Goal: Task Accomplishment & Management: Manage account settings

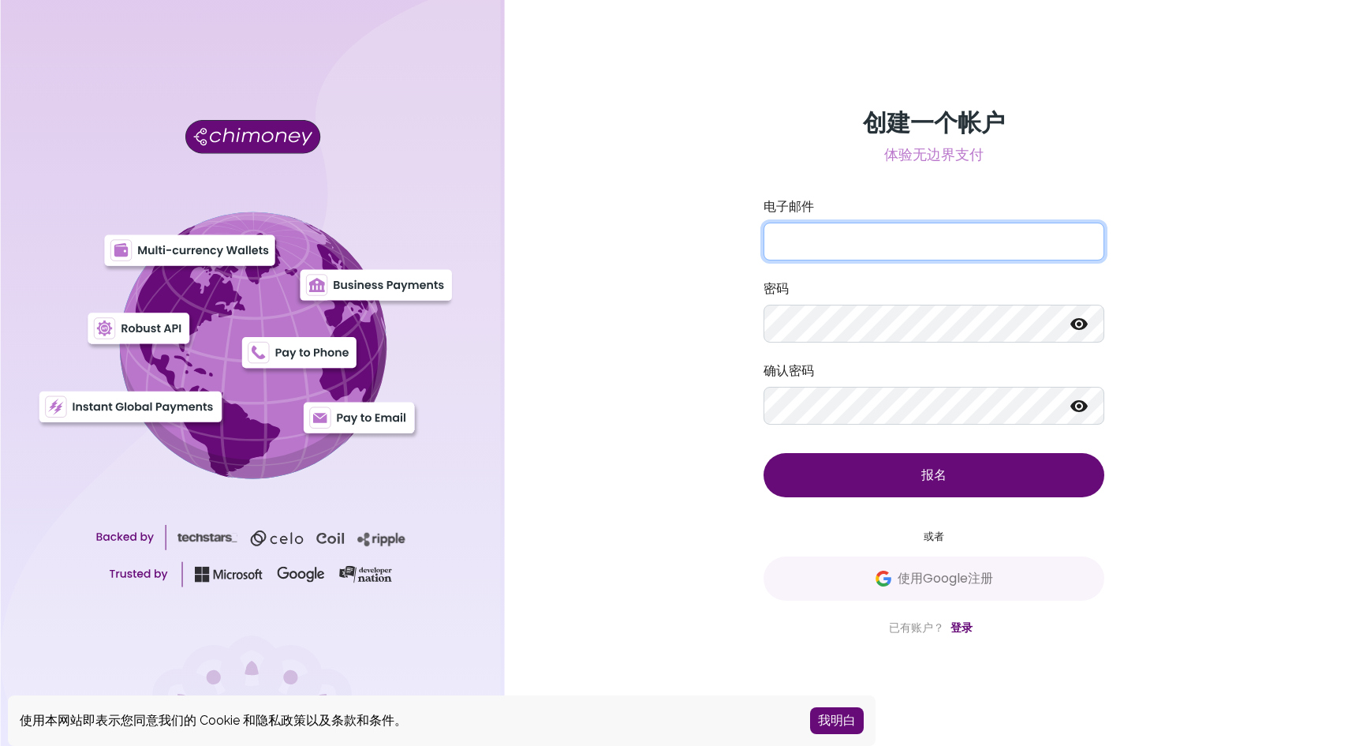
click at [902, 249] on input "电子邮件" at bounding box center [934, 241] width 341 height 38
paste input "[EMAIL_ADDRESS][DOMAIN_NAME]"
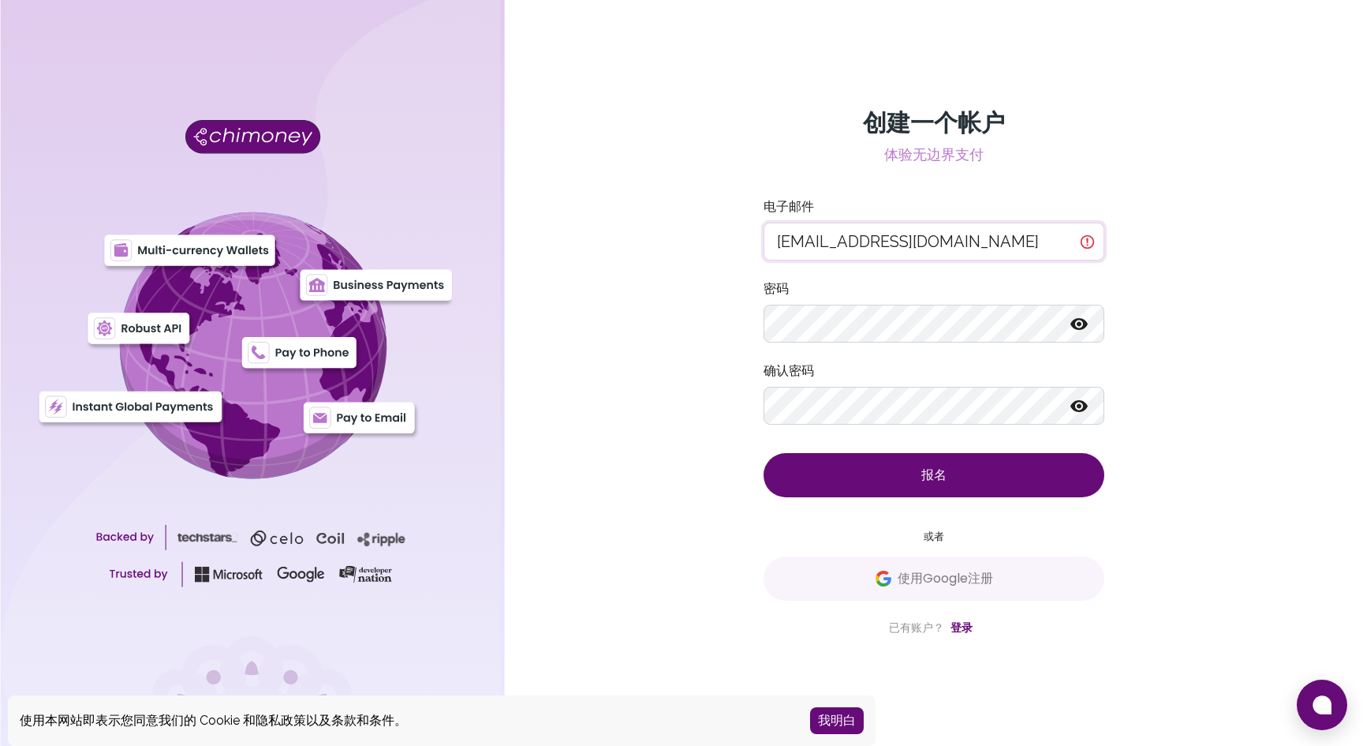
drag, startPoint x: 783, startPoint y: 249, endPoint x: 790, endPoint y: 245, distance: 8.1
click at [783, 249] on input "[EMAIL_ADDRESS][DOMAIN_NAME]" at bounding box center [934, 241] width 341 height 38
click at [791, 243] on input "taoli889998@gmail.com" at bounding box center [934, 241] width 341 height 38
type input "taoli889998@gmail.com"
click at [764, 453] on button "报名" at bounding box center [934, 475] width 341 height 44
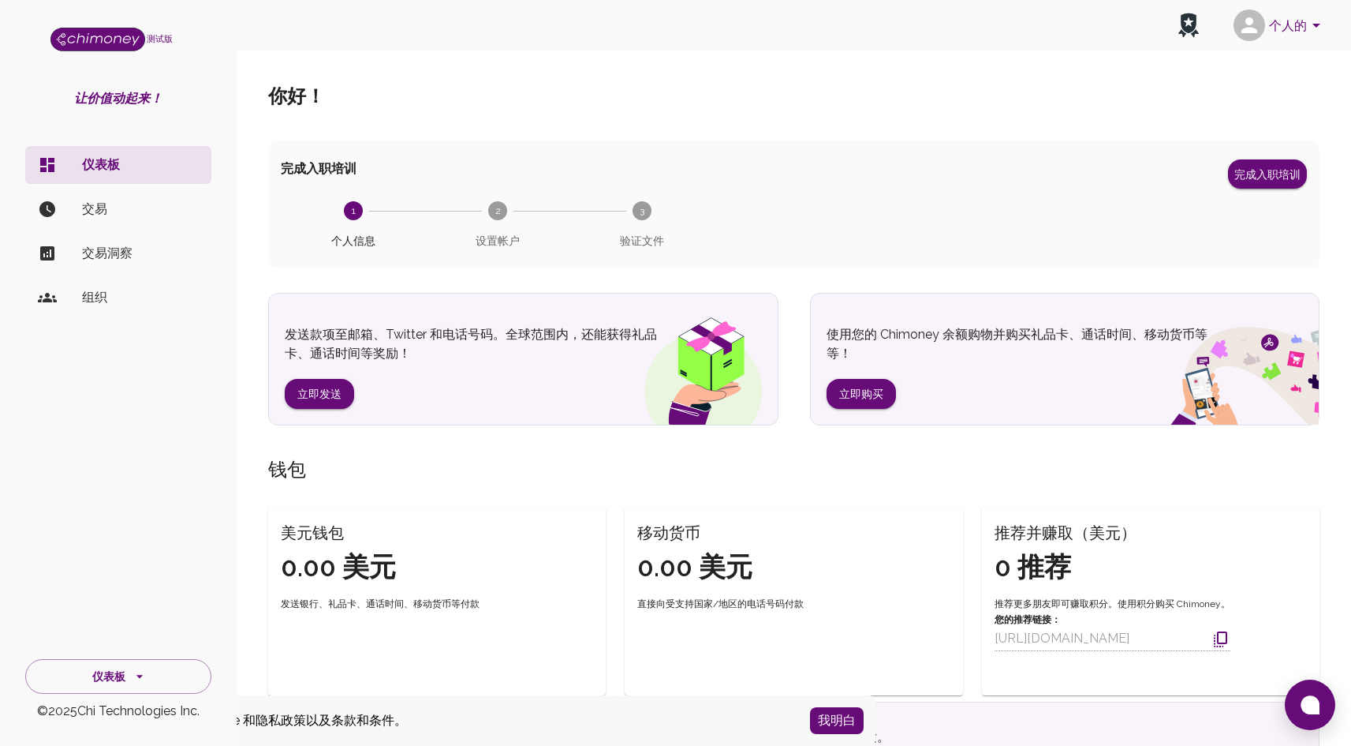
click at [731, 125] on div "你好 ！" at bounding box center [794, 96] width 1052 height 88
drag, startPoint x: 493, startPoint y: 224, endPoint x: 792, endPoint y: 197, distance: 300.2
click at [494, 224] on span "设置帐户" at bounding box center [498, 234] width 132 height 28
click at [1261, 185] on button "完成入职培训" at bounding box center [1267, 173] width 79 height 29
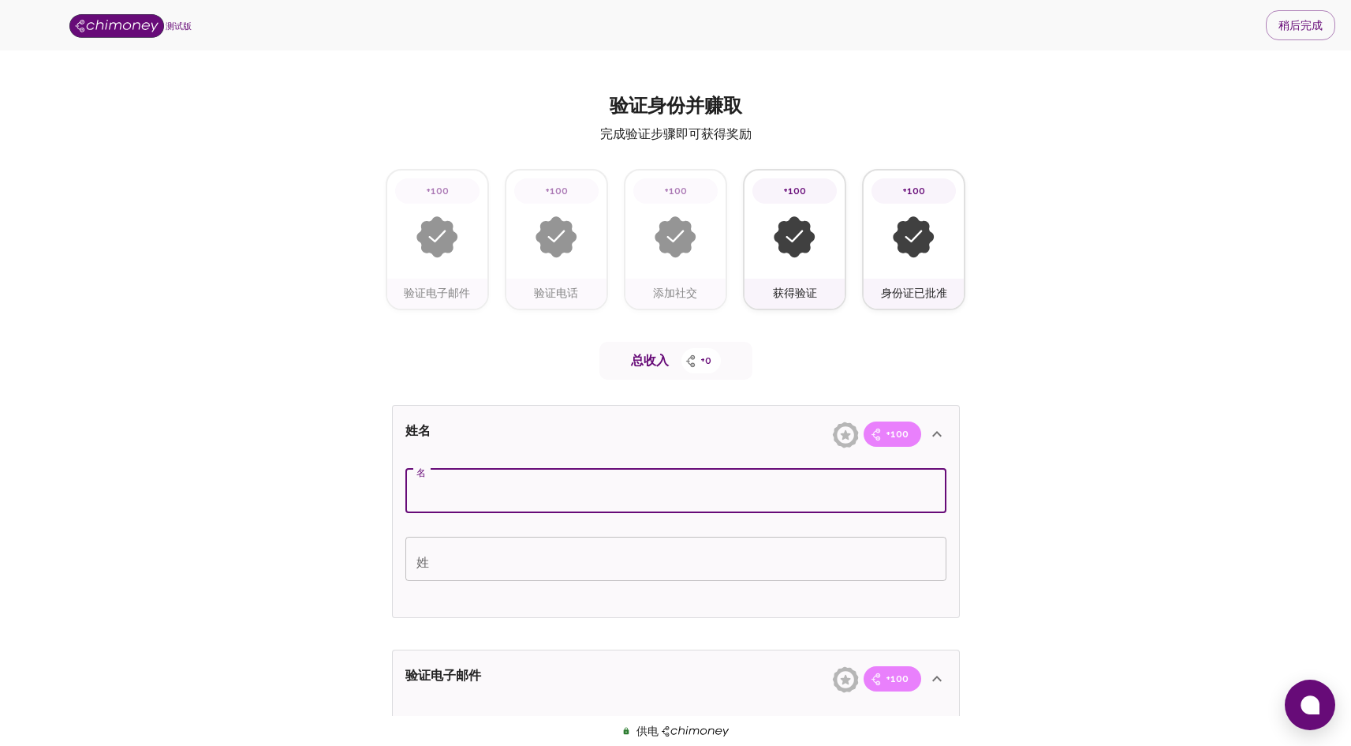
click at [622, 469] on input "名" at bounding box center [676, 491] width 541 height 44
type input "中"
type input "z"
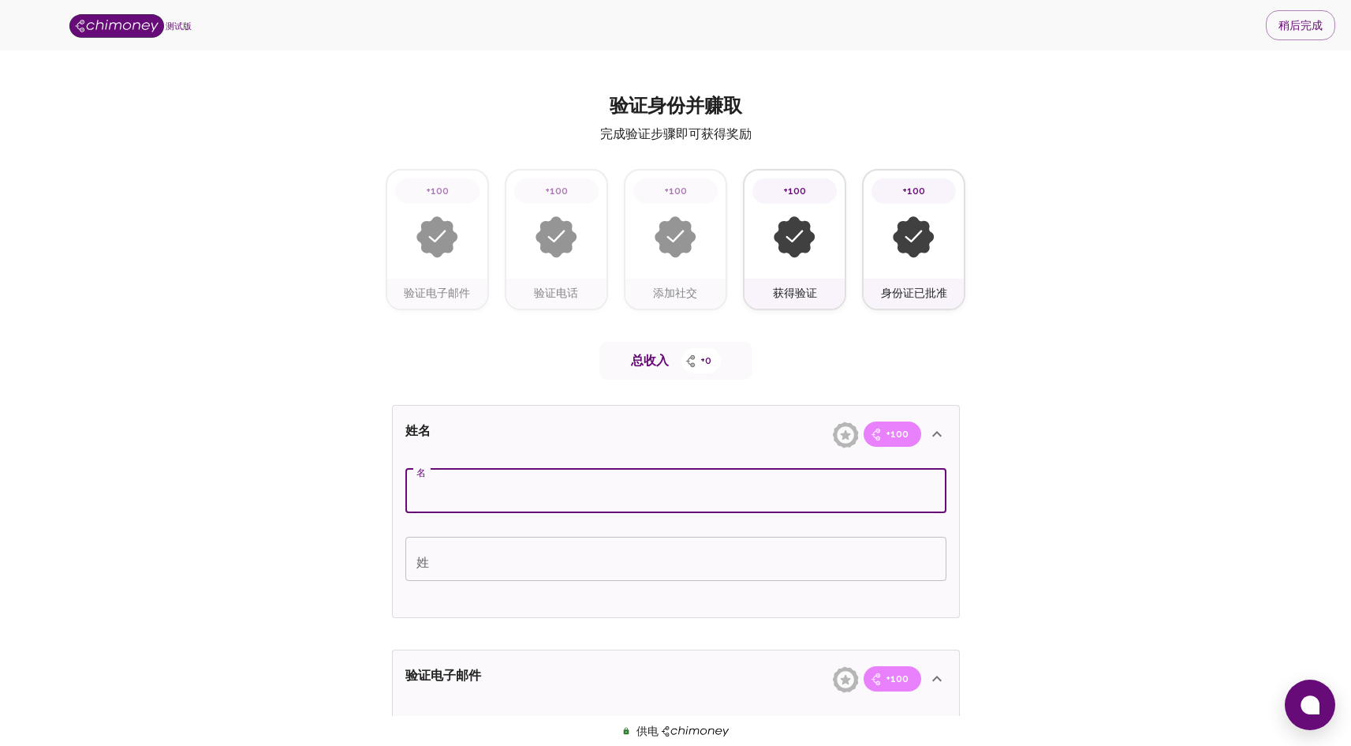
type input "z"
type input "d"
type input "zhongrong"
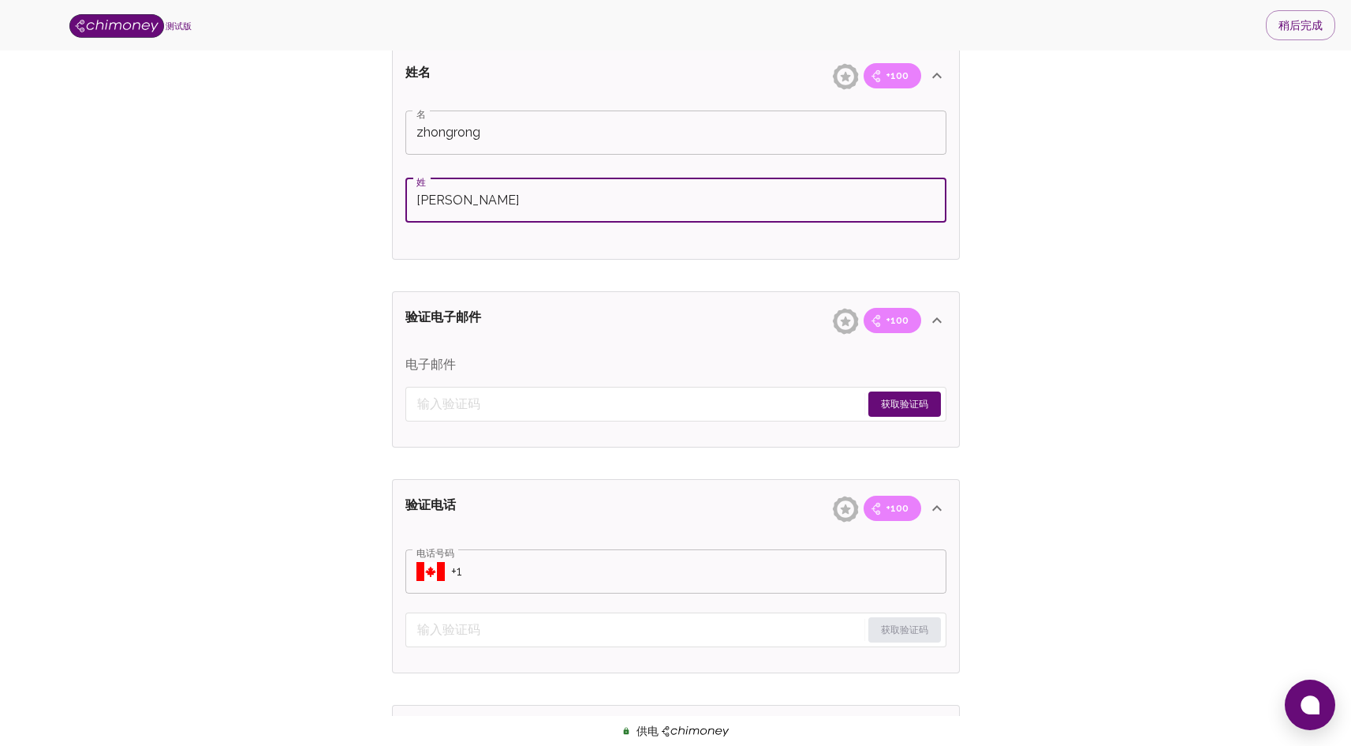
scroll to position [366, 0]
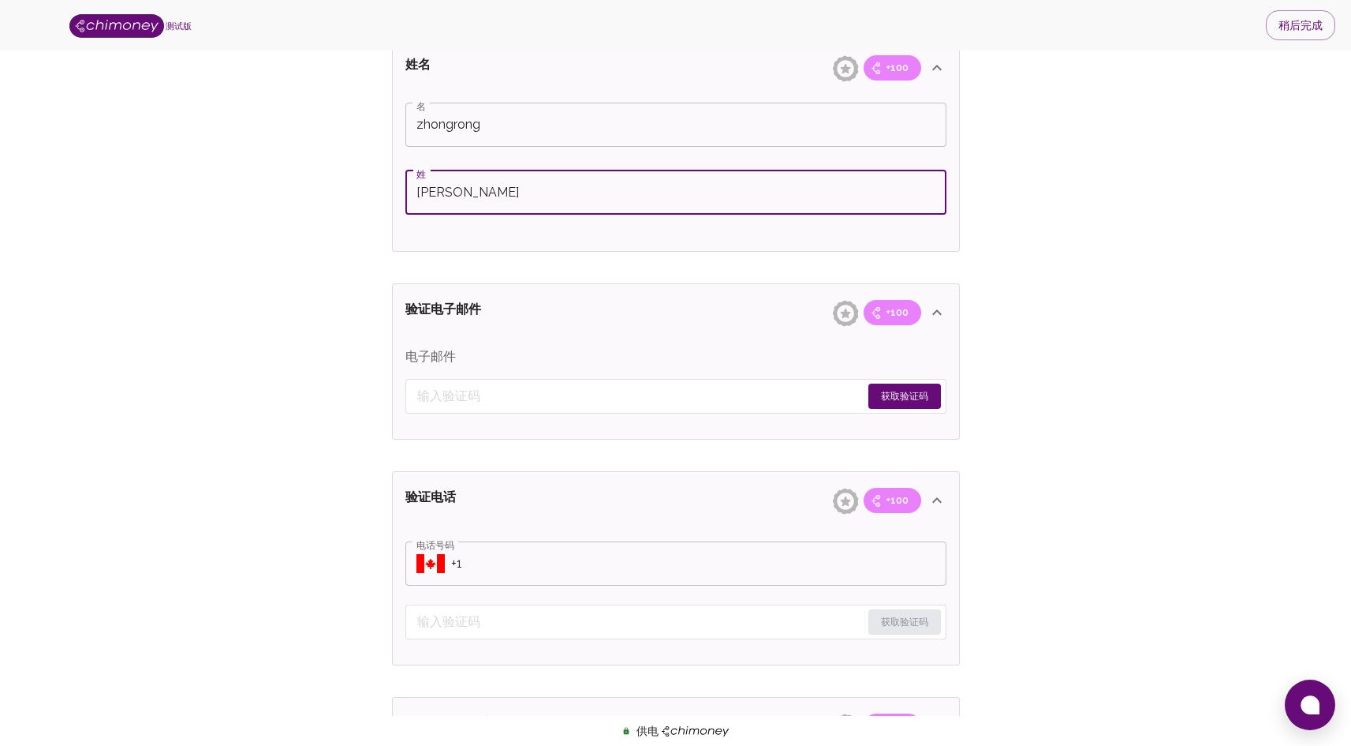
type input "zheng"
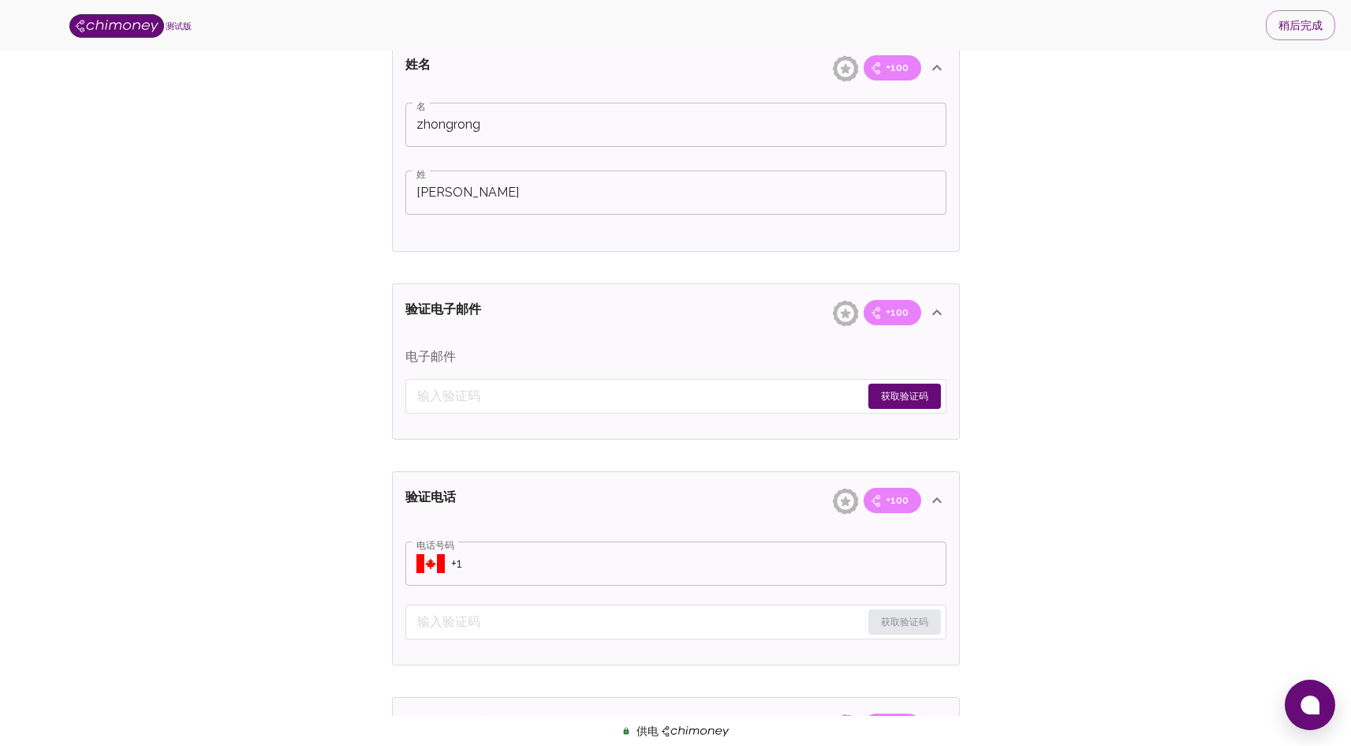
click at [906, 396] on font "获取验证码" at bounding box center [904, 396] width 47 height 11
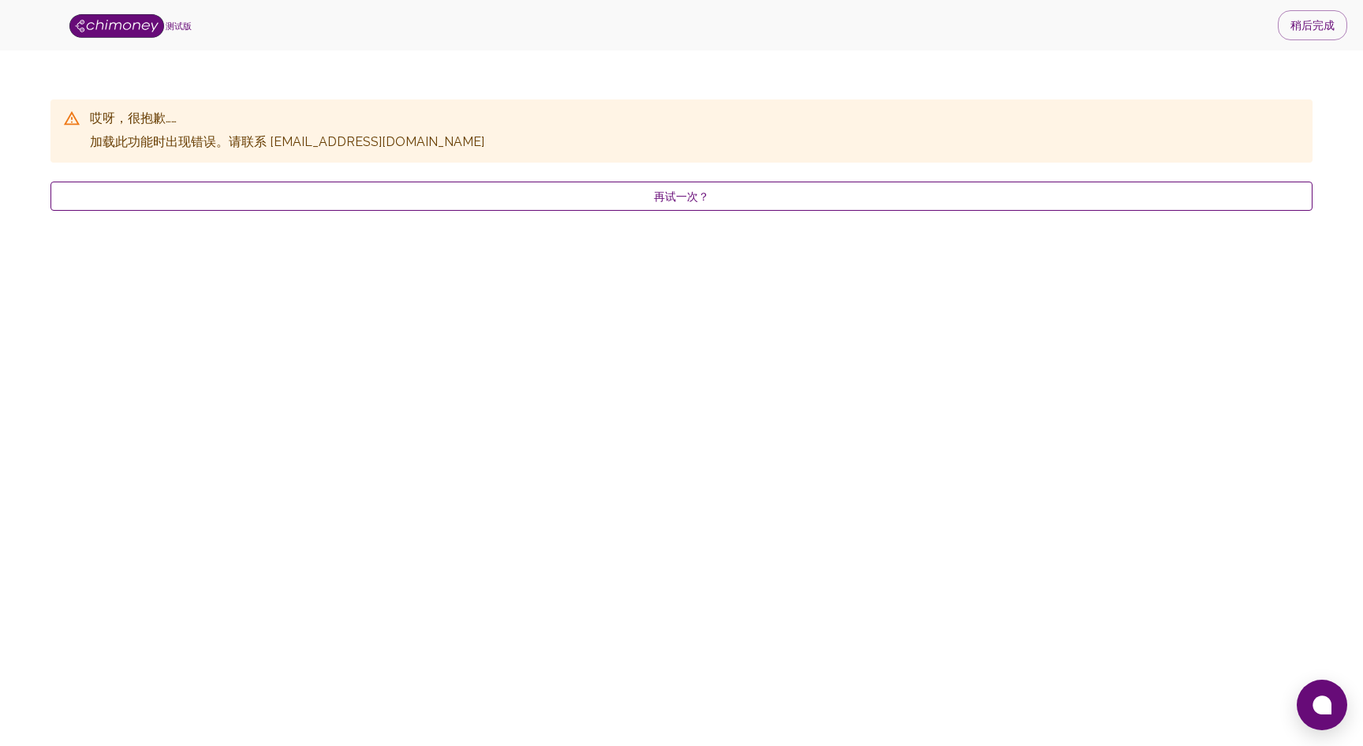
click at [664, 198] on font "再试一次？" at bounding box center [681, 196] width 55 height 13
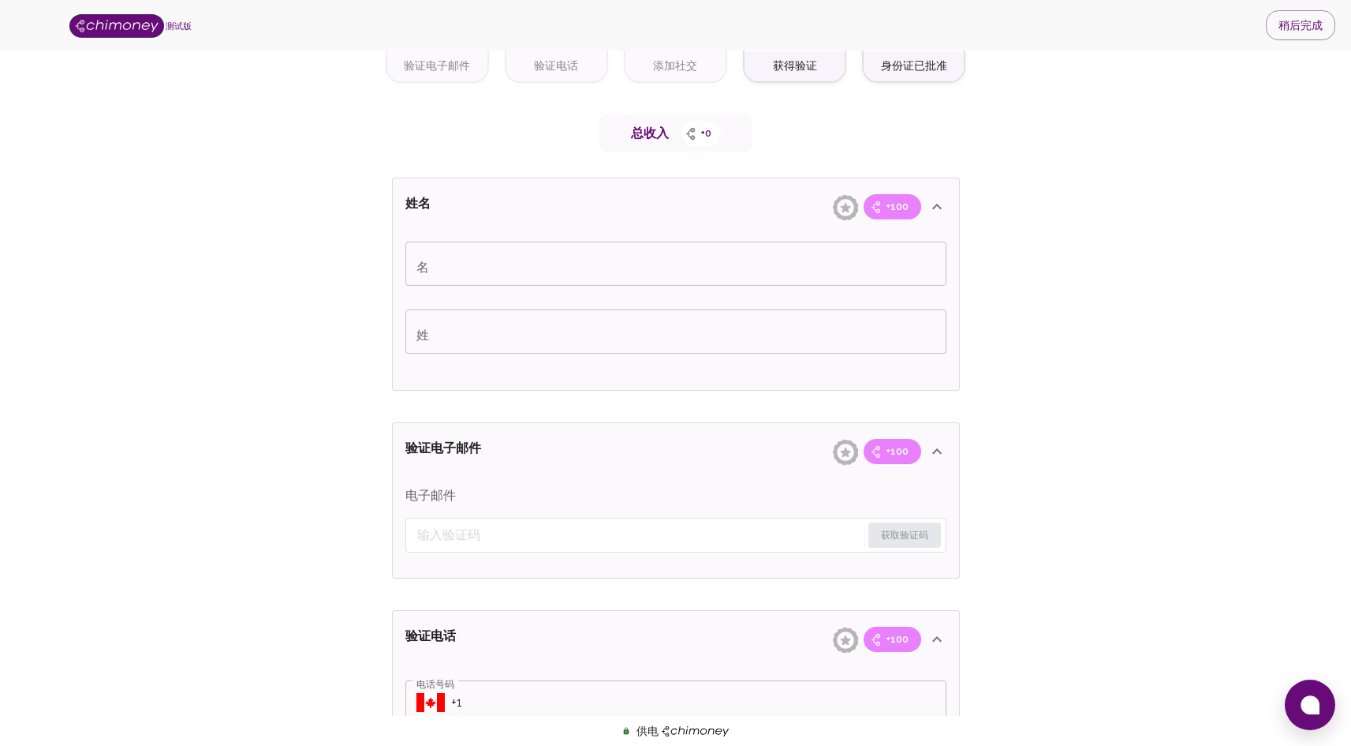
scroll to position [234, 0]
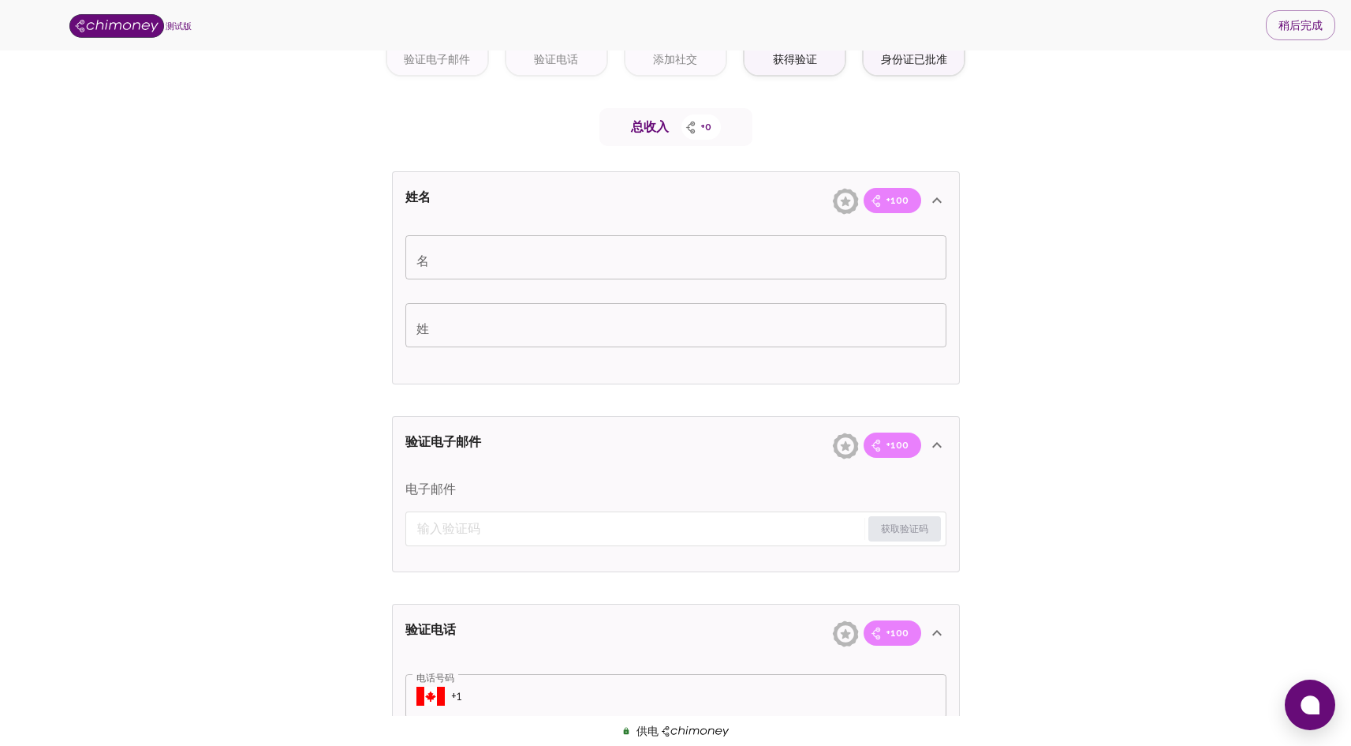
drag, startPoint x: 591, startPoint y: 260, endPoint x: 595, endPoint y: 248, distance: 13.2
click at [592, 260] on input "名" at bounding box center [676, 257] width 541 height 44
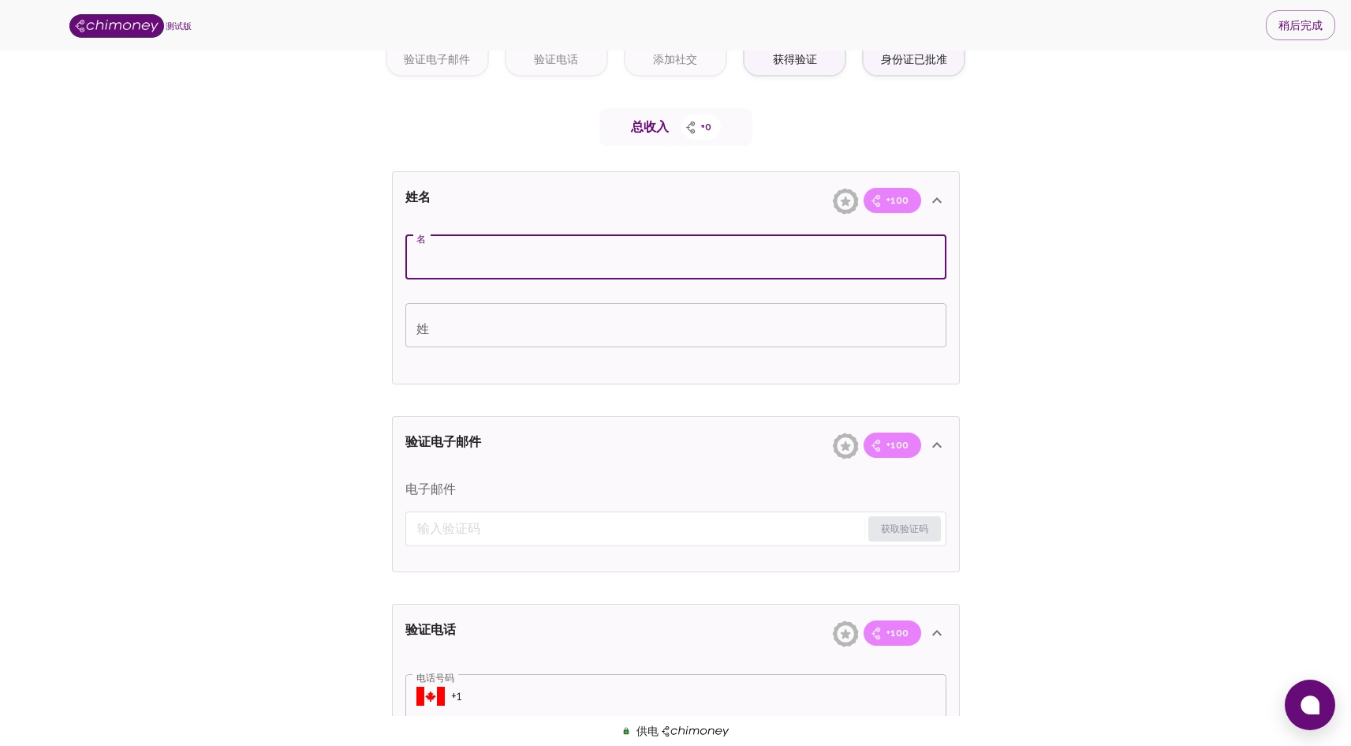
type input "z"
type input "zhongrong"
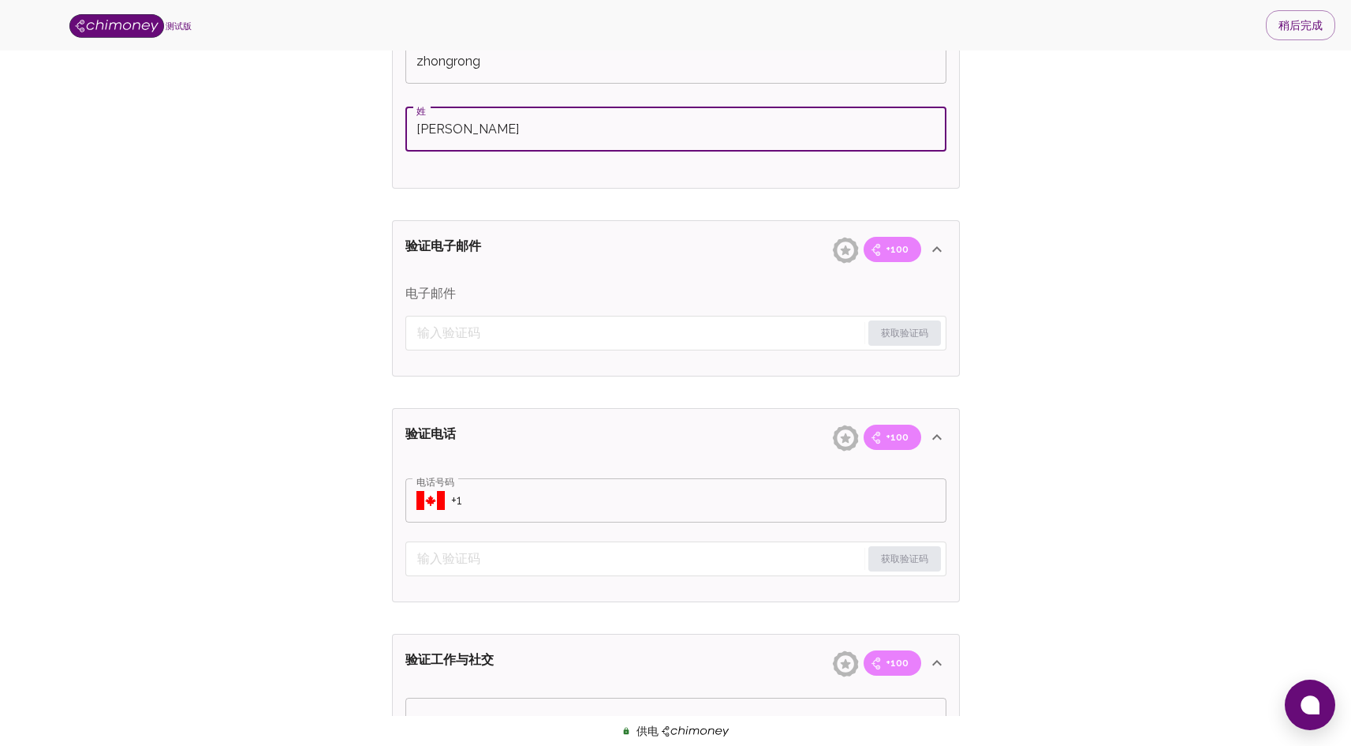
scroll to position [423, 0]
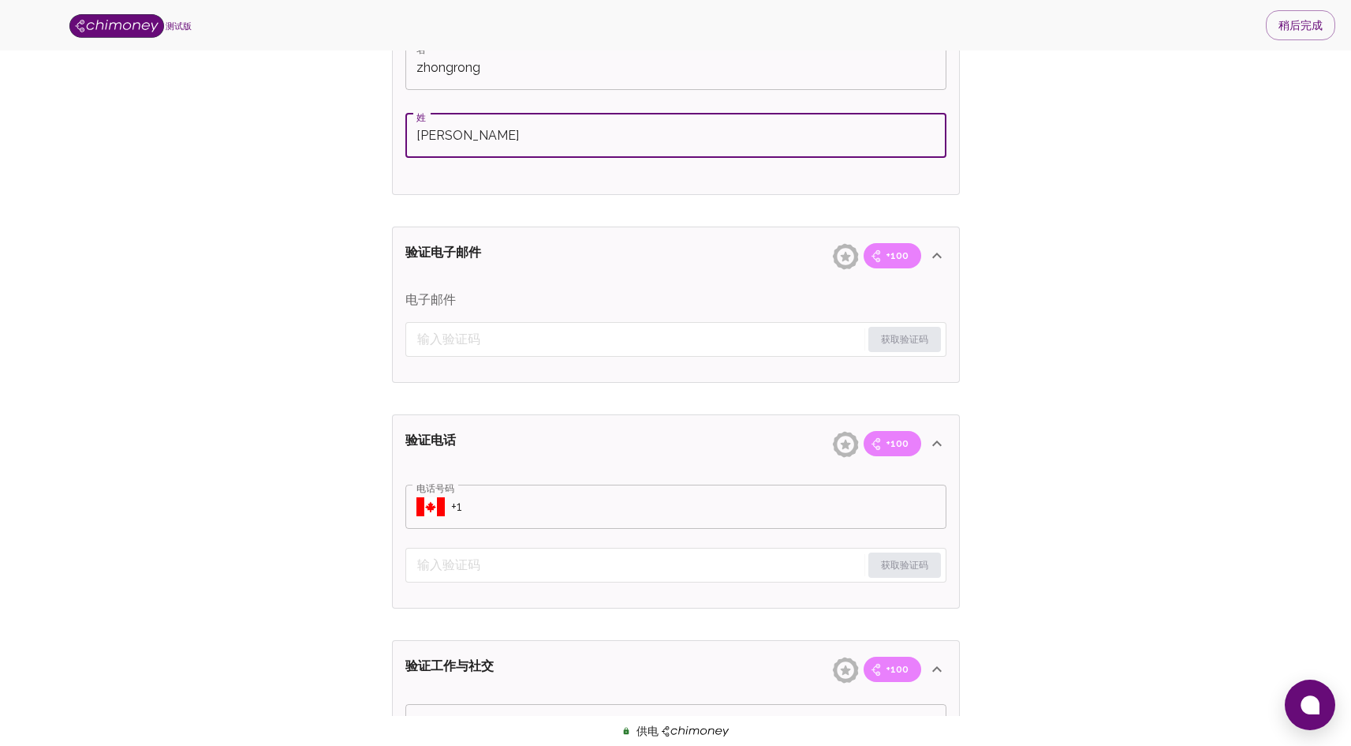
type input "[PERSON_NAME]"
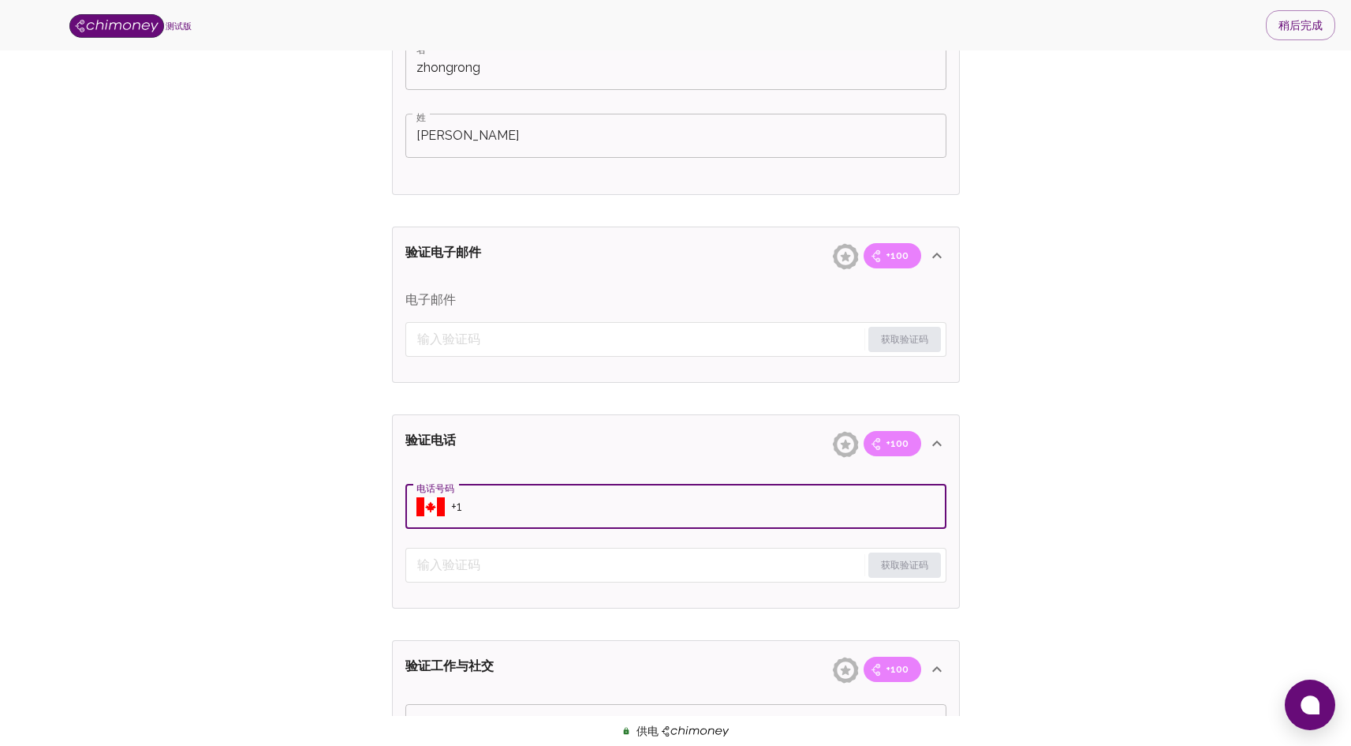
click at [903, 518] on input "电话号码" at bounding box center [698, 506] width 495 height 44
click at [795, 520] on input "电话号码" at bounding box center [698, 506] width 495 height 44
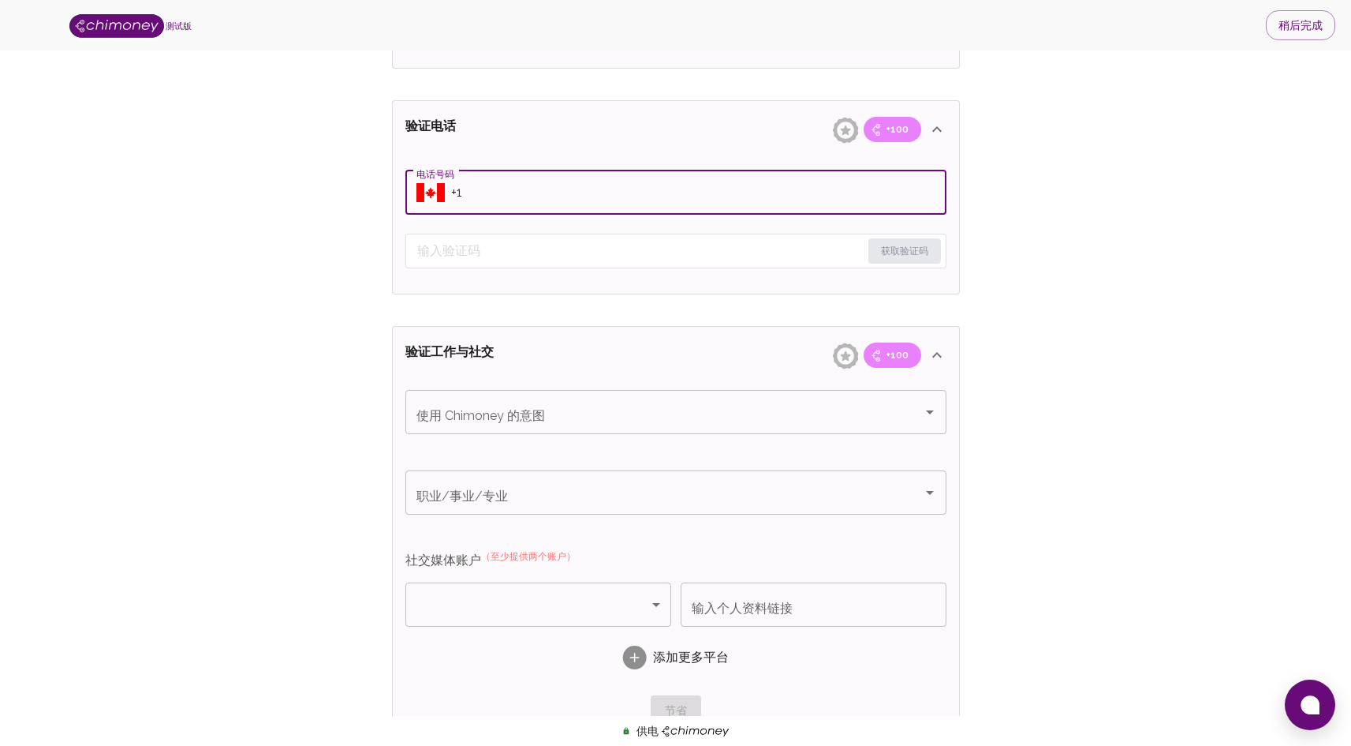
scroll to position [754, 0]
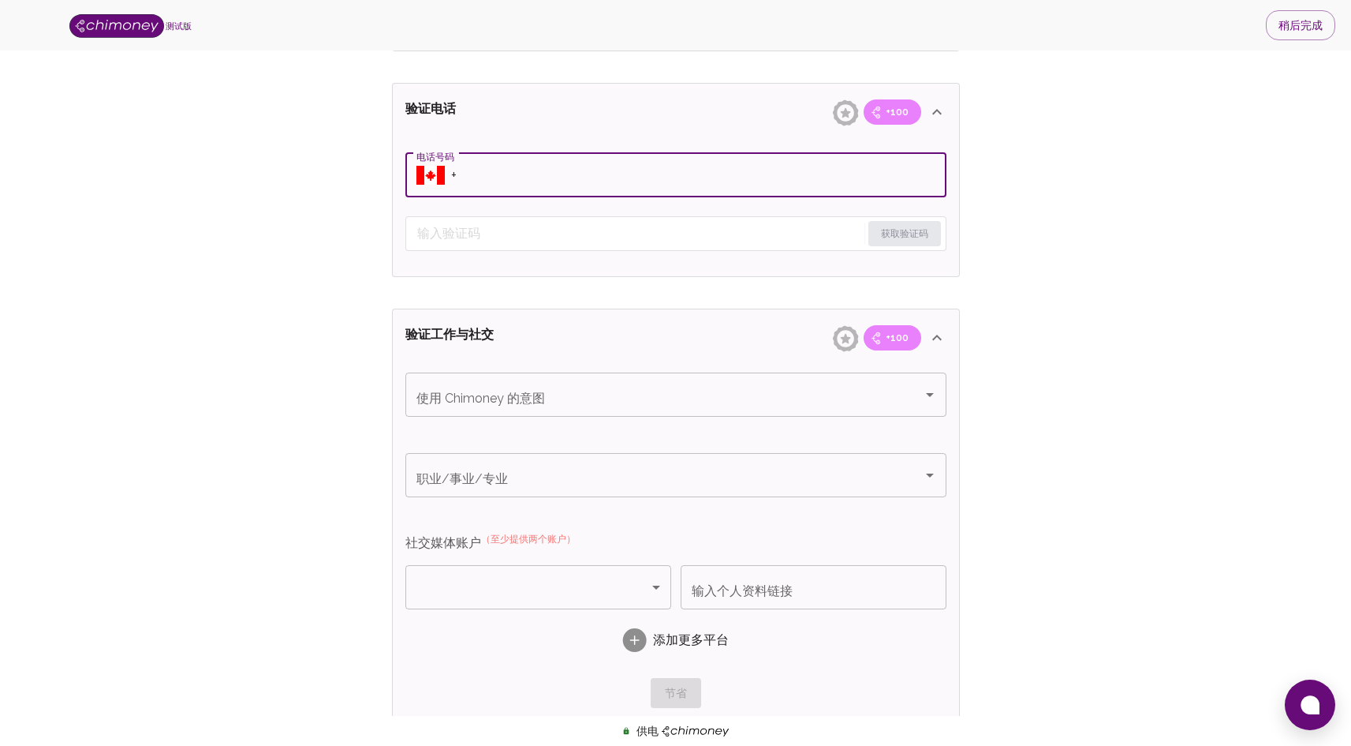
type input "+"
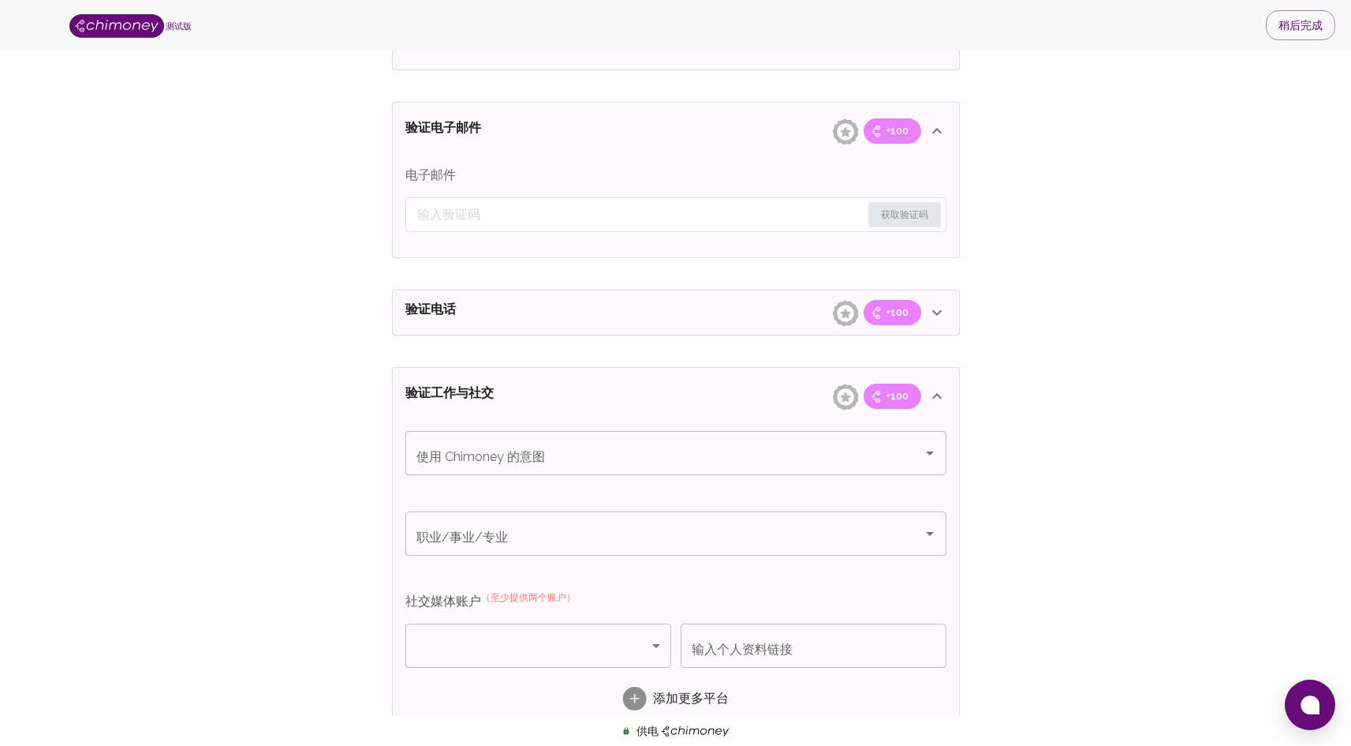
scroll to position [554, 0]
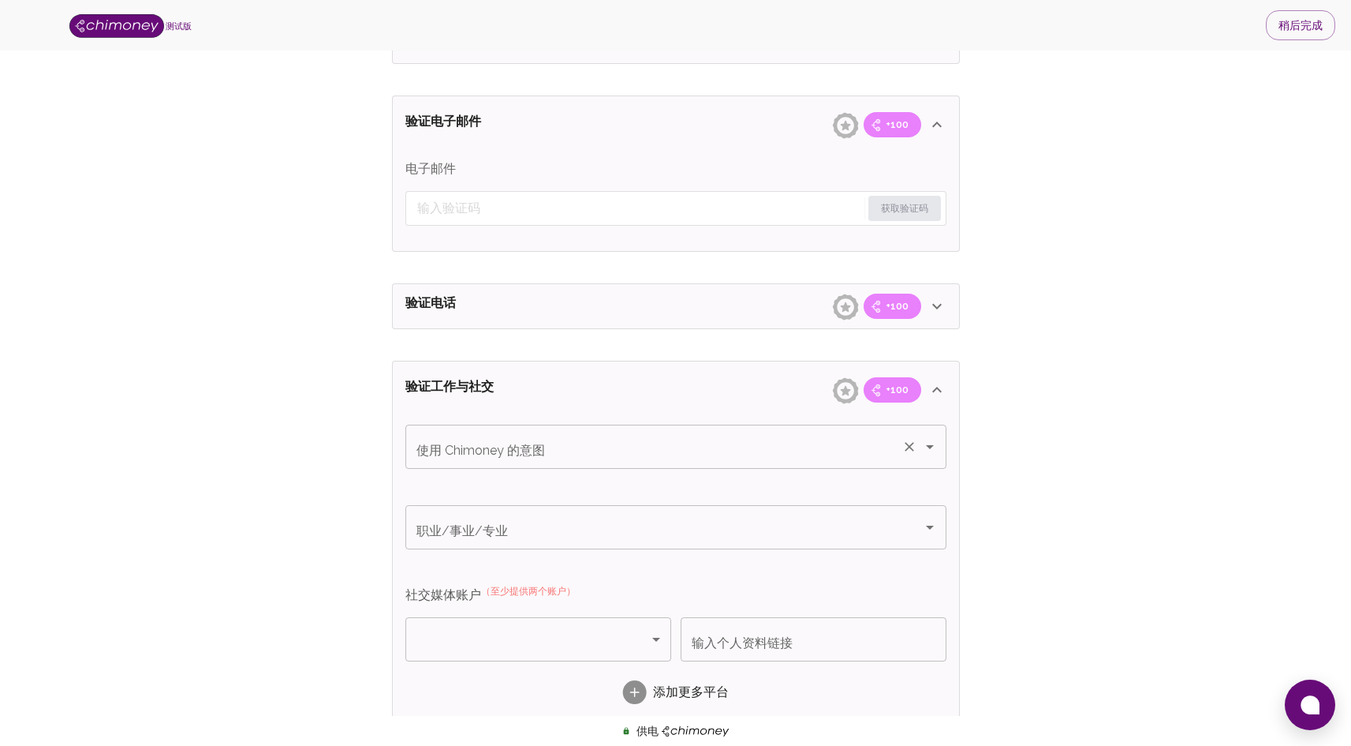
click at [652, 452] on input "使用 Chimoney 的意图" at bounding box center [654, 447] width 483 height 30
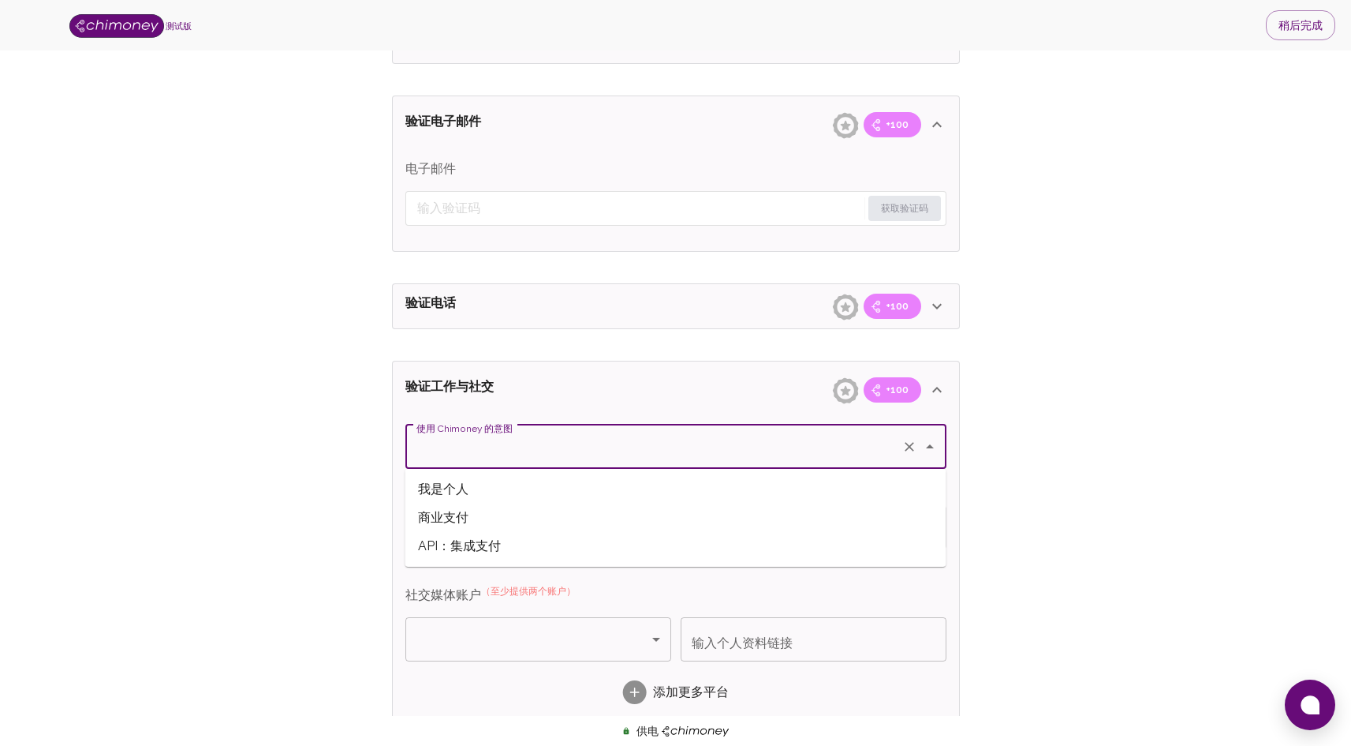
click at [596, 486] on span "我是个人" at bounding box center [676, 489] width 541 height 28
type input "I'm an Individual"
click at [568, 518] on input "职业/事业/专业" at bounding box center [654, 527] width 483 height 30
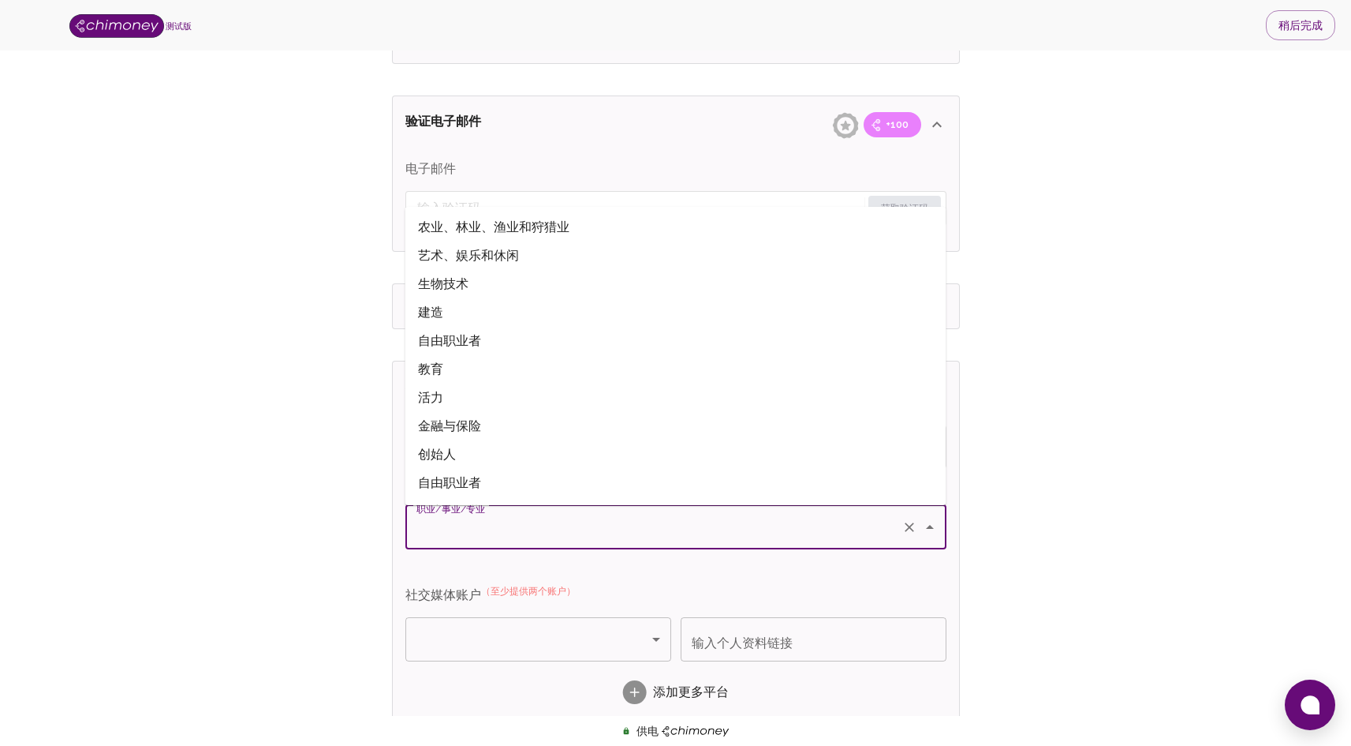
click at [567, 228] on font "农业、林业、渔业和狩猎业" at bounding box center [493, 226] width 151 height 15
type input "Agriculture, Forestry, Fishing and Hunting"
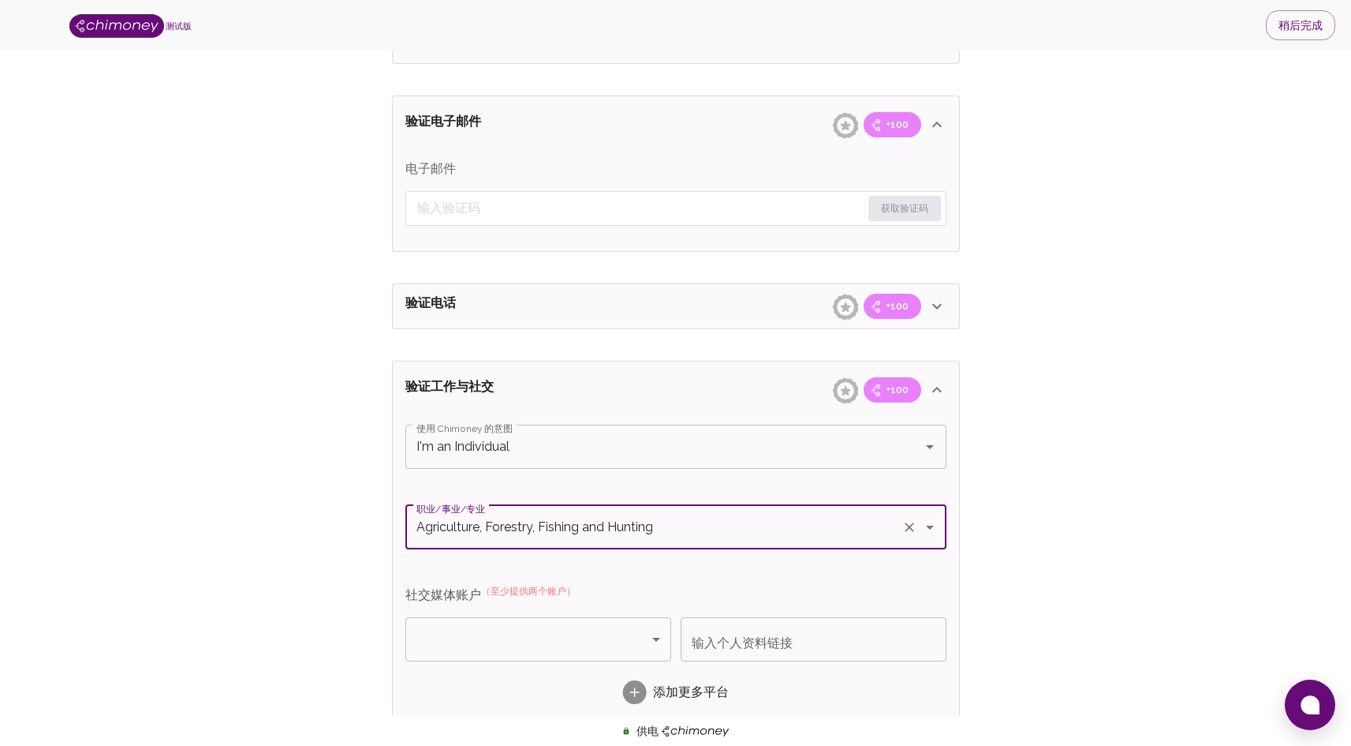
click at [538, 638] on body "测试版 稍后完成 验证身份并赚取 完成验证步骤即可获得奖励 +100 验证电子邮件 +100 验证电话 +100 添加社交 +100 获得验证 +100 身份…" at bounding box center [675, 362] width 1351 height 1832
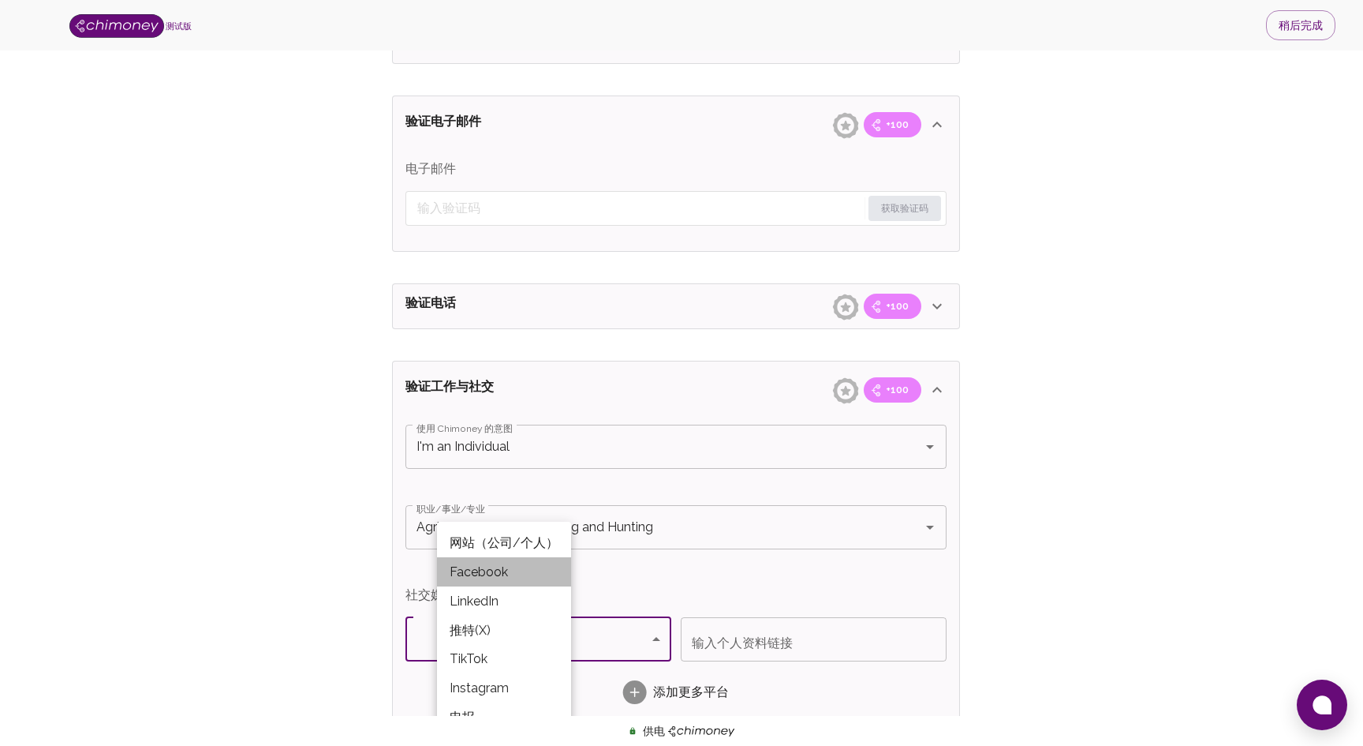
click at [543, 584] on li "Facebook" at bounding box center [504, 571] width 134 height 29
type input "Facebook"
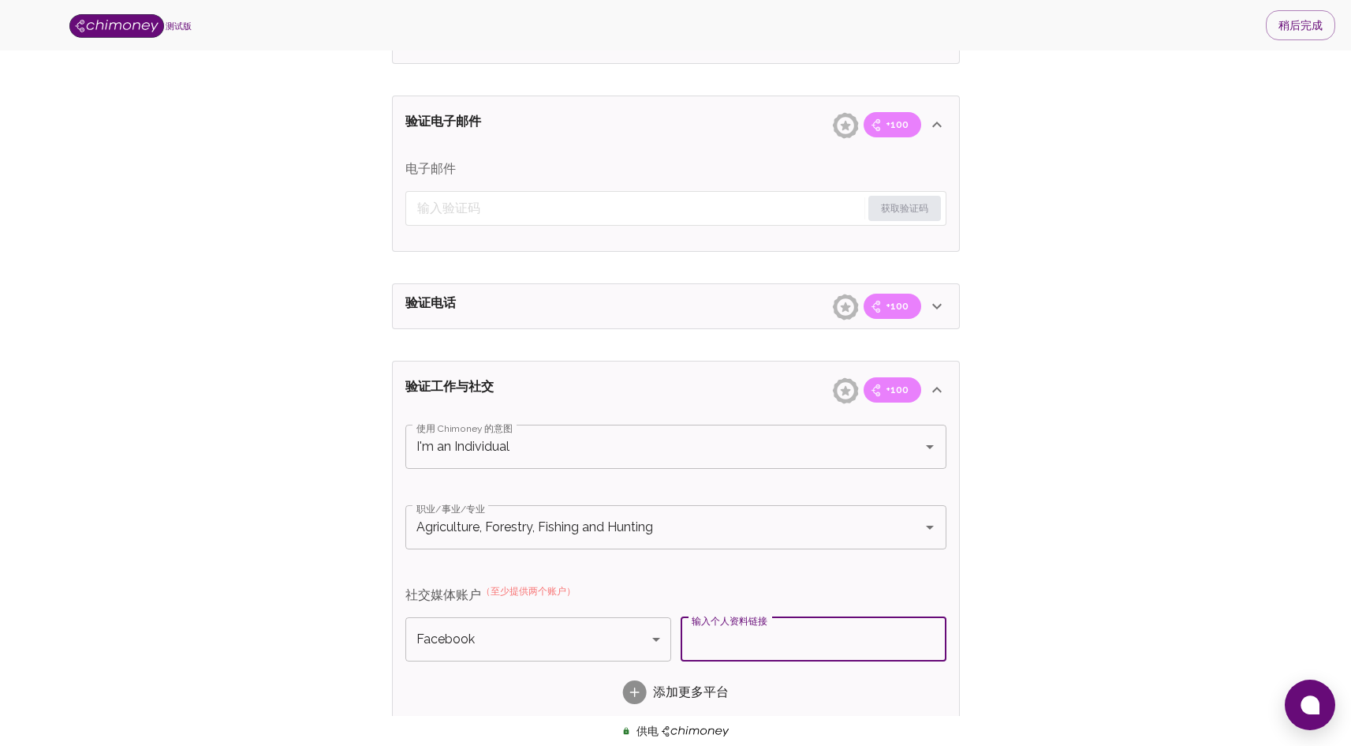
click at [728, 643] on input "输入个人资料链接" at bounding box center [814, 639] width 266 height 44
type input "fvfdg ffff"
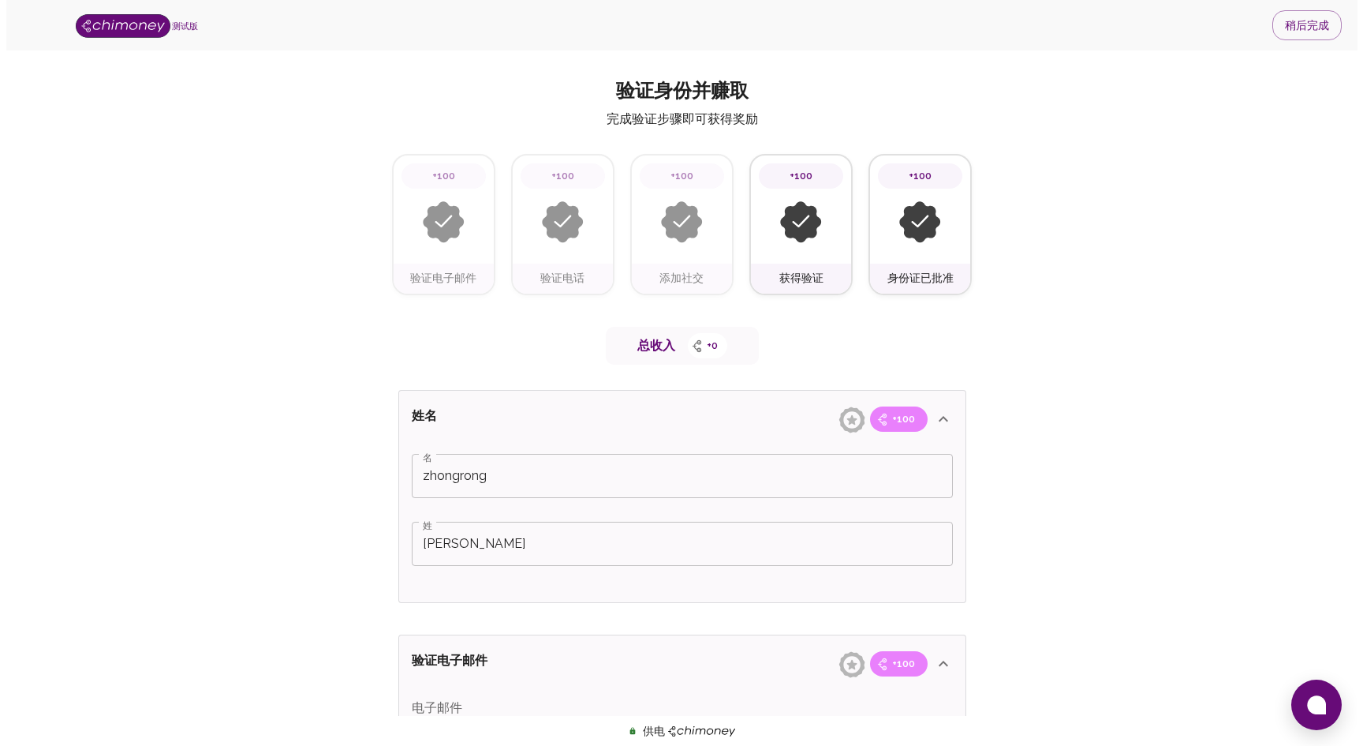
scroll to position [0, 0]
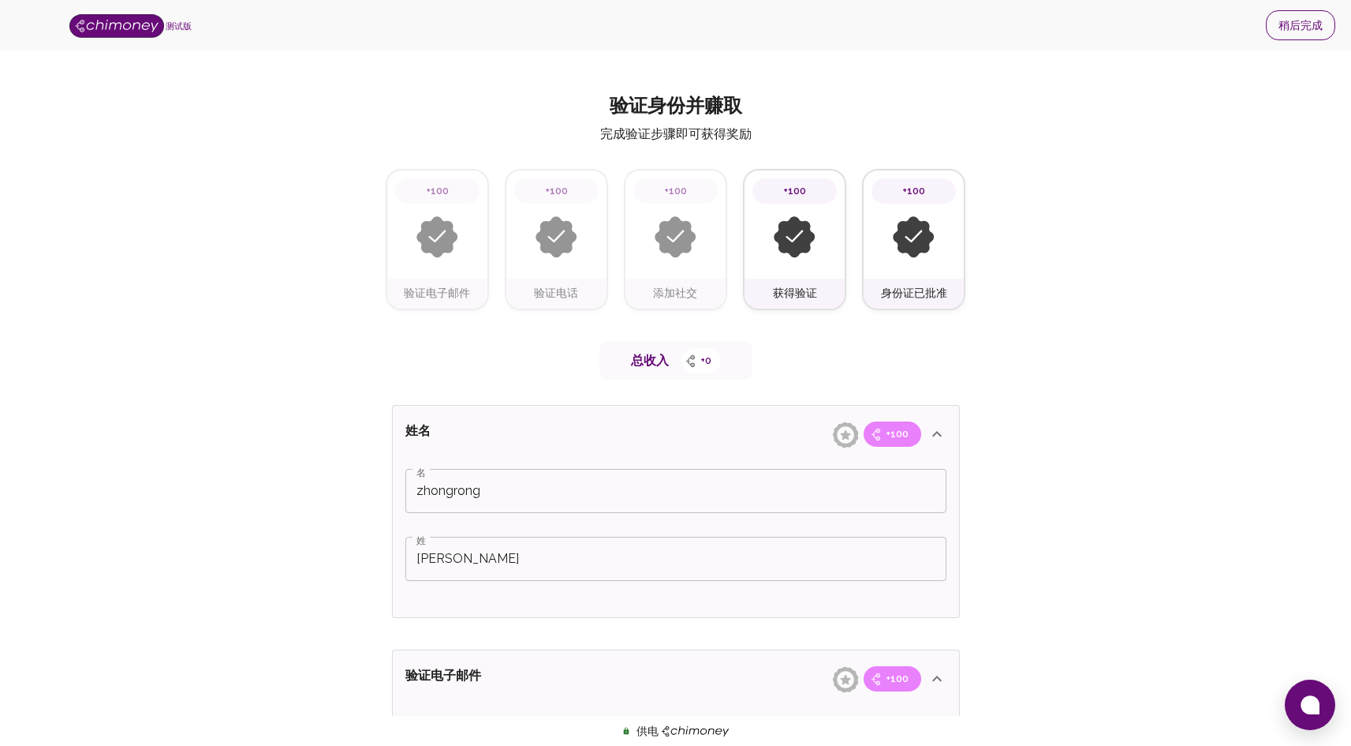
click at [1288, 37] on button "稍后完成" at bounding box center [1300, 25] width 69 height 30
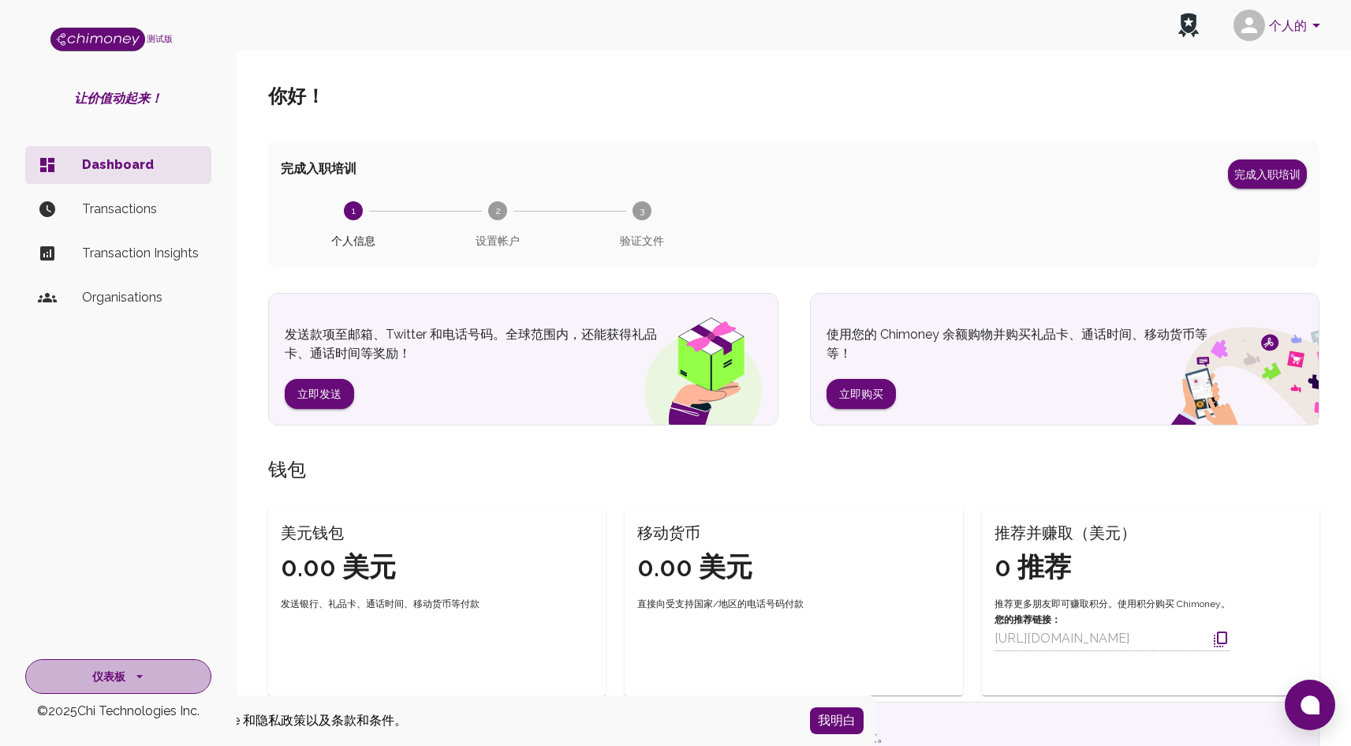
click at [120, 661] on button "仪表板" at bounding box center [118, 676] width 186 height 35
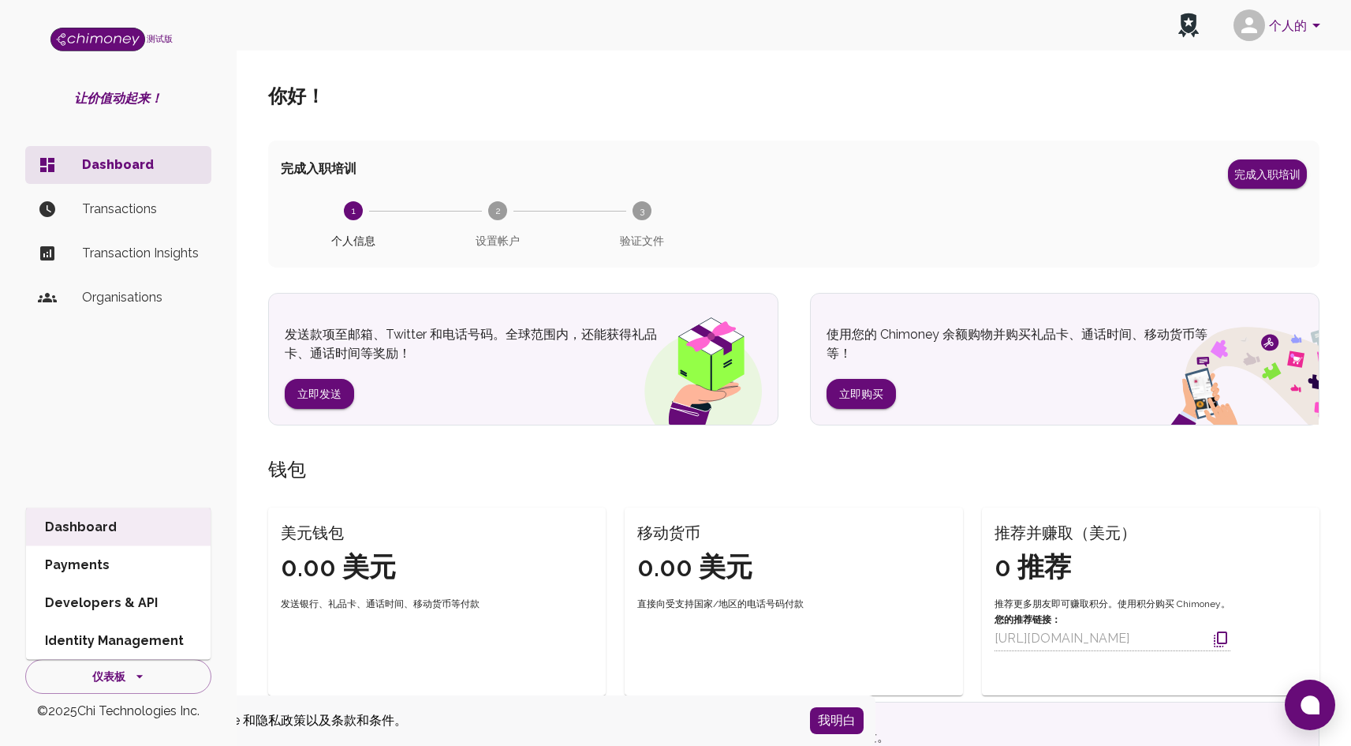
click at [132, 606] on li "Developers & API" at bounding box center [118, 603] width 185 height 38
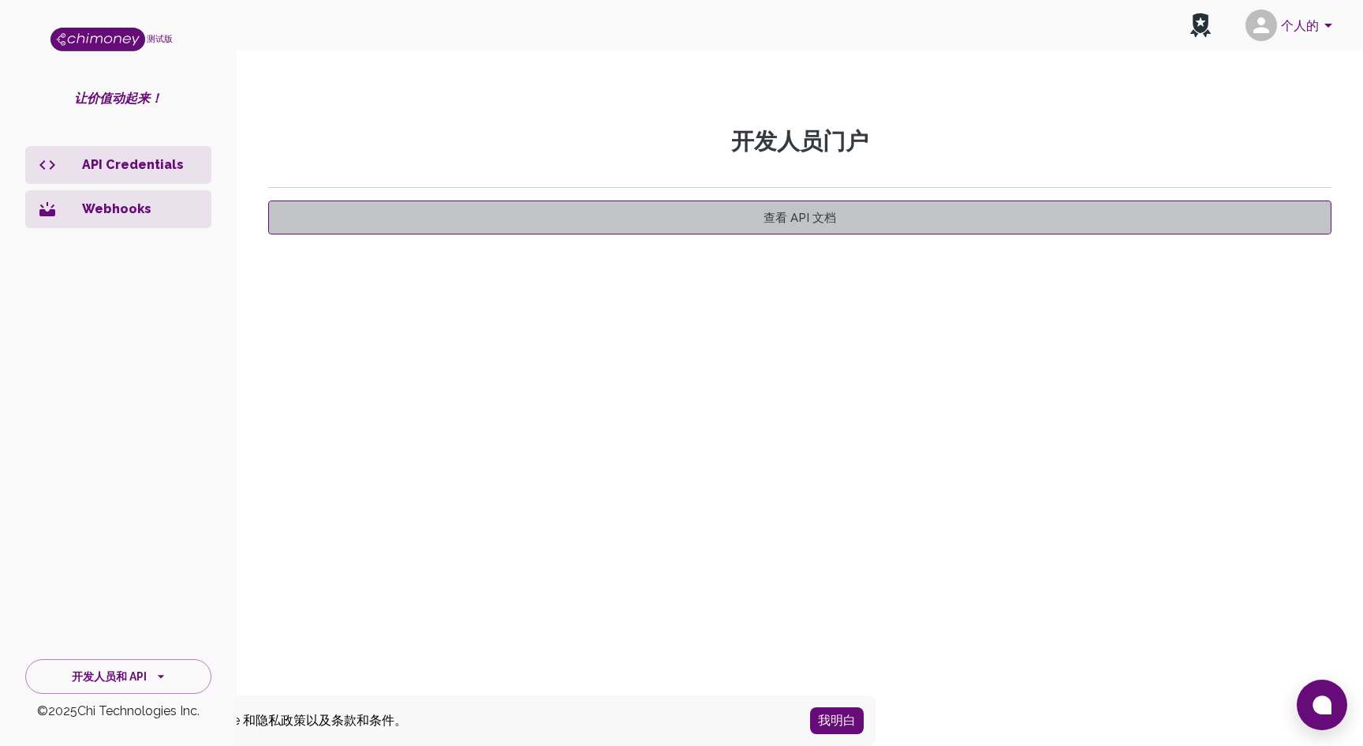
click at [776, 223] on font "查看 API 文档" at bounding box center [800, 218] width 73 height 14
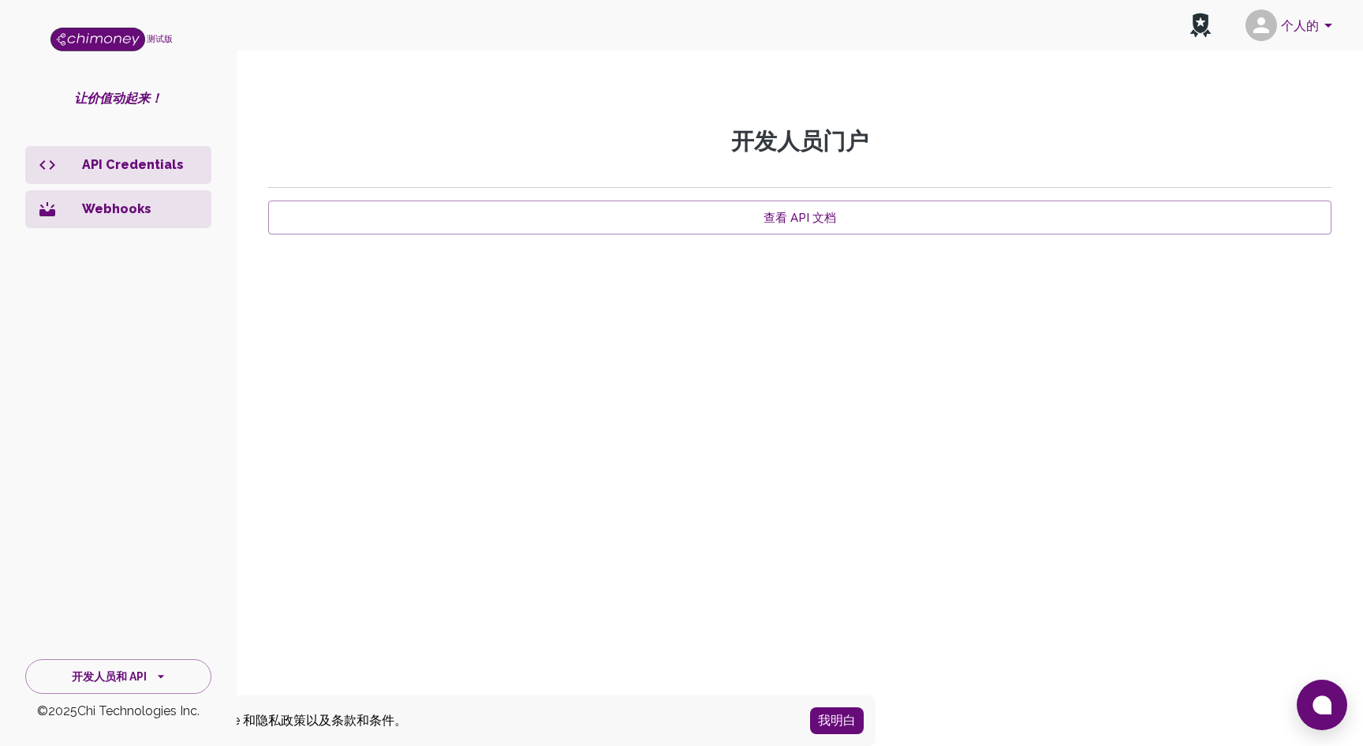
click at [151, 166] on p "API Credentials" at bounding box center [140, 164] width 117 height 19
click at [148, 673] on button "开发人员和 API" at bounding box center [118, 676] width 186 height 35
click at [149, 676] on button "开发人员和 API" at bounding box center [118, 676] width 186 height 35
click at [834, 719] on font "我明白" at bounding box center [837, 719] width 38 height 15
click at [768, 152] on font "开发人员门户" at bounding box center [799, 141] width 137 height 27
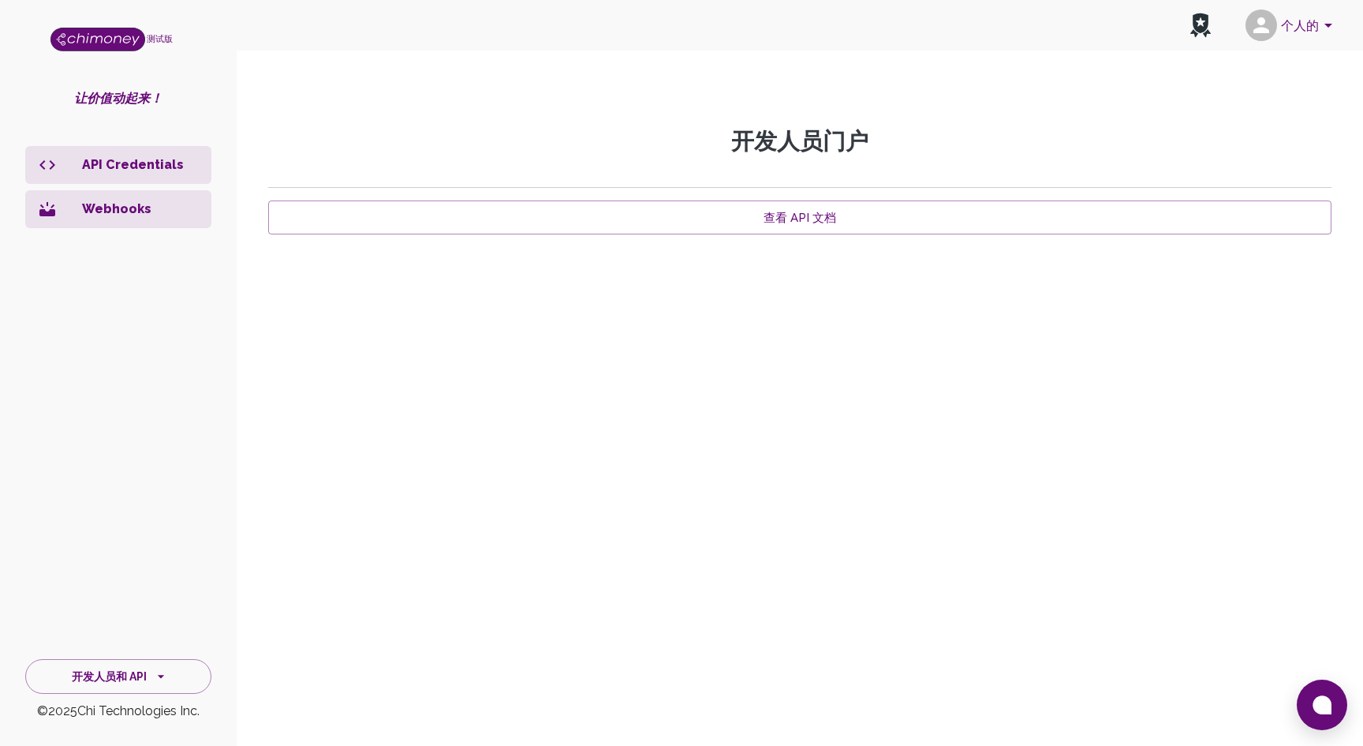
click at [361, 316] on div "开发人员门户 查看 API 文档" at bounding box center [799, 351] width 1101 height 447
click at [871, 192] on div "开发人员门户 查看 API 文档" at bounding box center [799, 351] width 1101 height 447
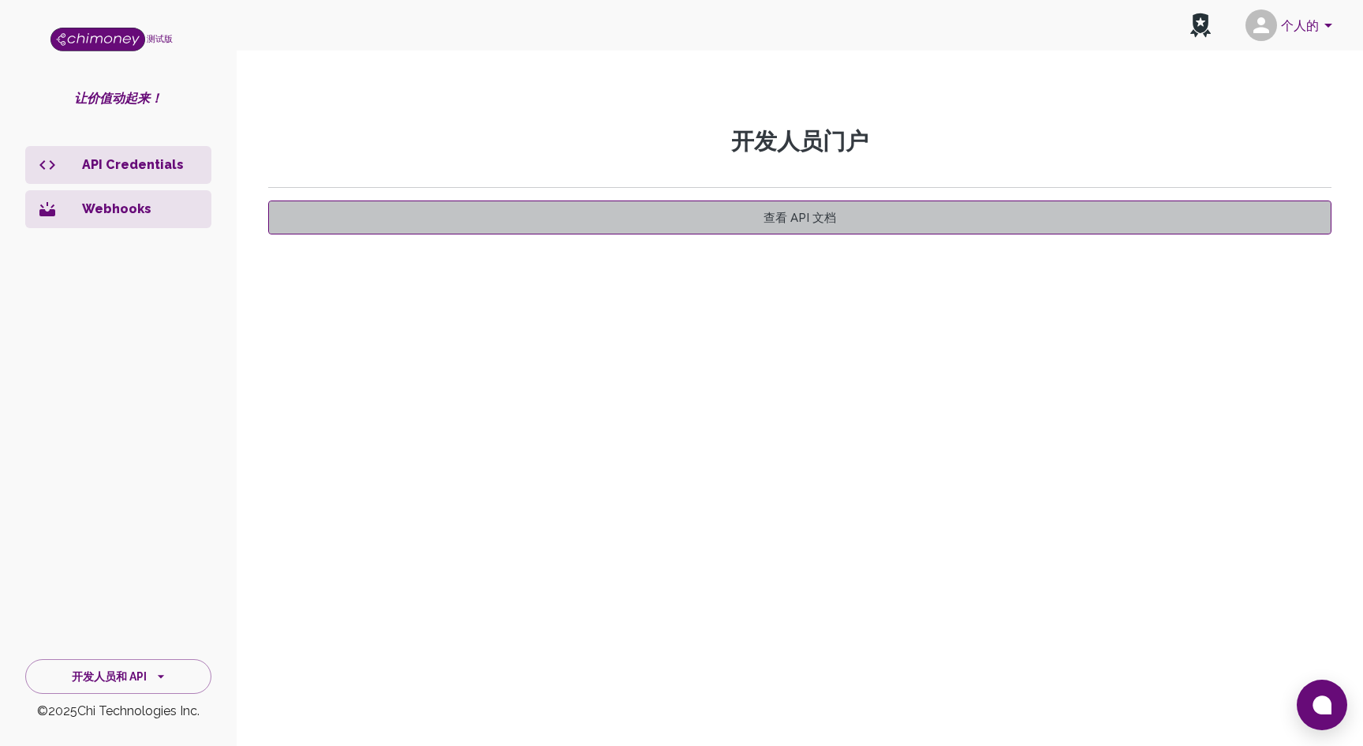
click at [842, 218] on link "查看 API 文档" at bounding box center [799, 217] width 1063 height 34
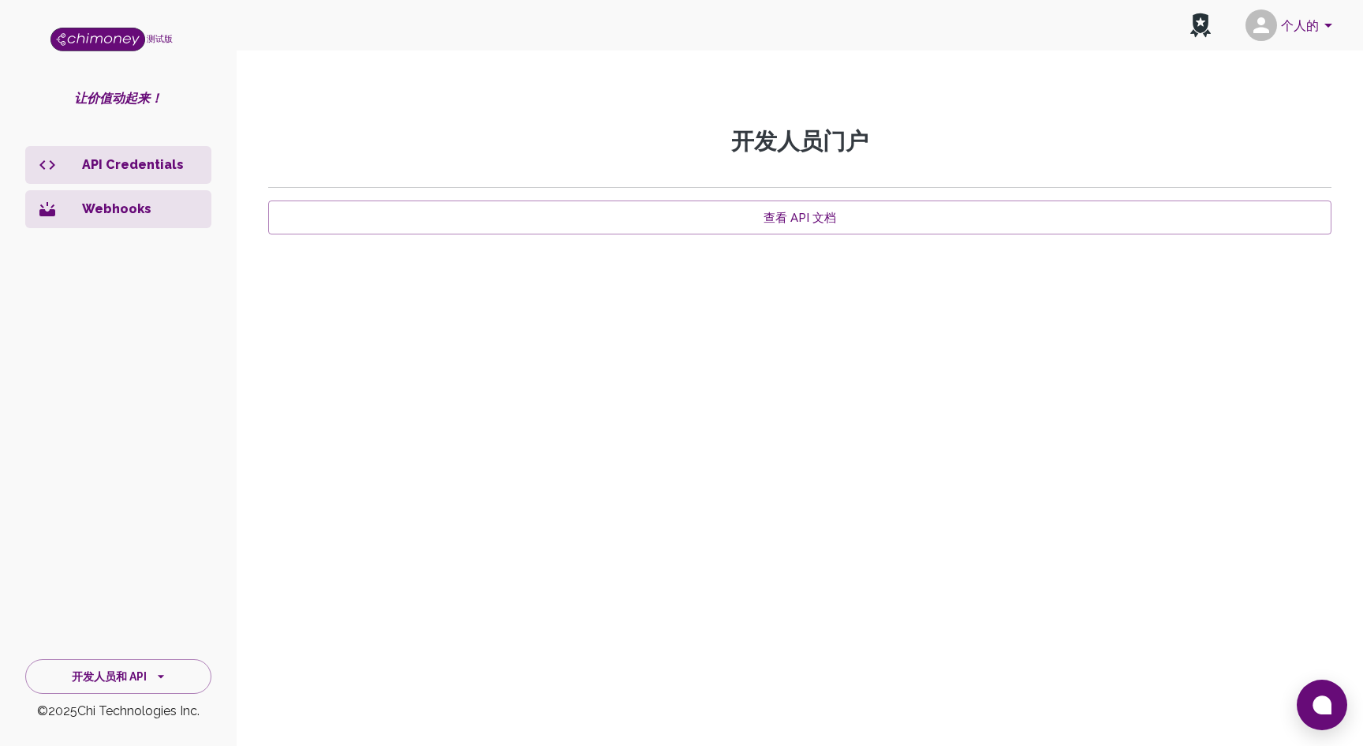
click at [1318, 20] on font "个人的" at bounding box center [1300, 24] width 38 height 15
click at [1131, 155] on li "个人的" at bounding box center [1194, 145] width 285 height 25
click at [474, 398] on div "开发人员门户 查看 API 文档" at bounding box center [799, 351] width 1101 height 447
click at [89, 168] on font "API 凭证" at bounding box center [106, 164] width 49 height 15
click at [106, 170] on p "API Credentials" at bounding box center [140, 164] width 117 height 19
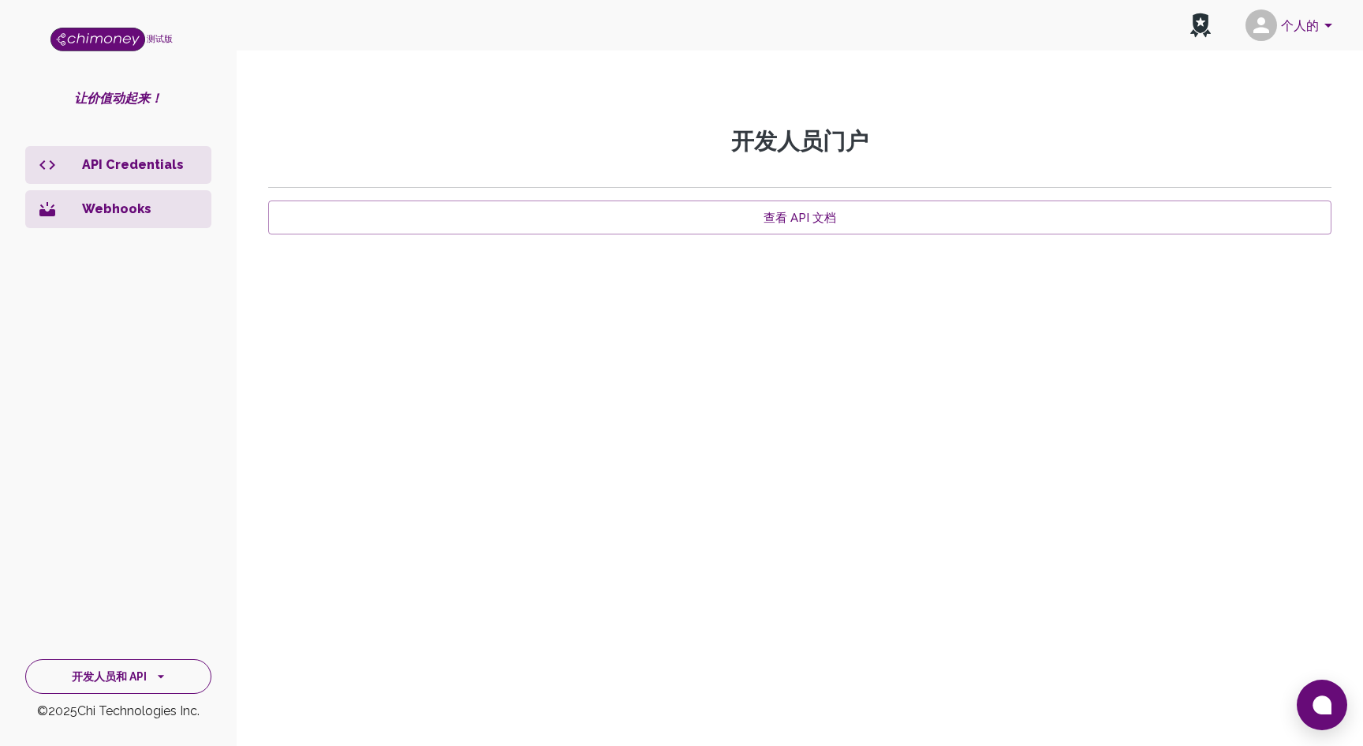
click at [134, 678] on font "开发人员和 API" at bounding box center [109, 677] width 75 height 13
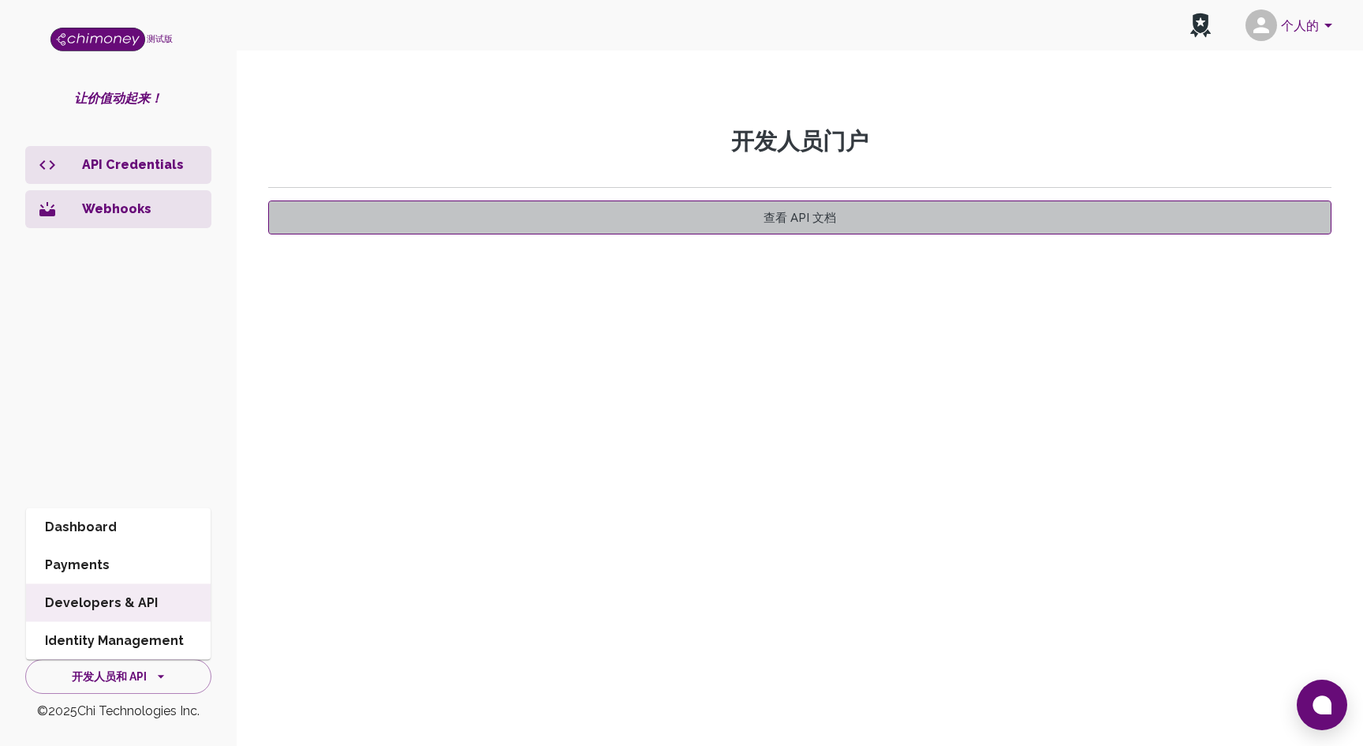
click at [817, 217] on font "查看 API 文档" at bounding box center [800, 218] width 73 height 14
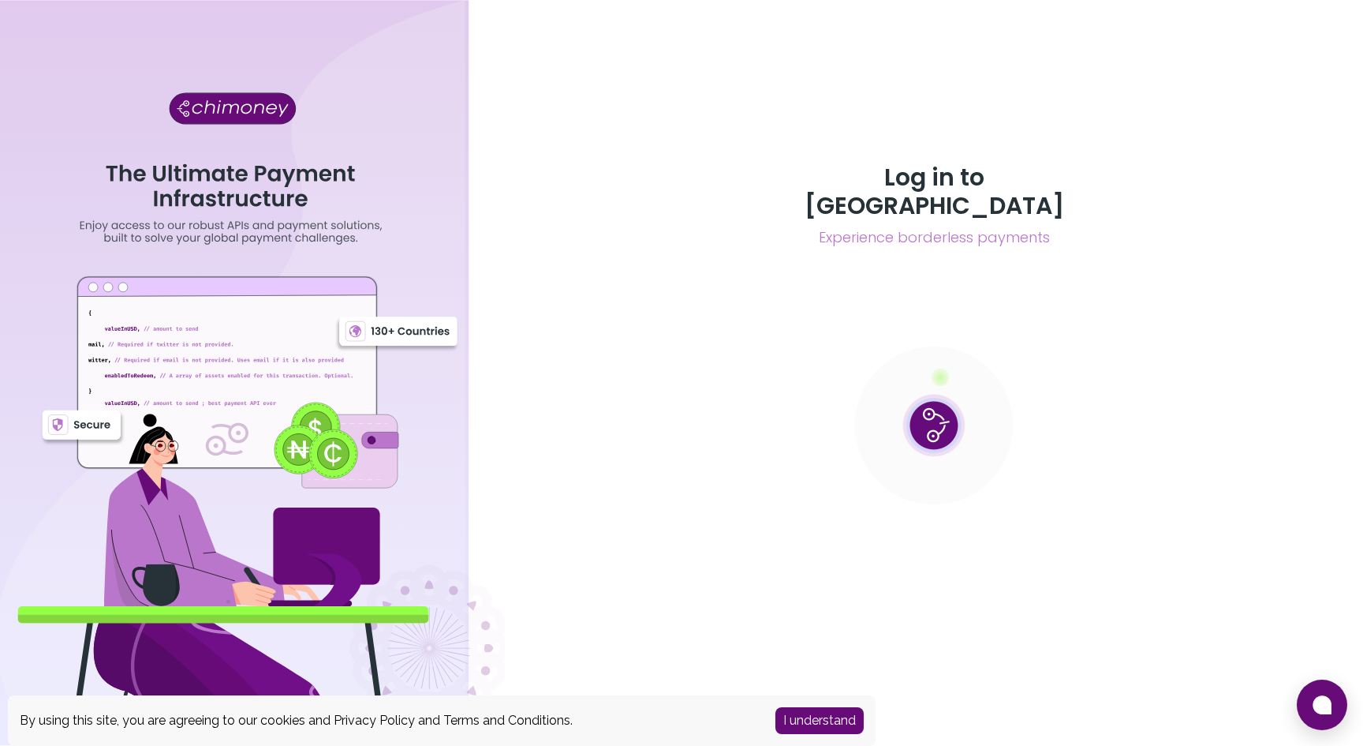
click at [841, 713] on button "I understand" at bounding box center [820, 720] width 88 height 27
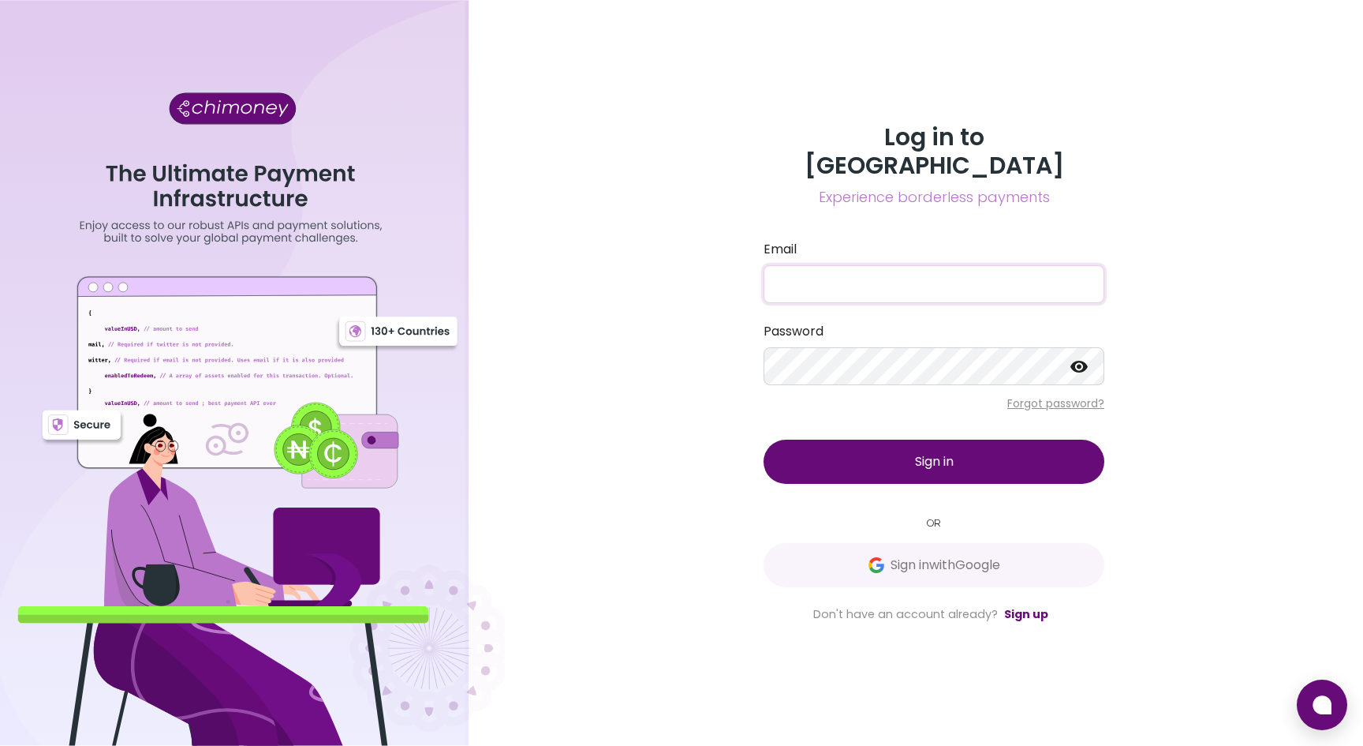
click at [876, 279] on input "Email" at bounding box center [934, 284] width 341 height 38
type input "taoli889998@gmail.com"
click at [990, 447] on button "Sign in" at bounding box center [934, 461] width 341 height 44
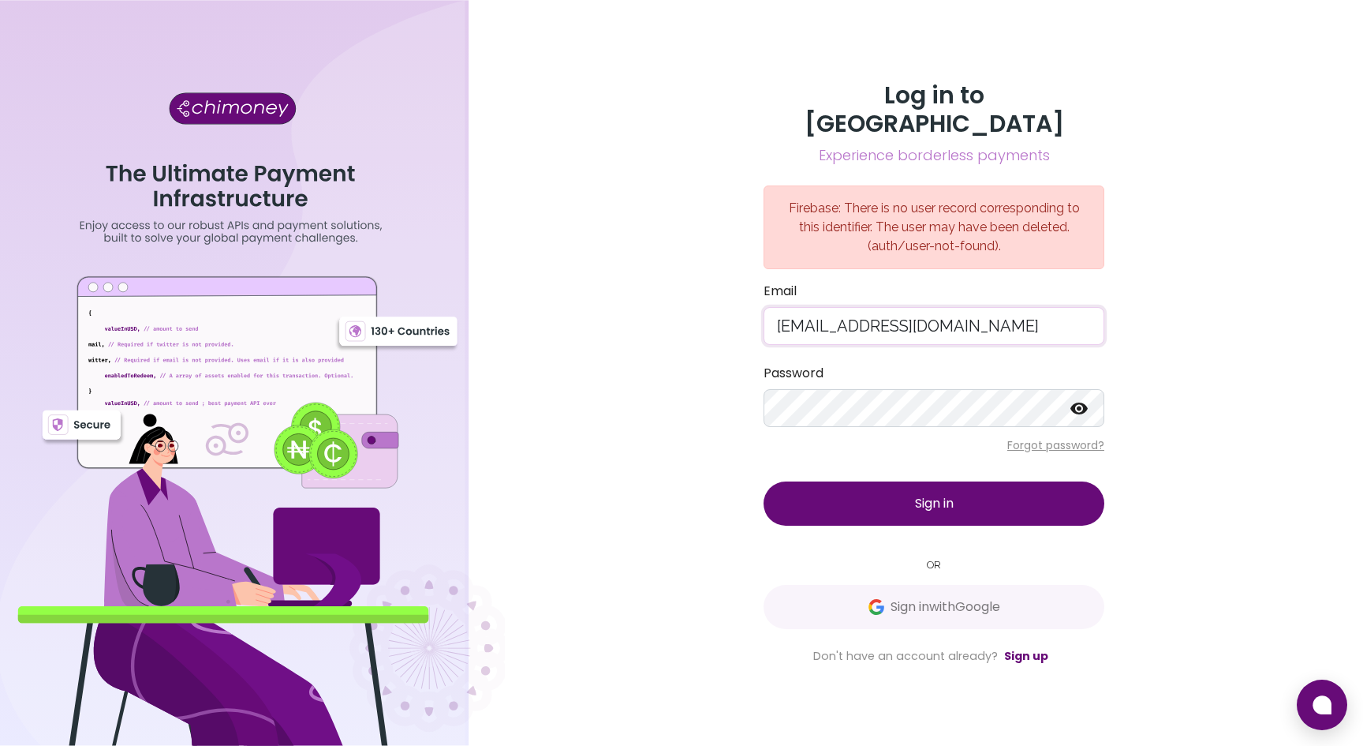
click at [979, 307] on input "[EMAIL_ADDRESS][DOMAIN_NAME]" at bounding box center [934, 326] width 341 height 38
click at [1134, 297] on div "Log in to Chimoney Experience borderless payments Firebase: There is no user re…" at bounding box center [934, 373] width 858 height 746
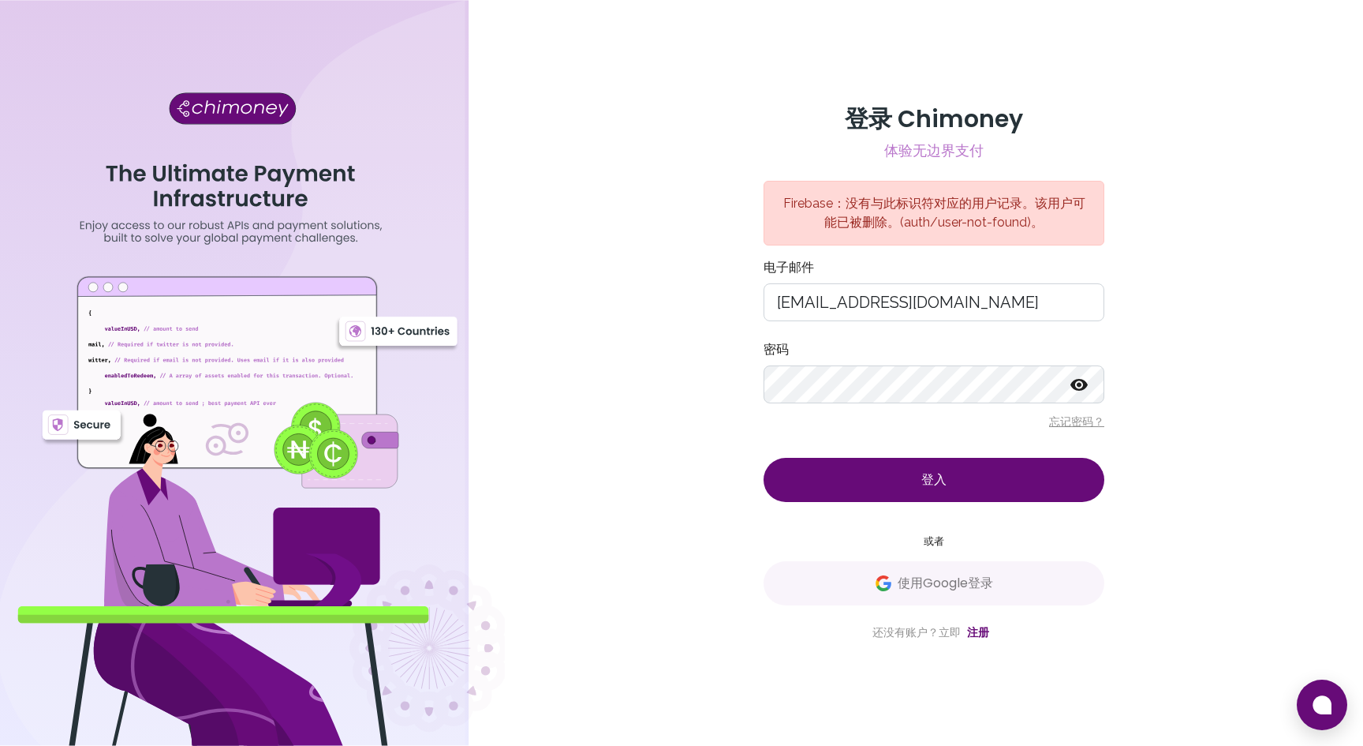
click at [1216, 484] on div "登录 Chimoney 体验无边界支付 Firebase：没有与此标识符对应的用户记录。该用户可能已被删除。(auth/user-not-found)。 电子…" at bounding box center [934, 373] width 858 height 746
click at [984, 634] on font "注册" at bounding box center [978, 632] width 22 height 16
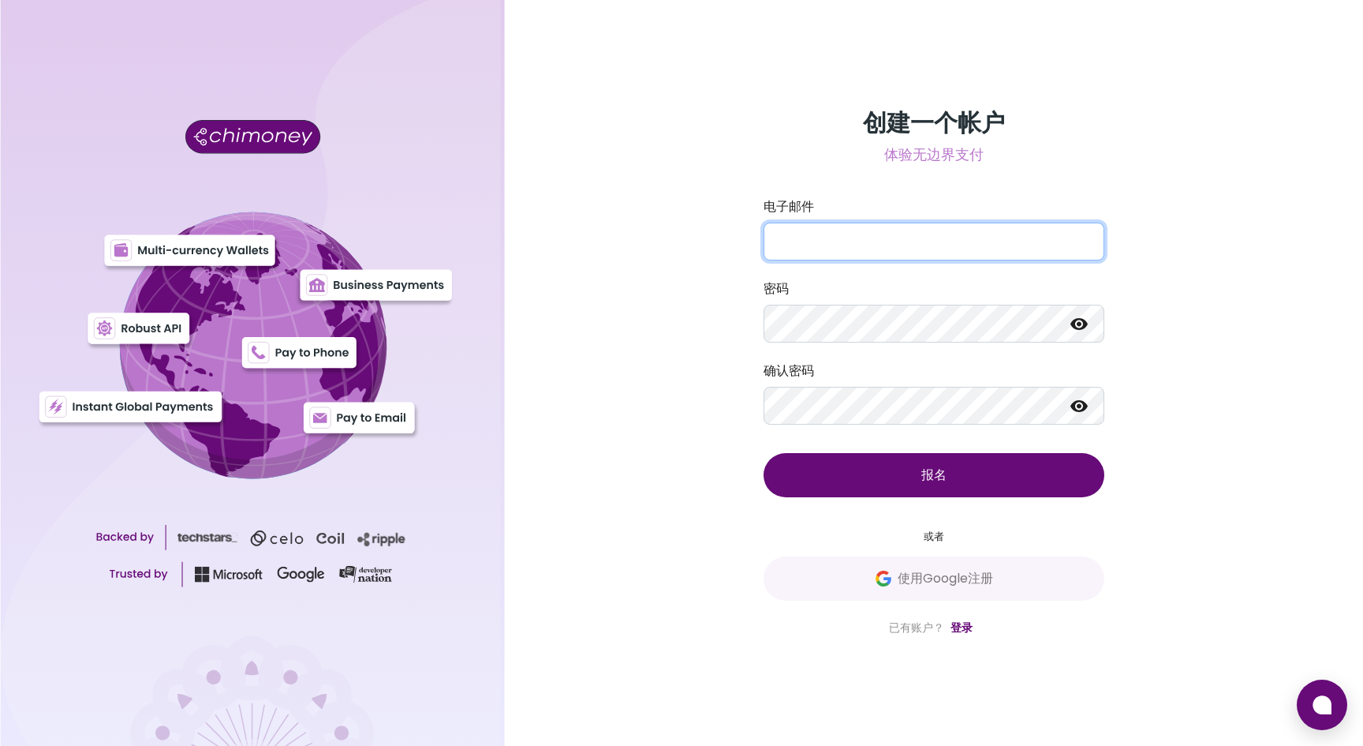
type input "[EMAIL_ADDRESS][DOMAIN_NAME]"
click at [948, 229] on input "[EMAIL_ADDRESS][DOMAIN_NAME]" at bounding box center [934, 241] width 341 height 38
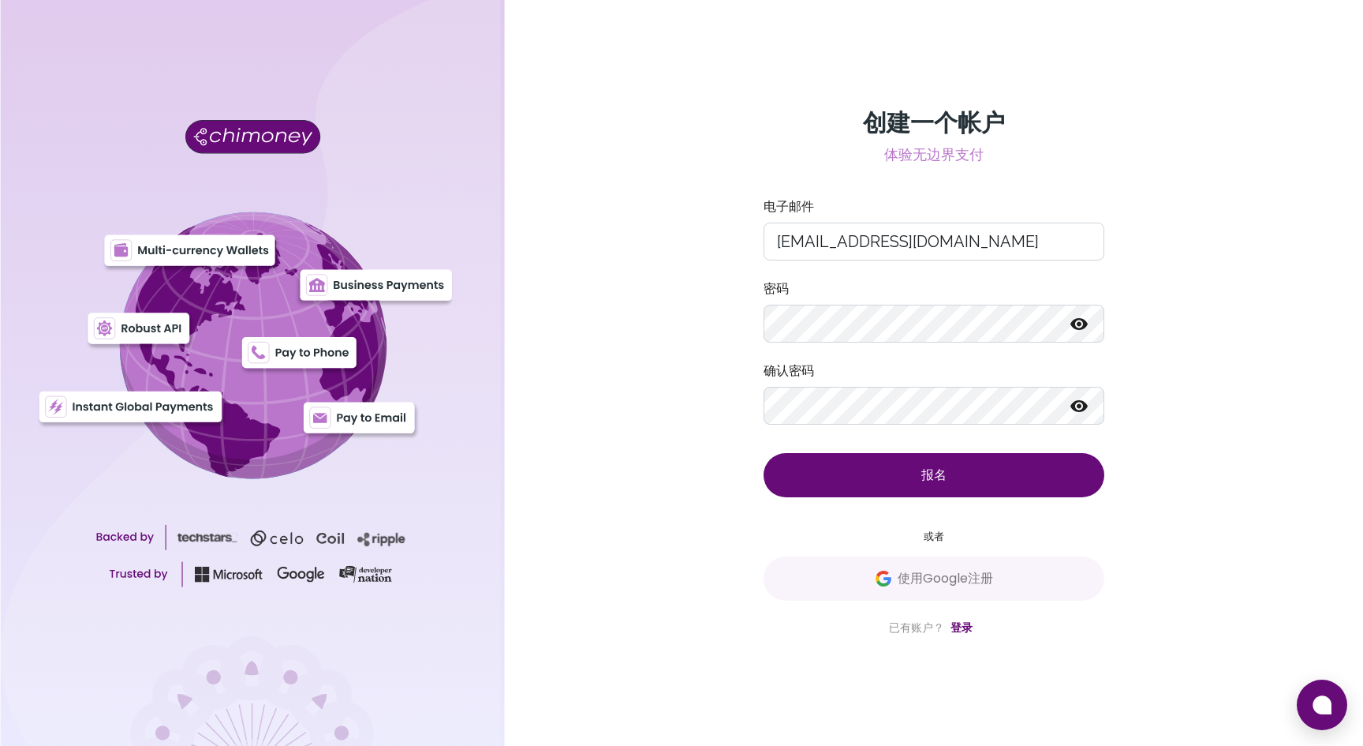
click at [946, 477] on font "报名" at bounding box center [933, 474] width 25 height 18
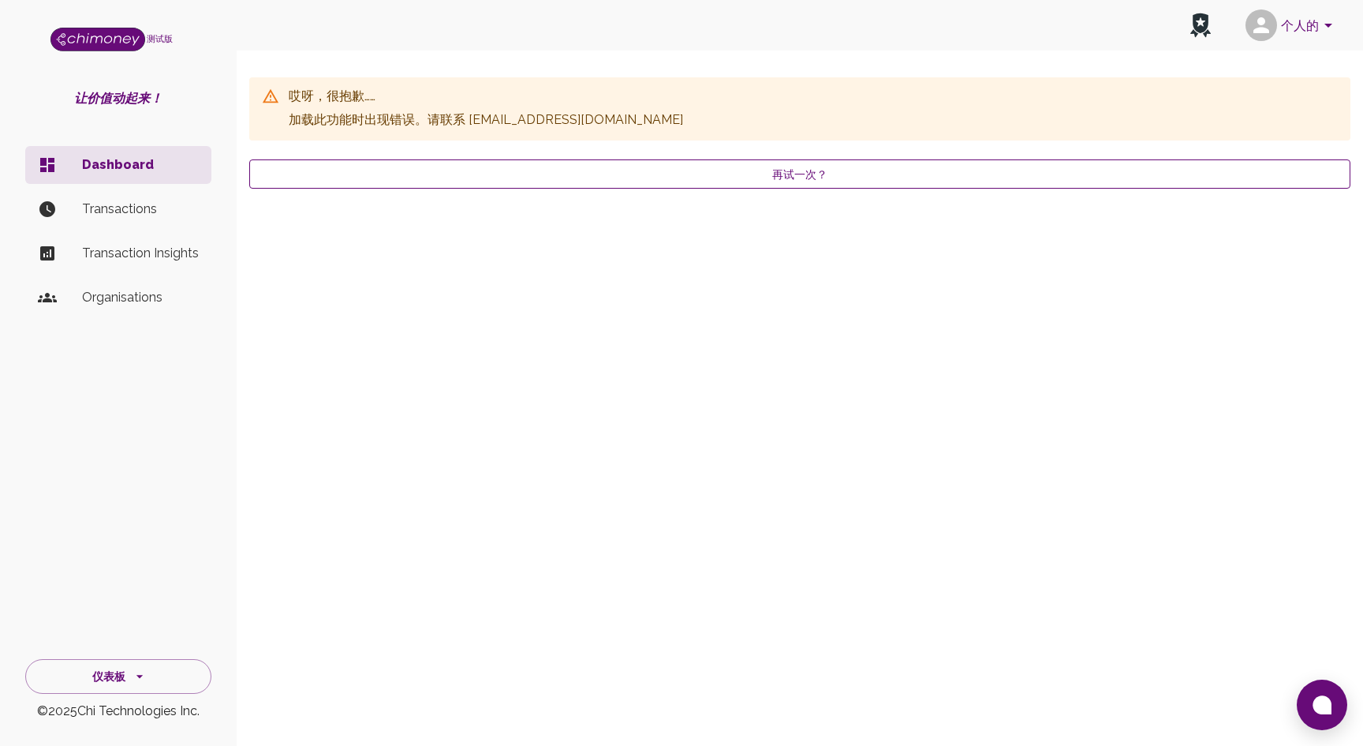
click at [708, 178] on button "再试一次？" at bounding box center [799, 174] width 1101 height 30
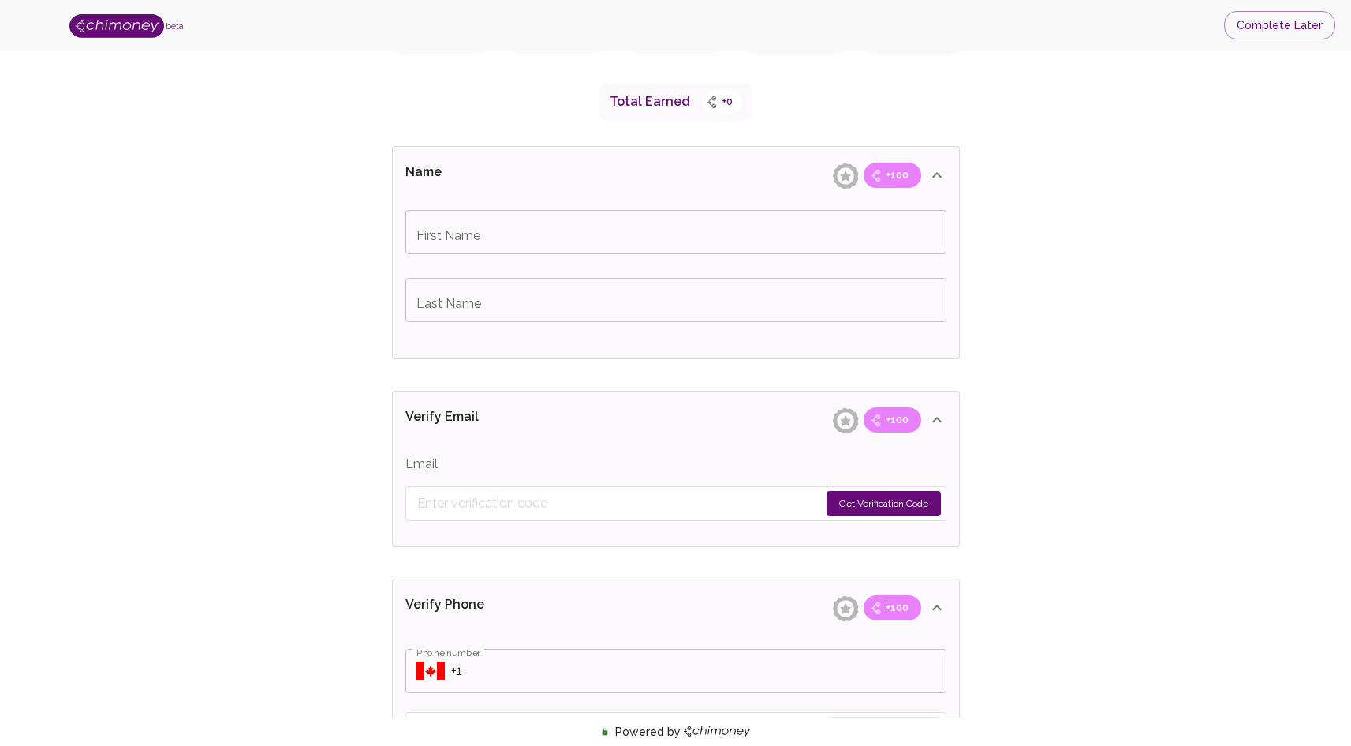
scroll to position [228, 0]
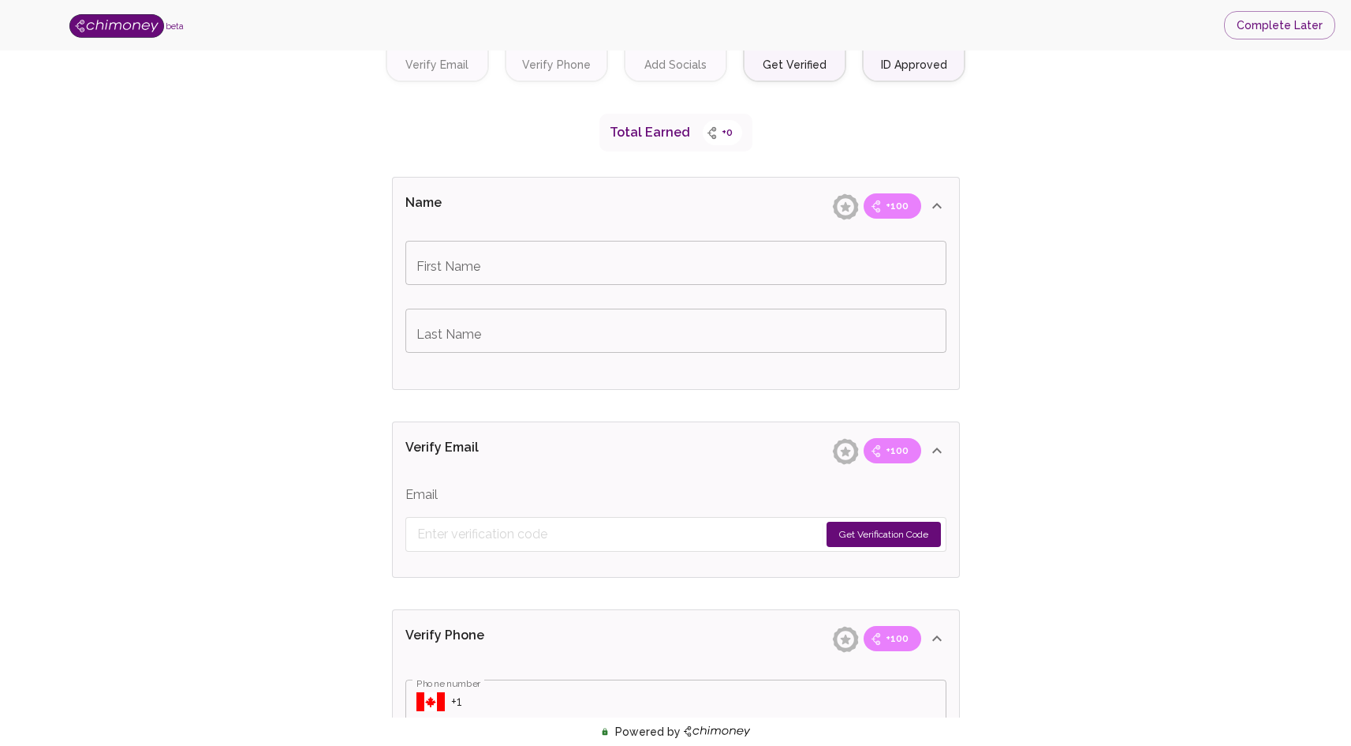
click at [655, 256] on input "First Name" at bounding box center [676, 263] width 541 height 44
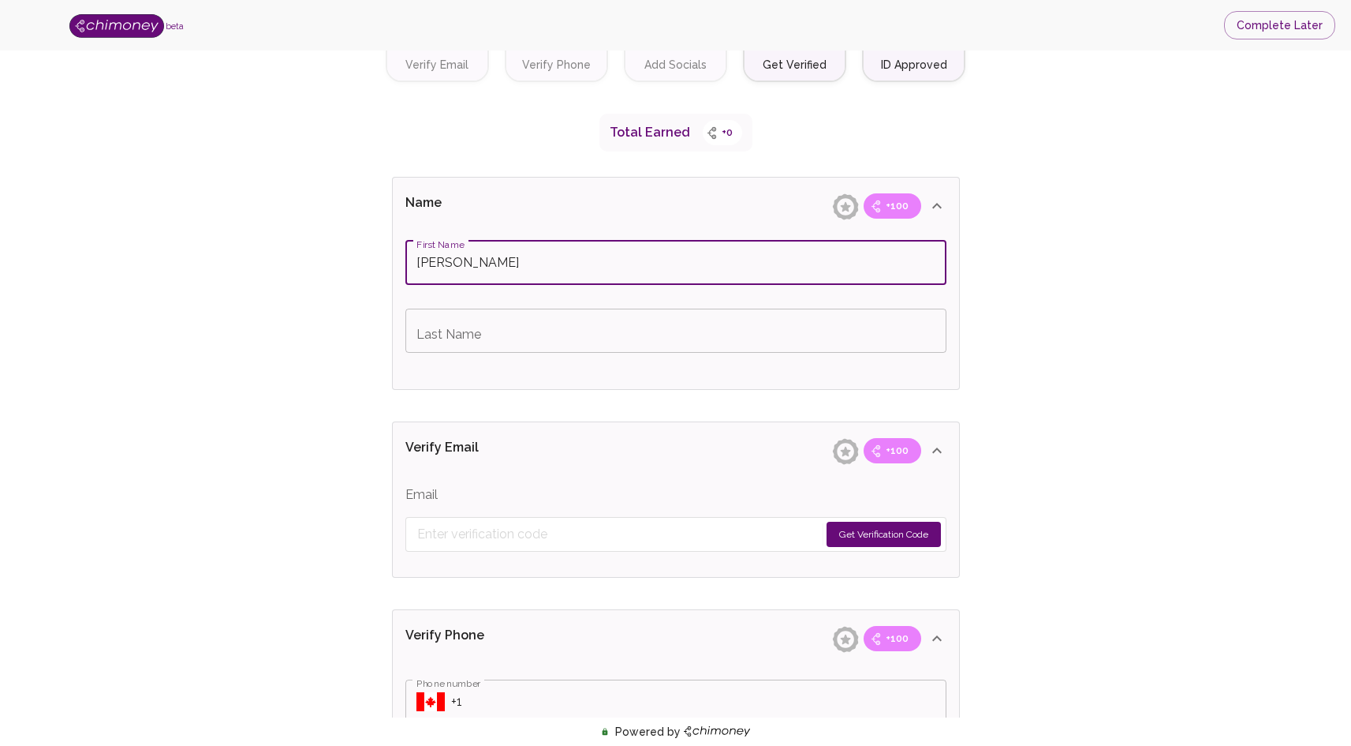
type input "[PERSON_NAME]"
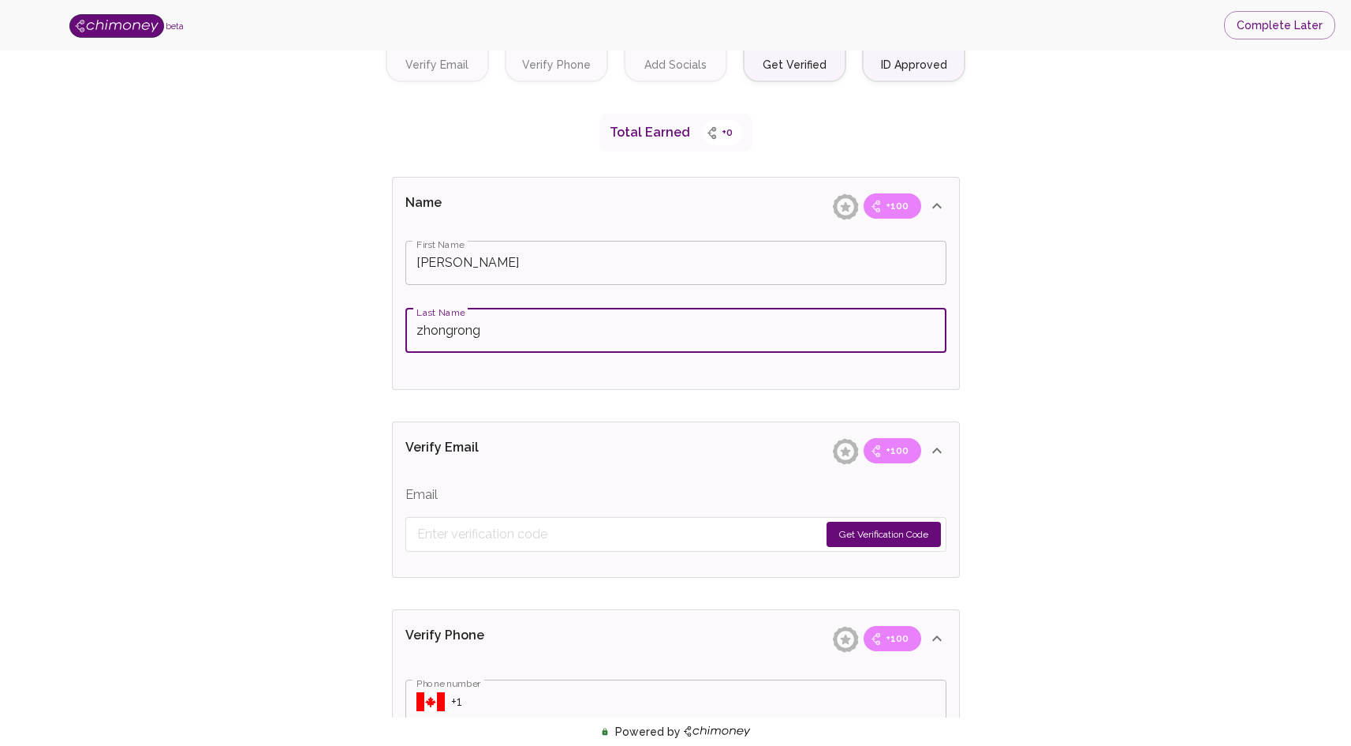
type input "zhongrong"
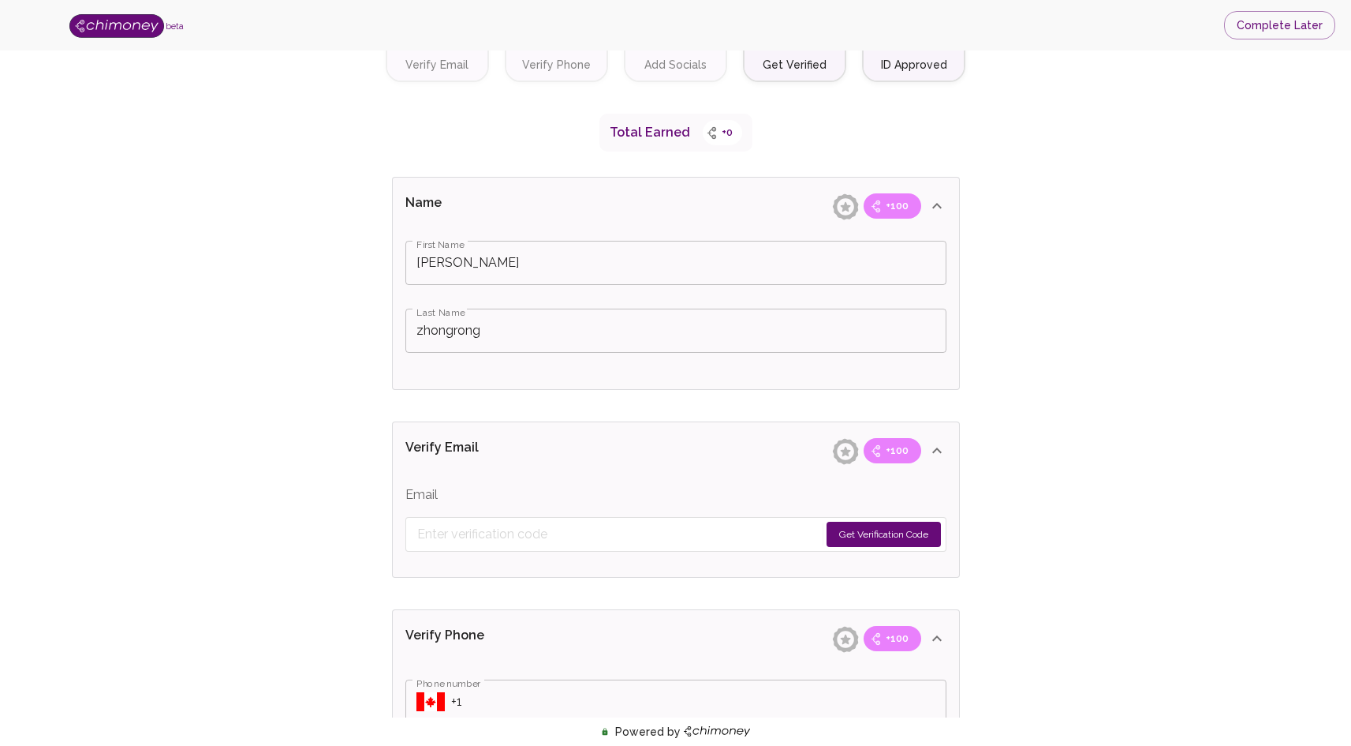
click at [937, 207] on icon at bounding box center [937, 205] width 19 height 19
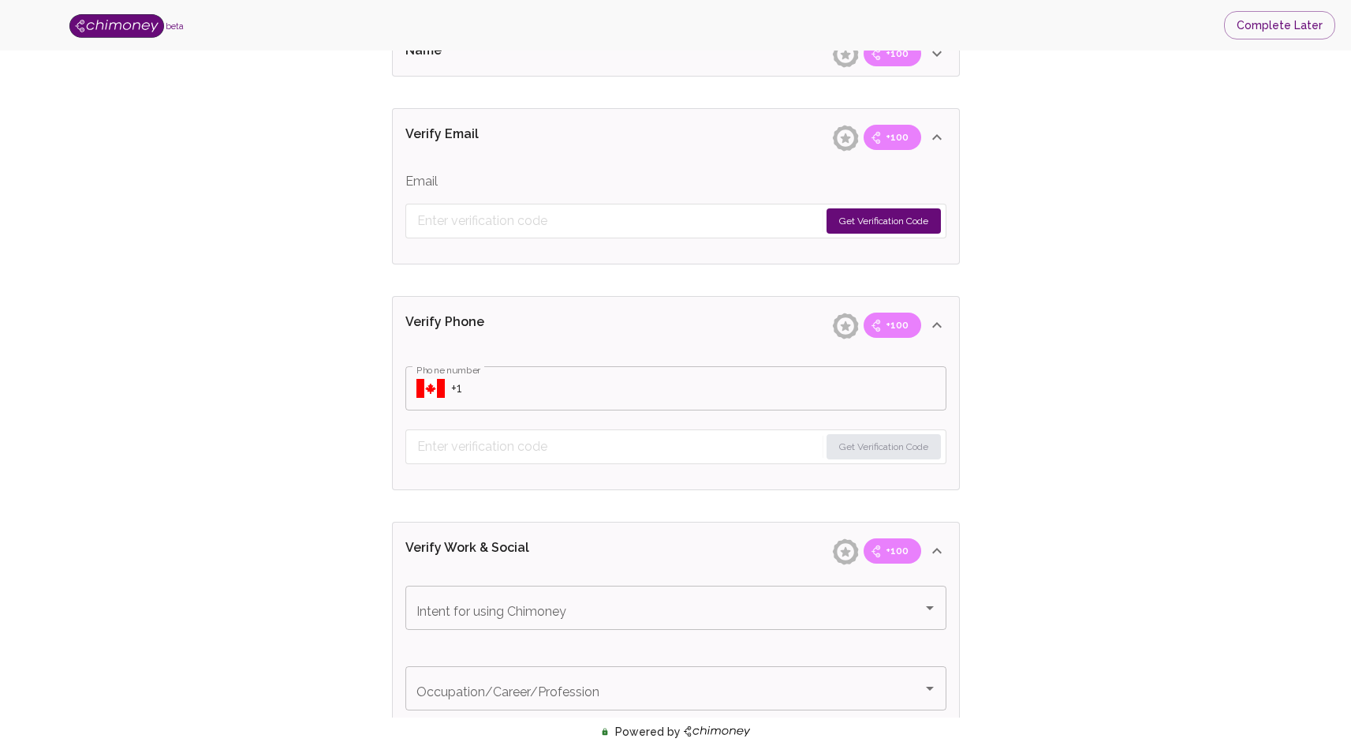
scroll to position [374, 0]
click at [905, 227] on button "Get Verification Code" at bounding box center [884, 220] width 114 height 25
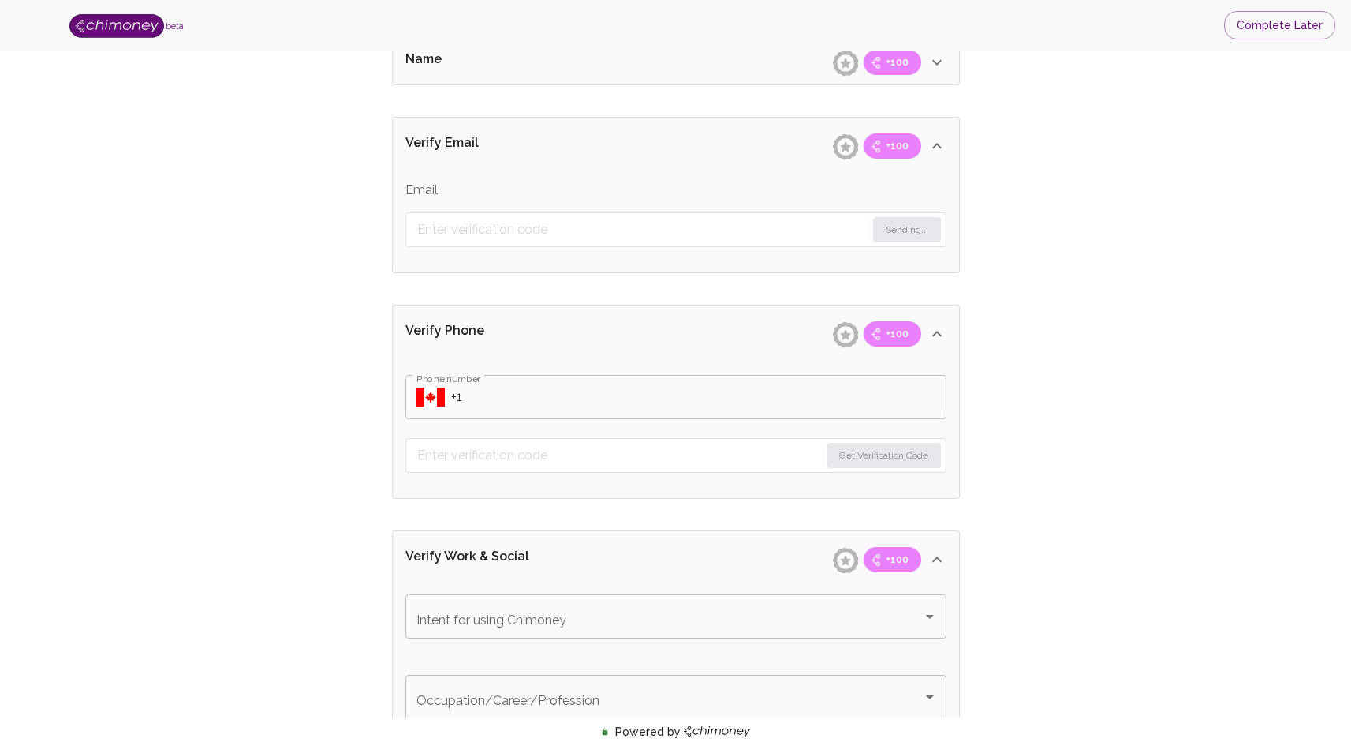
scroll to position [364, 0]
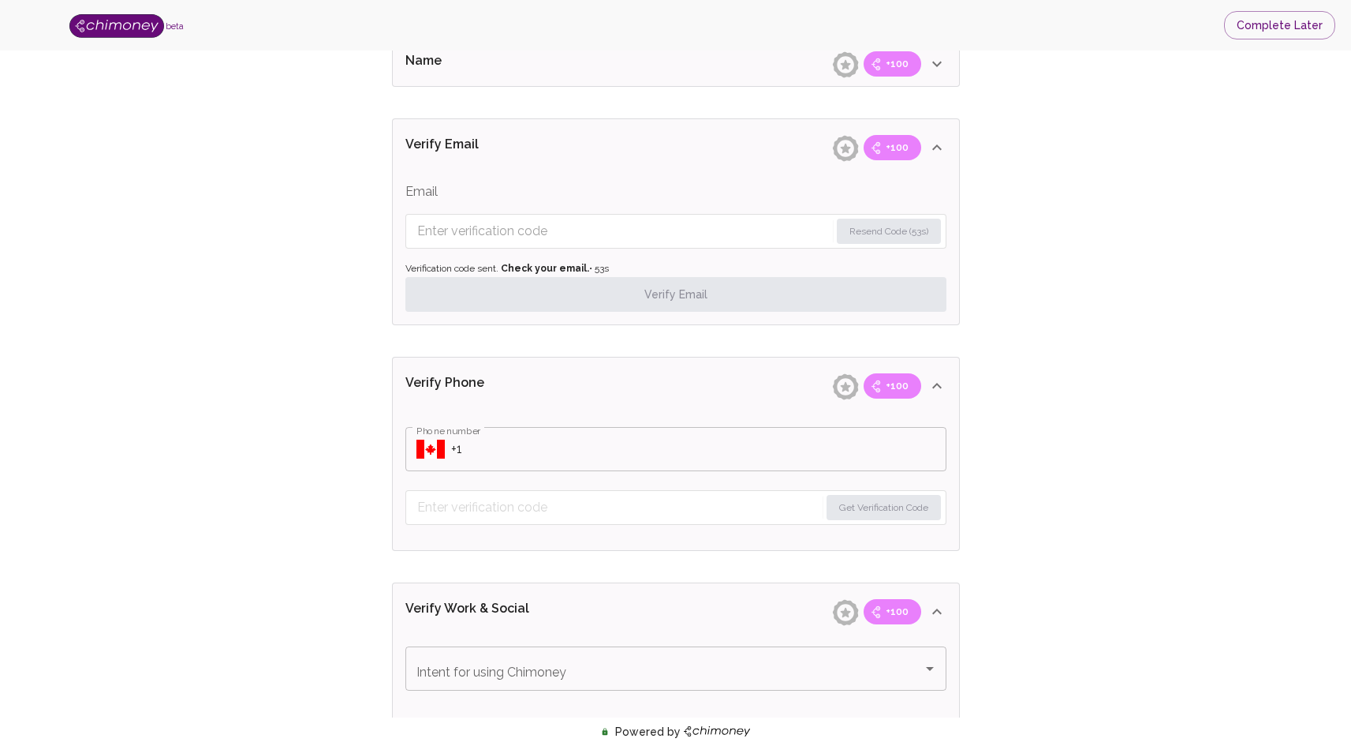
click at [1100, 18] on div "beta Complete Later" at bounding box center [675, 25] width 1351 height 50
click at [566, 229] on input "Enter verification code" at bounding box center [623, 231] width 412 height 25
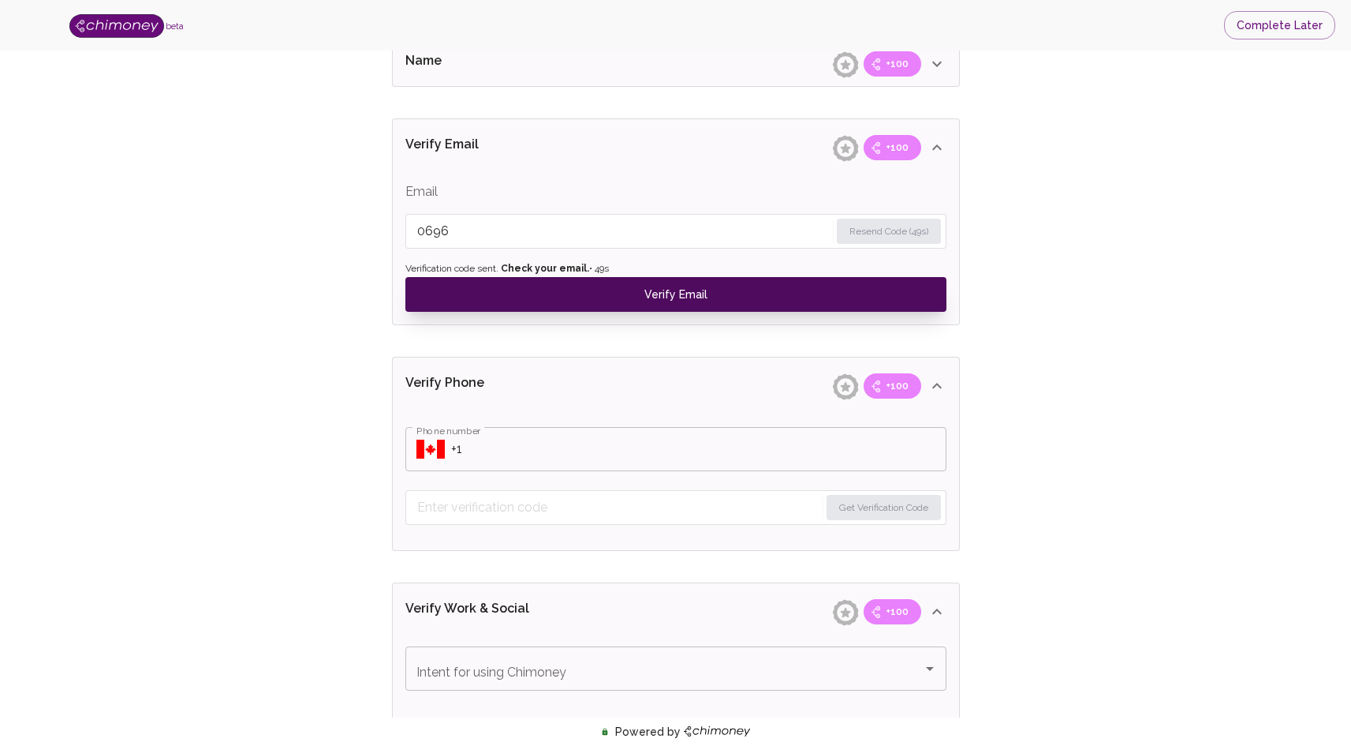
type input "0696"
click at [685, 295] on button "Verify Email" at bounding box center [676, 294] width 541 height 35
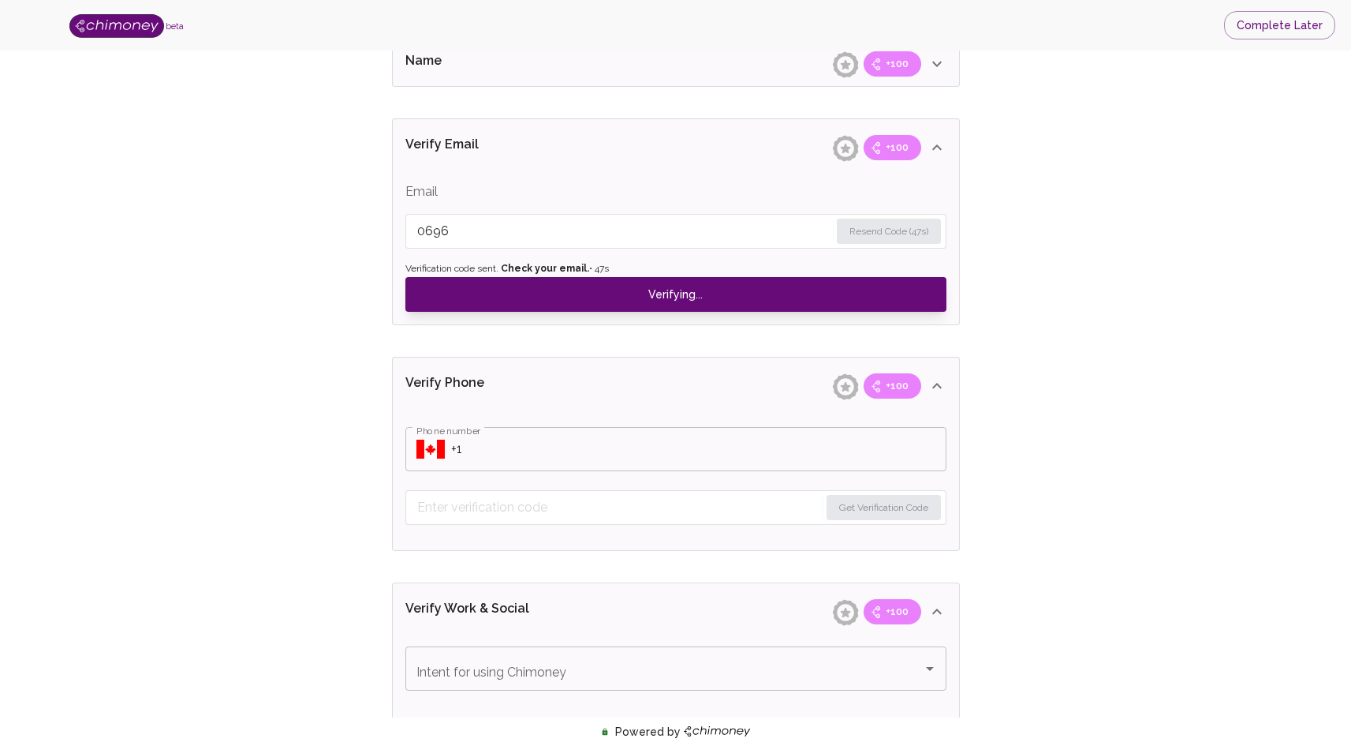
click at [542, 230] on input "0696" at bounding box center [623, 231] width 413 height 25
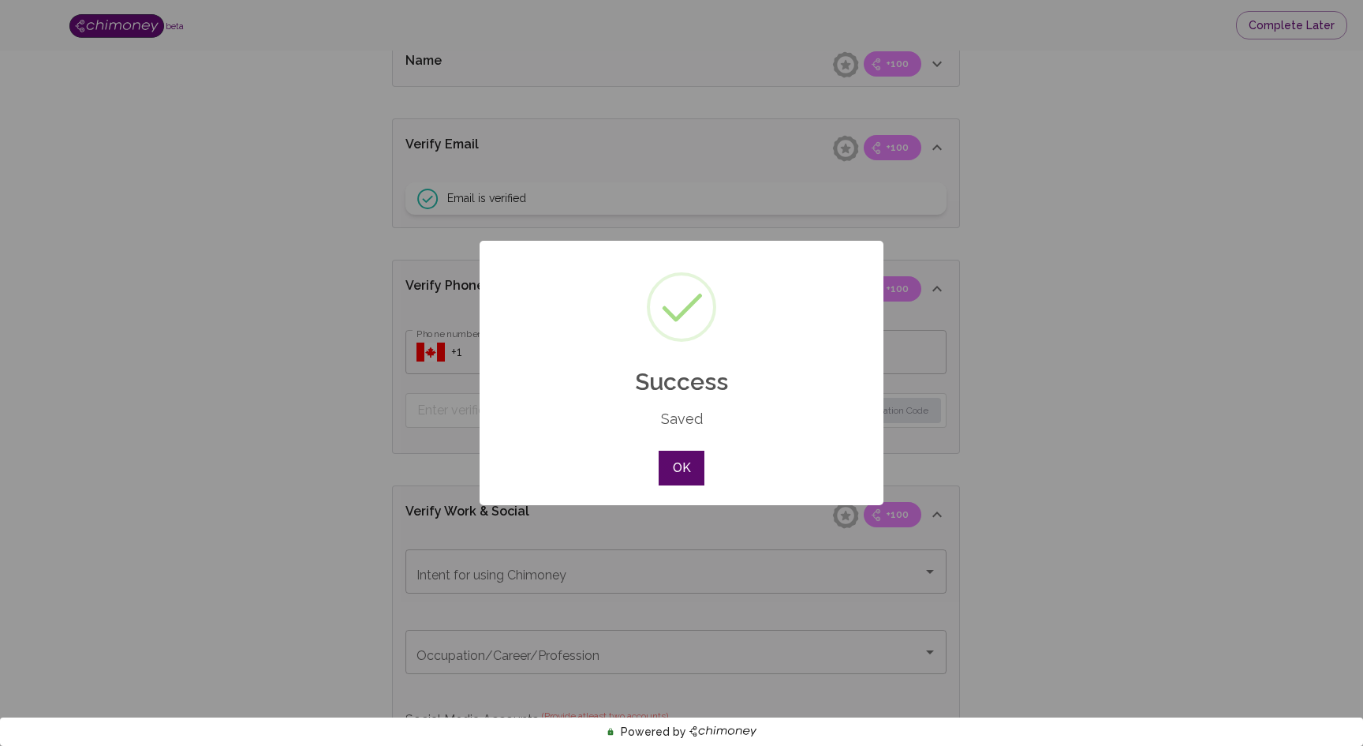
click at [675, 471] on button "OK" at bounding box center [682, 467] width 46 height 35
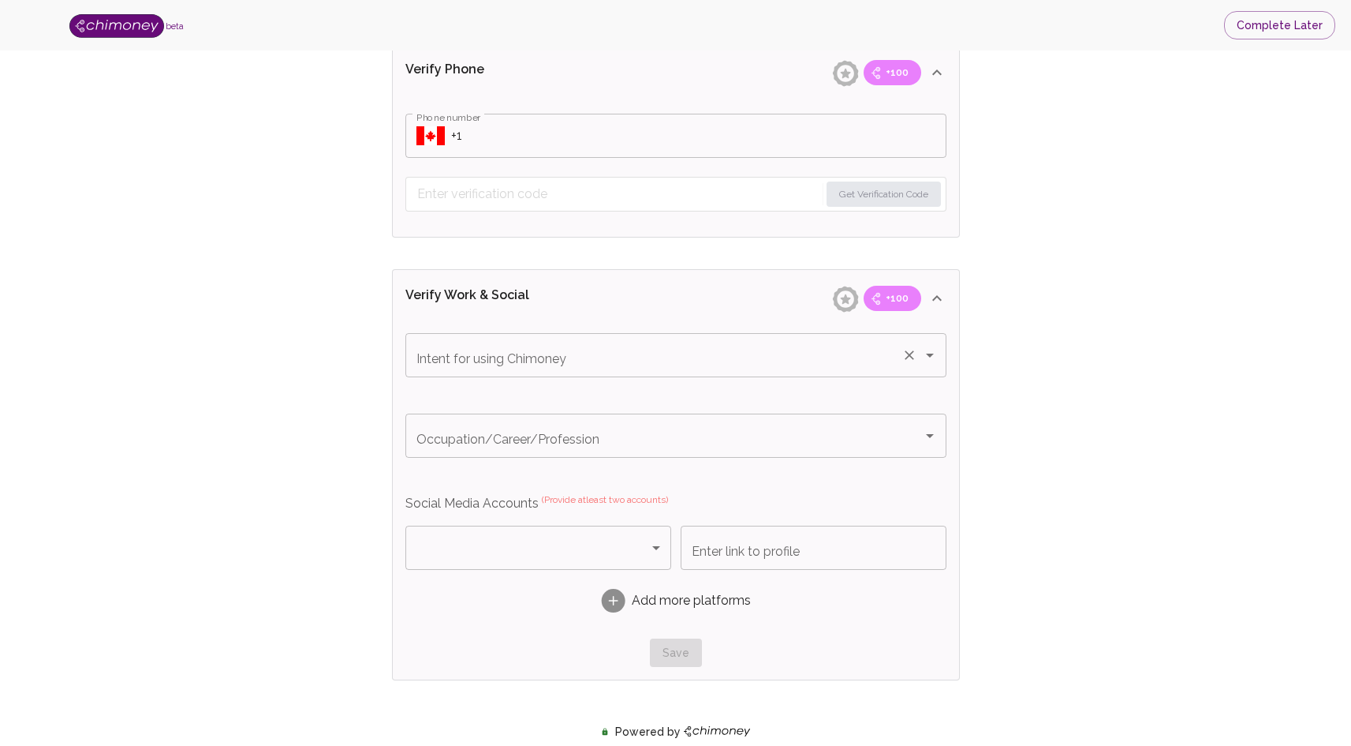
scroll to position [581, 0]
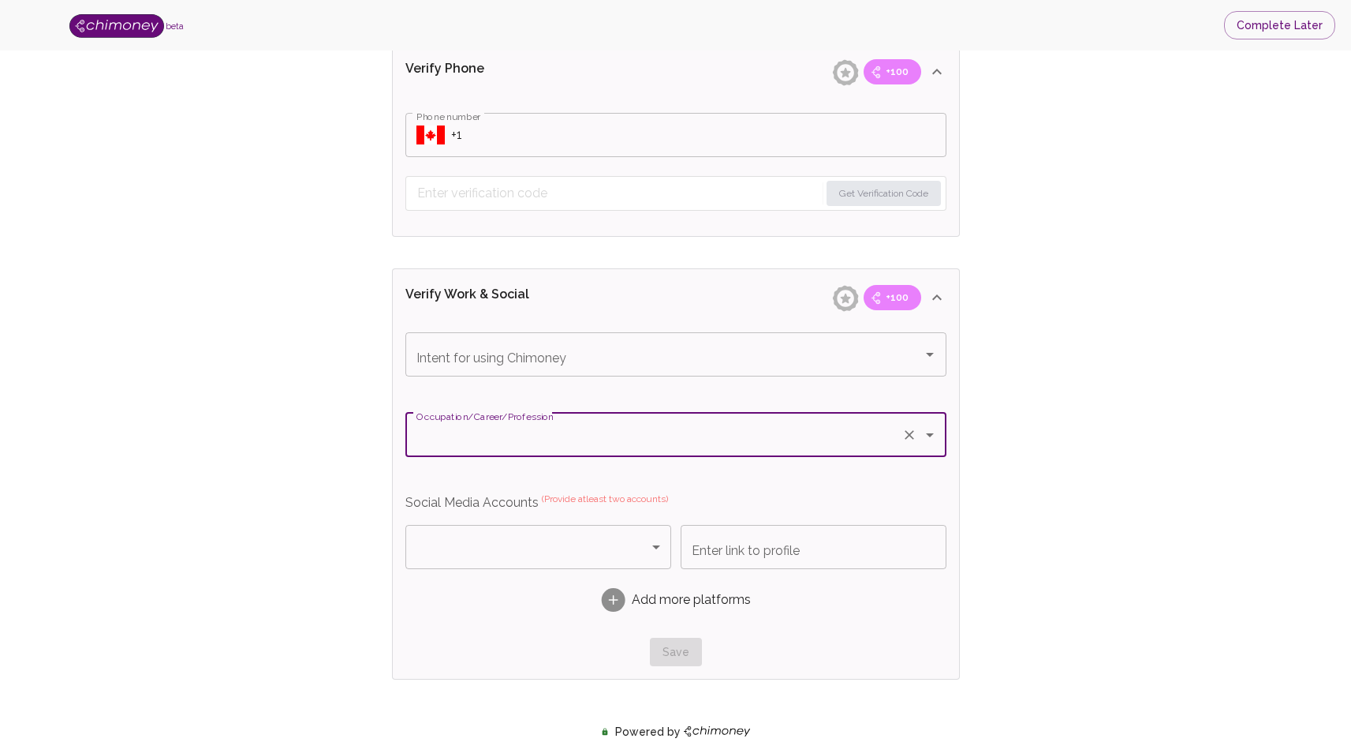
click at [647, 430] on input "Occupation/Career/Profession" at bounding box center [654, 435] width 483 height 30
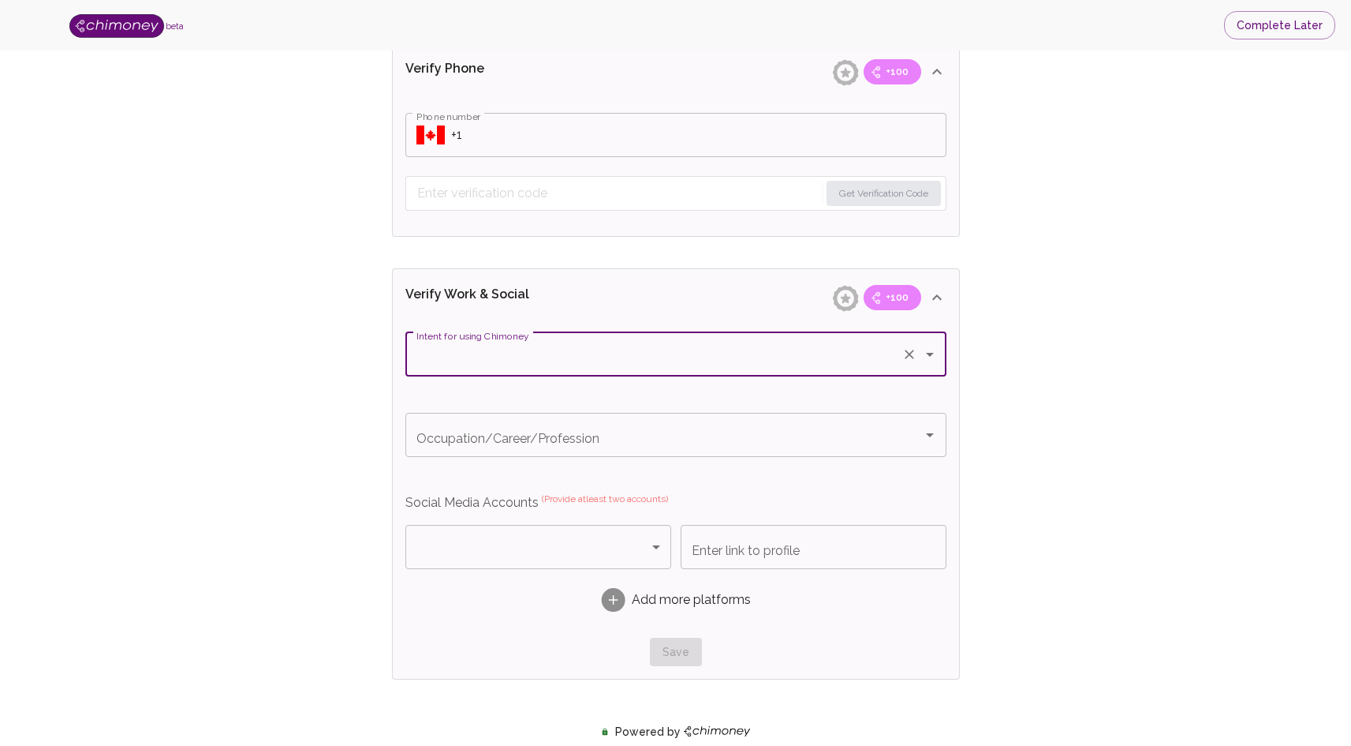
click at [660, 357] on input "Intent for using Chimoney" at bounding box center [654, 354] width 483 height 30
click at [593, 356] on input "Intent for using Chimoney" at bounding box center [654, 355] width 483 height 30
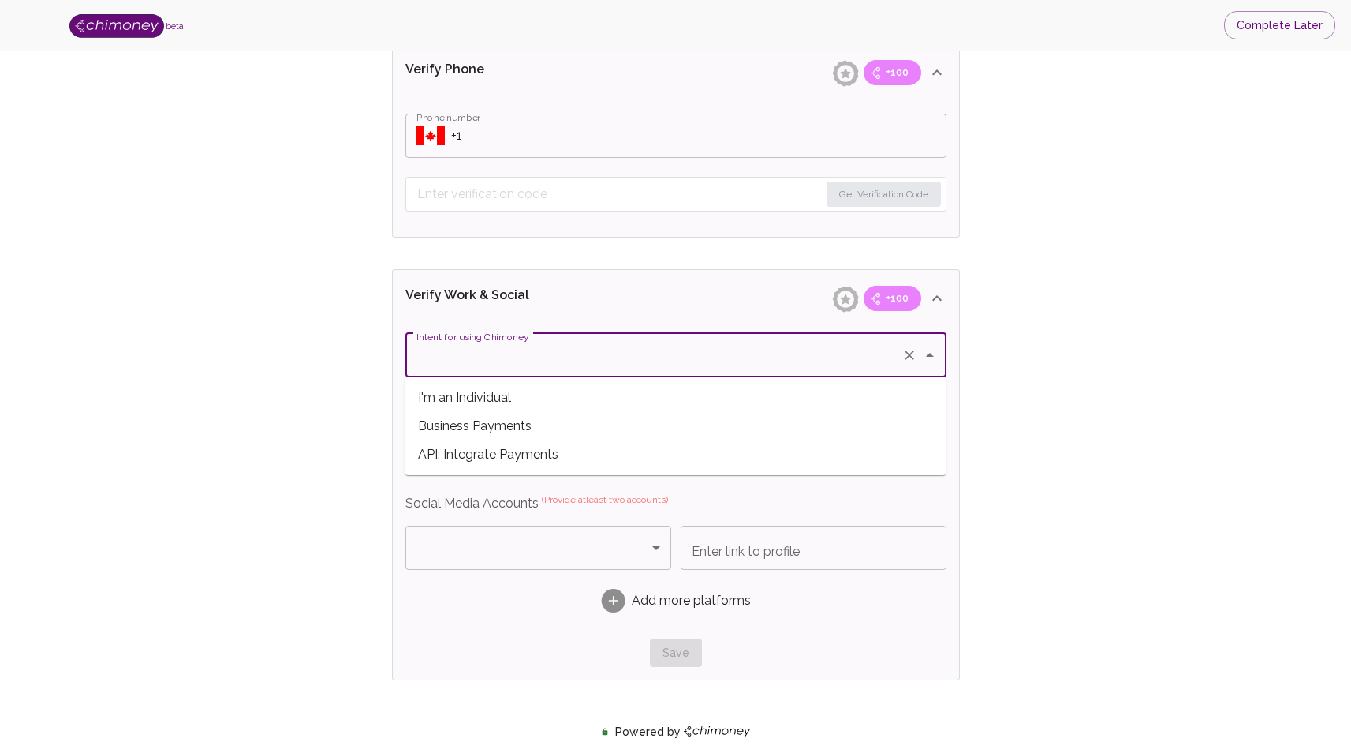
click at [906, 357] on icon "Clear" at bounding box center [909, 354] width 9 height 9
click at [534, 427] on span "Business Payments" at bounding box center [676, 426] width 541 height 28
type input "Business Payments"
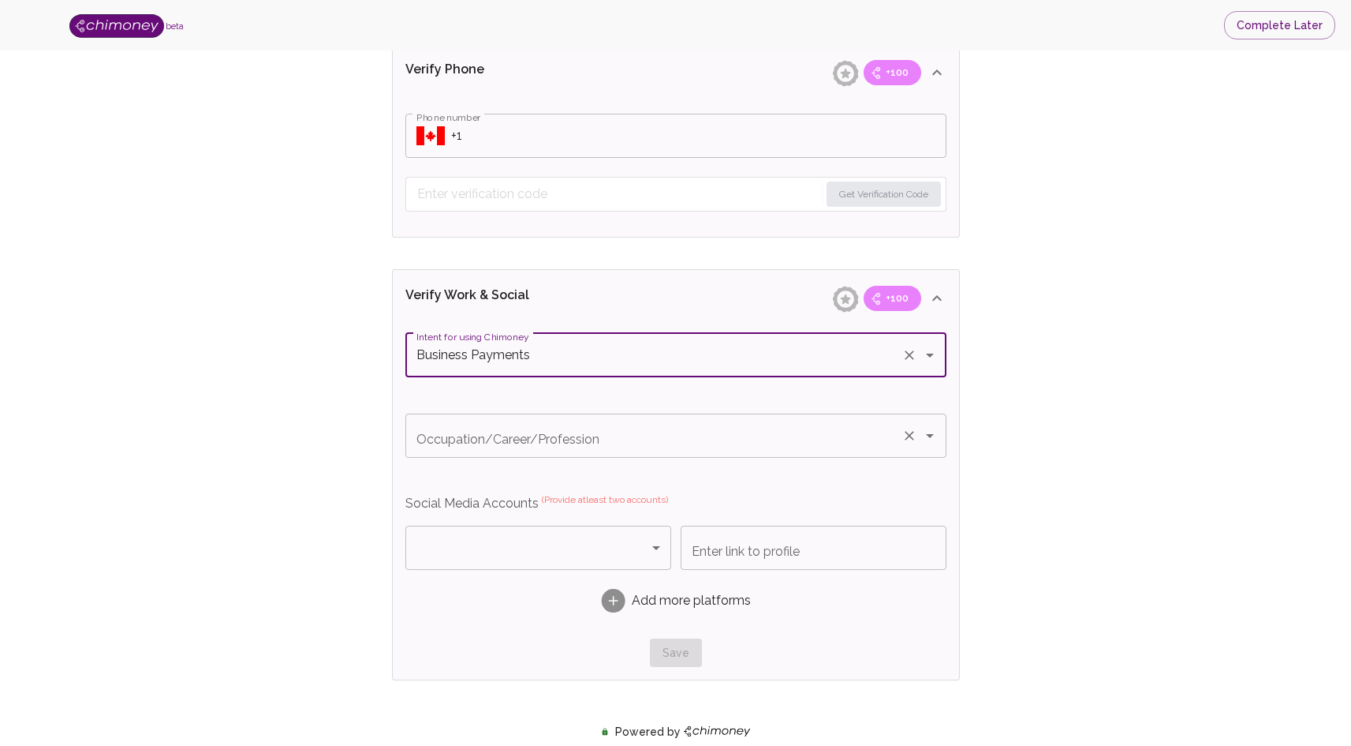
click at [533, 425] on div "Occupation/Career/Profession Occupation/Career/Profession" at bounding box center [676, 435] width 541 height 44
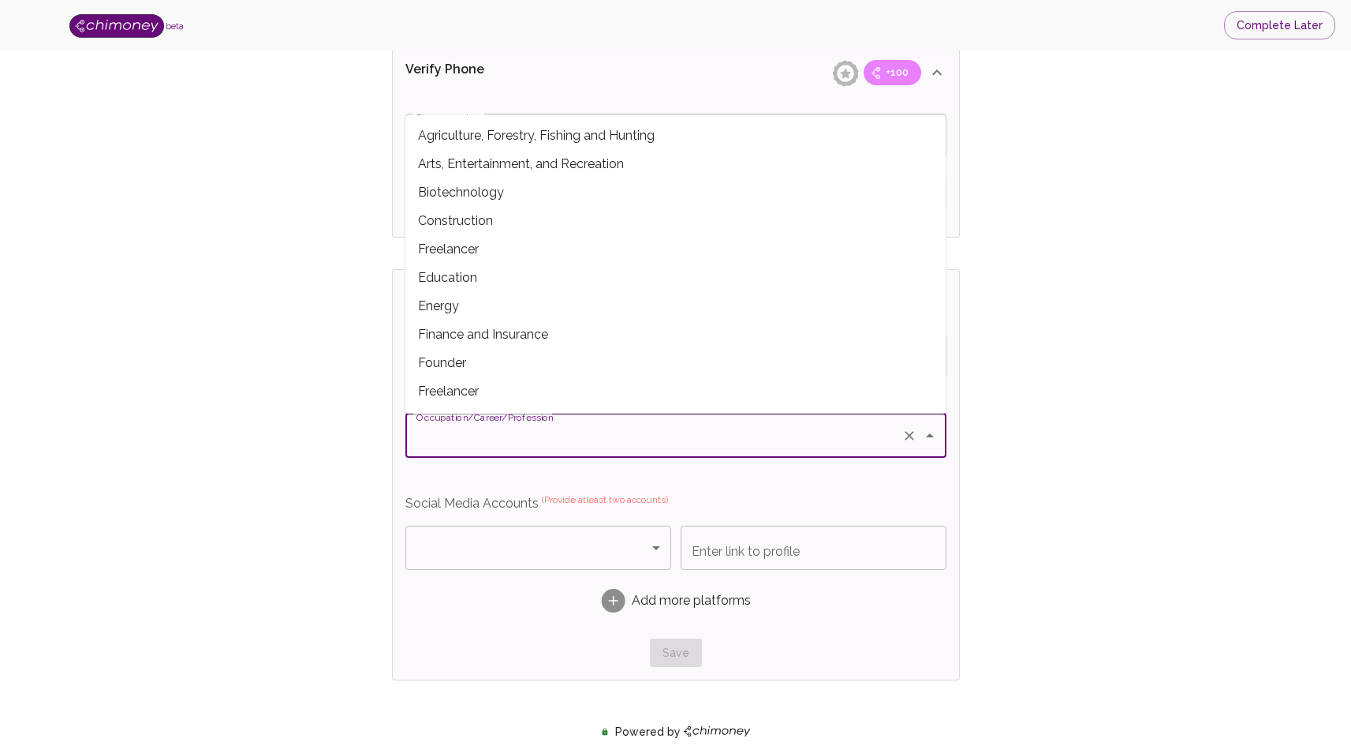
click at [544, 295] on span "Energy" at bounding box center [676, 306] width 541 height 28
type input "Energy"
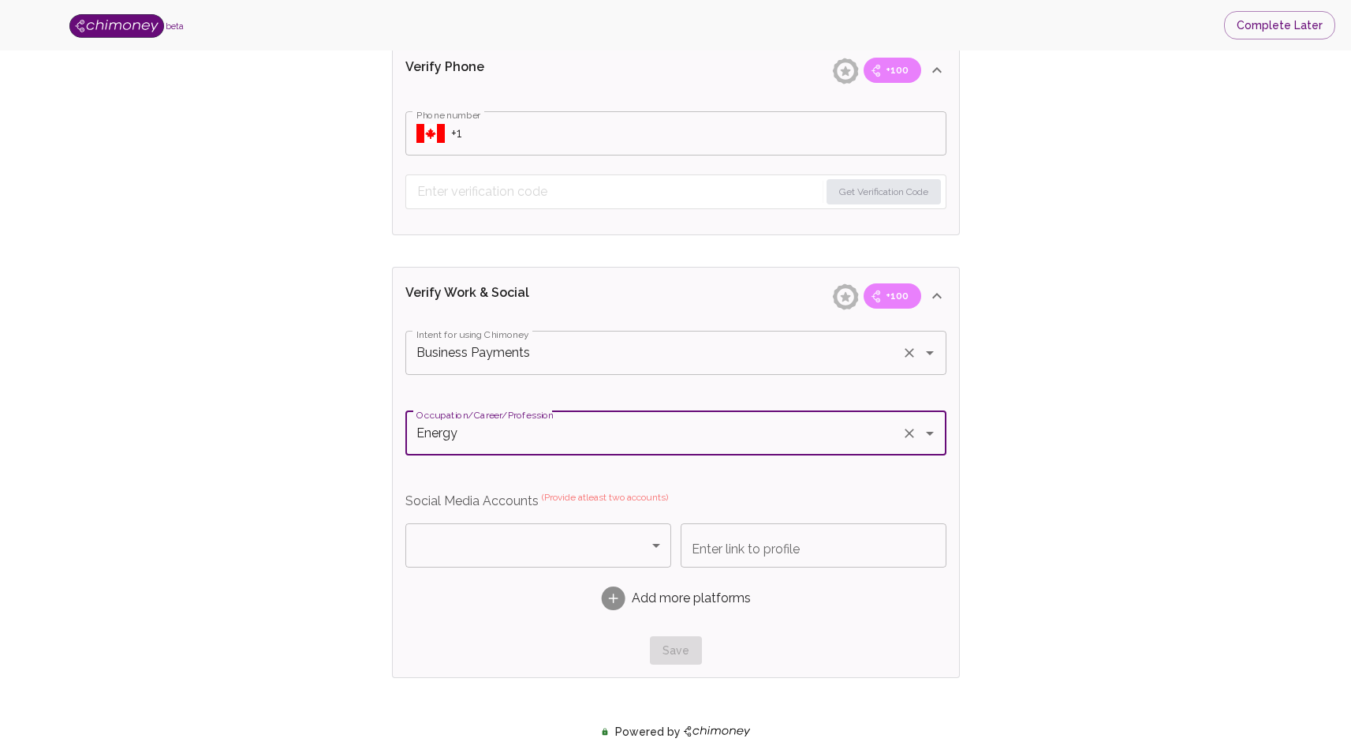
scroll to position [585, 0]
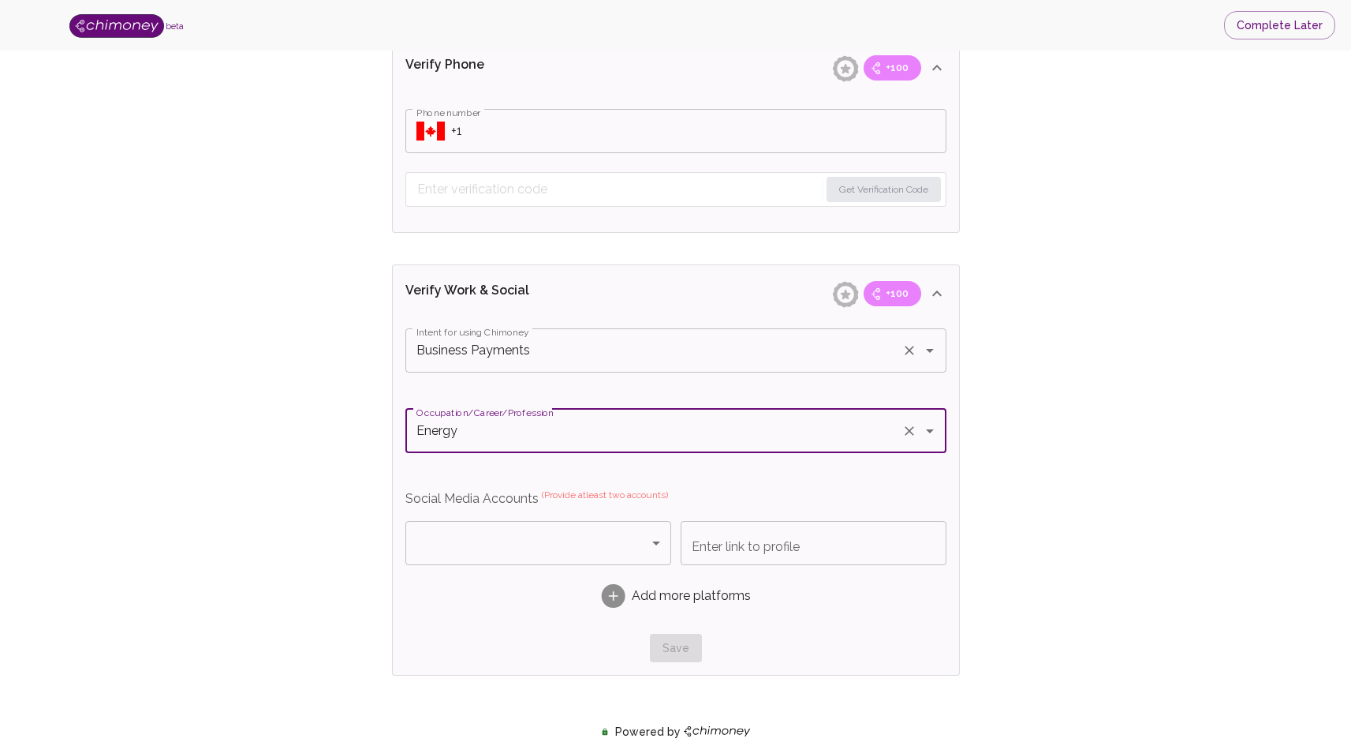
click at [592, 365] on div "Business Payments Intent for using Chimoney" at bounding box center [676, 350] width 541 height 44
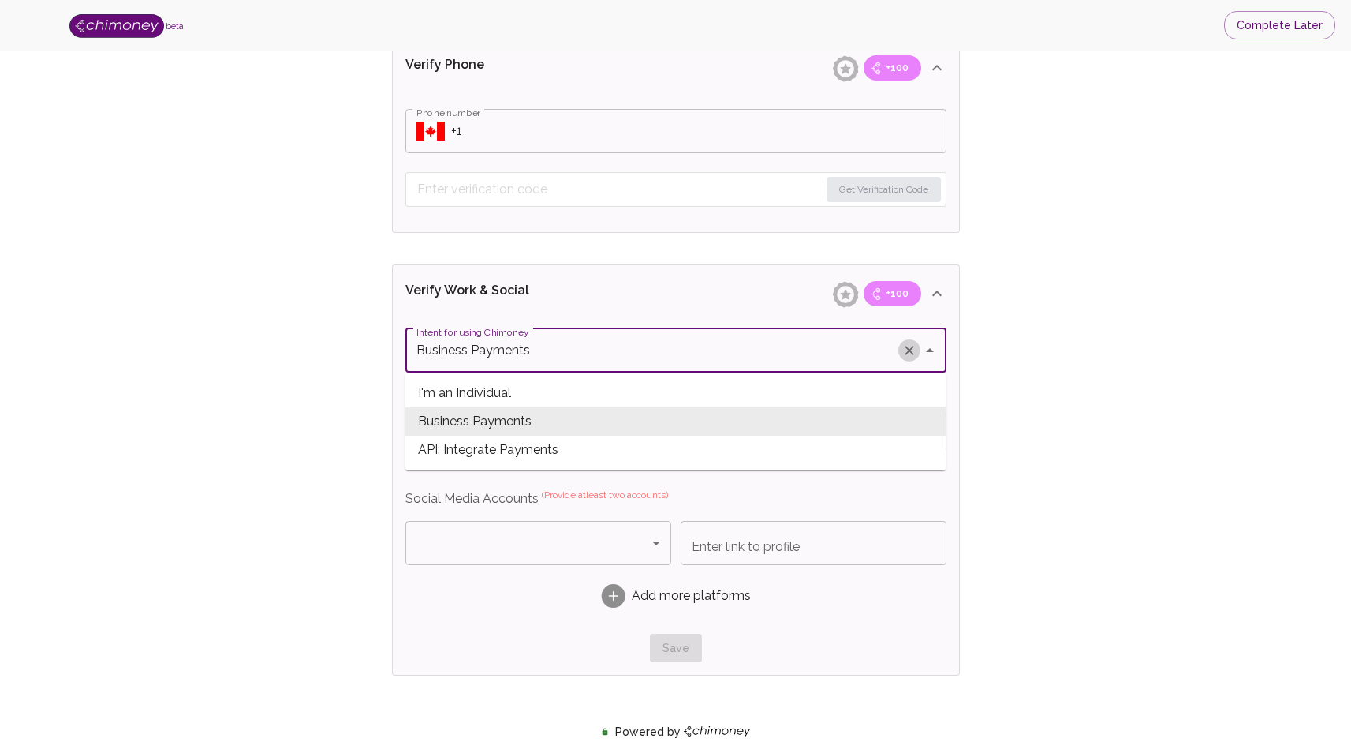
drag, startPoint x: 914, startPoint y: 353, endPoint x: 828, endPoint y: 349, distance: 85.3
click at [914, 353] on icon "Clear" at bounding box center [910, 350] width 16 height 16
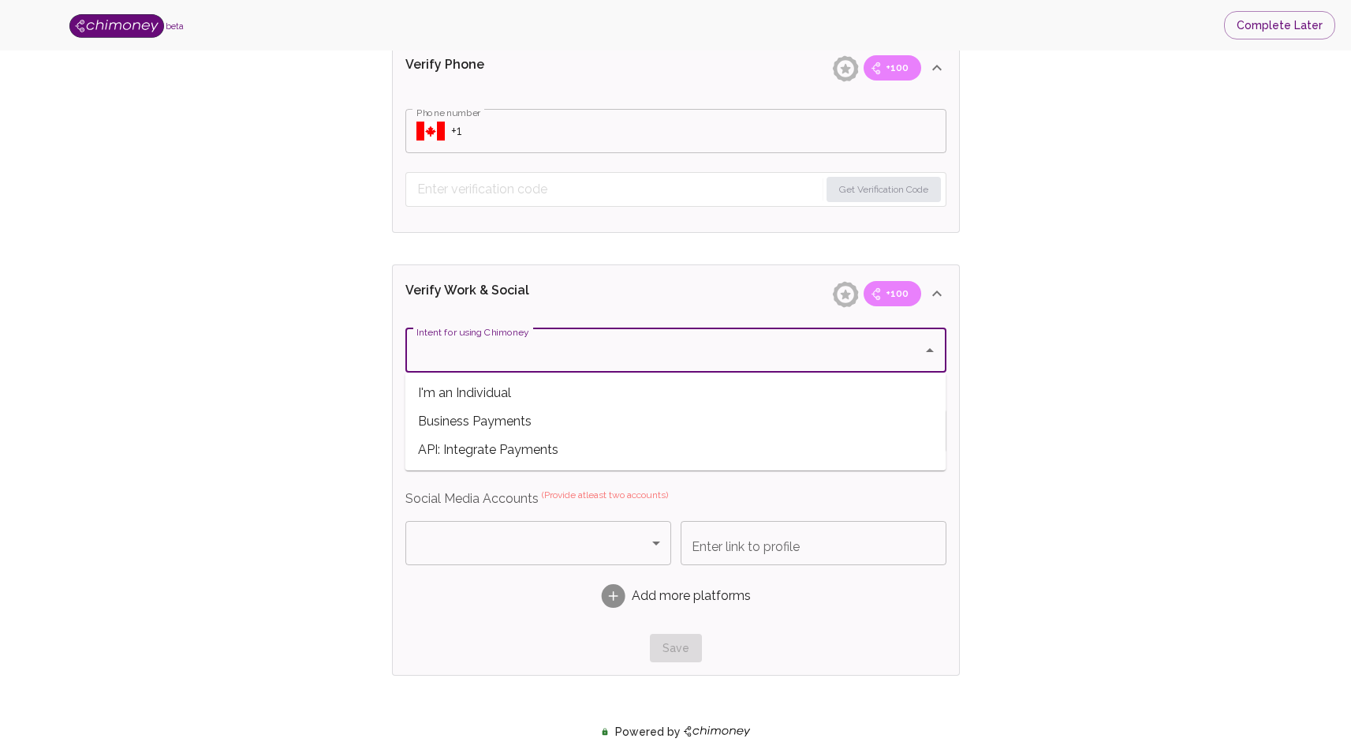
click at [491, 391] on span "I'm an Individual" at bounding box center [676, 393] width 541 height 28
type input "I'm an Individual"
click at [506, 532] on body "beta Complete Later Verify ID and Earn Complete verification steps to earn Rewa…" at bounding box center [675, 300] width 1351 height 1770
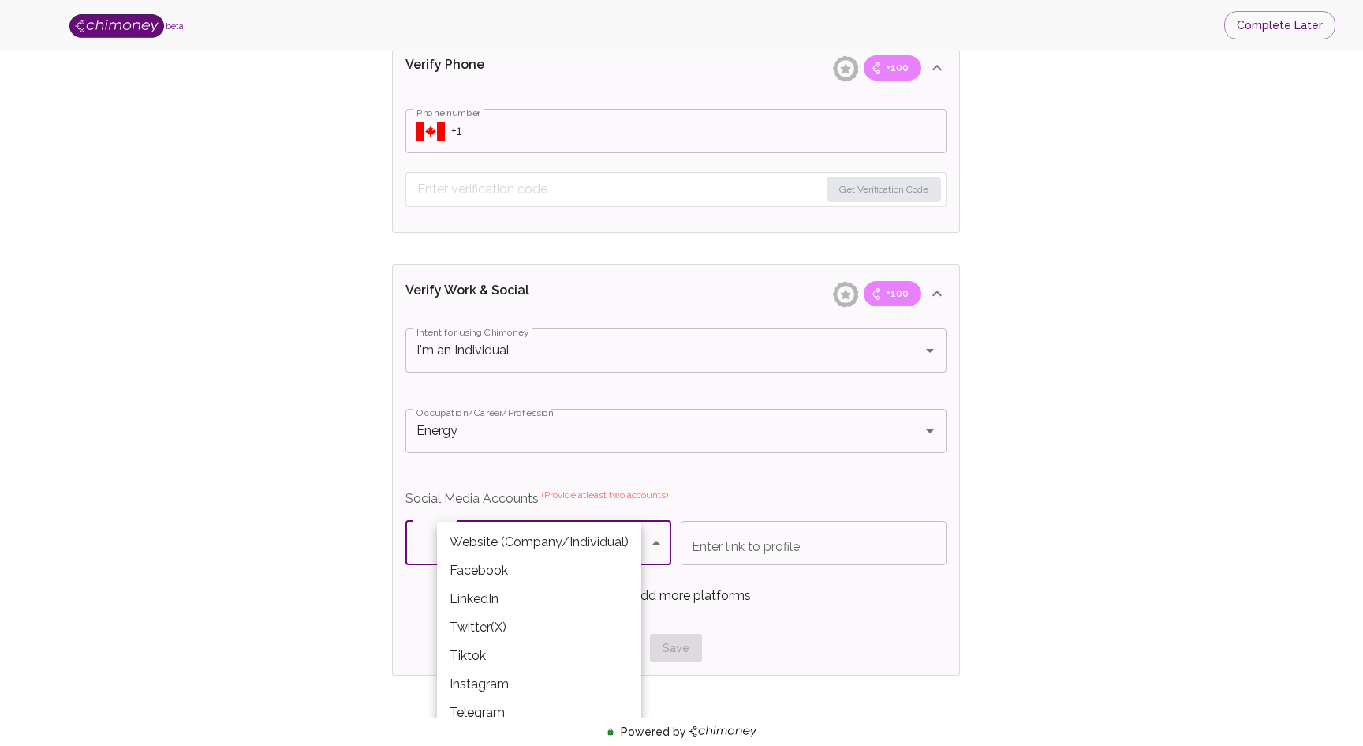
click at [509, 561] on li "Facebook" at bounding box center [539, 570] width 204 height 28
type input "Facebook"
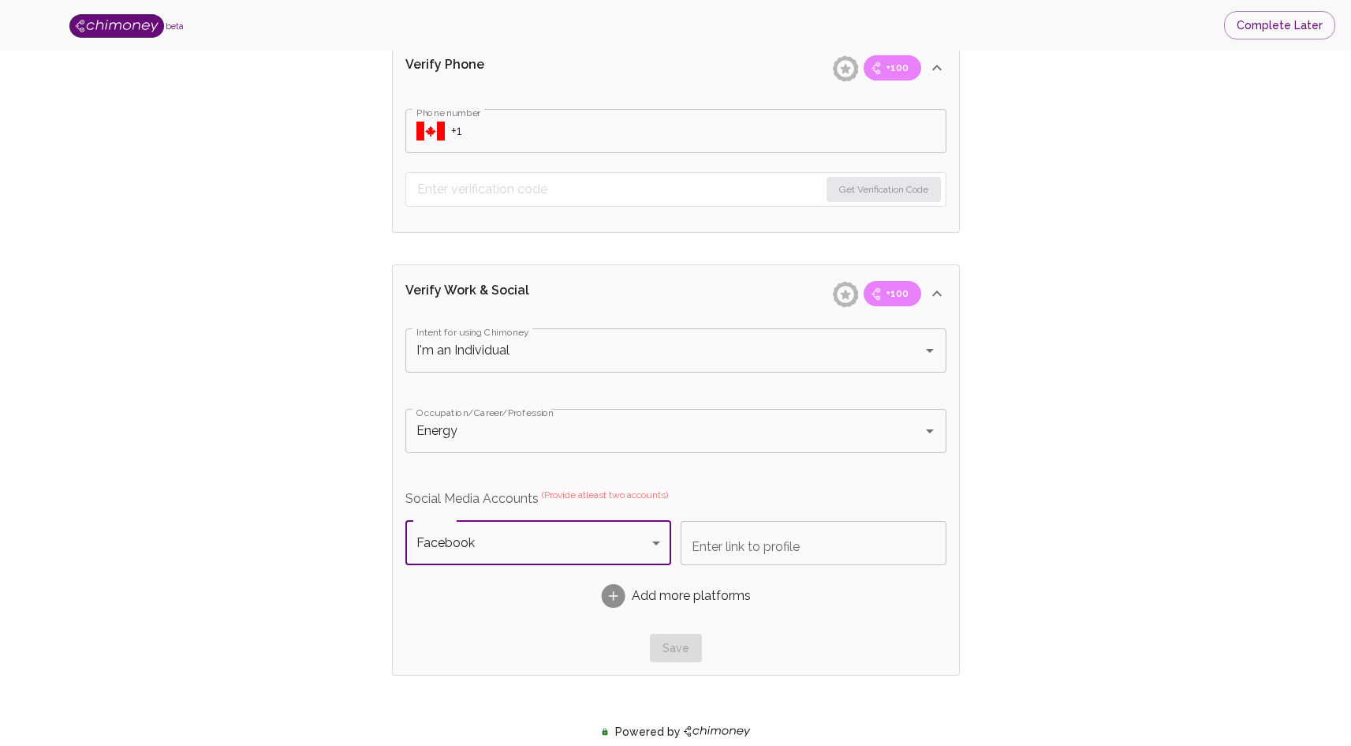
click at [742, 544] on input "Enter link to profile" at bounding box center [814, 543] width 266 height 44
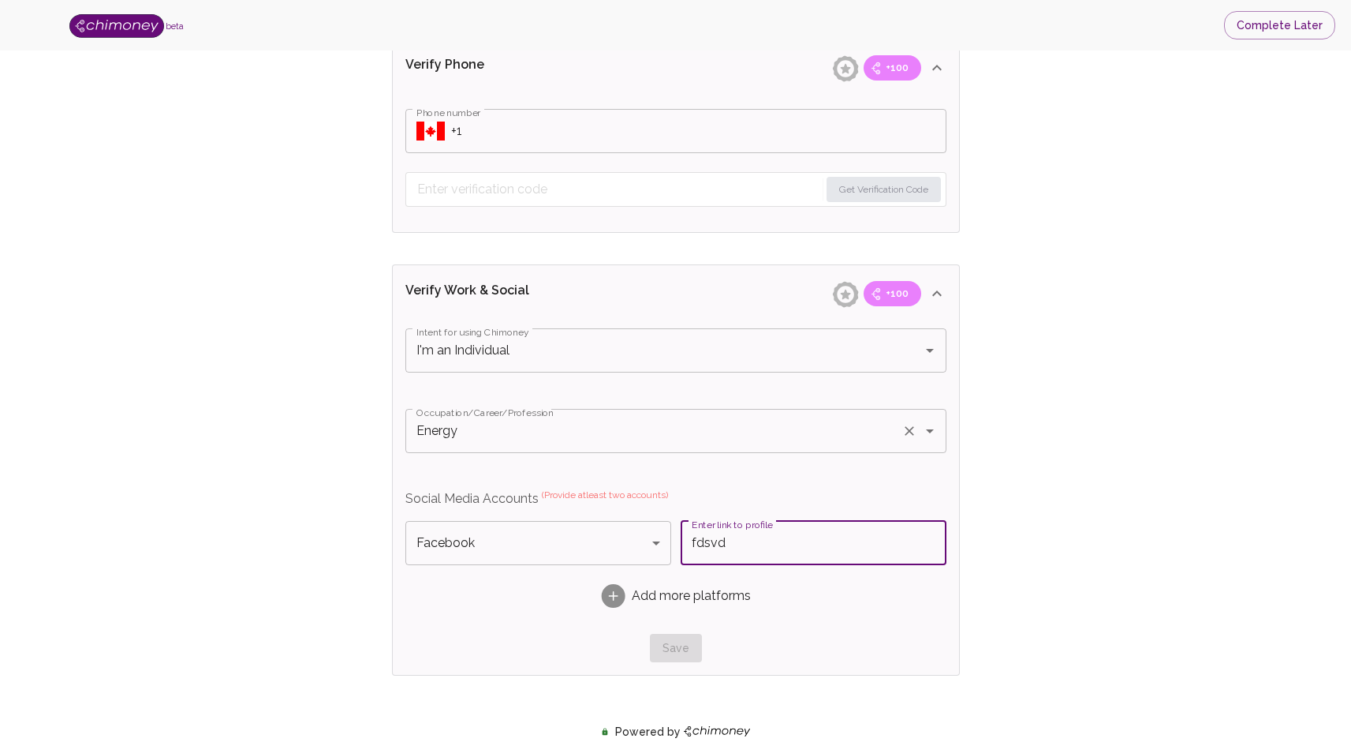
type input "fdsvd"
click at [586, 431] on input "Energy" at bounding box center [654, 431] width 483 height 30
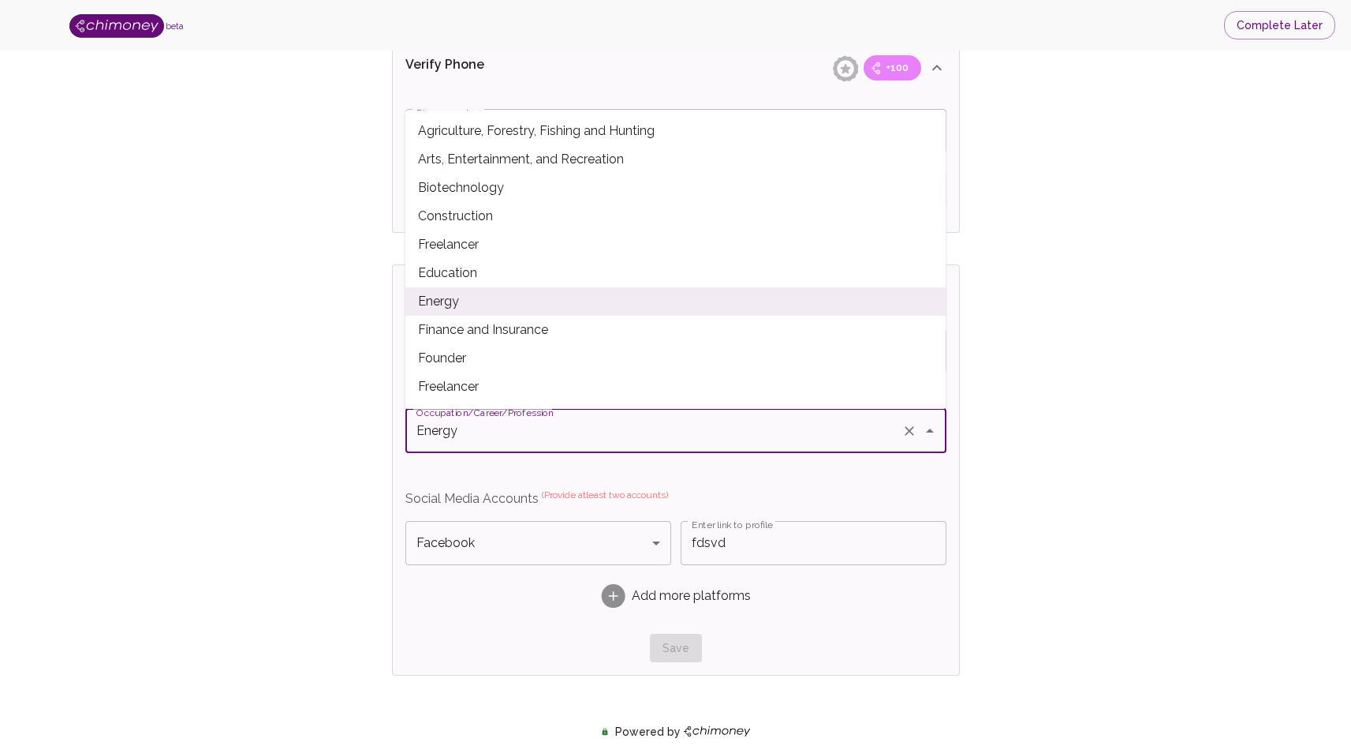
click at [585, 301] on span "Energy" at bounding box center [676, 301] width 541 height 28
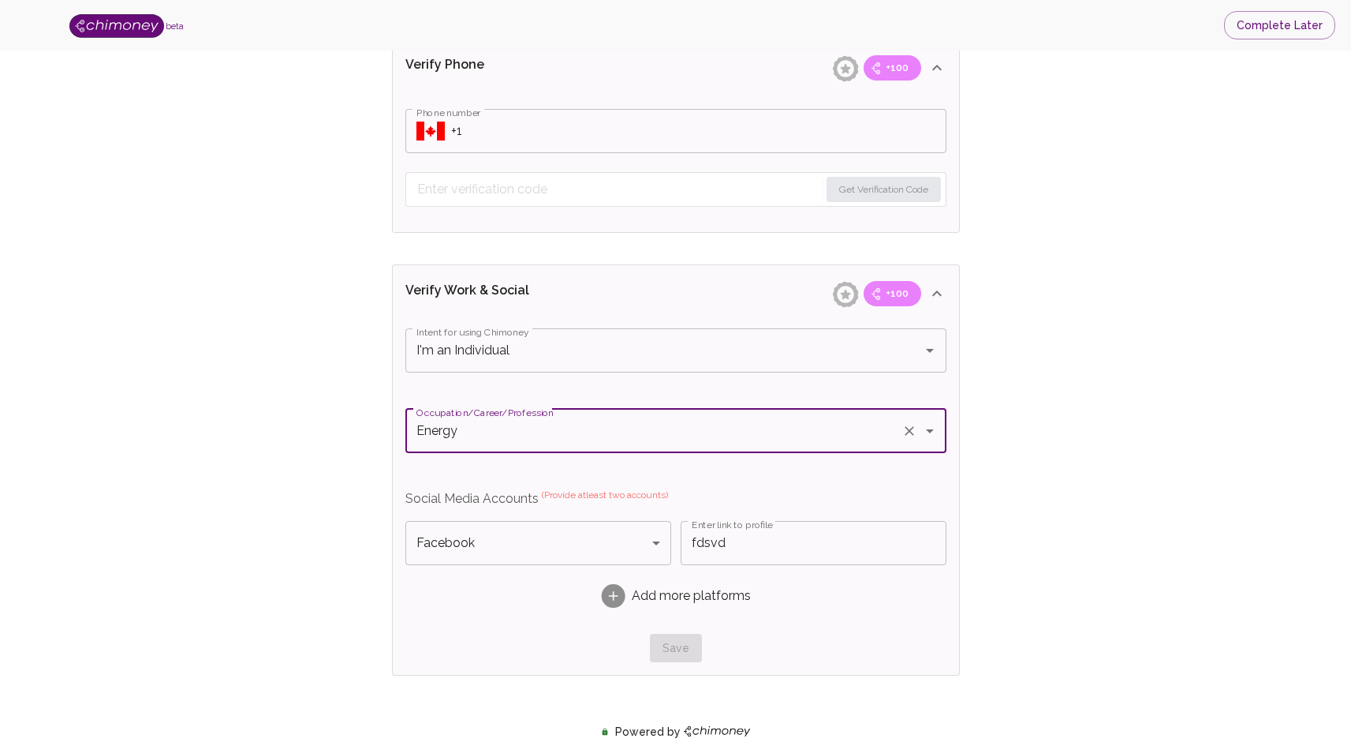
click at [805, 428] on input "Energy" at bounding box center [654, 431] width 483 height 30
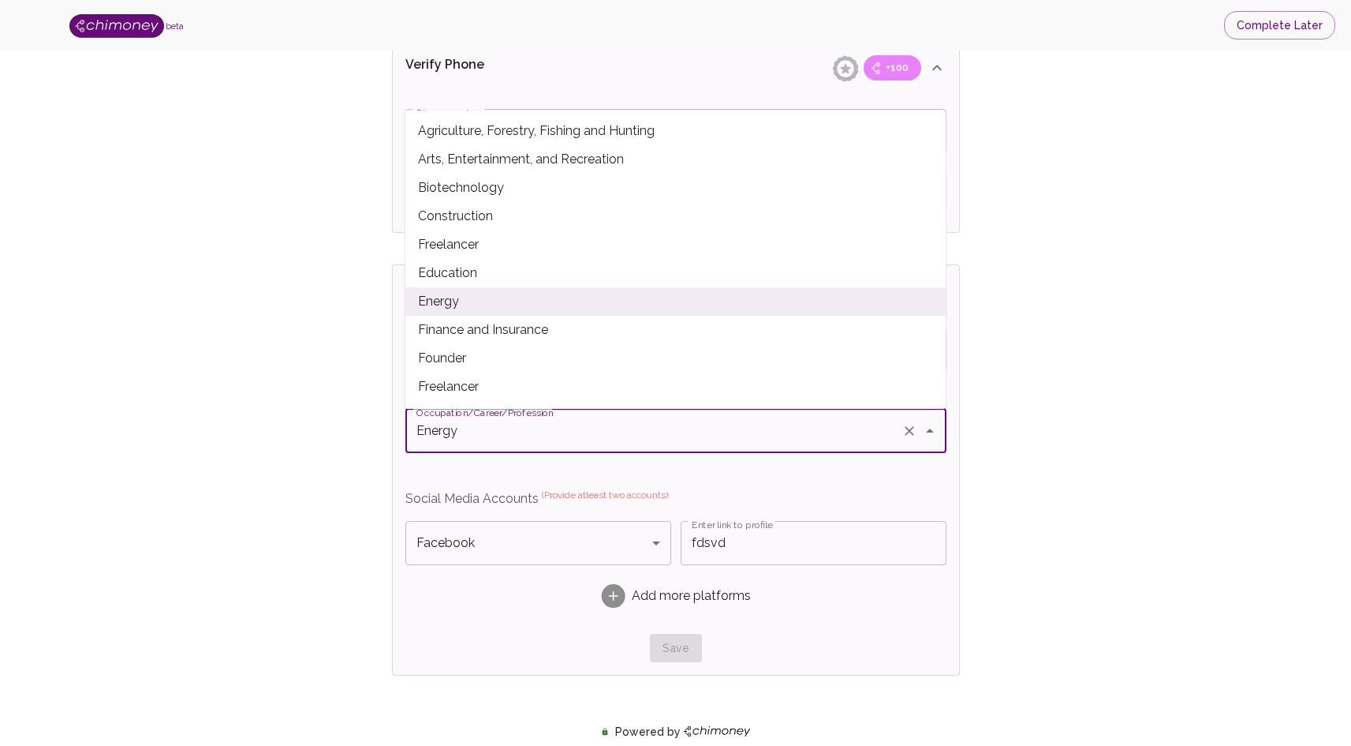
click at [548, 276] on span "Education" at bounding box center [676, 273] width 541 height 28
type input "Education"
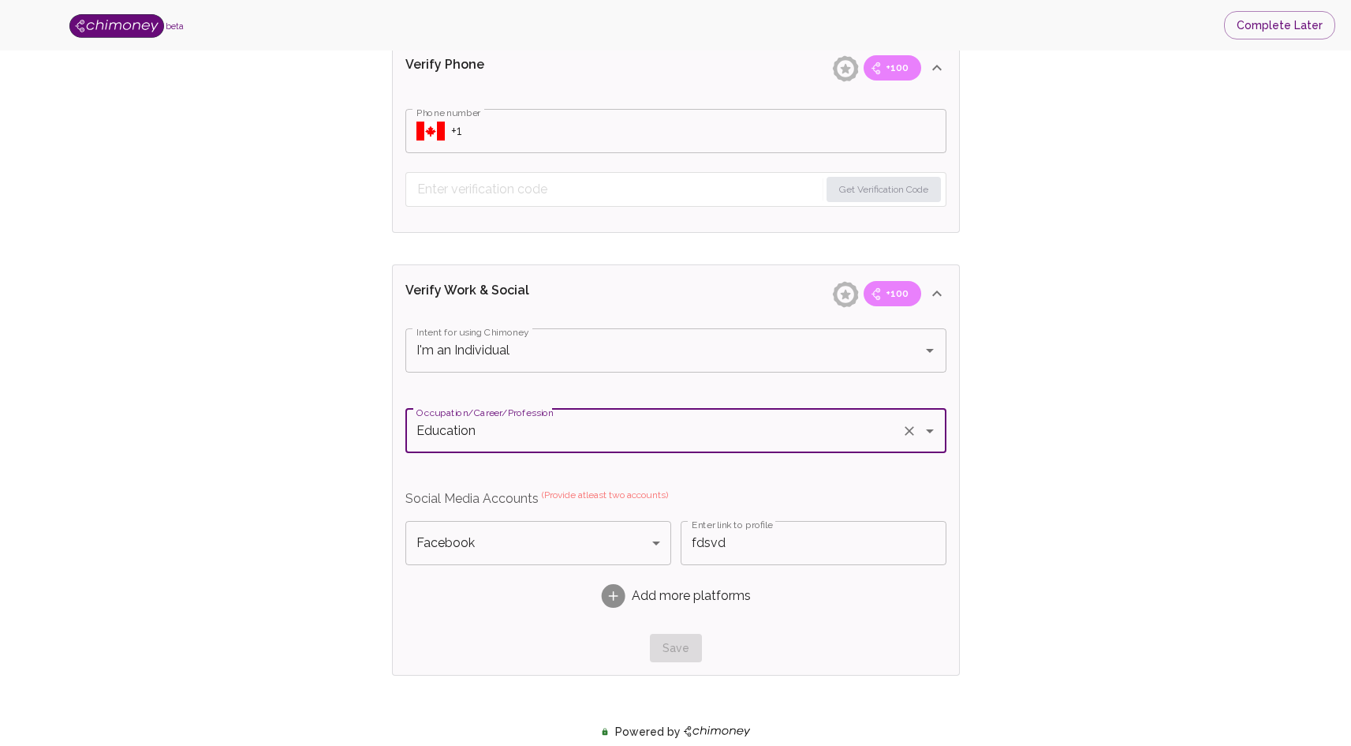
click at [674, 643] on div "Save" at bounding box center [676, 648] width 541 height 29
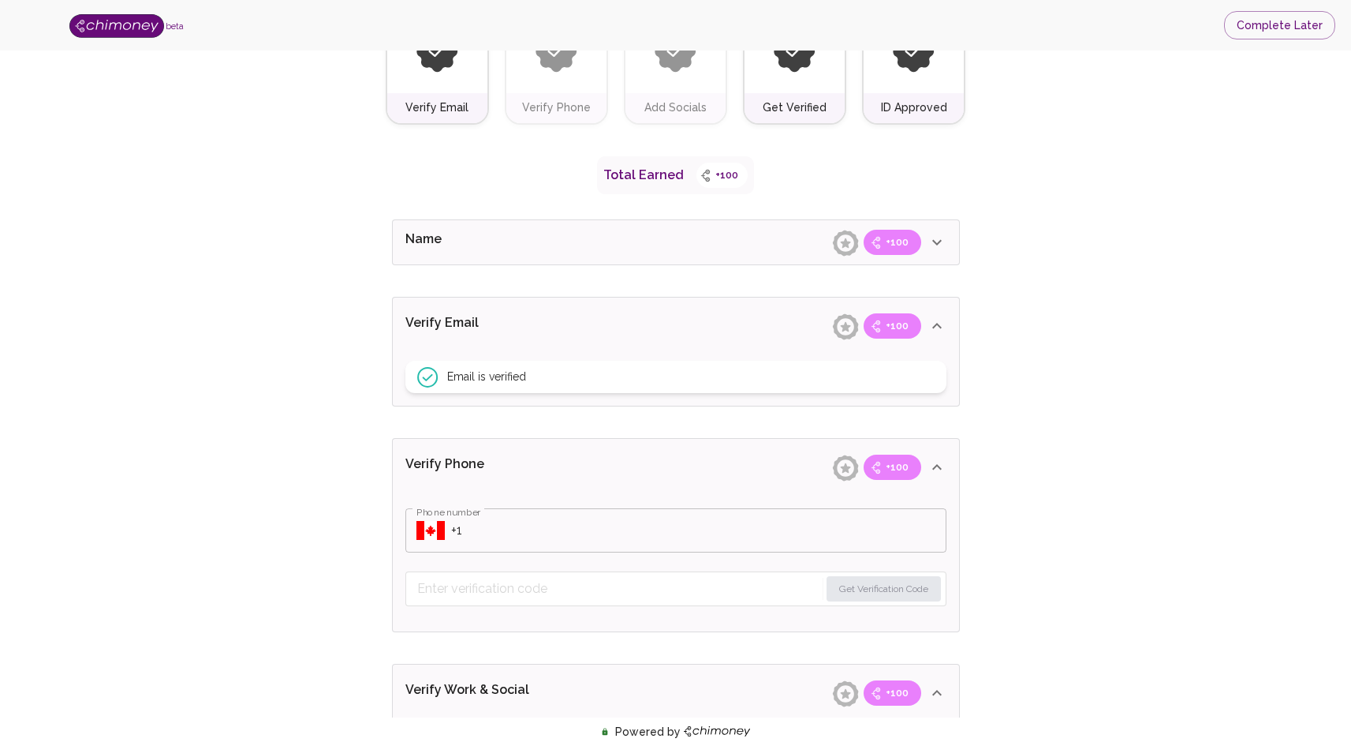
scroll to position [185, 0]
click at [931, 249] on icon at bounding box center [937, 243] width 19 height 19
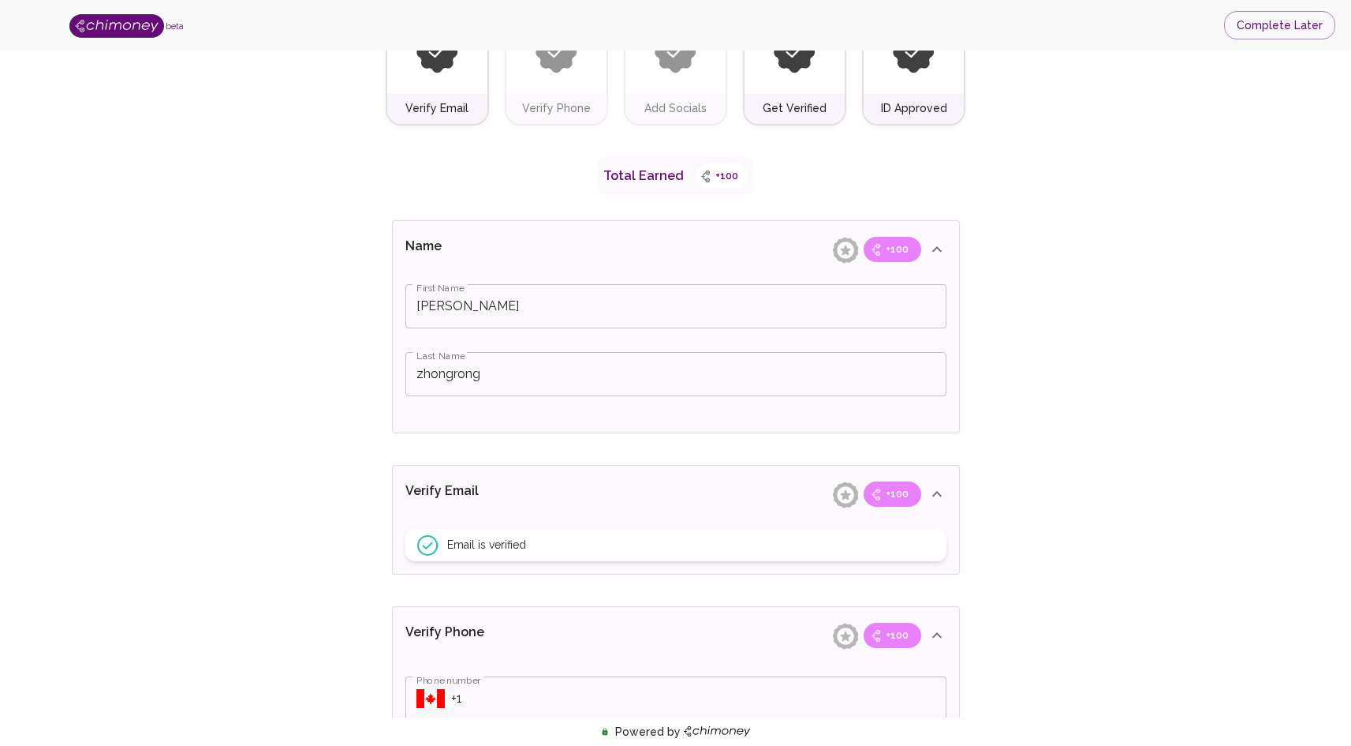
click at [933, 248] on icon at bounding box center [937, 249] width 19 height 19
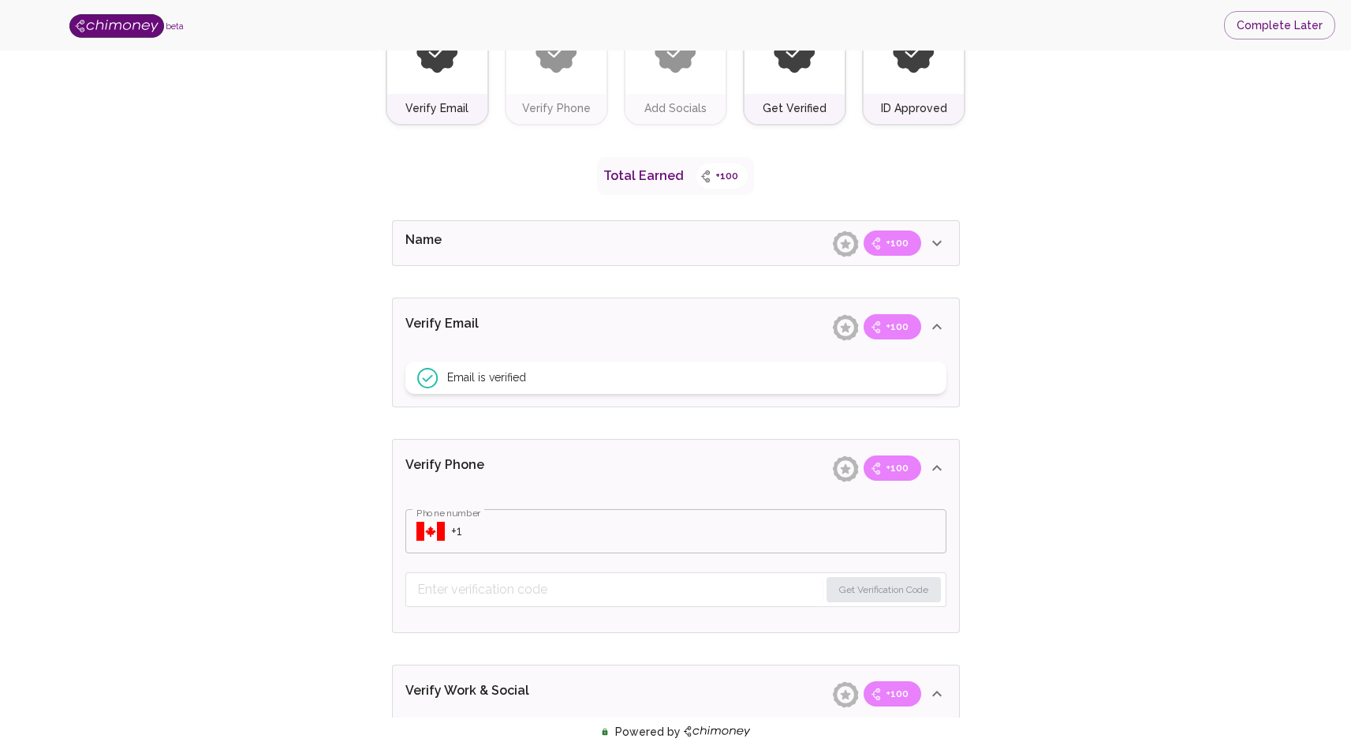
click at [929, 332] on icon at bounding box center [937, 326] width 19 height 19
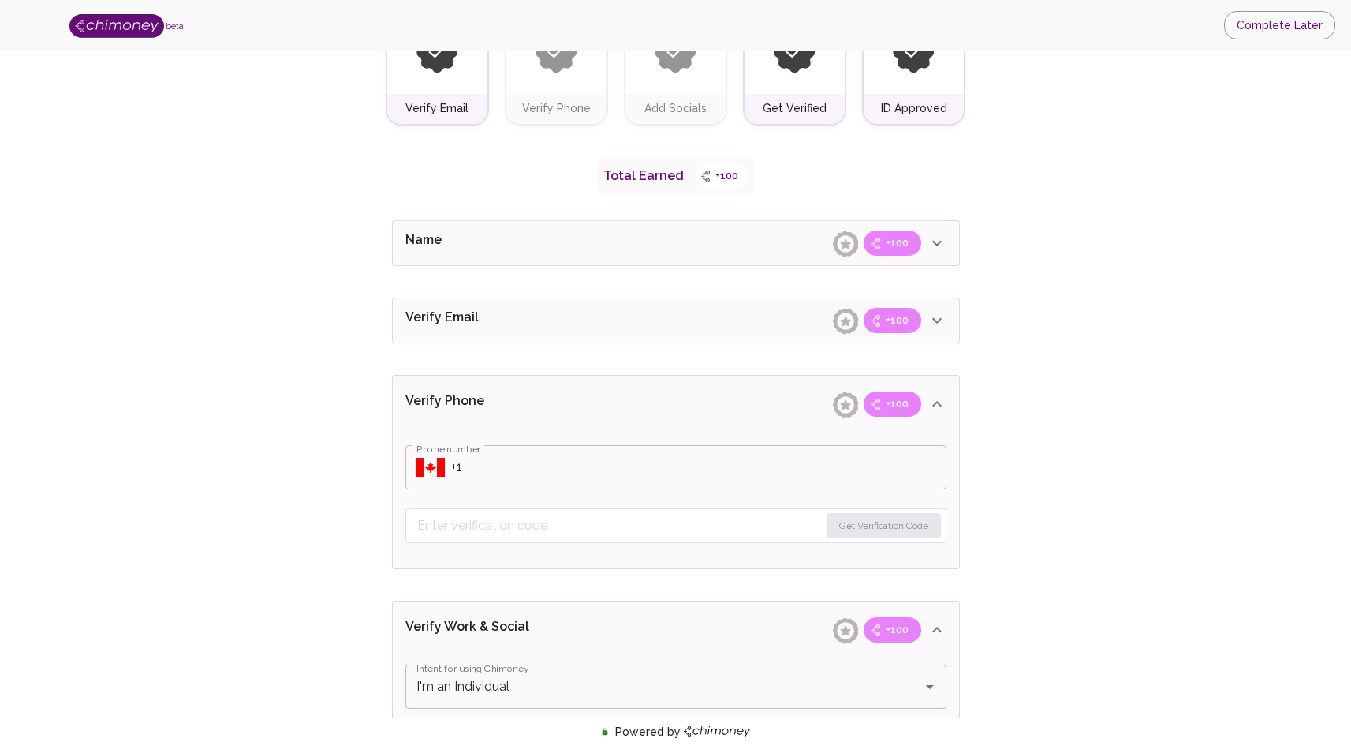
click at [936, 248] on icon at bounding box center [937, 243] width 19 height 19
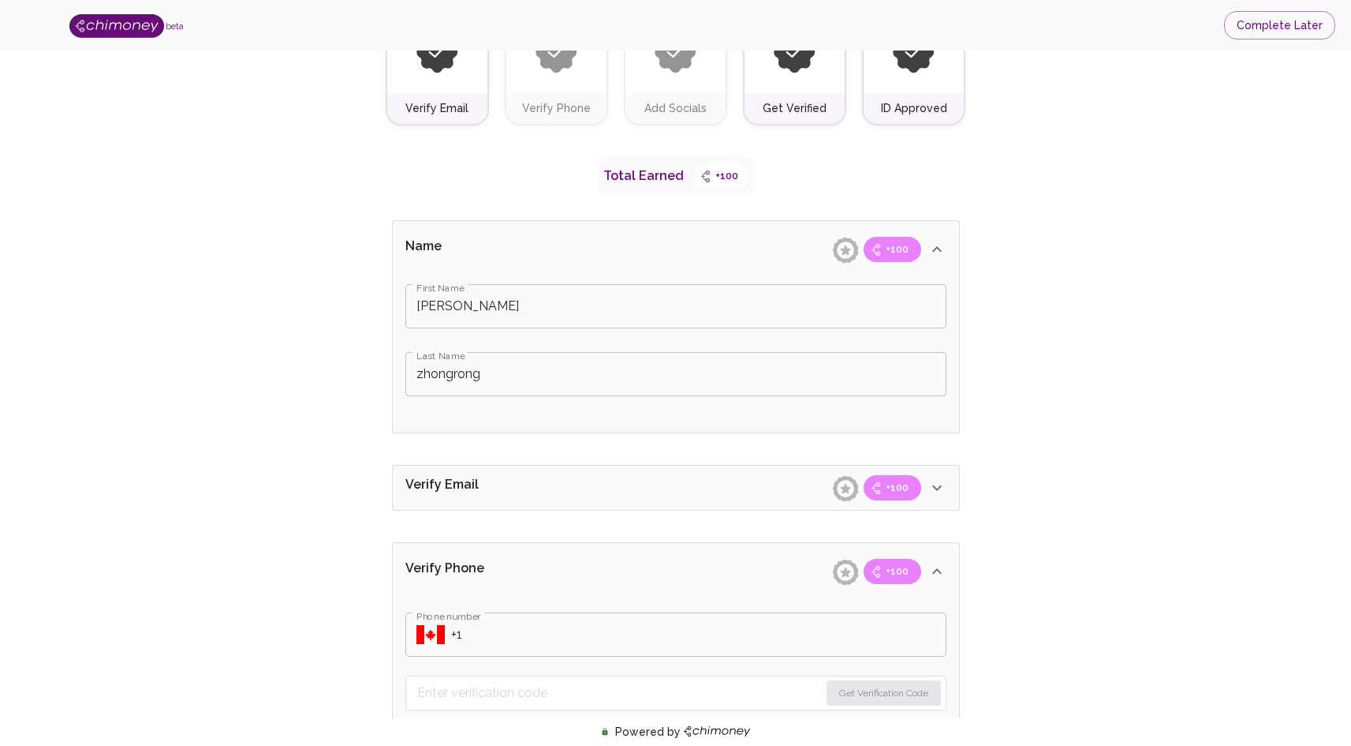
click at [666, 349] on div "First Name zheng First Name Last Name zhongrong Last Name" at bounding box center [676, 355] width 566 height 155
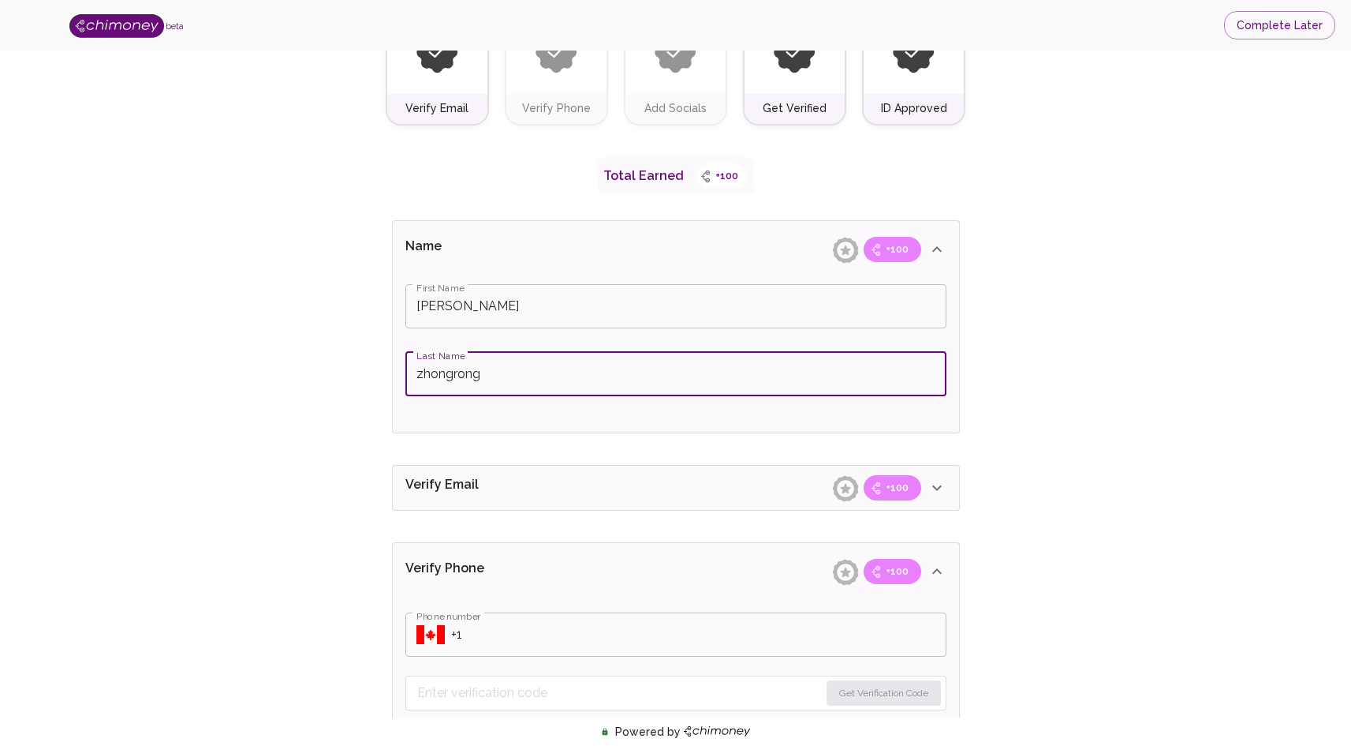
click at [643, 371] on input "zhongrong" at bounding box center [676, 374] width 541 height 44
click at [601, 418] on div "First Name zheng First Name Last Name zhongrong Last Name" at bounding box center [676, 355] width 566 height 155
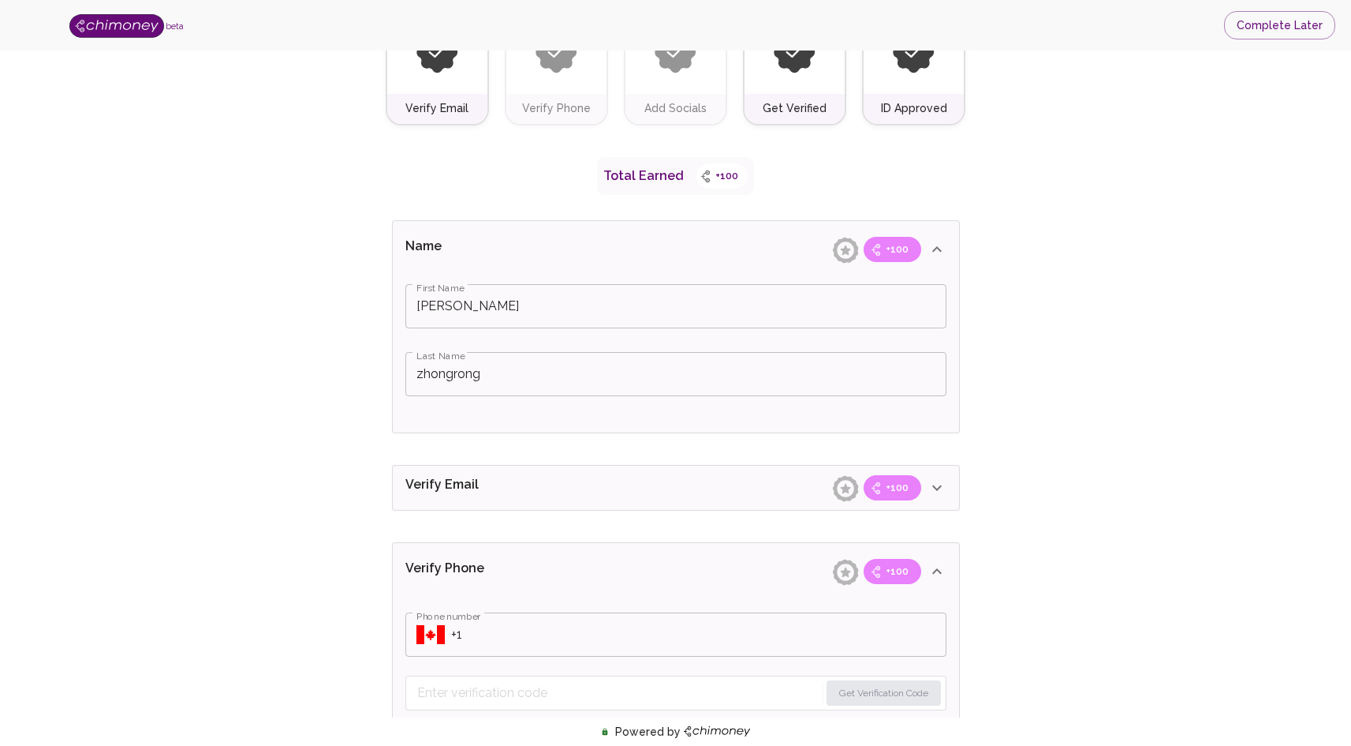
click at [940, 251] on icon at bounding box center [937, 249] width 9 height 6
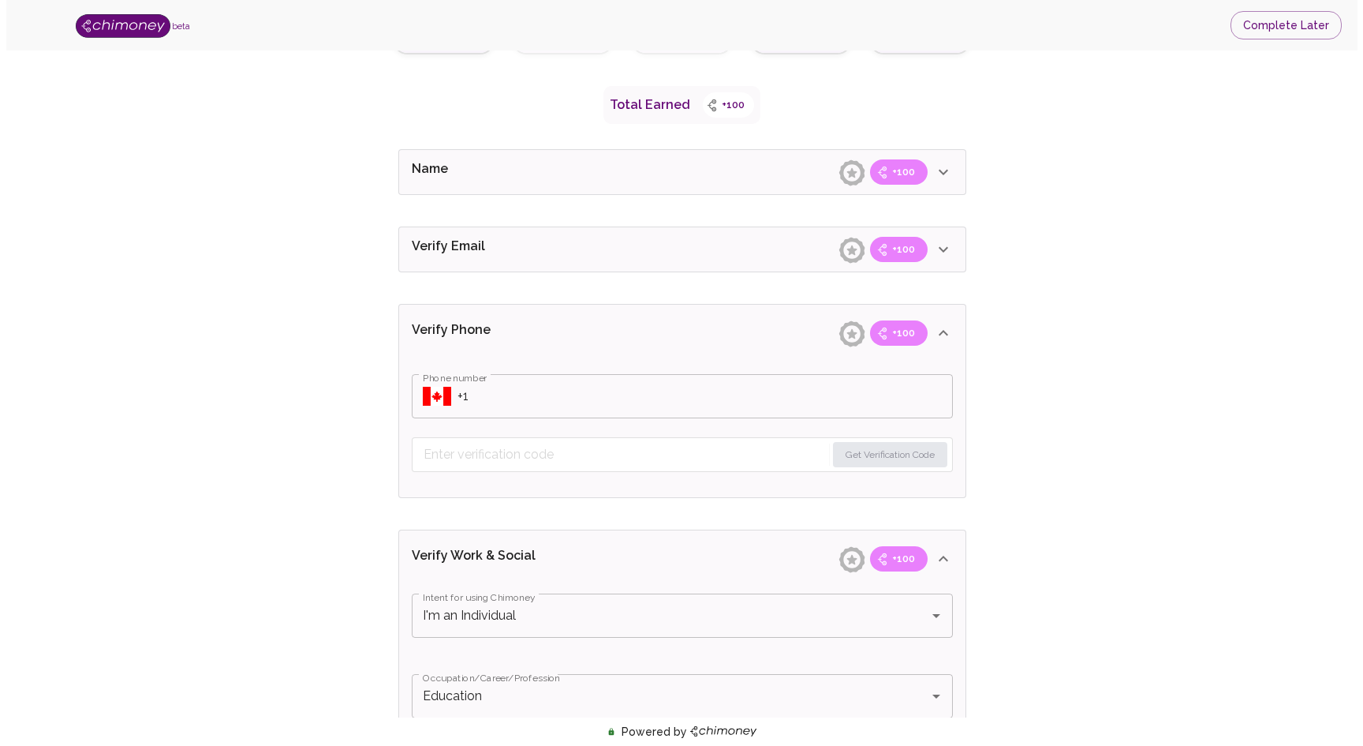
scroll to position [258, 0]
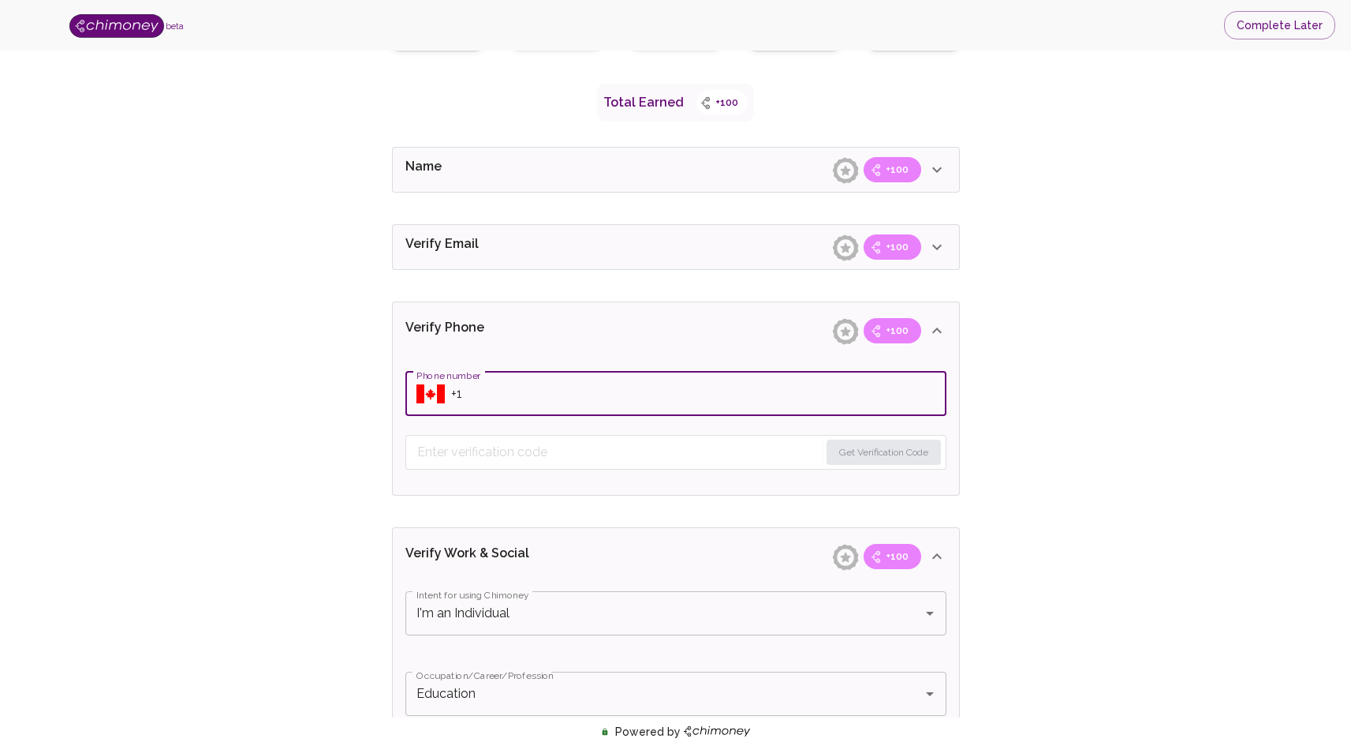
click at [614, 381] on input "Phone number" at bounding box center [698, 394] width 495 height 44
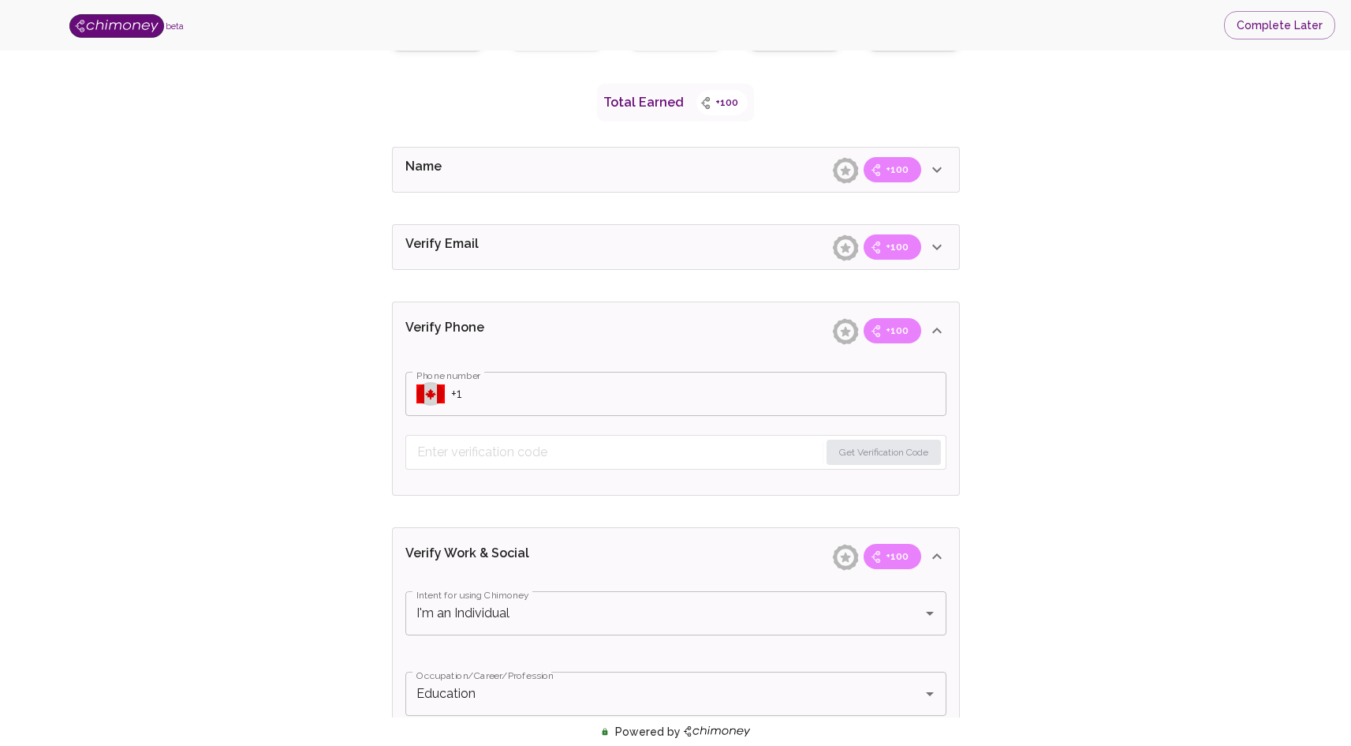
click at [436, 398] on icon "Select country" at bounding box center [431, 393] width 28 height 19
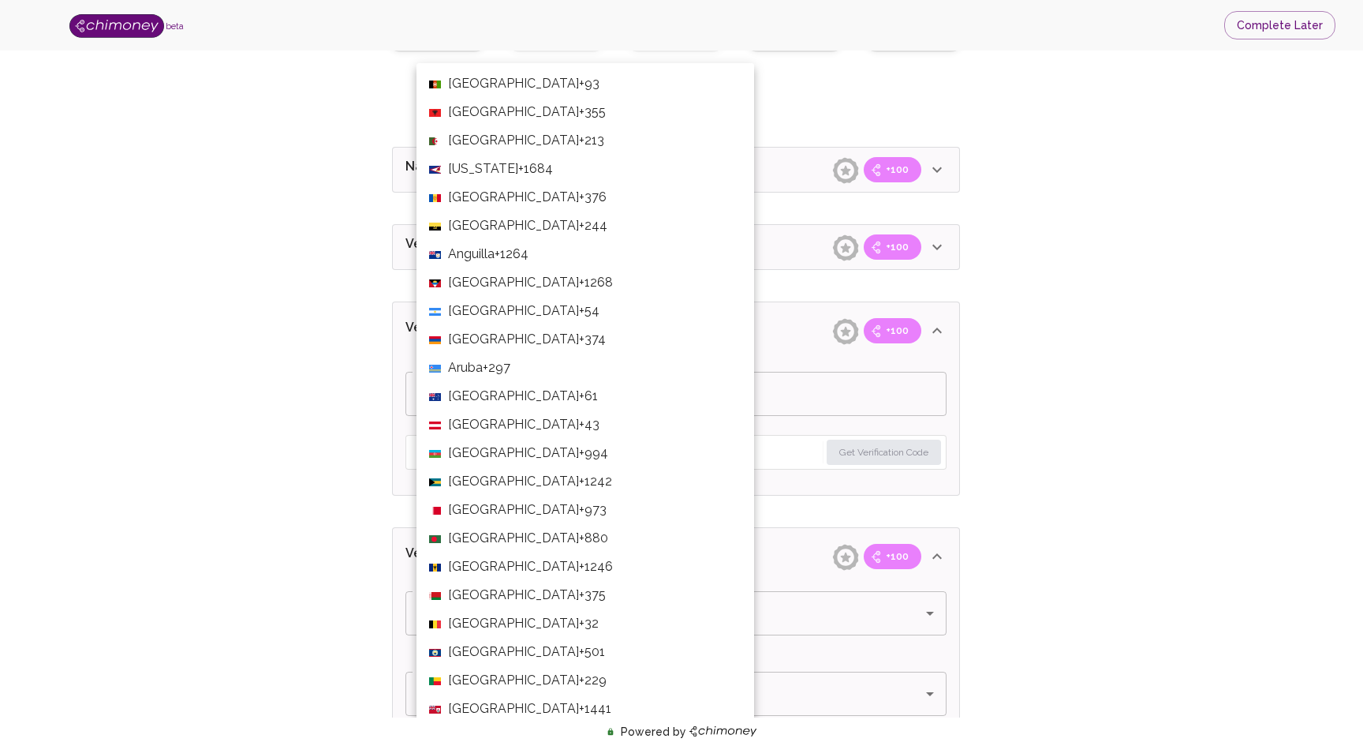
scroll to position [5989, 0]
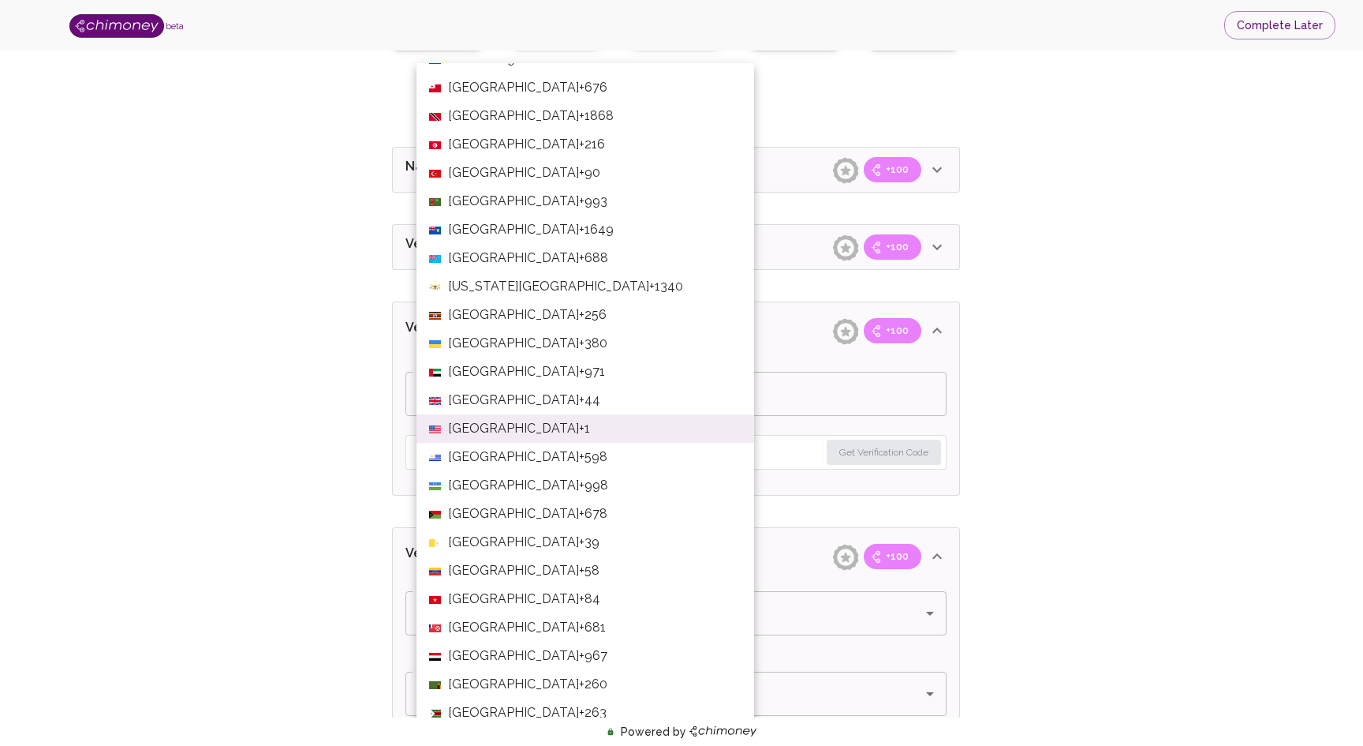
click at [480, 393] on span "United Kingdom" at bounding box center [513, 400] width 131 height 19
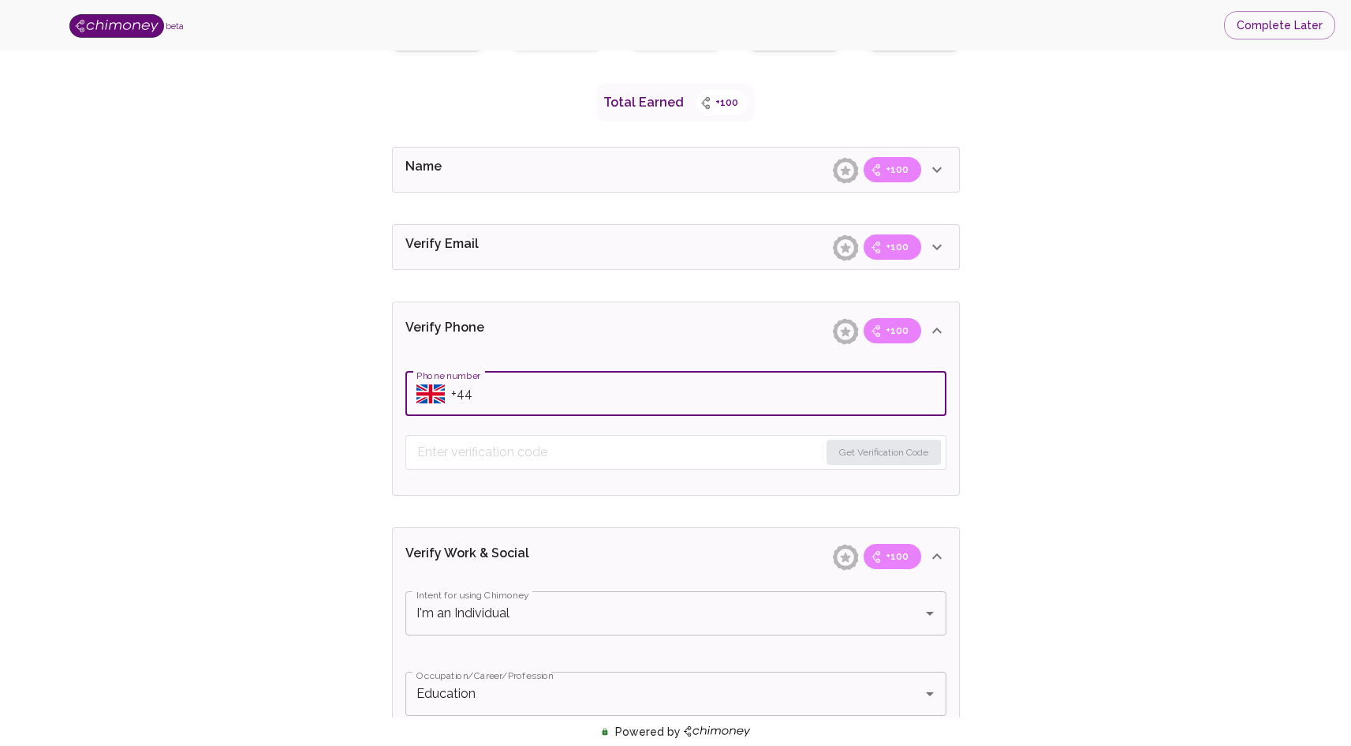
click at [512, 393] on input "Phone number" at bounding box center [698, 394] width 495 height 44
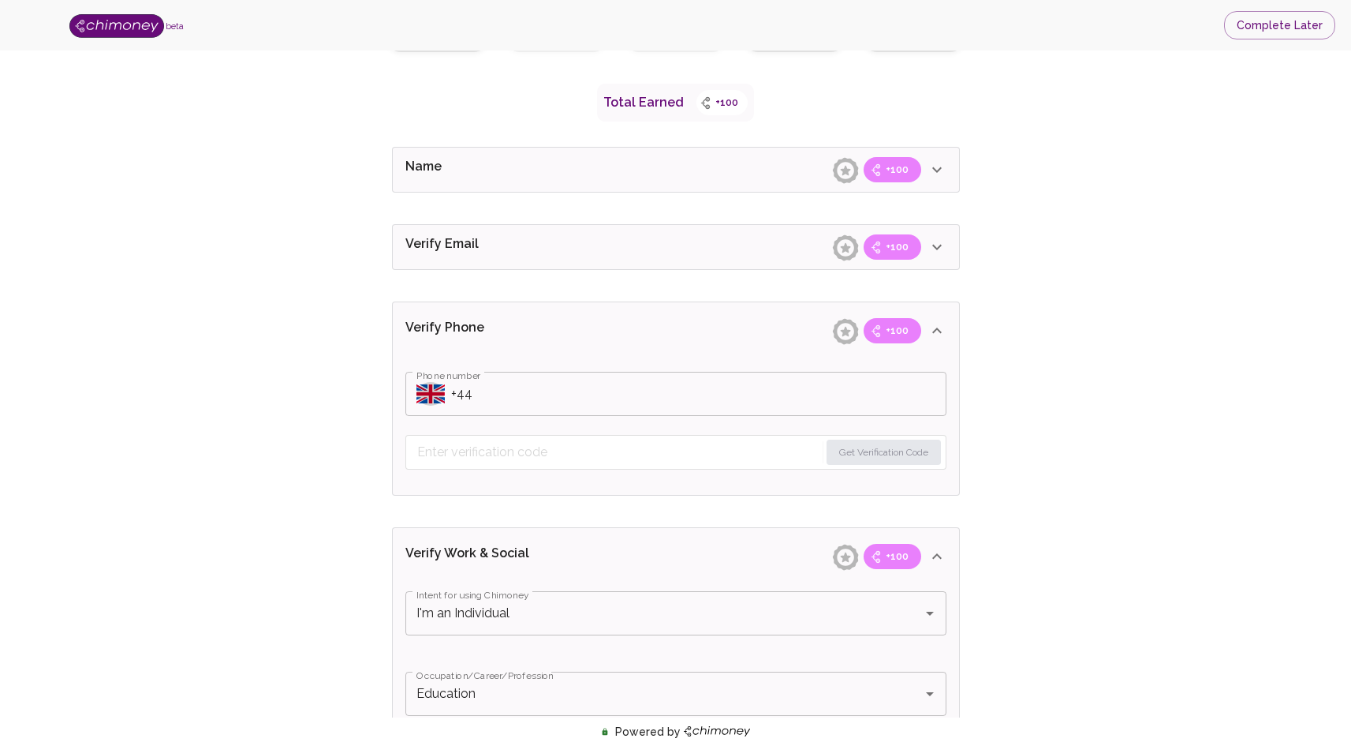
click at [428, 390] on icon "Select country" at bounding box center [431, 393] width 28 height 19
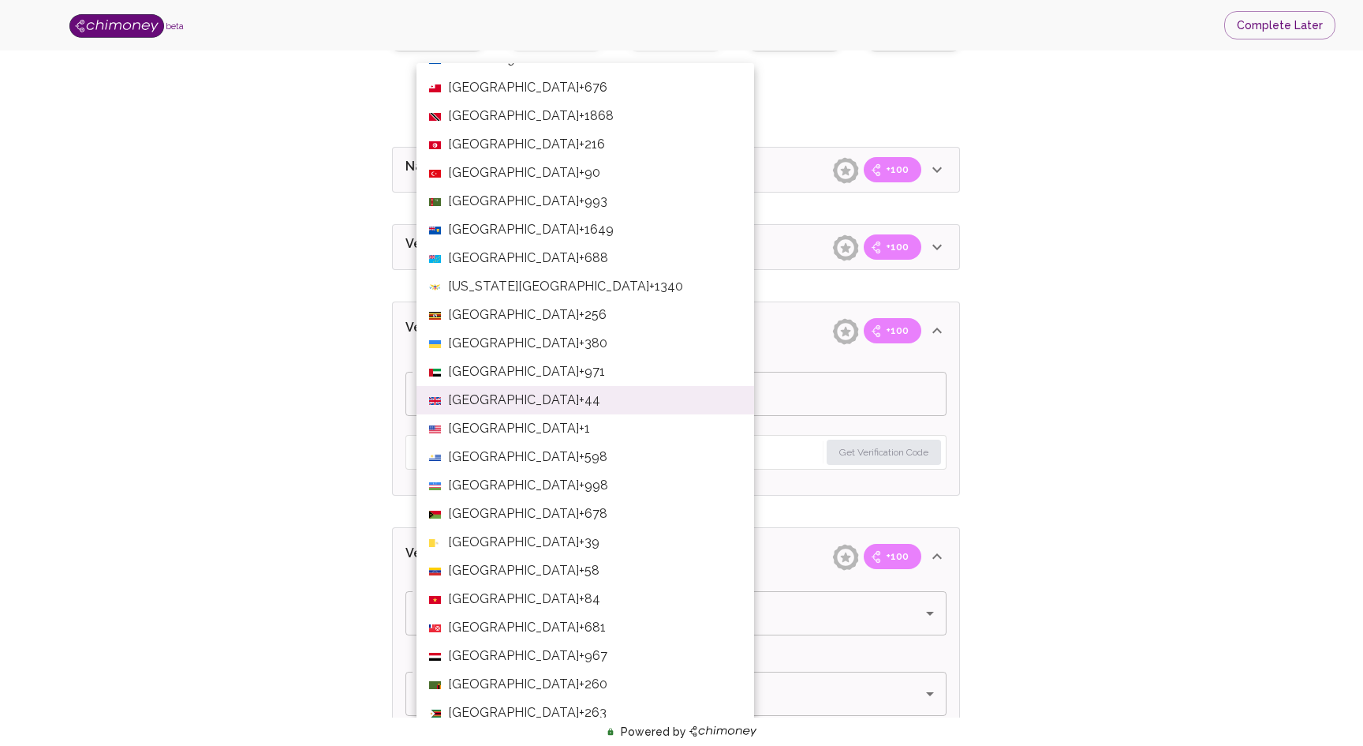
click at [839, 390] on div at bounding box center [681, 373] width 1363 height 746
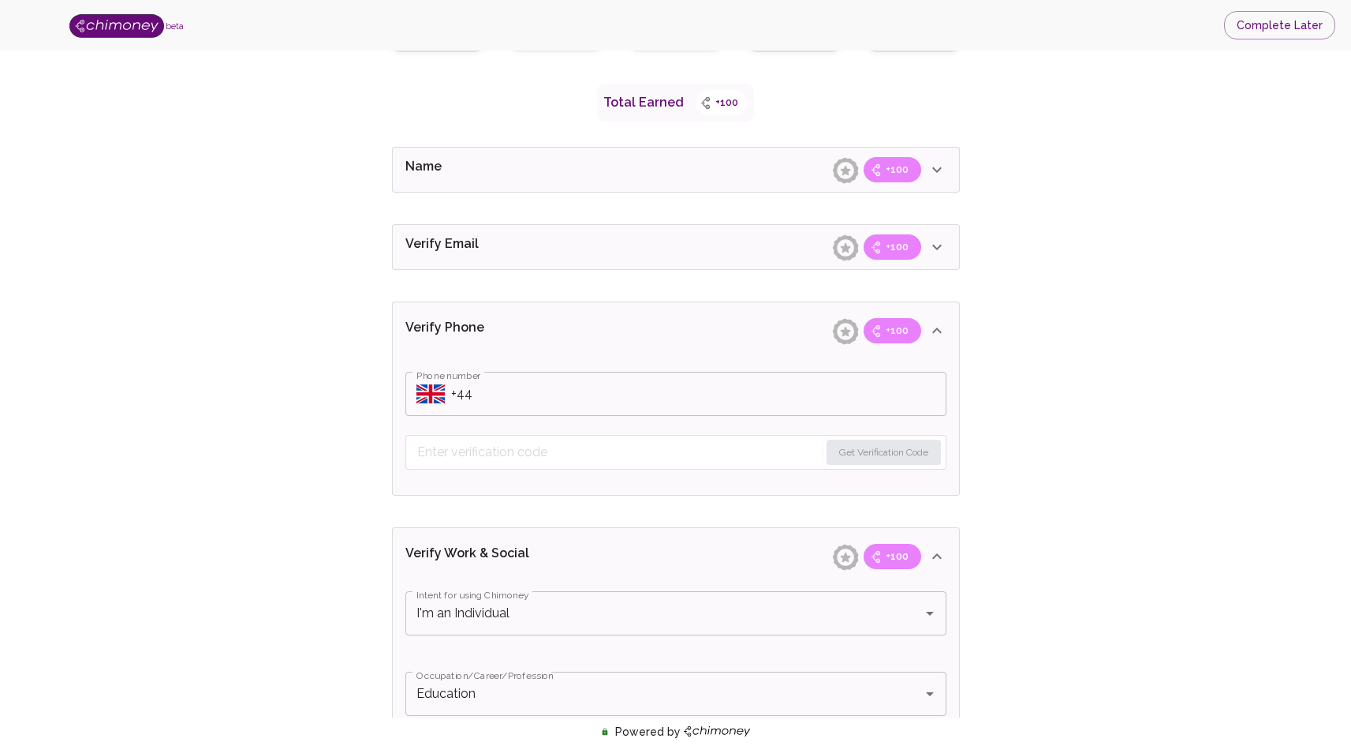
click at [834, 391] on div "Afghanistan +93 Albania +355 Algeria +213 American Samoa +1684 .prefix__st0{fil…" at bounding box center [675, 373] width 1351 height 746
click at [686, 402] on input "Phone number" at bounding box center [698, 394] width 495 height 44
click at [869, 447] on button "Get Verification Code" at bounding box center [884, 451] width 114 height 25
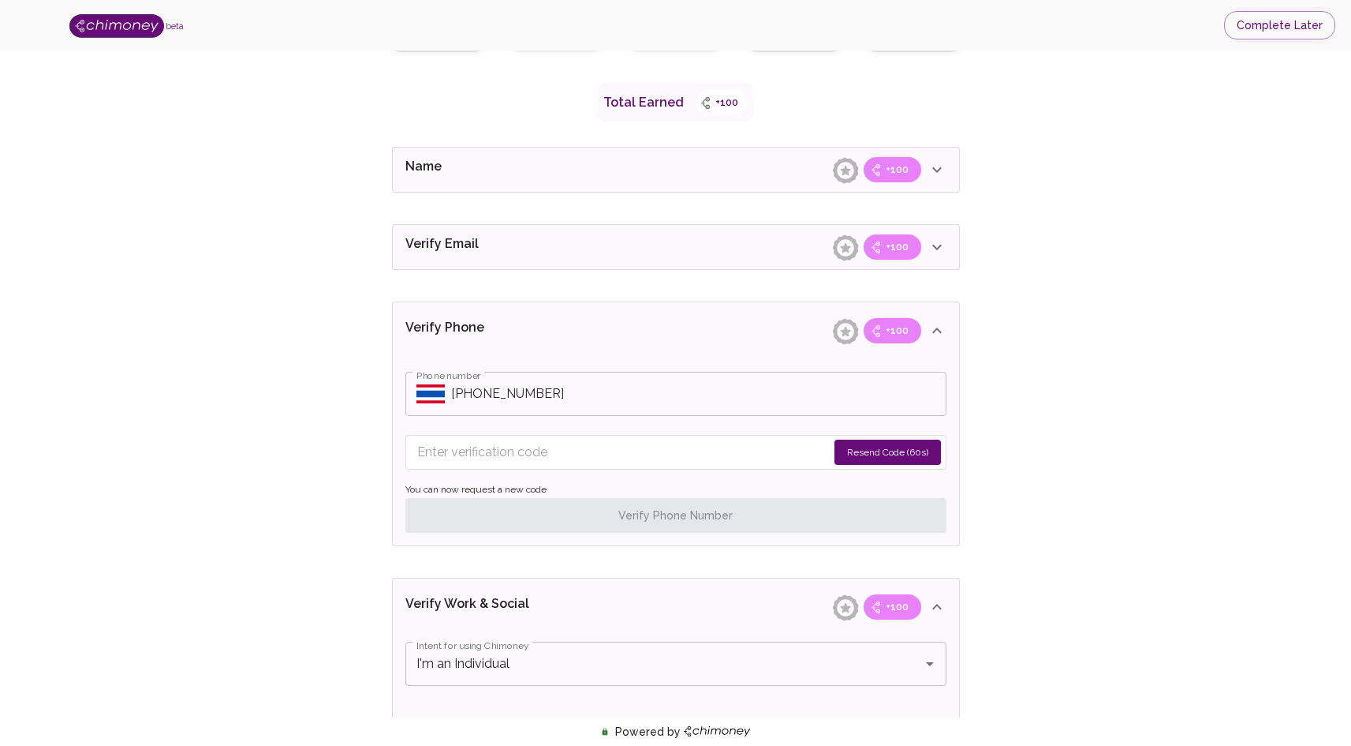
click at [710, 454] on input "Enter verification code" at bounding box center [622, 451] width 410 height 25
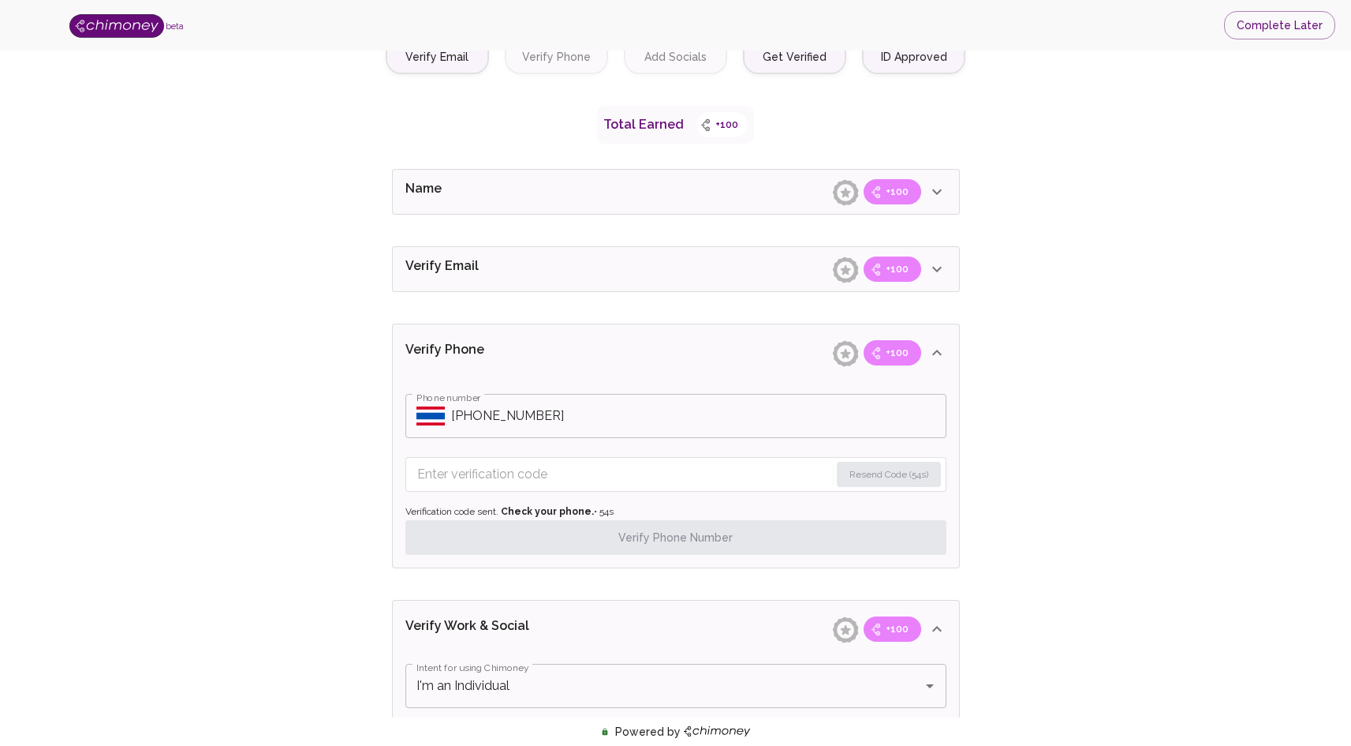
scroll to position [238, 0]
click at [667, 461] on input "Enter verification code" at bounding box center [623, 471] width 412 height 25
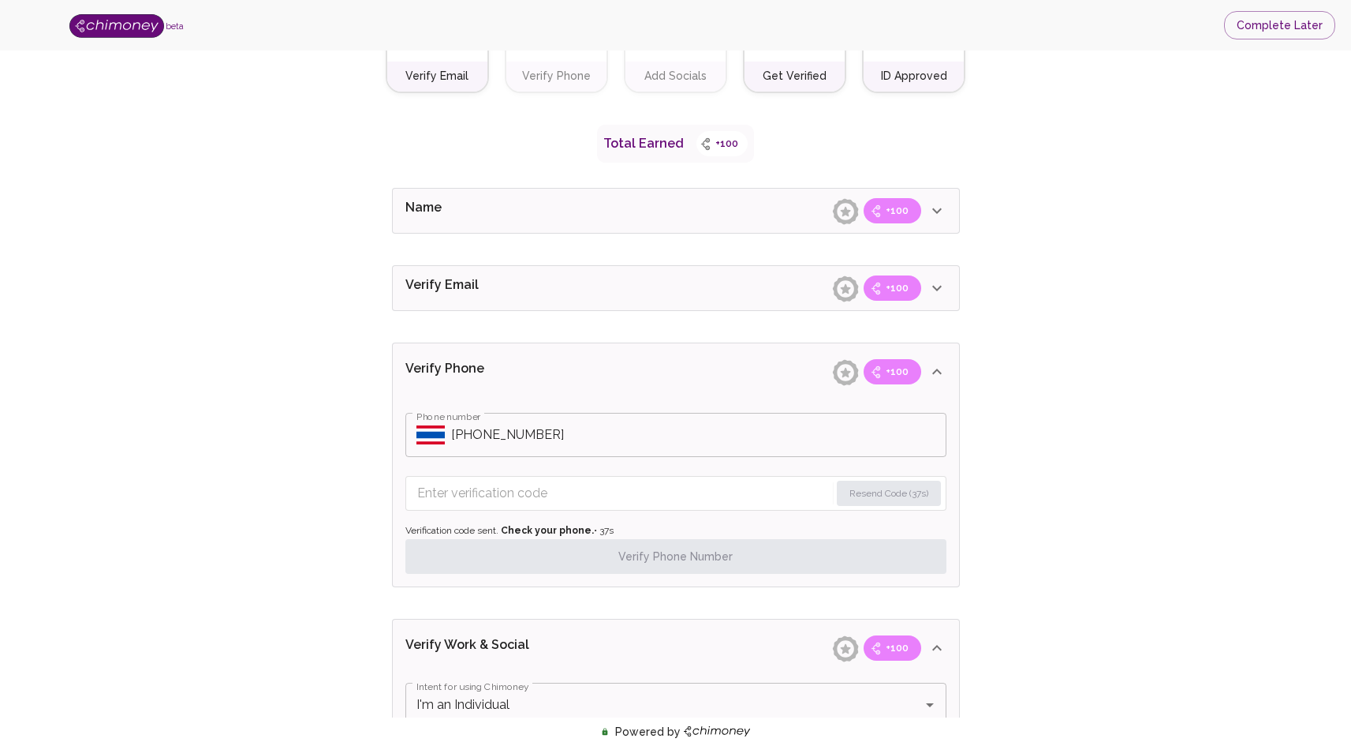
scroll to position [215, 0]
click at [566, 475] on div "Phone number ​ Phone number Resend Code (28s) Verification code sent. Check you…" at bounding box center [676, 495] width 566 height 186
click at [572, 489] on input "Enter verification code" at bounding box center [622, 494] width 411 height 25
drag, startPoint x: 572, startPoint y: 489, endPoint x: 584, endPoint y: 487, distance: 12.1
click at [573, 488] on input "Enter verification code" at bounding box center [623, 494] width 412 height 25
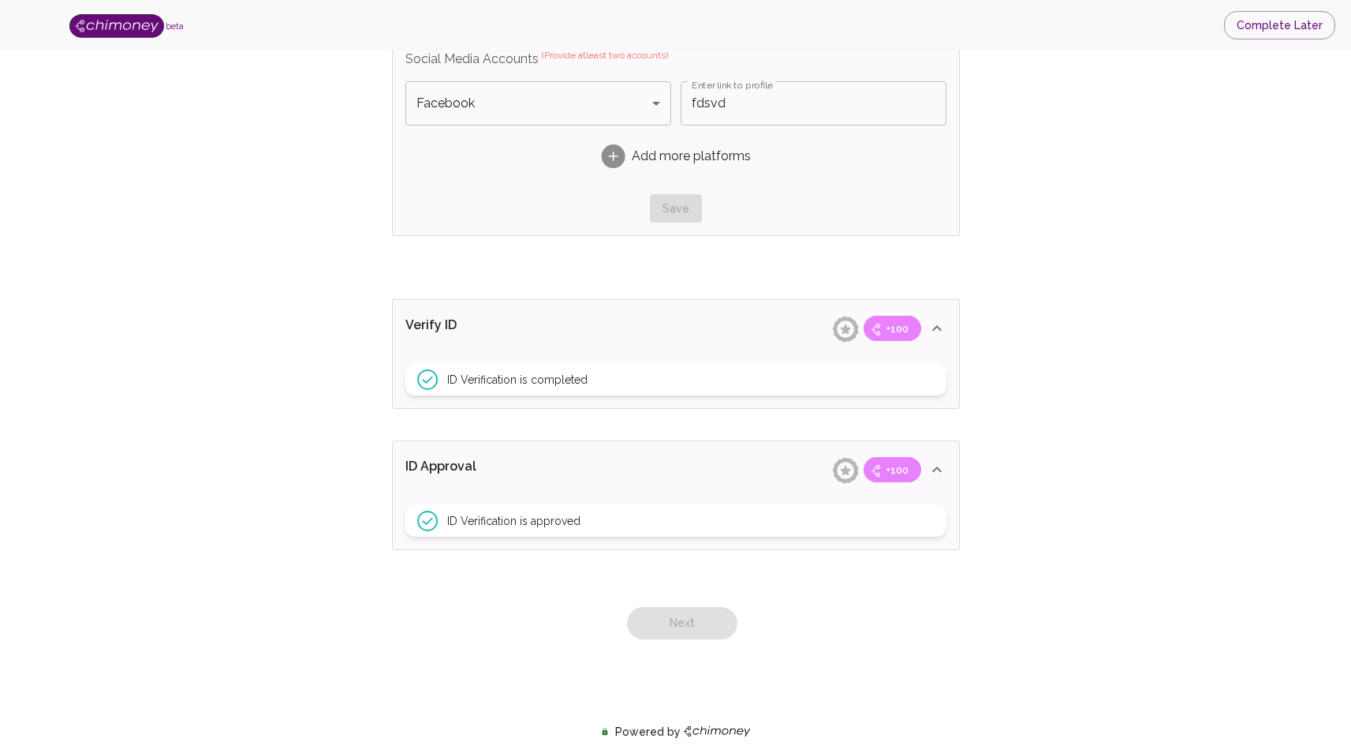
scroll to position [1011, 0]
click at [706, 617] on div "Next" at bounding box center [676, 606] width 581 height 64
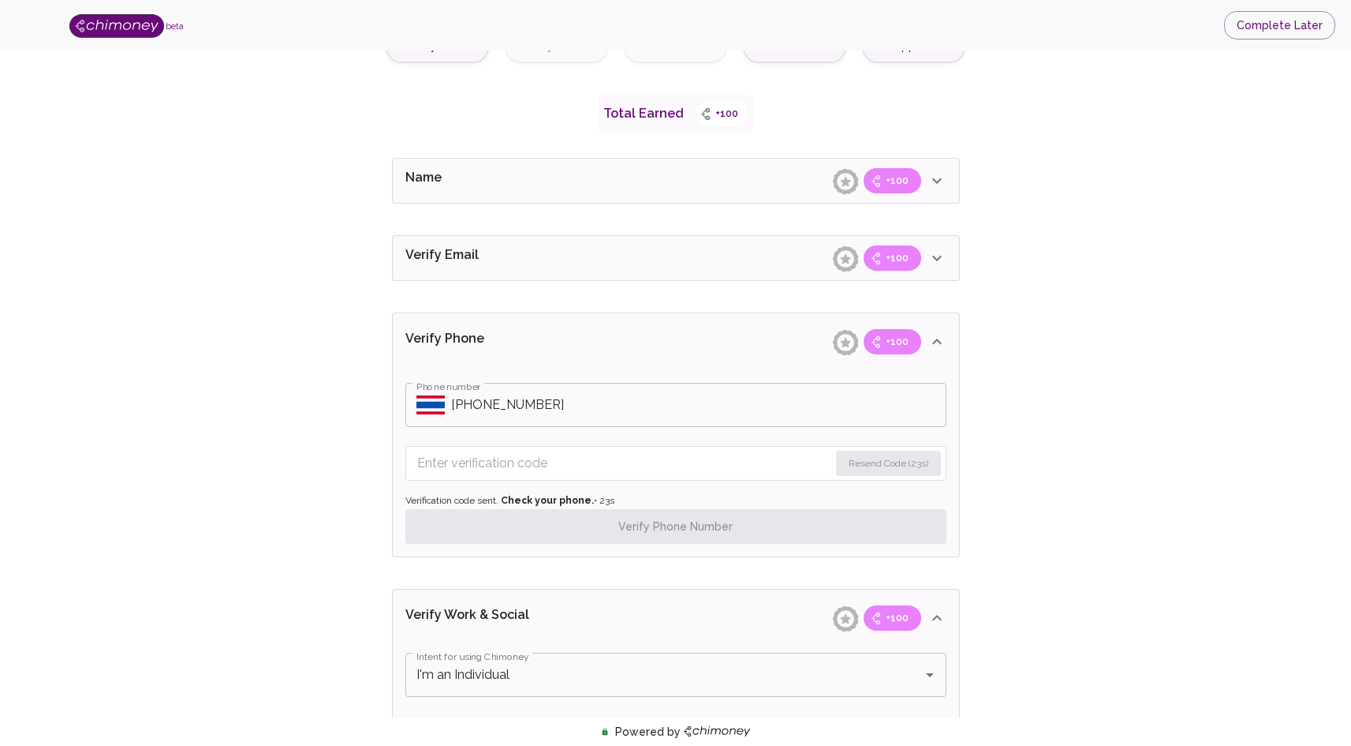
scroll to position [246, 0]
click at [559, 410] on input "Phone number" at bounding box center [698, 405] width 495 height 44
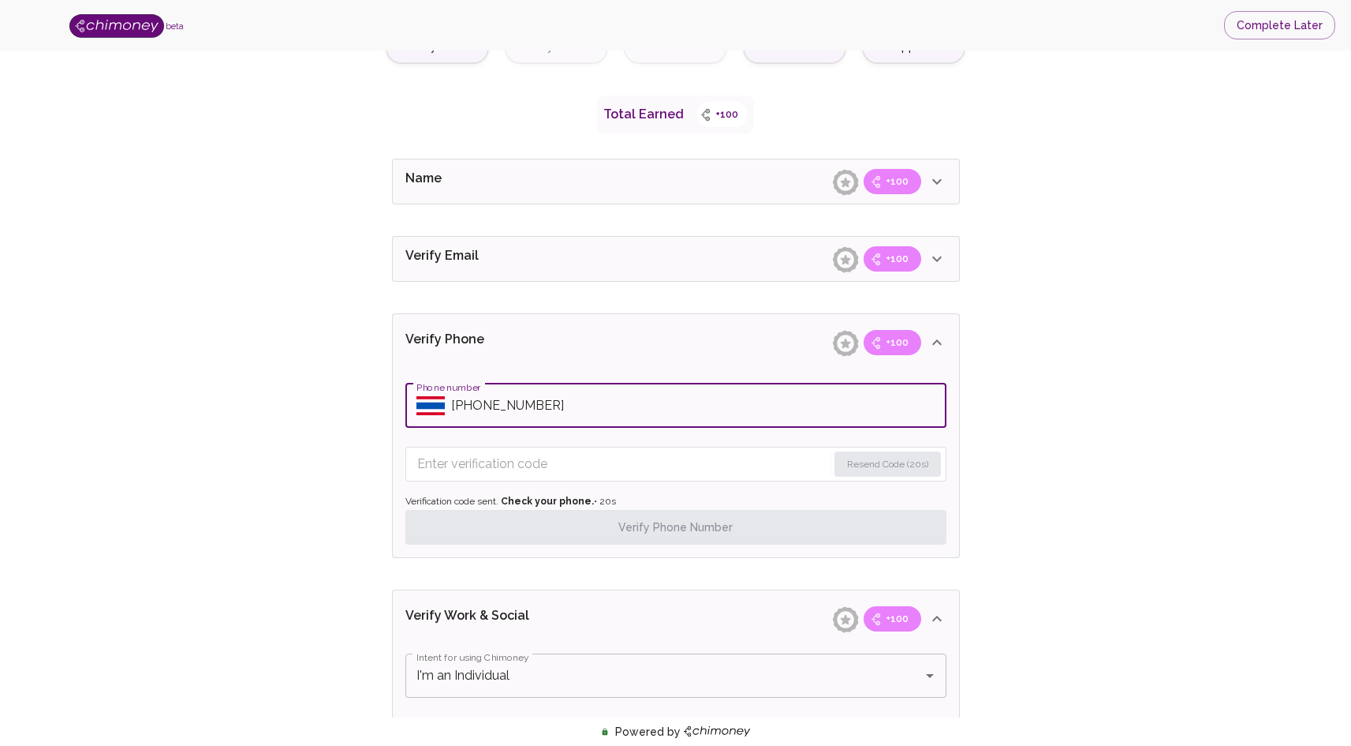
drag, startPoint x: 473, startPoint y: 406, endPoint x: 553, endPoint y: 411, distance: 79.8
click at [553, 411] on input "Phone number" at bounding box center [698, 405] width 495 height 44
click at [565, 411] on input "Phone number" at bounding box center [698, 405] width 495 height 44
click at [887, 470] on button "Resend Code" at bounding box center [899, 463] width 83 height 25
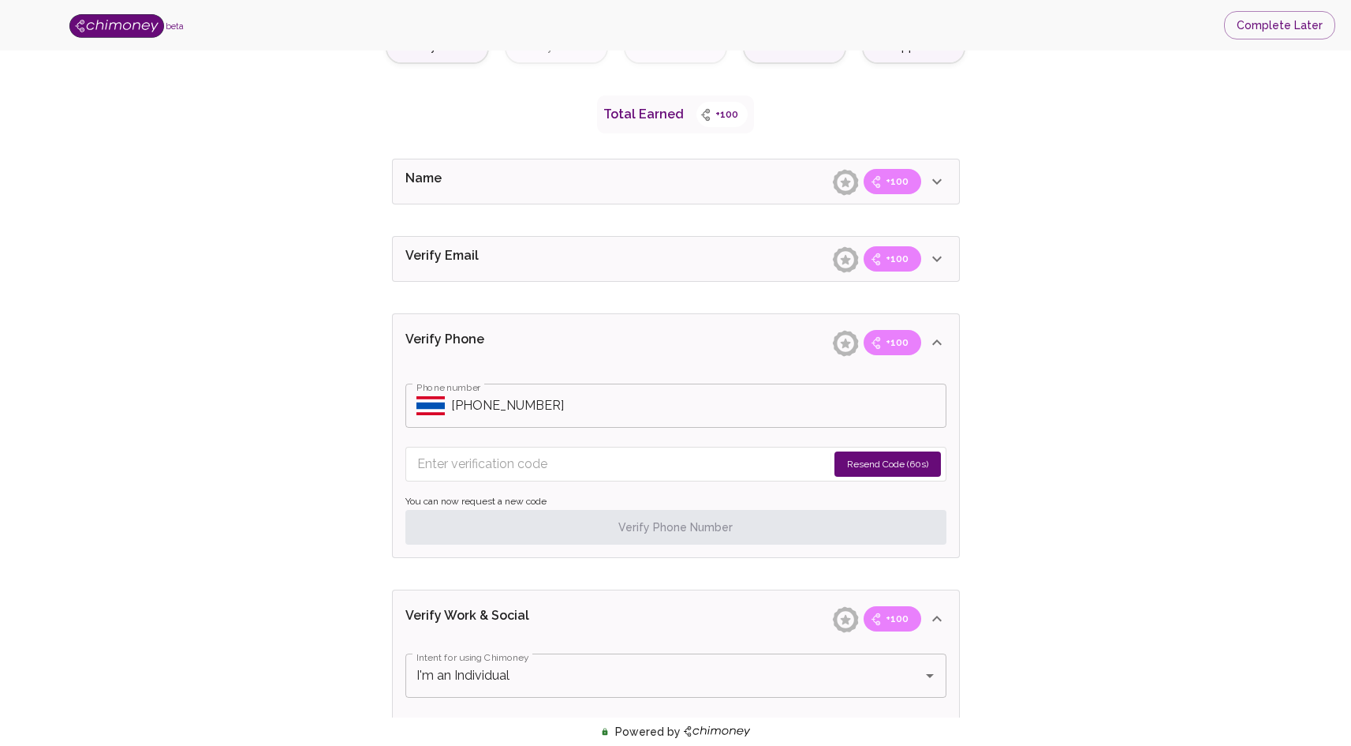
click at [605, 471] on input "Enter verification code" at bounding box center [622, 463] width 410 height 25
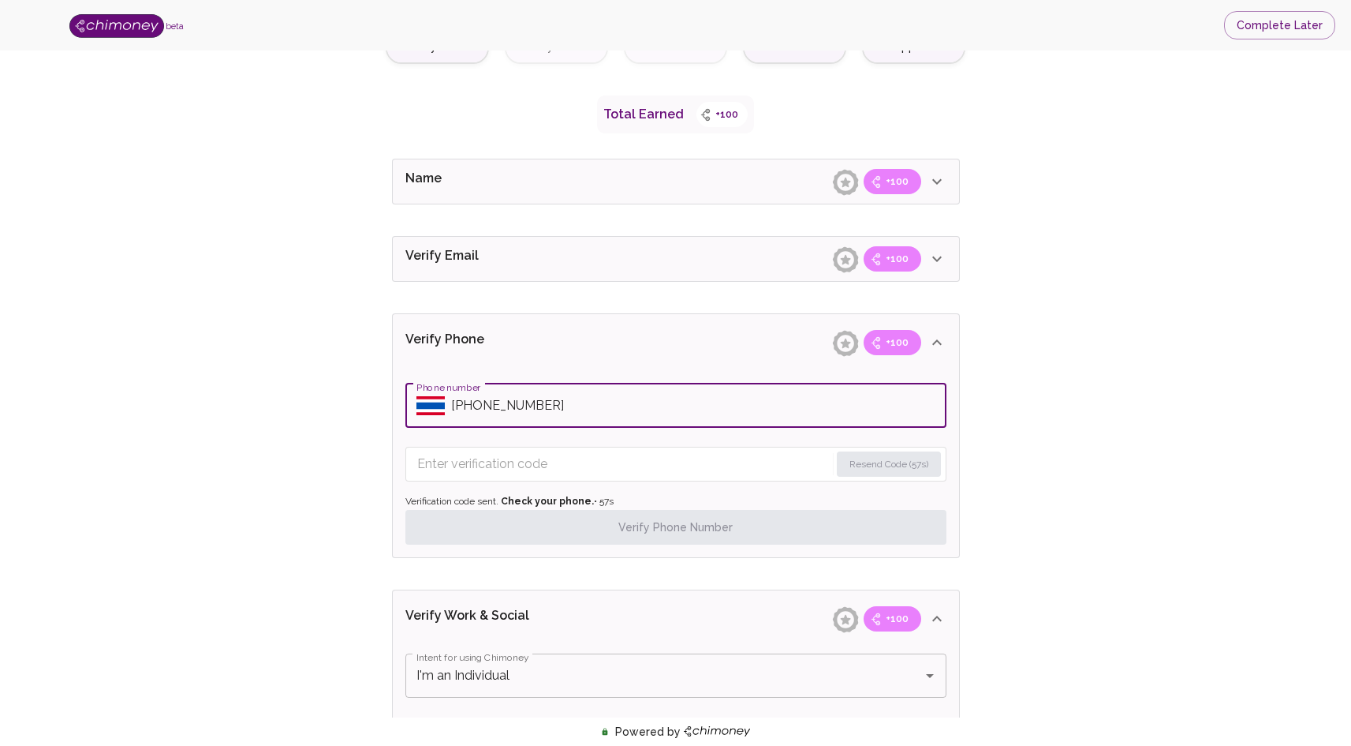
drag, startPoint x: 461, startPoint y: 407, endPoint x: 550, endPoint y: 410, distance: 89.2
click at [534, 408] on input "Phone number" at bounding box center [698, 405] width 495 height 44
click at [552, 410] on input "Phone number" at bounding box center [698, 405] width 495 height 44
click at [472, 406] on input "Phone number" at bounding box center [698, 405] width 495 height 44
type input "+66803641072"
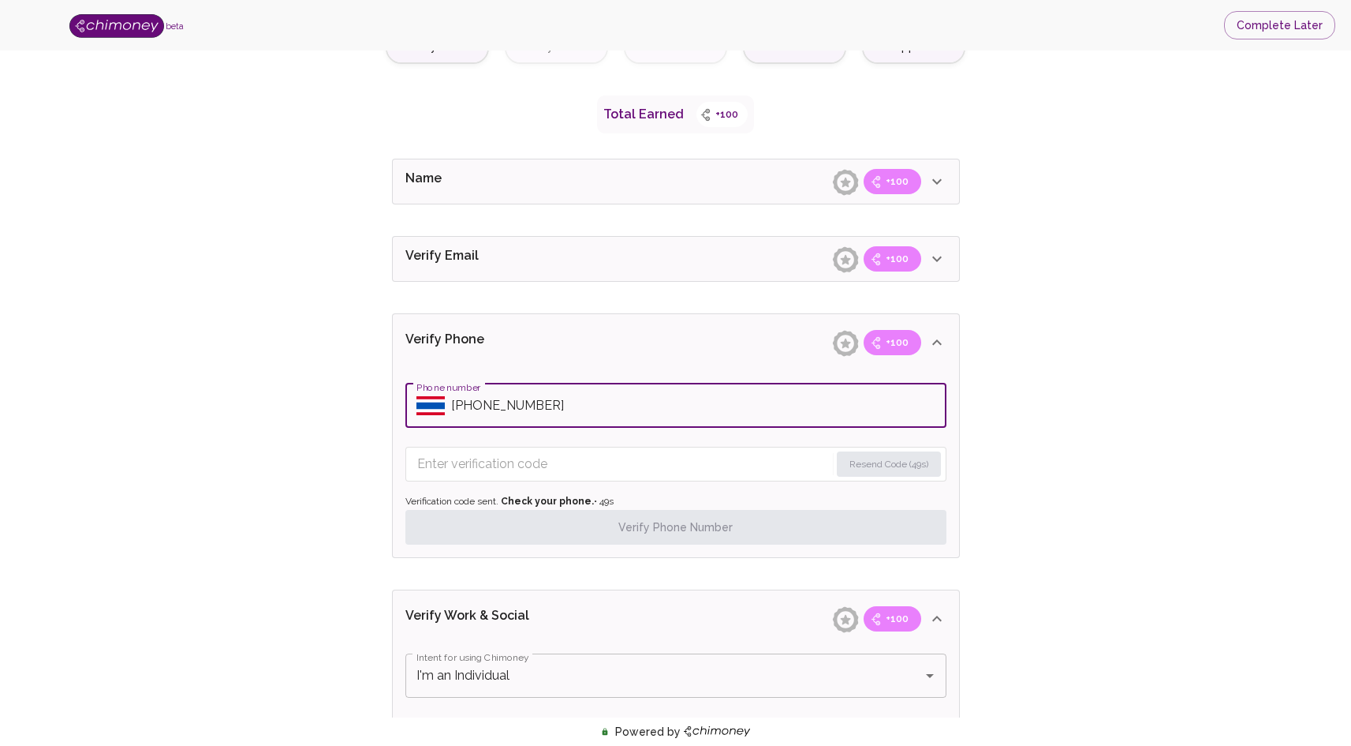
click at [611, 462] on input "Enter verification code" at bounding box center [623, 463] width 413 height 25
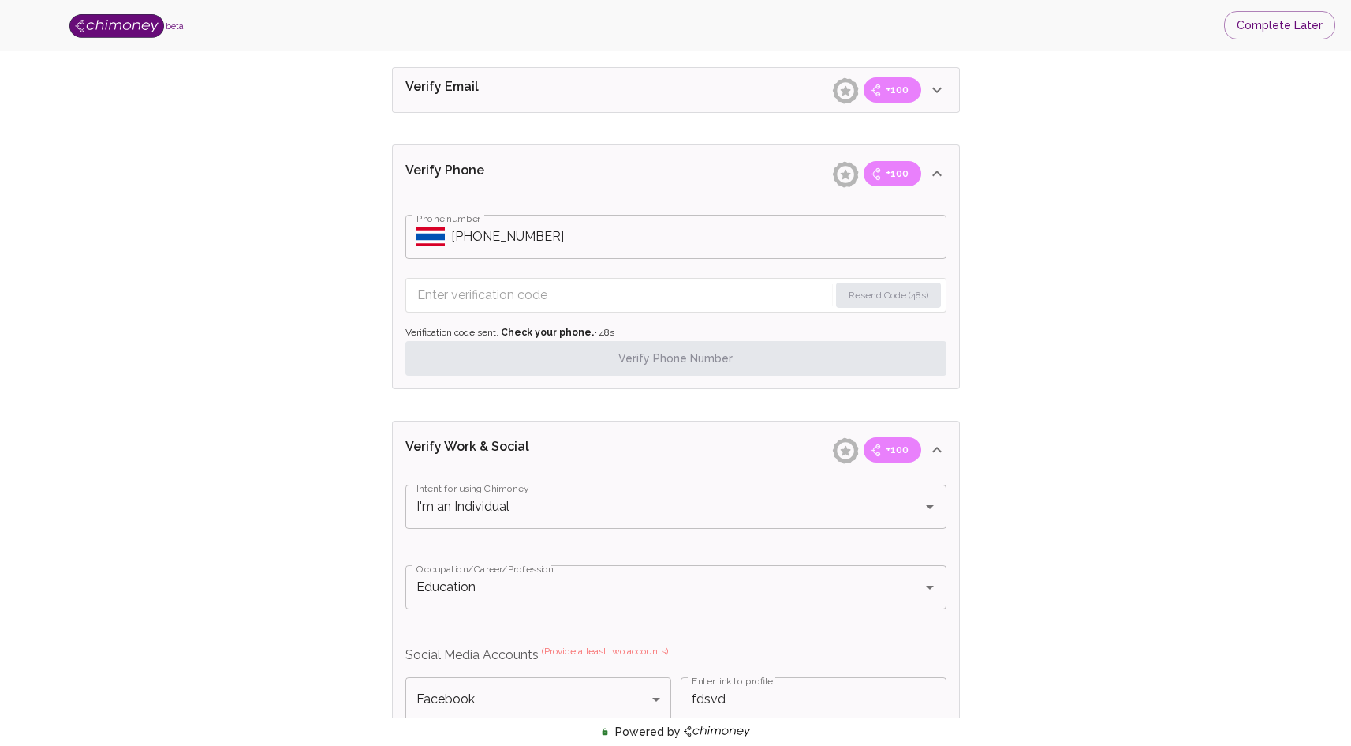
scroll to position [416, 0]
click at [665, 278] on form "Resend Code (47s)" at bounding box center [676, 294] width 541 height 35
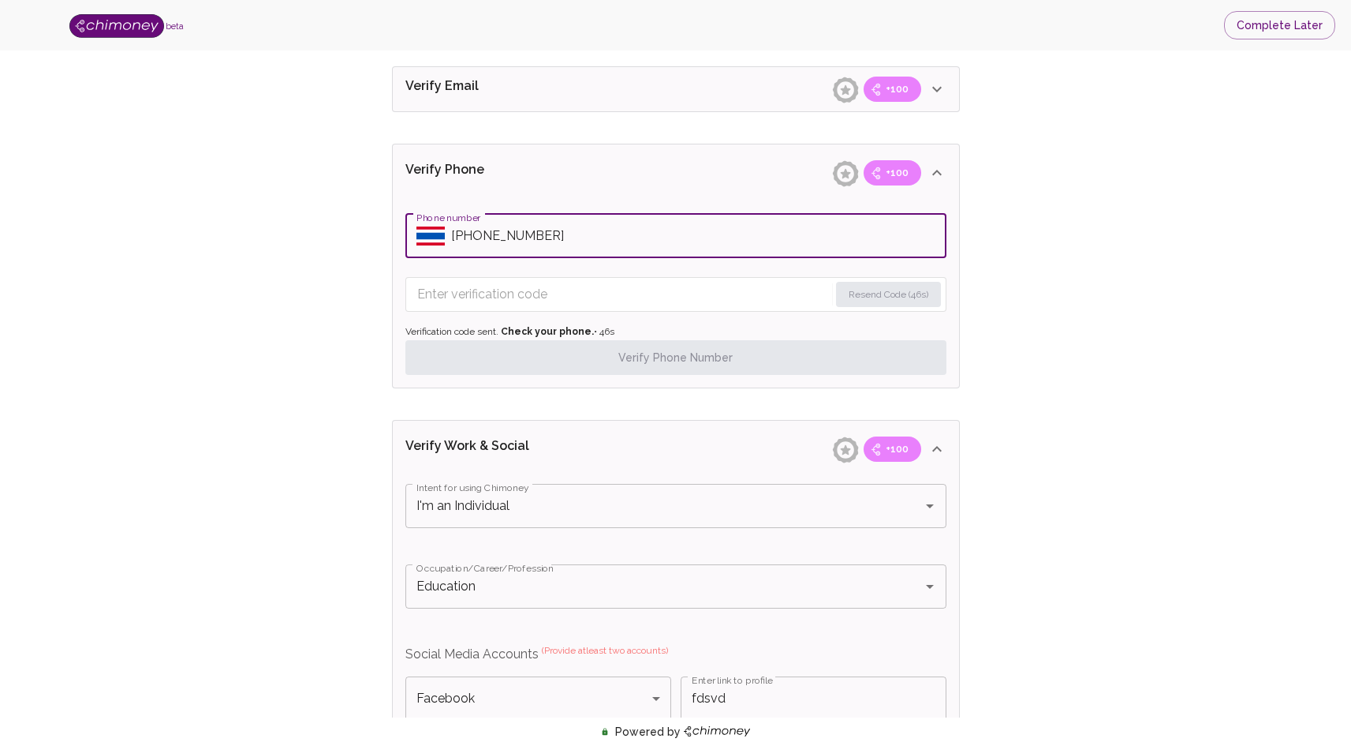
click at [885, 234] on input "Phone number" at bounding box center [698, 236] width 495 height 44
click at [465, 238] on input "Phone number" at bounding box center [698, 236] width 495 height 44
click at [473, 236] on input "Phone number" at bounding box center [698, 236] width 495 height 44
click at [933, 170] on icon at bounding box center [937, 172] width 19 height 19
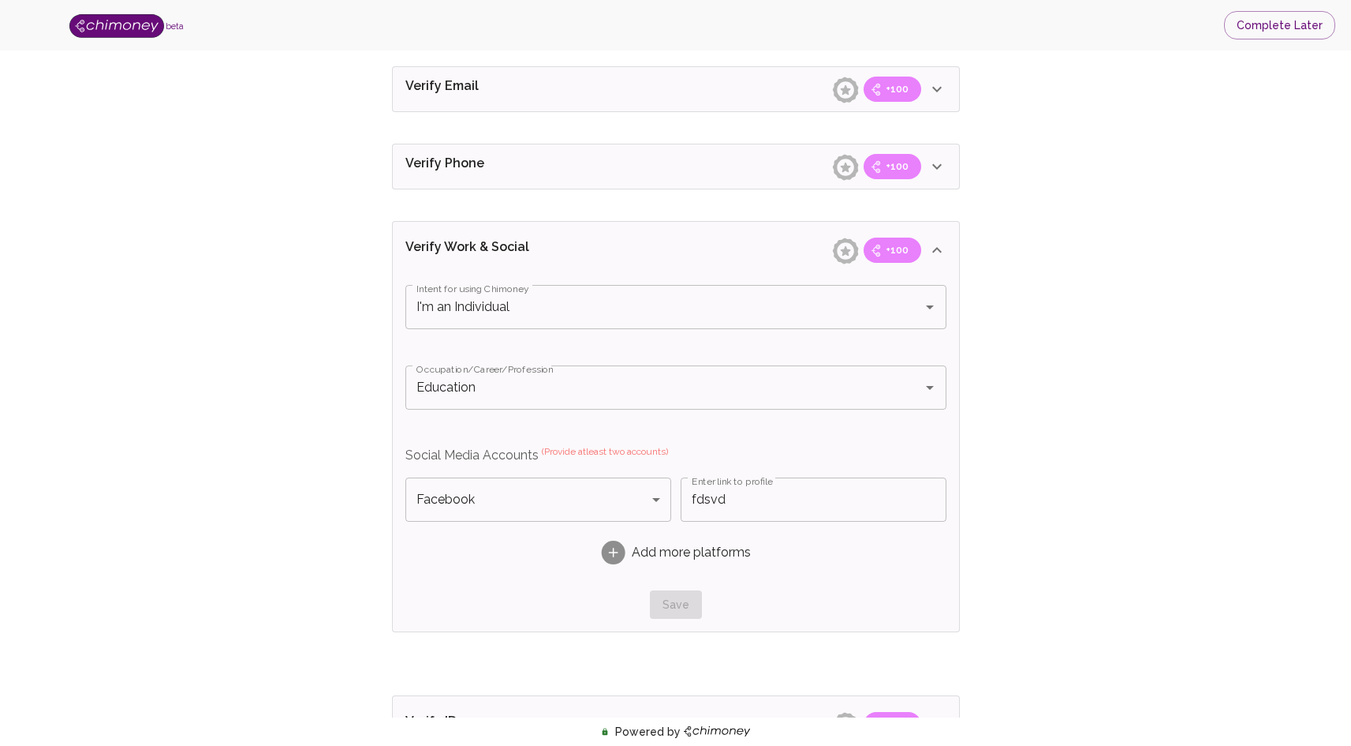
click at [715, 24] on div "Verify Phone +100" at bounding box center [667, 11] width 522 height 25
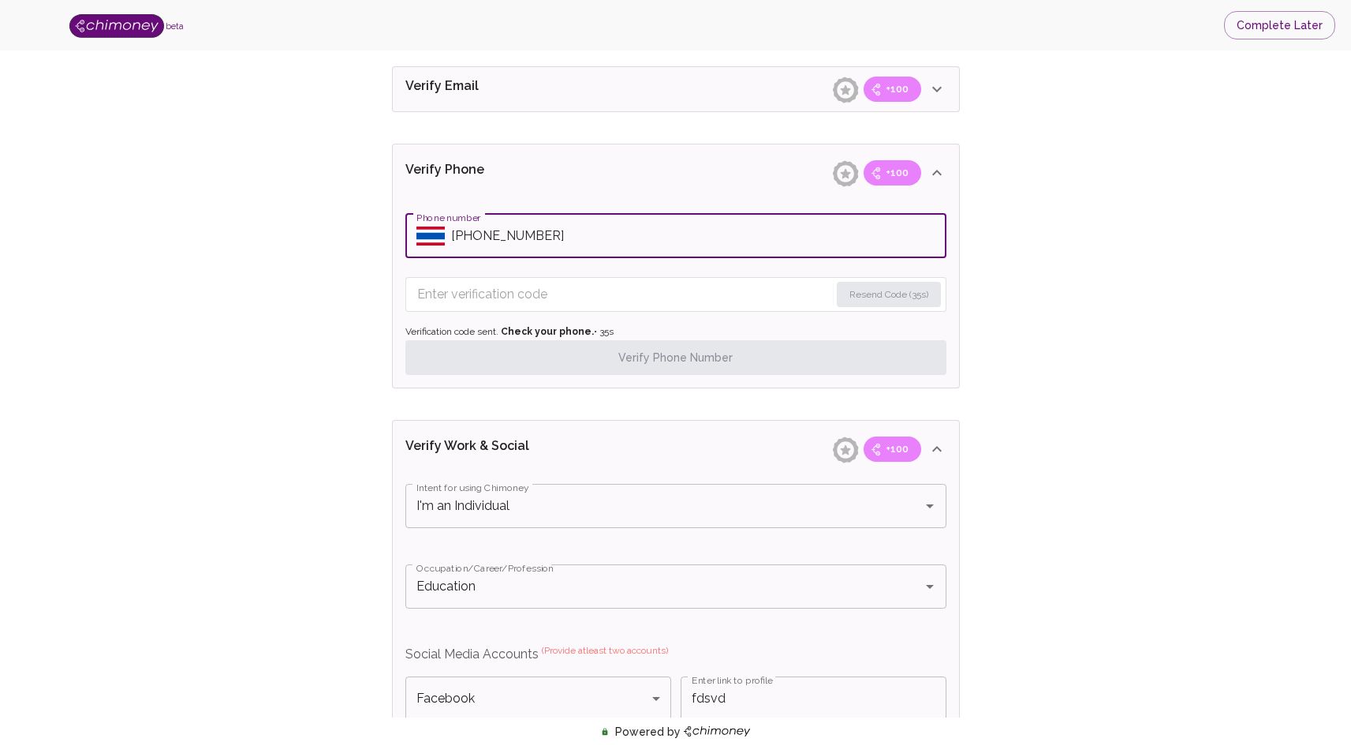
click at [622, 237] on input "Phone number" at bounding box center [698, 236] width 495 height 44
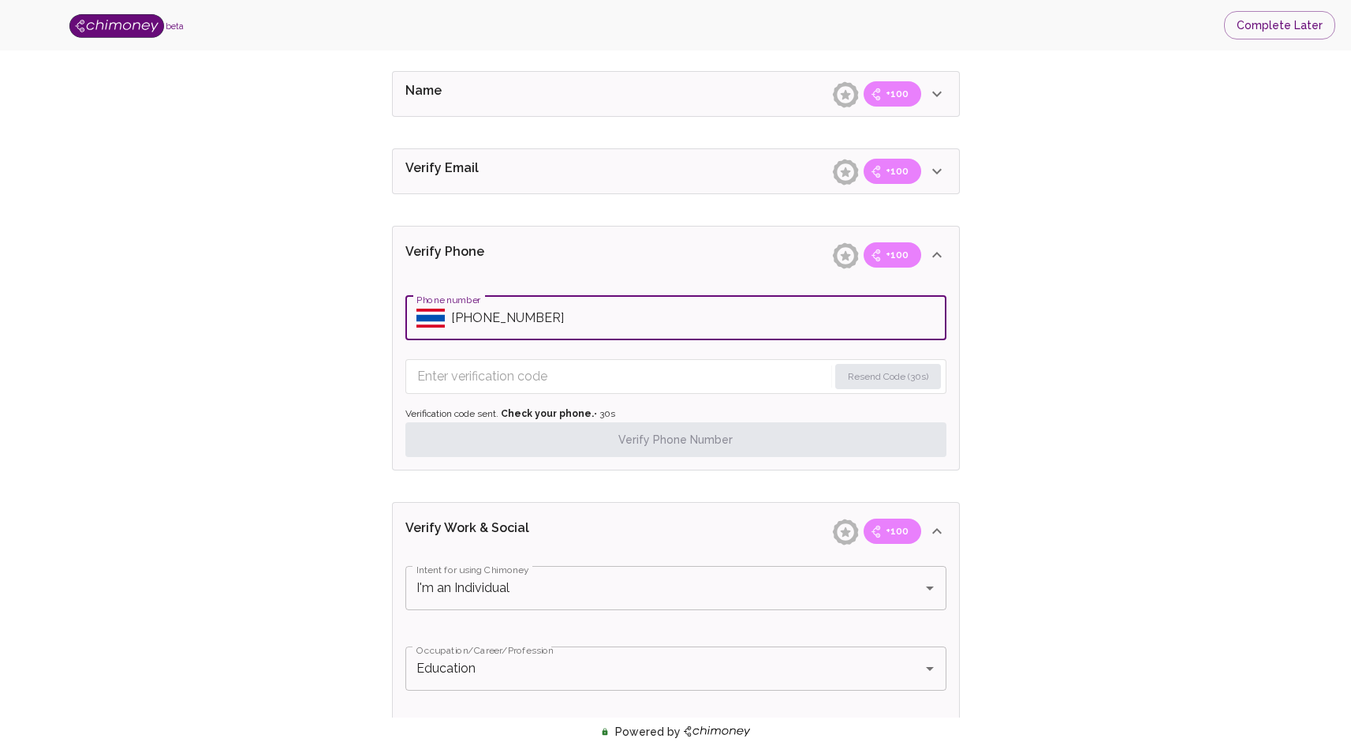
scroll to position [333, 0]
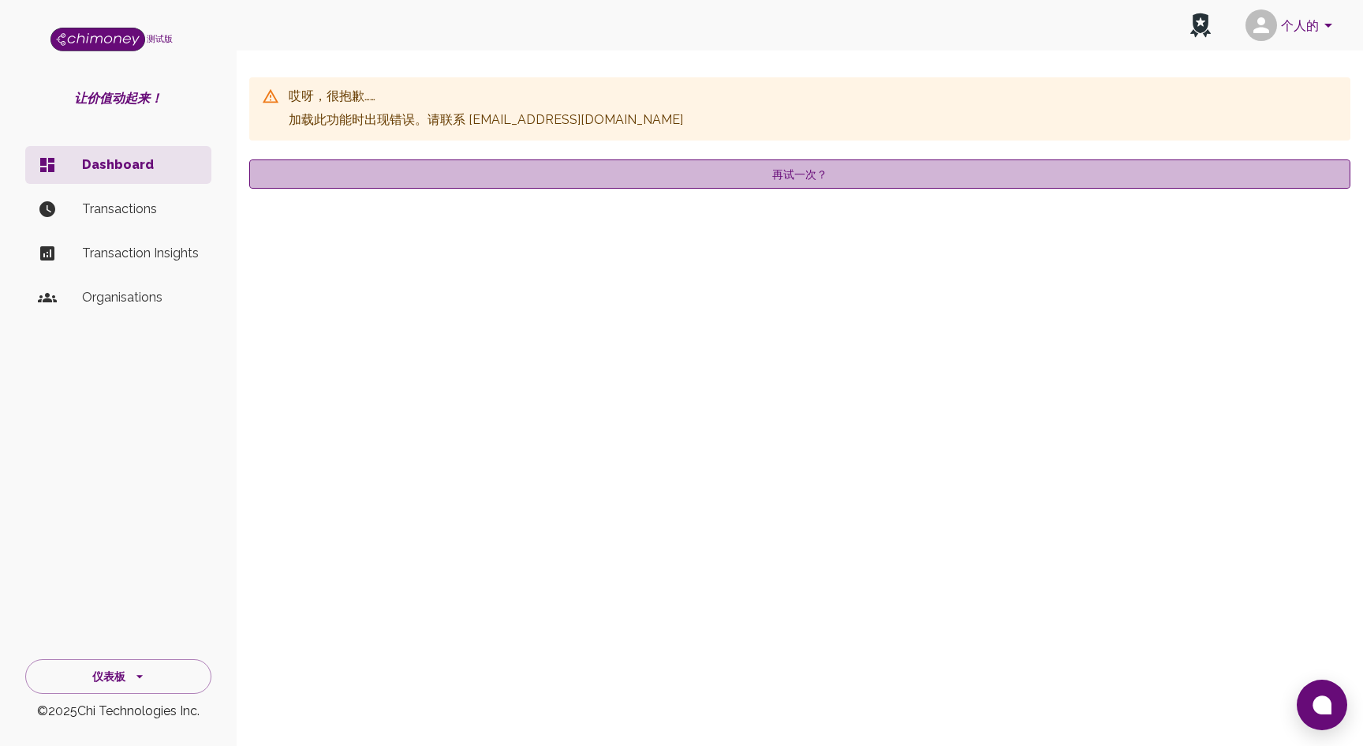
click at [730, 176] on button "再试一次？" at bounding box center [799, 174] width 1101 height 30
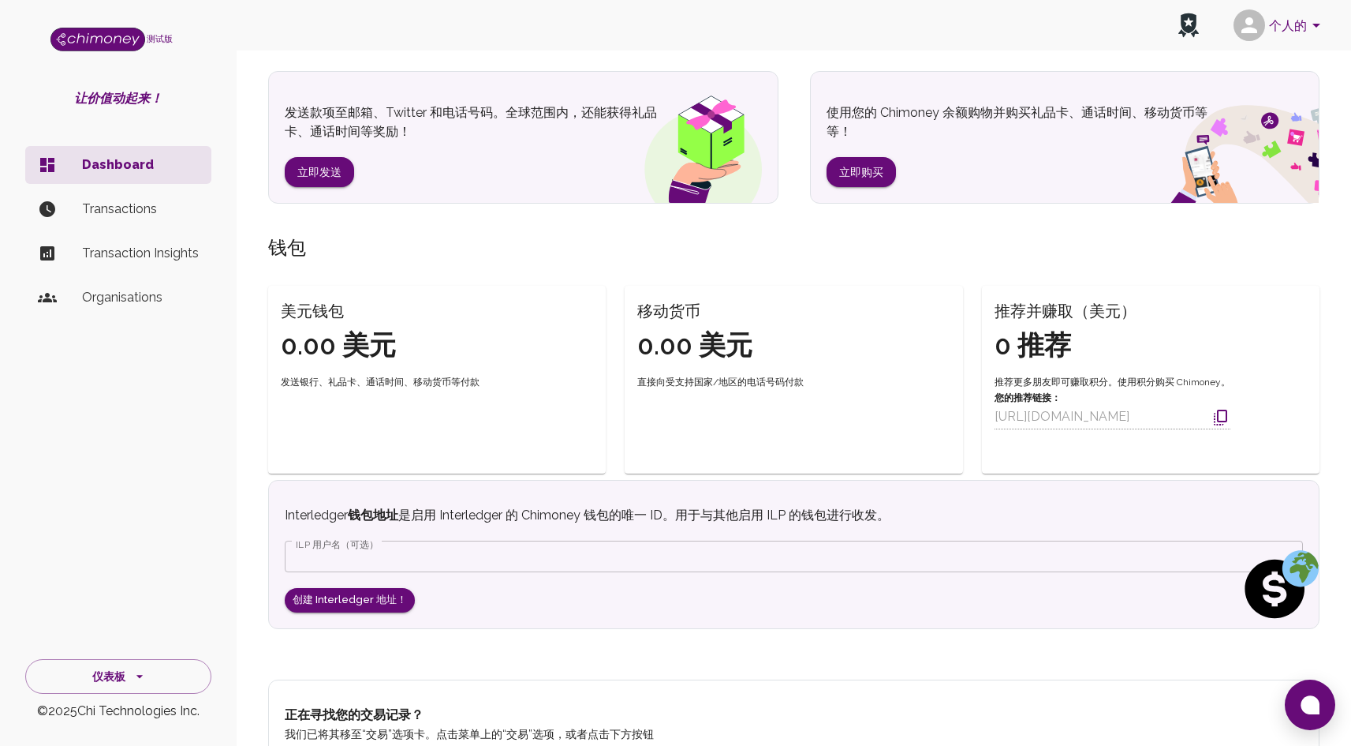
scroll to position [301, 0]
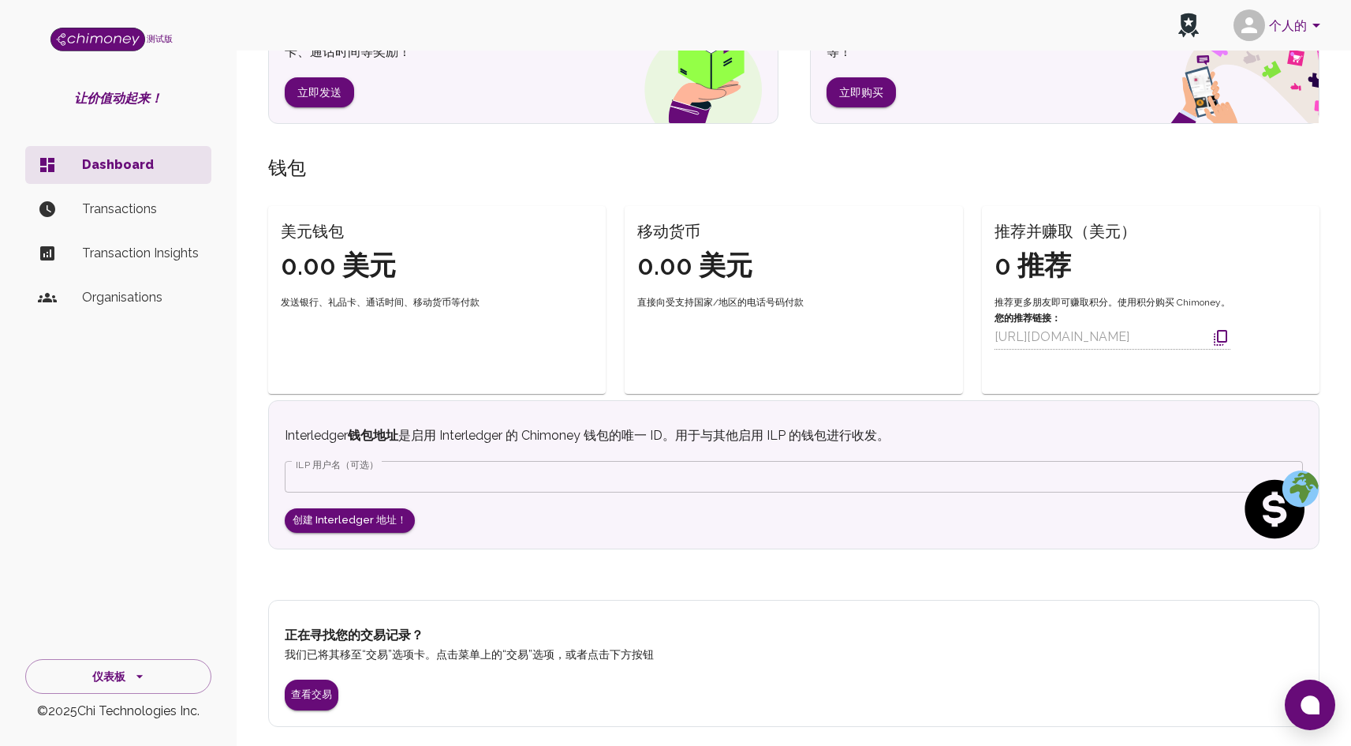
click at [402, 473] on input "ILP 用户名（可选）" at bounding box center [794, 477] width 1018 height 32
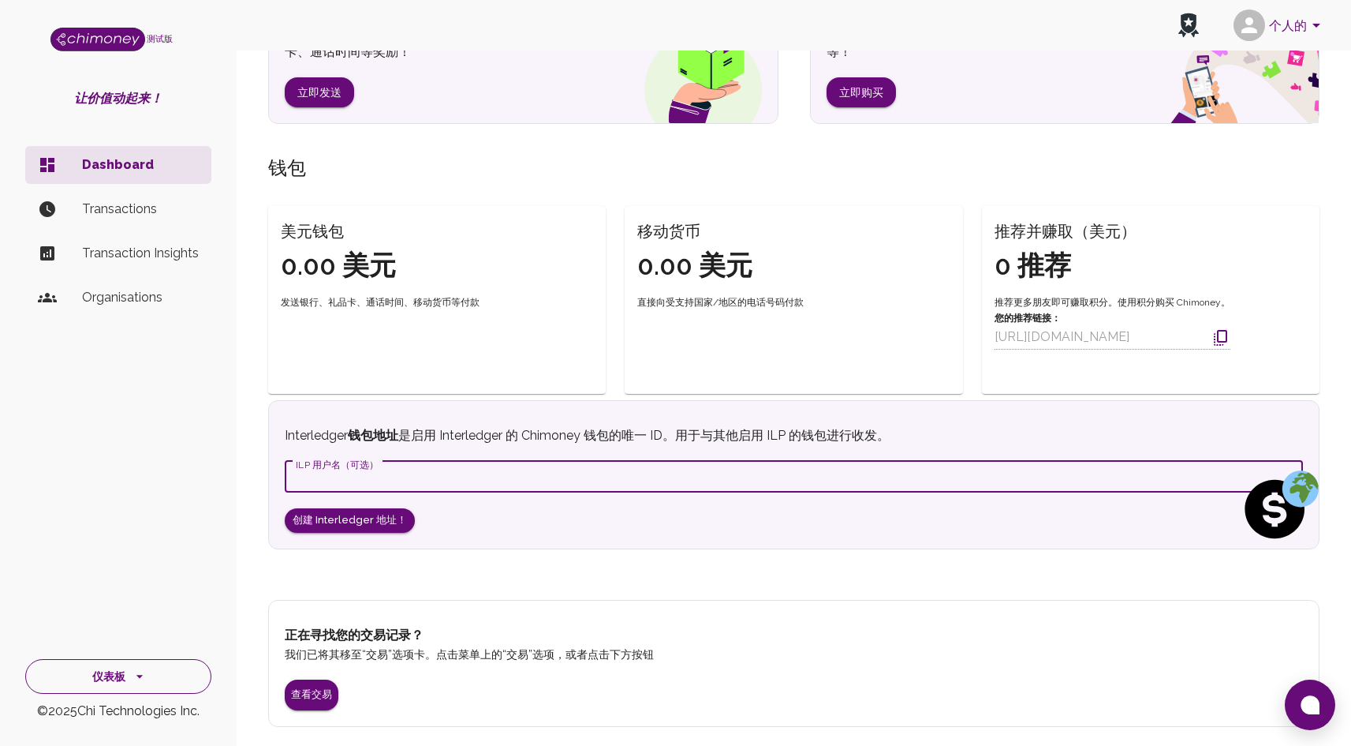
click at [185, 678] on button "仪表板" at bounding box center [118, 676] width 186 height 35
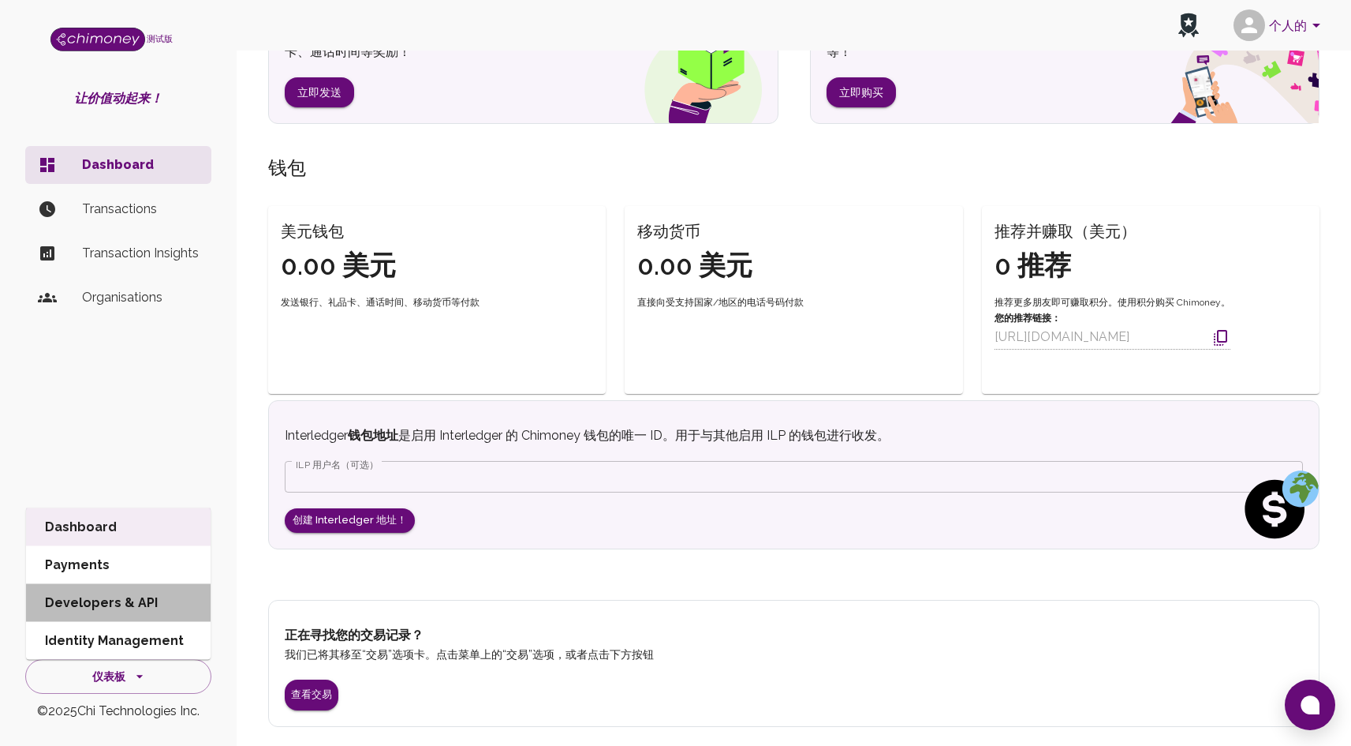
click at [167, 603] on li "Developers & API" at bounding box center [118, 603] width 185 height 38
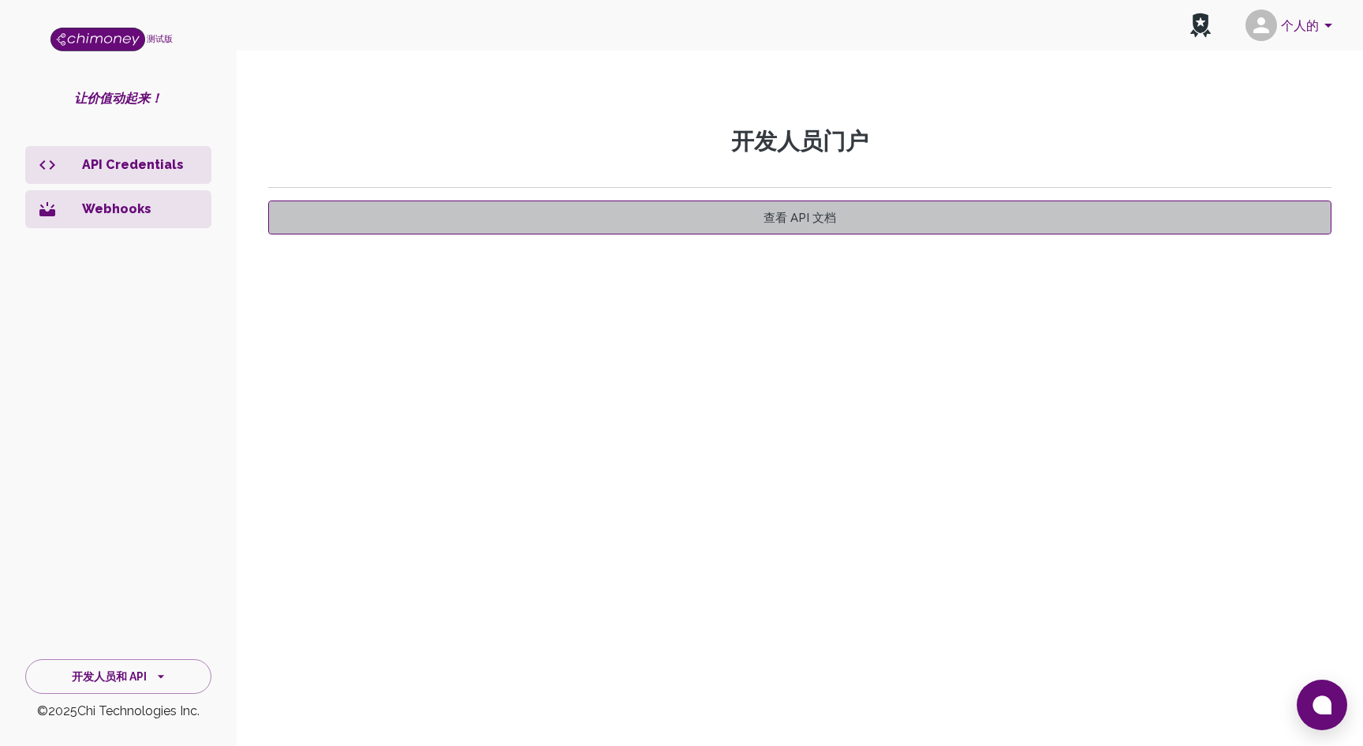
click at [864, 226] on link "查看 API 文档" at bounding box center [799, 217] width 1063 height 34
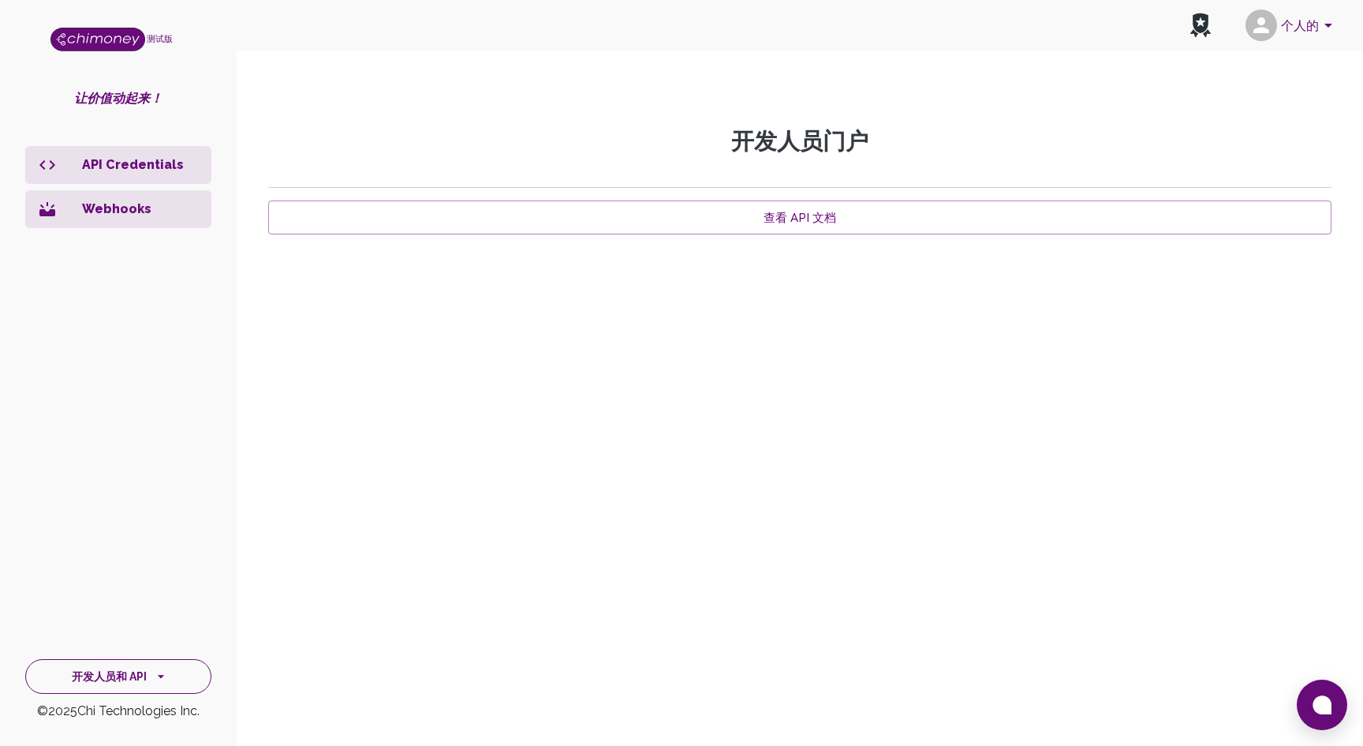
click at [160, 666] on button "开发人员和 API" at bounding box center [118, 676] width 186 height 35
click at [121, 608] on li "Developers & API" at bounding box center [118, 603] width 185 height 38
drag, startPoint x: 792, startPoint y: 255, endPoint x: 803, endPoint y: 237, distance: 20.6
click at [792, 255] on div "开发人员门户 查看 API 文档" at bounding box center [799, 351] width 1101 height 447
click at [809, 222] on font "查看 API 文档" at bounding box center [800, 218] width 73 height 14
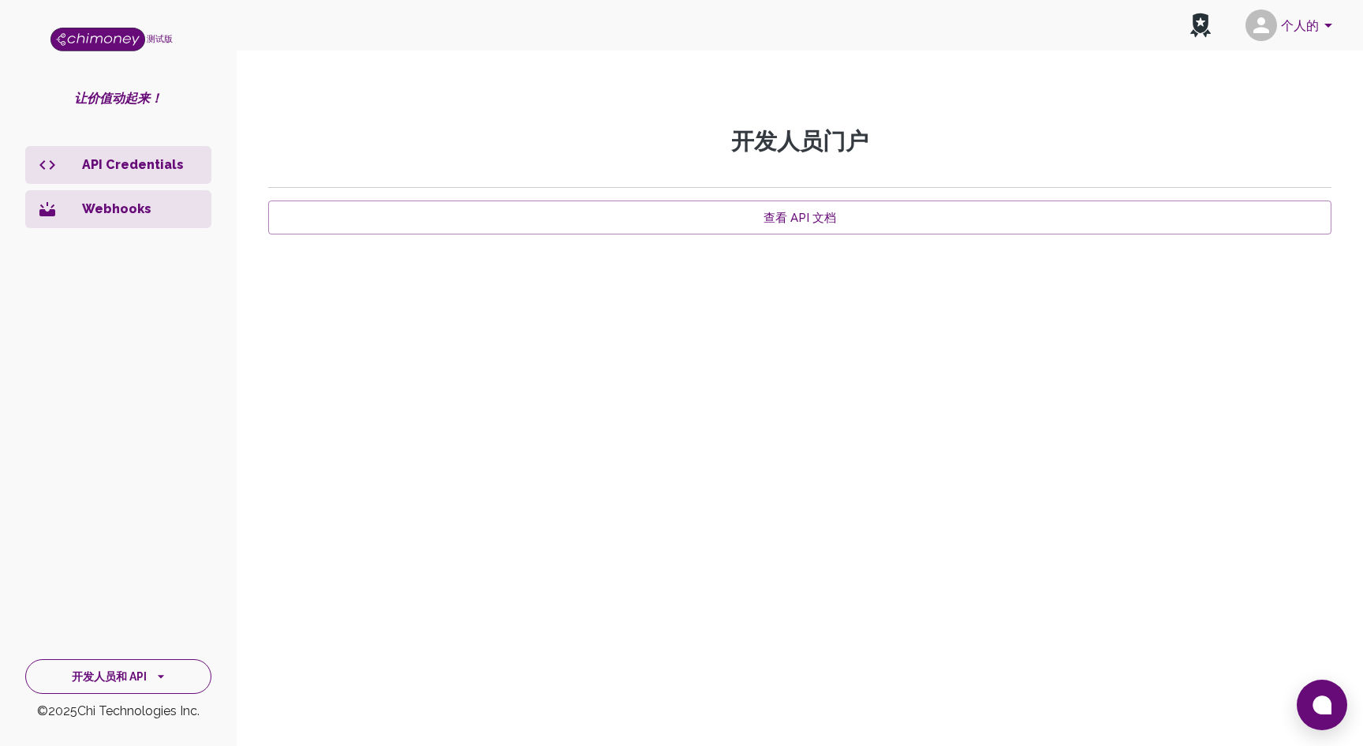
click at [145, 661] on button "开发人员和 API" at bounding box center [118, 676] width 186 height 35
click at [110, 647] on li "Identity Management" at bounding box center [118, 641] width 185 height 38
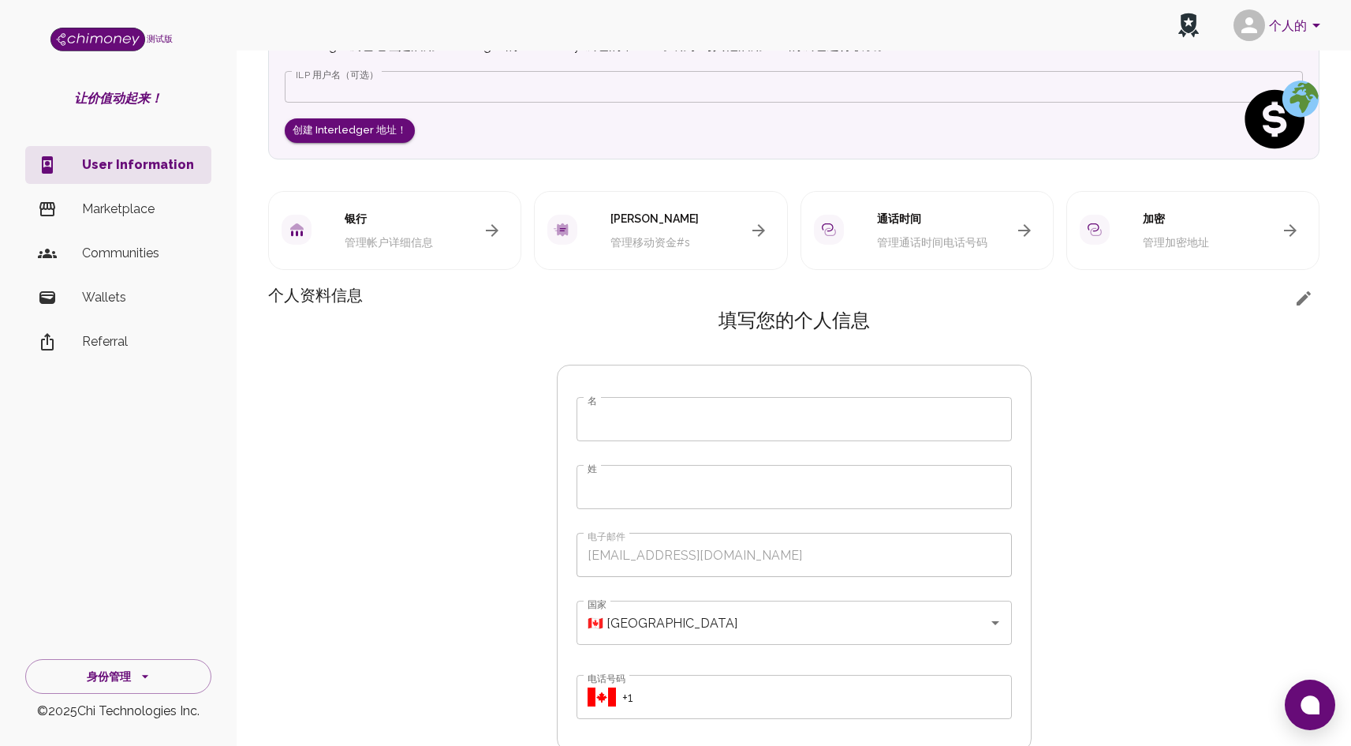
scroll to position [239, 0]
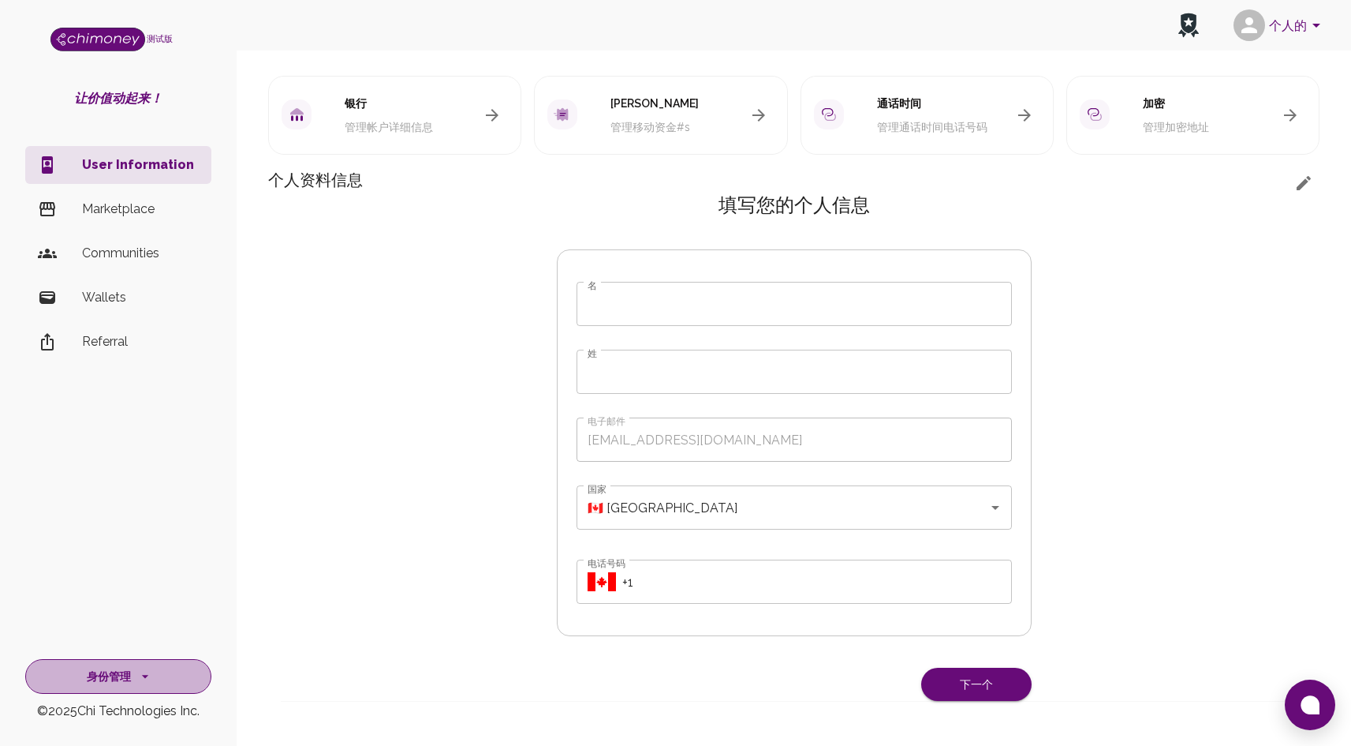
click at [125, 660] on button "身份管理" at bounding box center [118, 676] width 186 height 35
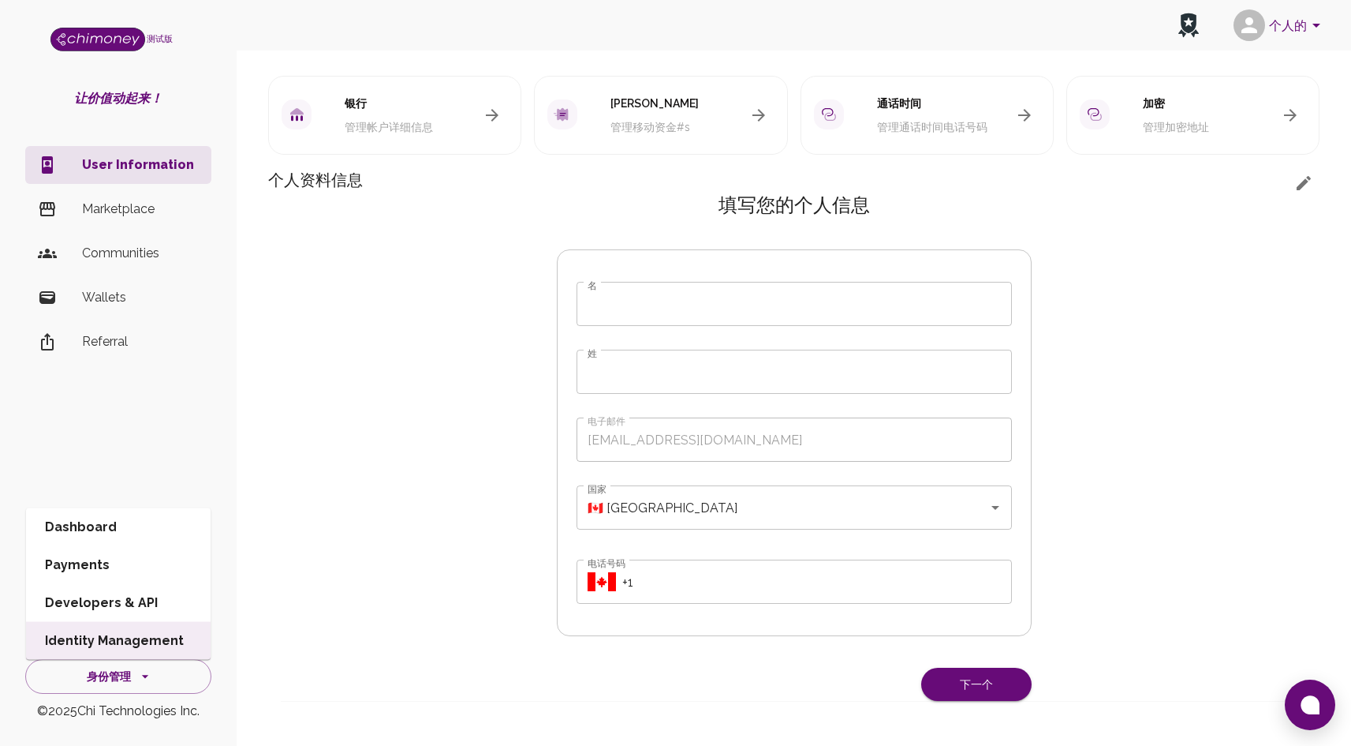
click at [158, 560] on li "Payments" at bounding box center [118, 565] width 185 height 38
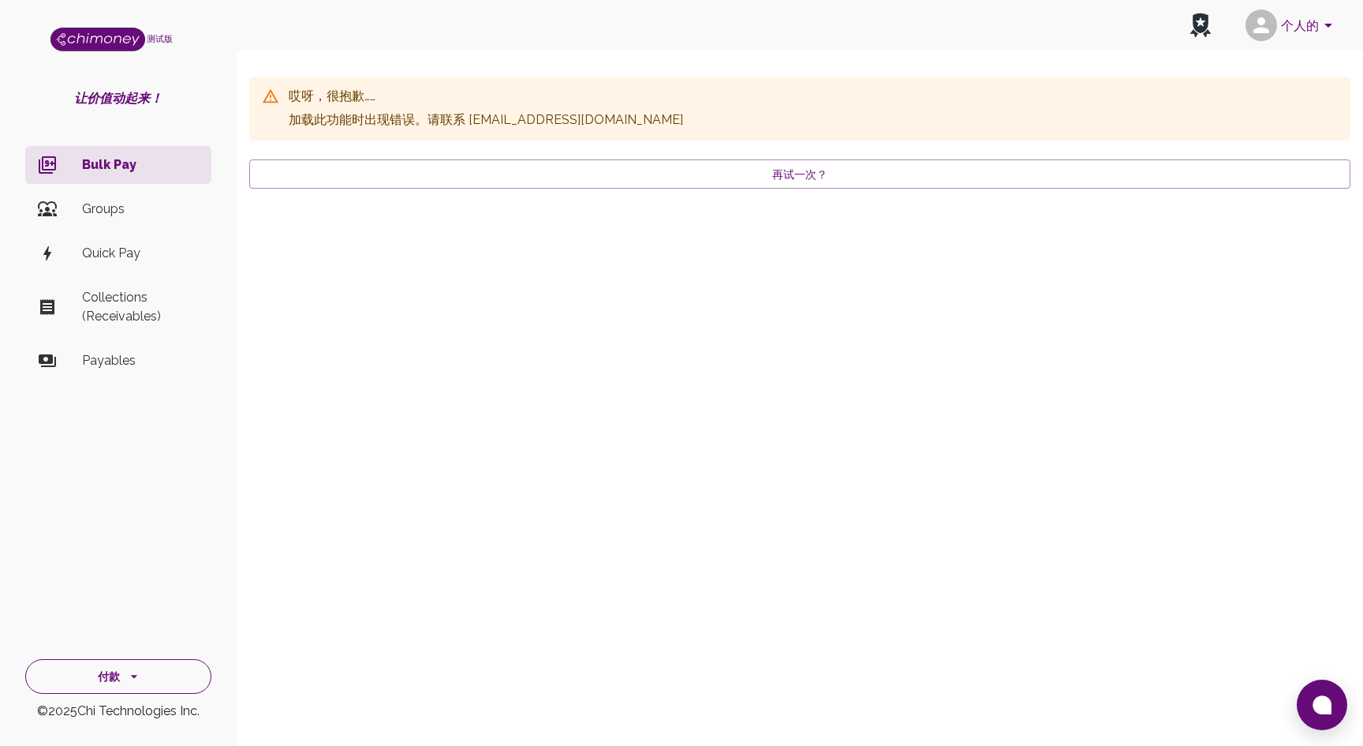
click at [84, 687] on button "付款" at bounding box center [118, 676] width 186 height 35
click at [798, 181] on font "再试一次？" at bounding box center [799, 174] width 55 height 21
drag, startPoint x: 138, startPoint y: 669, endPoint x: 141, endPoint y: 660, distance: 9.2
click at [138, 668] on icon "侧边导航" at bounding box center [134, 676] width 16 height 16
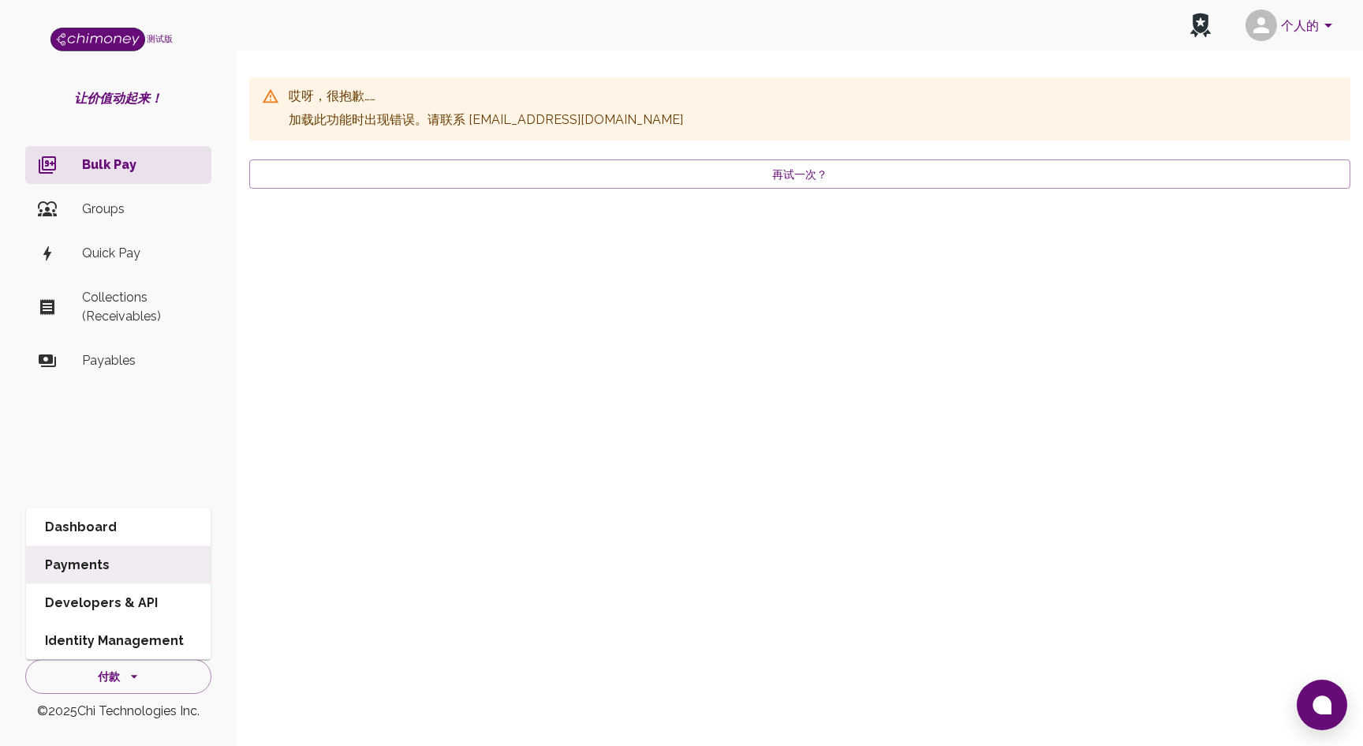
click at [155, 533] on li "Dashboard" at bounding box center [118, 527] width 185 height 38
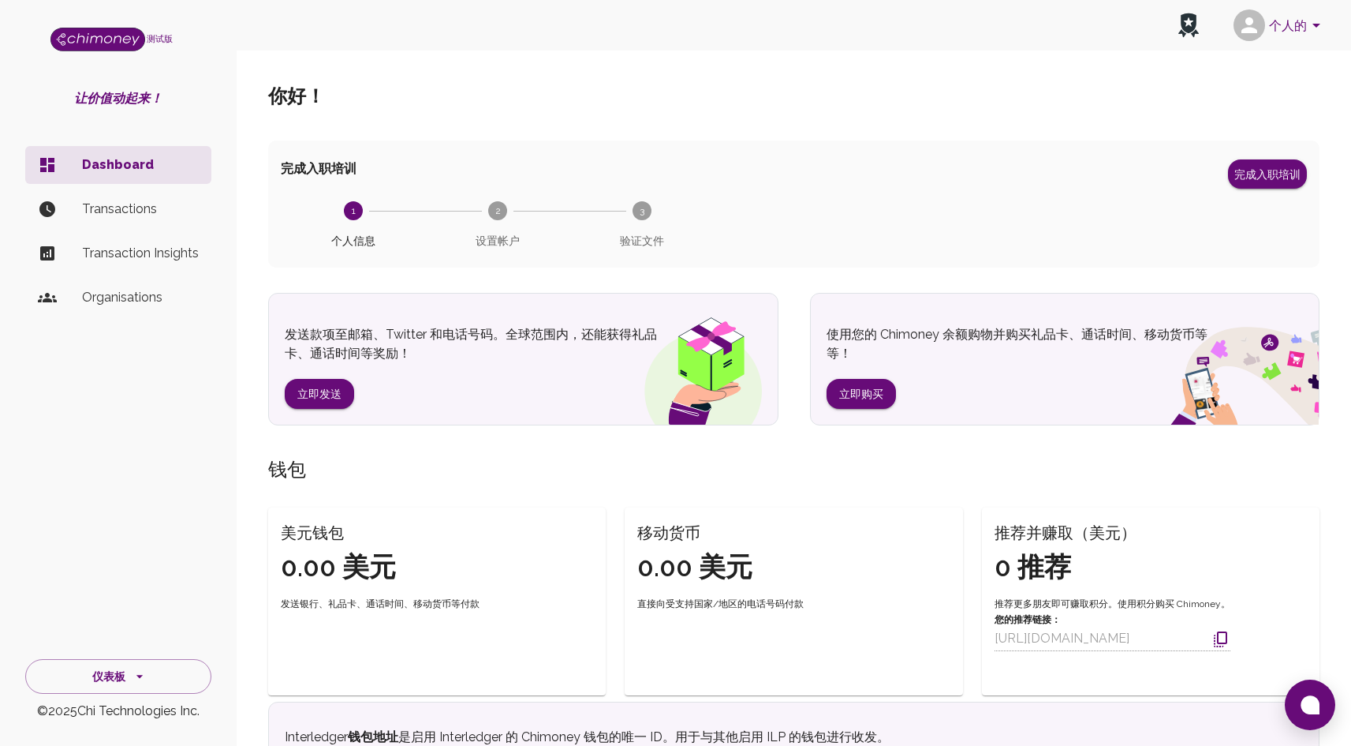
click at [1290, 29] on font "个人的" at bounding box center [1288, 24] width 38 height 15
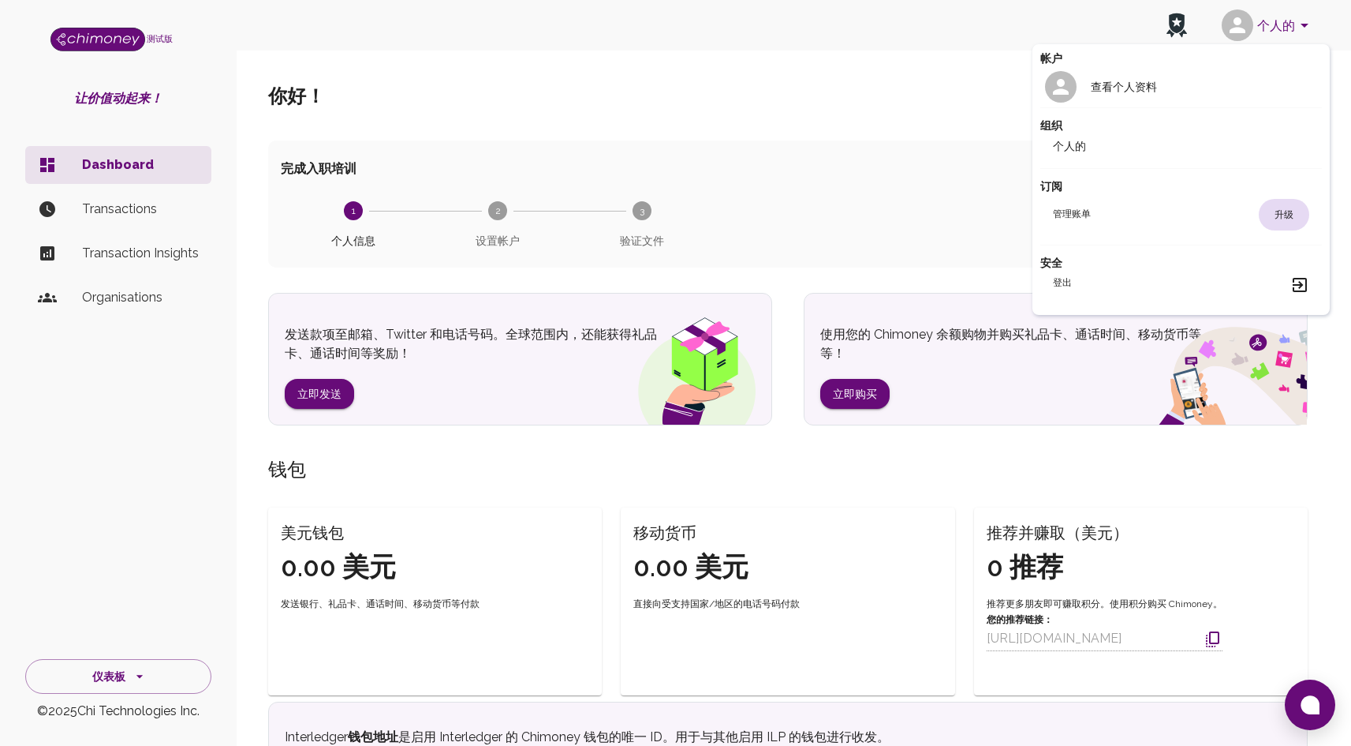
scroll to position [1, 0]
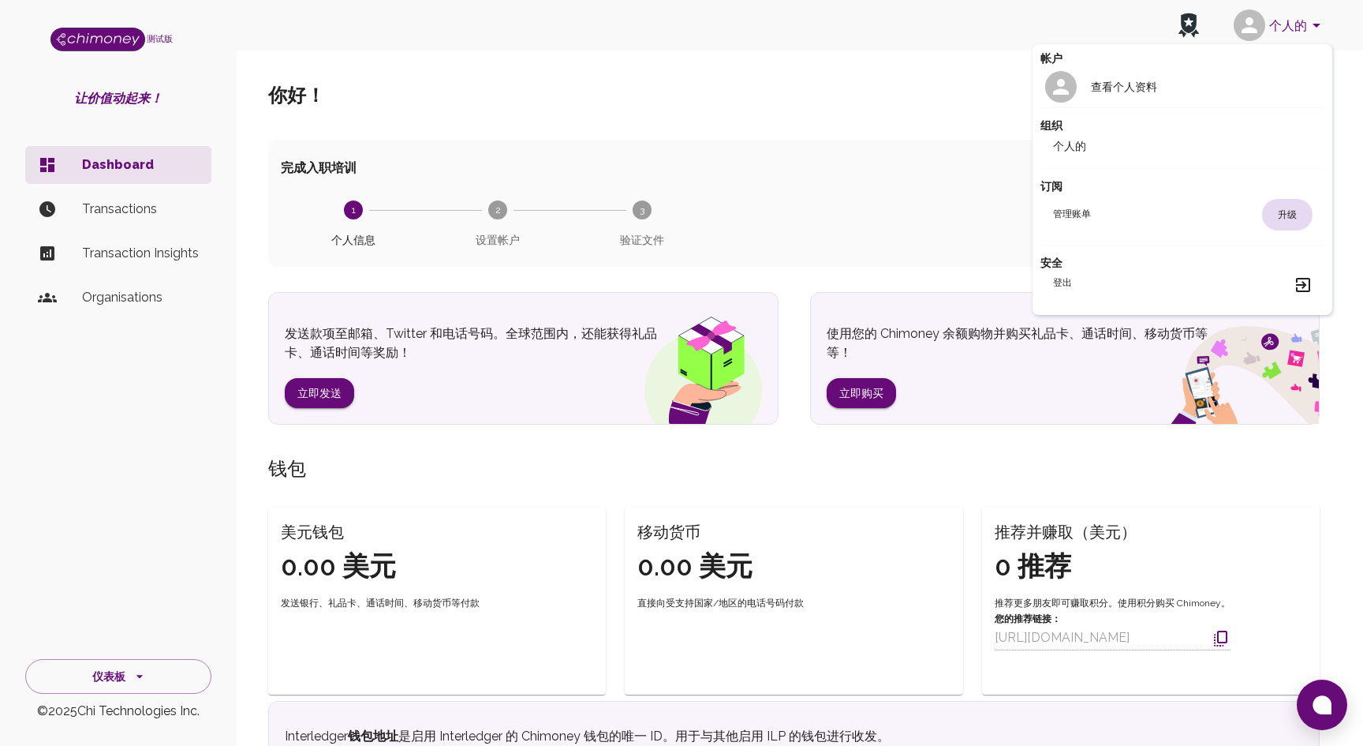
click at [1116, 141] on li "个人的" at bounding box center [1183, 145] width 285 height 25
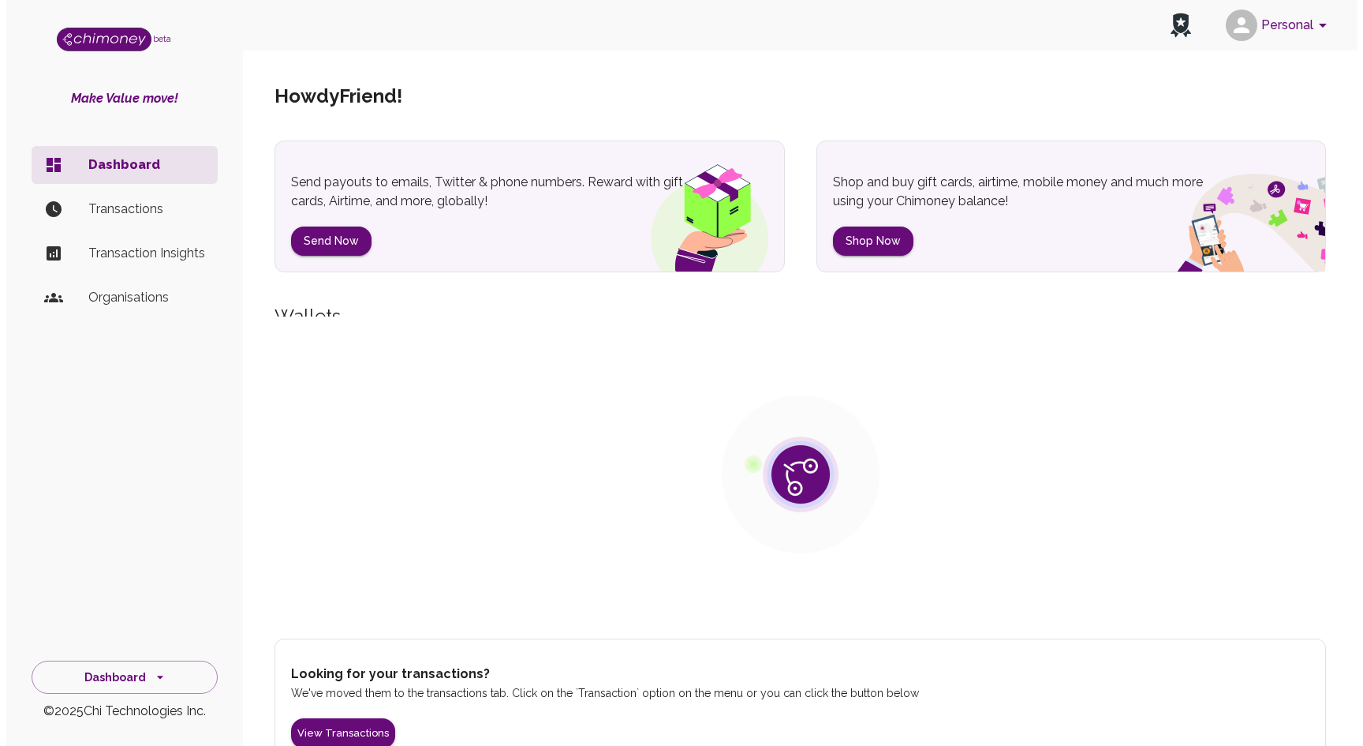
scroll to position [1, 0]
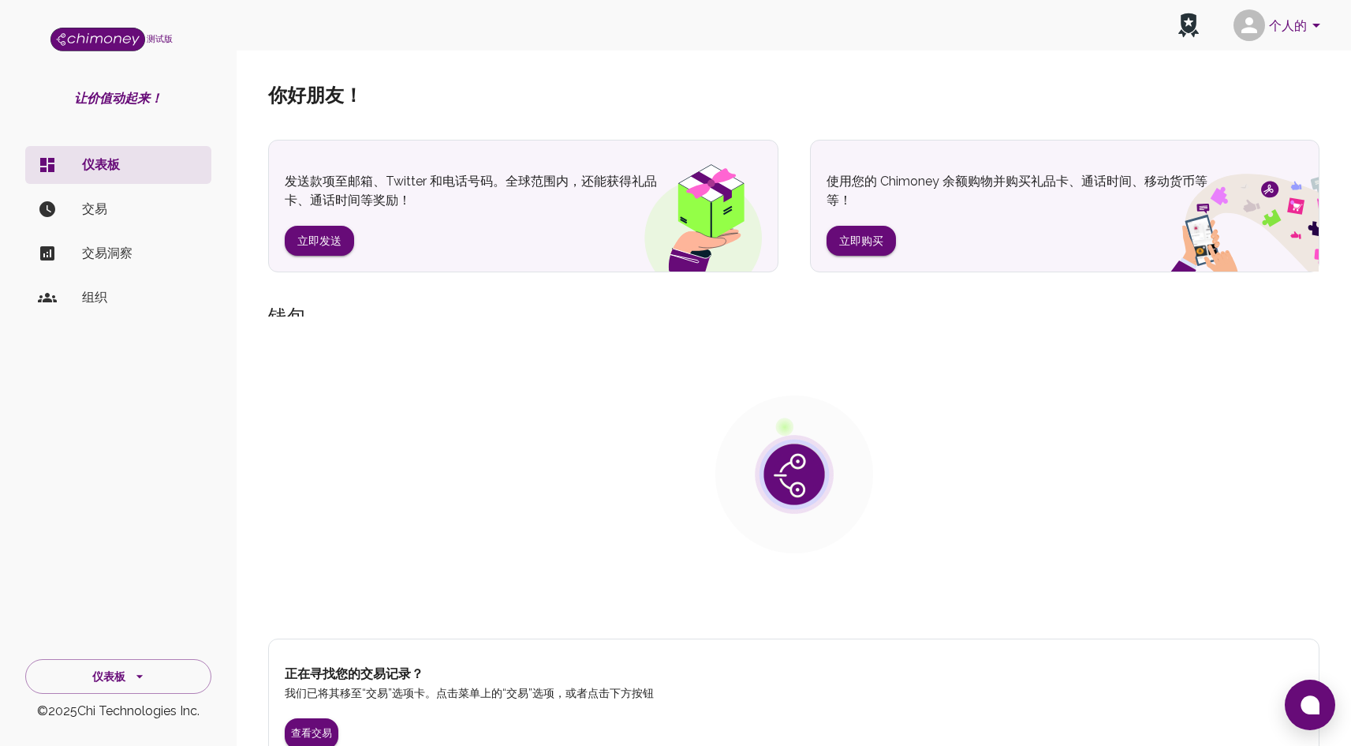
click at [1303, 29] on font "个人的" at bounding box center [1288, 24] width 38 height 15
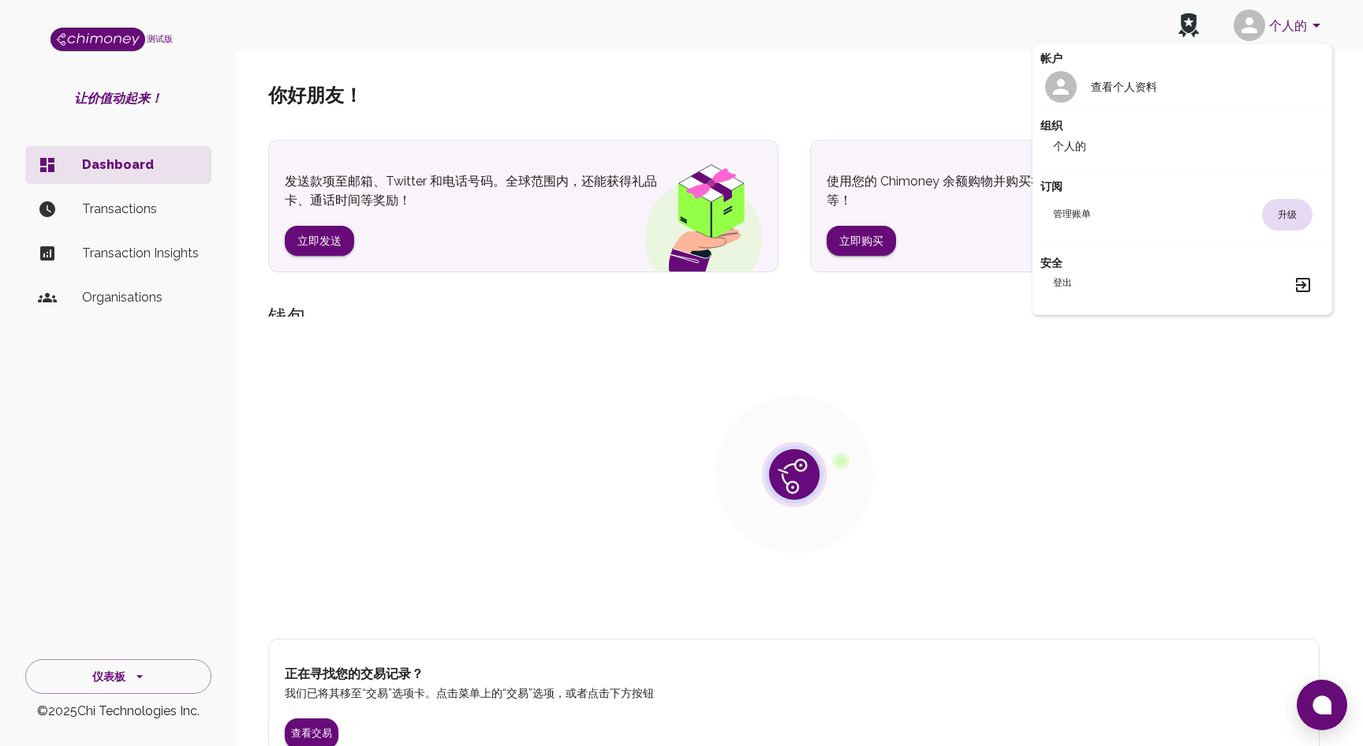
scroll to position [0, 0]
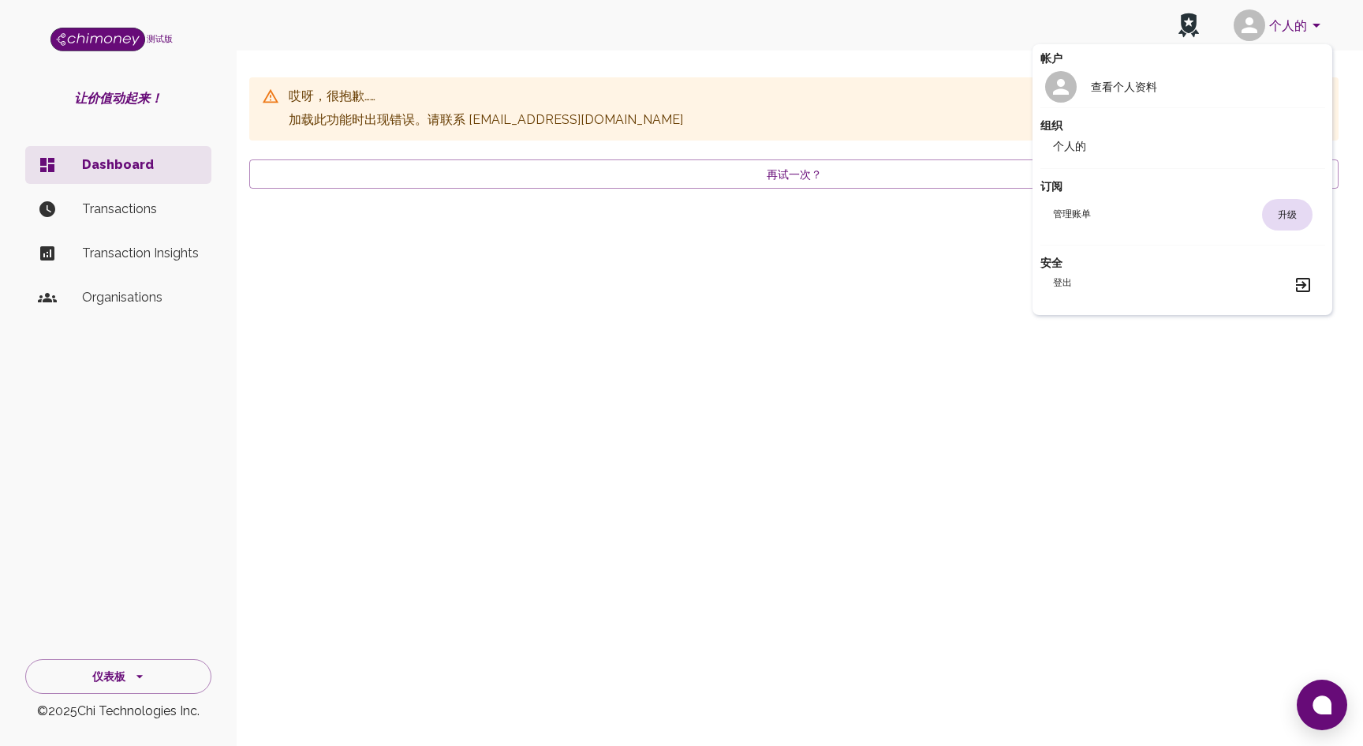
click at [1067, 166] on div "组织 个人的" at bounding box center [1183, 137] width 285 height 61
click at [1071, 148] on font "个人的" at bounding box center [1069, 146] width 33 height 13
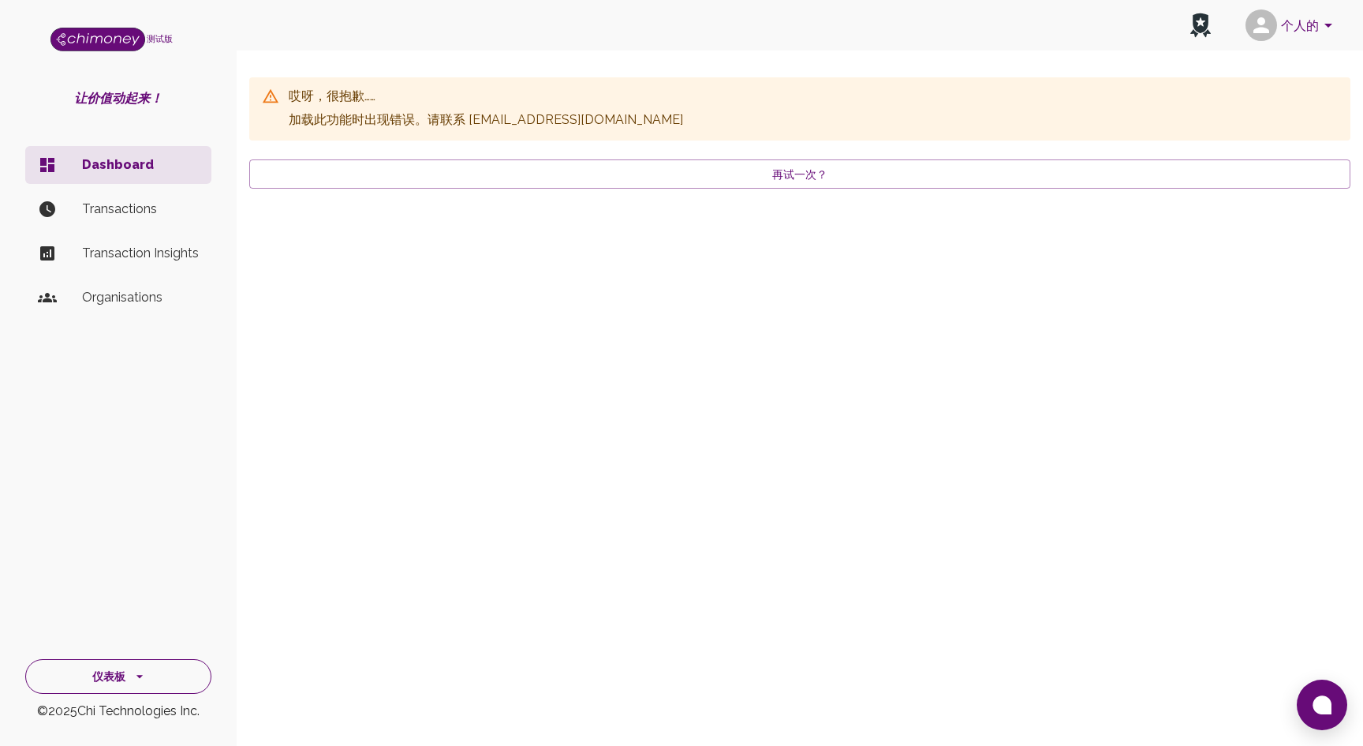
click at [120, 671] on font "仪表板" at bounding box center [108, 677] width 33 height 13
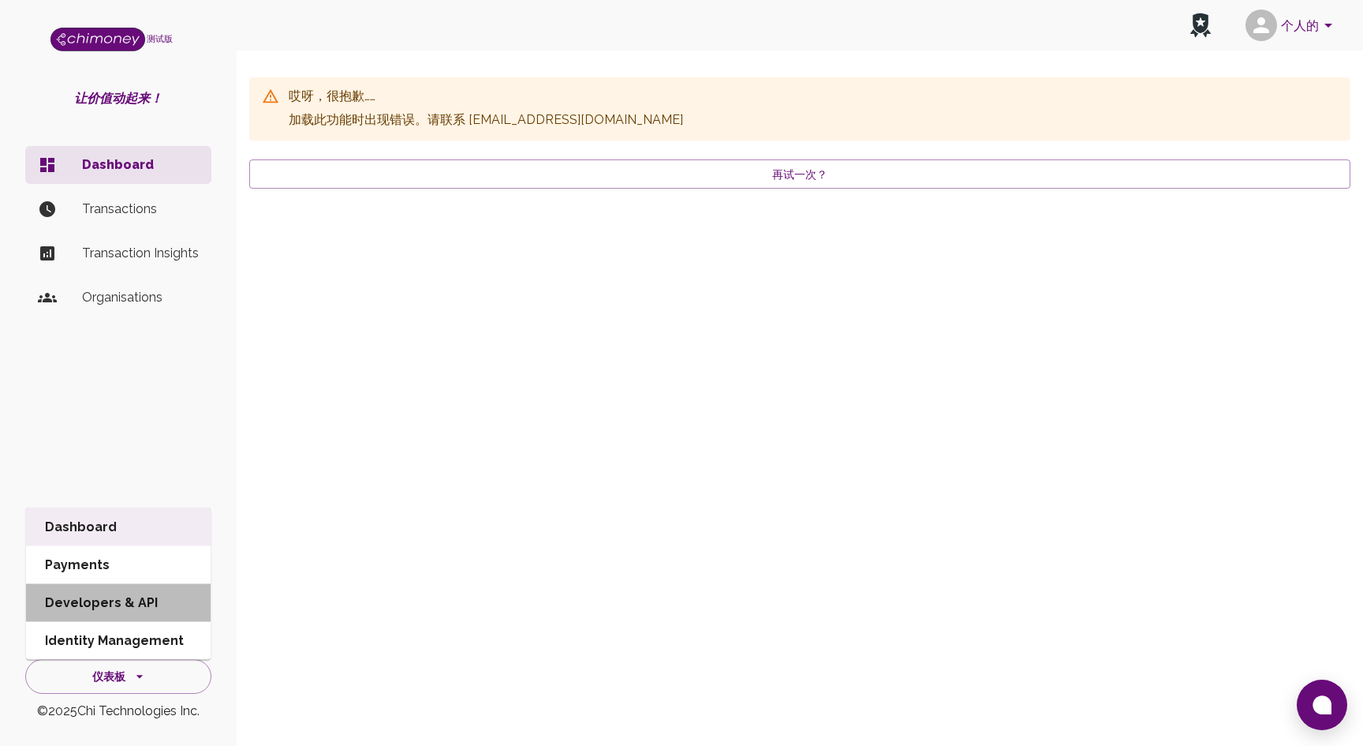
click at [133, 587] on li "Developers & API" at bounding box center [118, 603] width 185 height 38
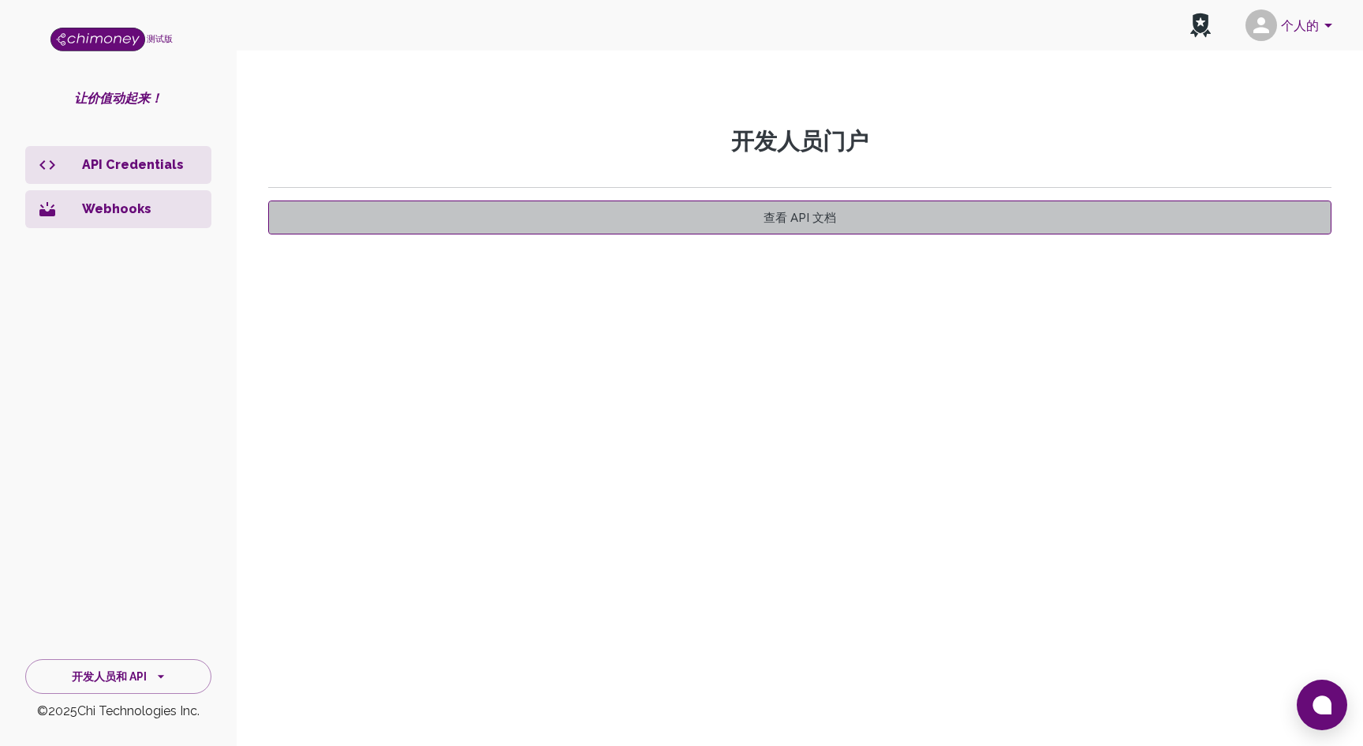
click at [835, 222] on link "查看 API 文档" at bounding box center [799, 217] width 1063 height 34
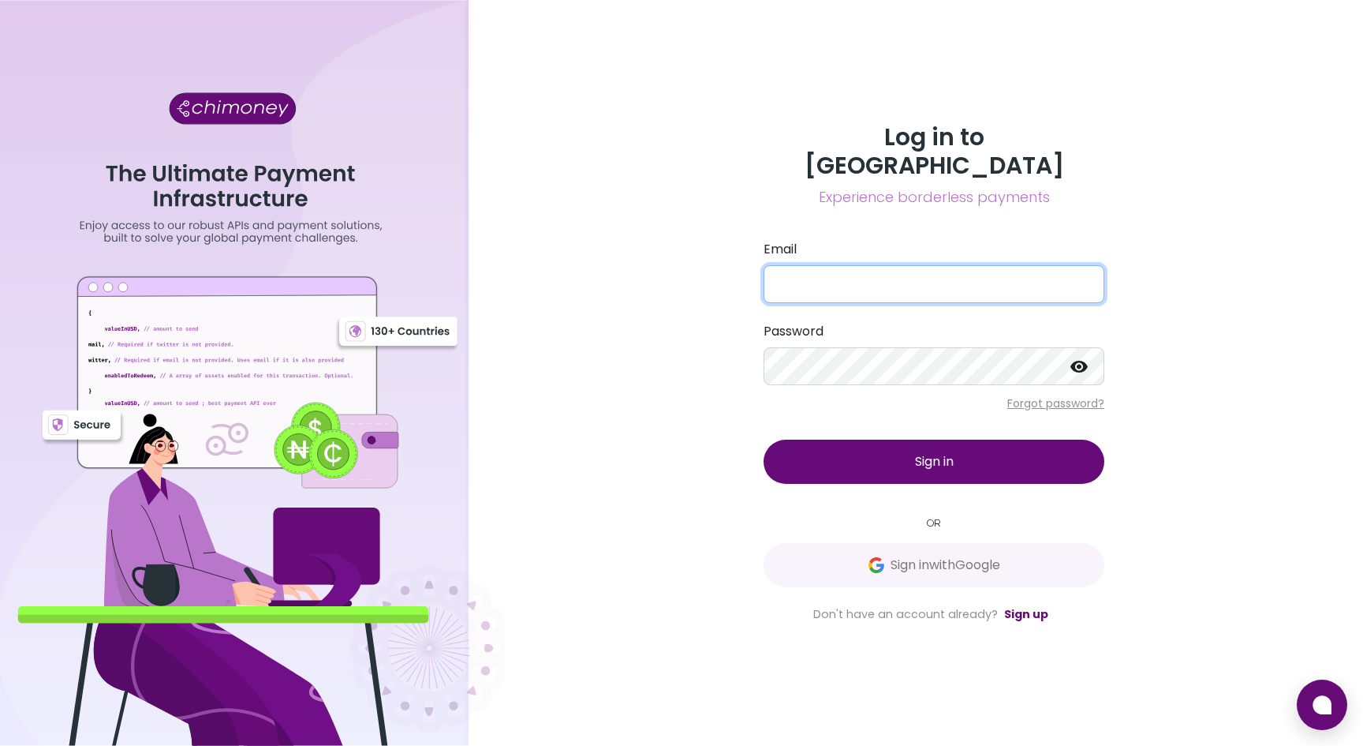
type input "[EMAIL_ADDRESS][DOMAIN_NAME]"
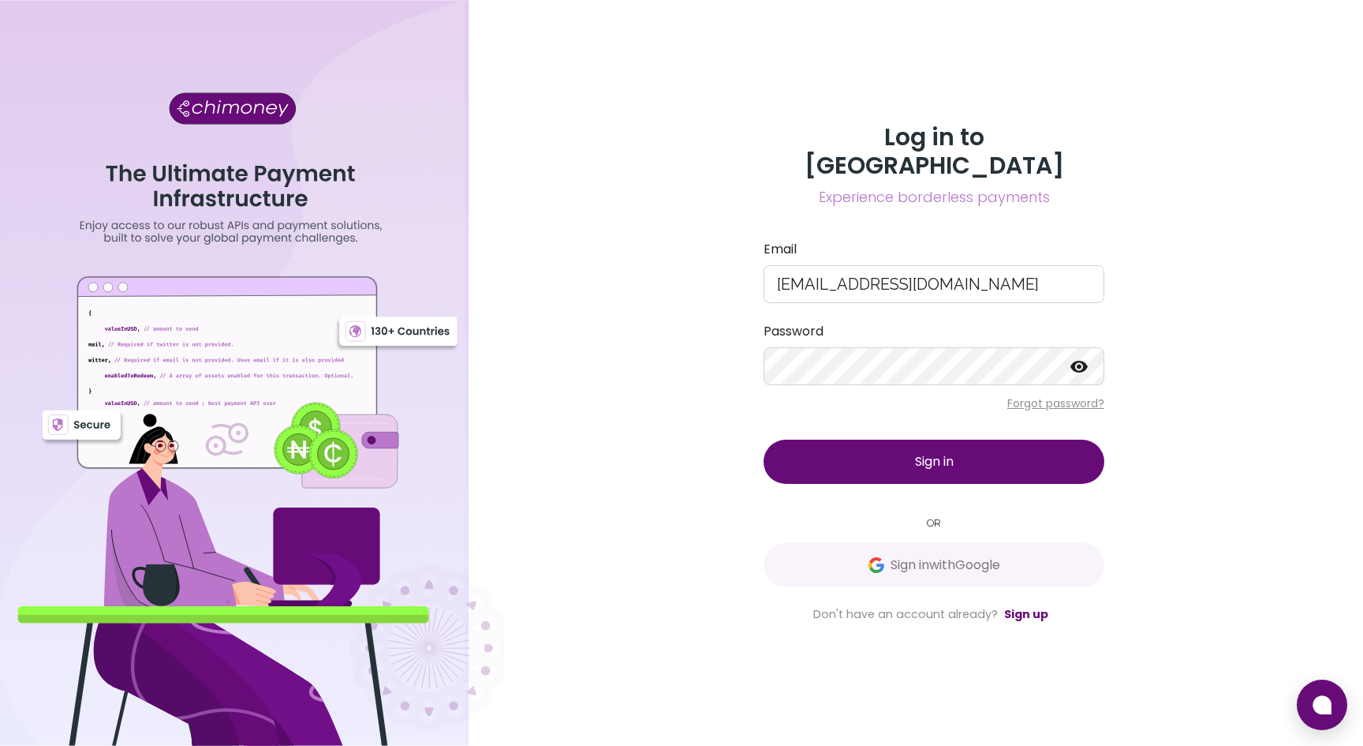
click at [905, 441] on button "Sign in" at bounding box center [934, 461] width 341 height 44
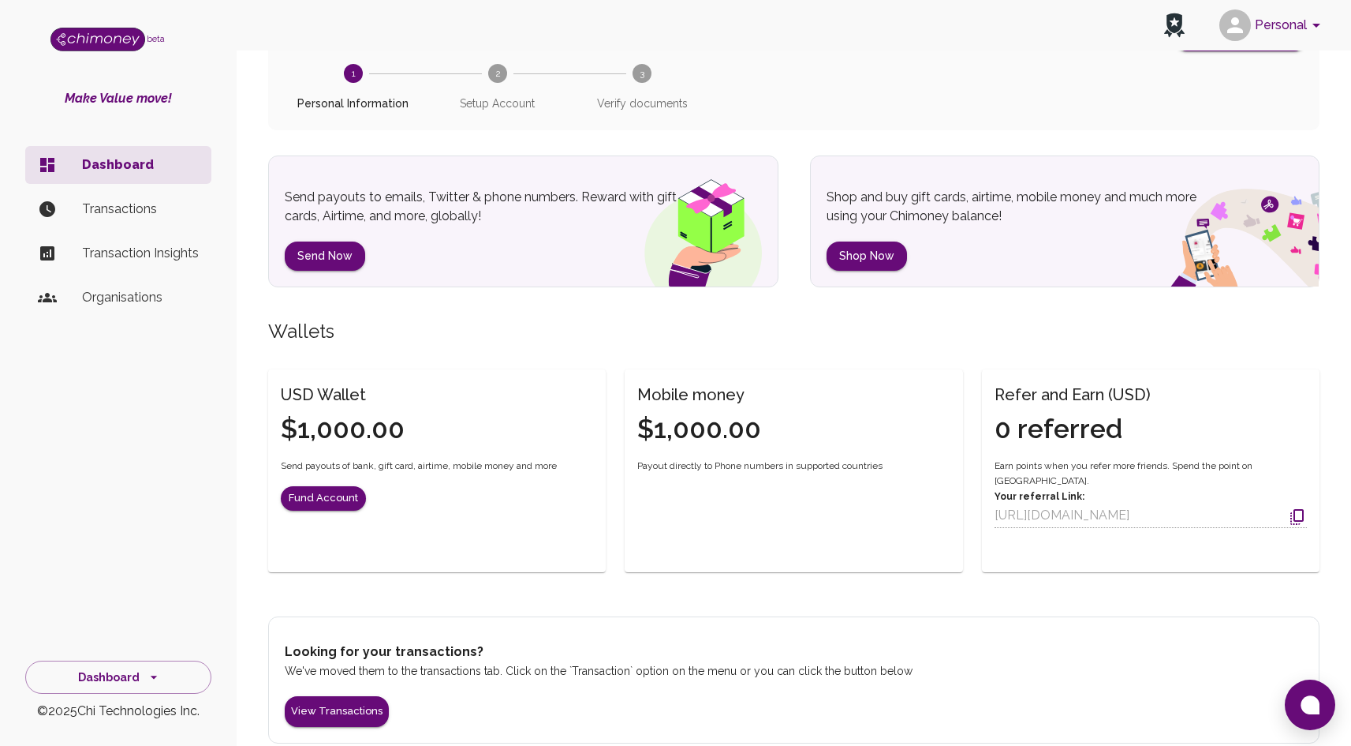
scroll to position [137, 0]
click at [936, 42] on div "Personal" at bounding box center [794, 25] width 1115 height 50
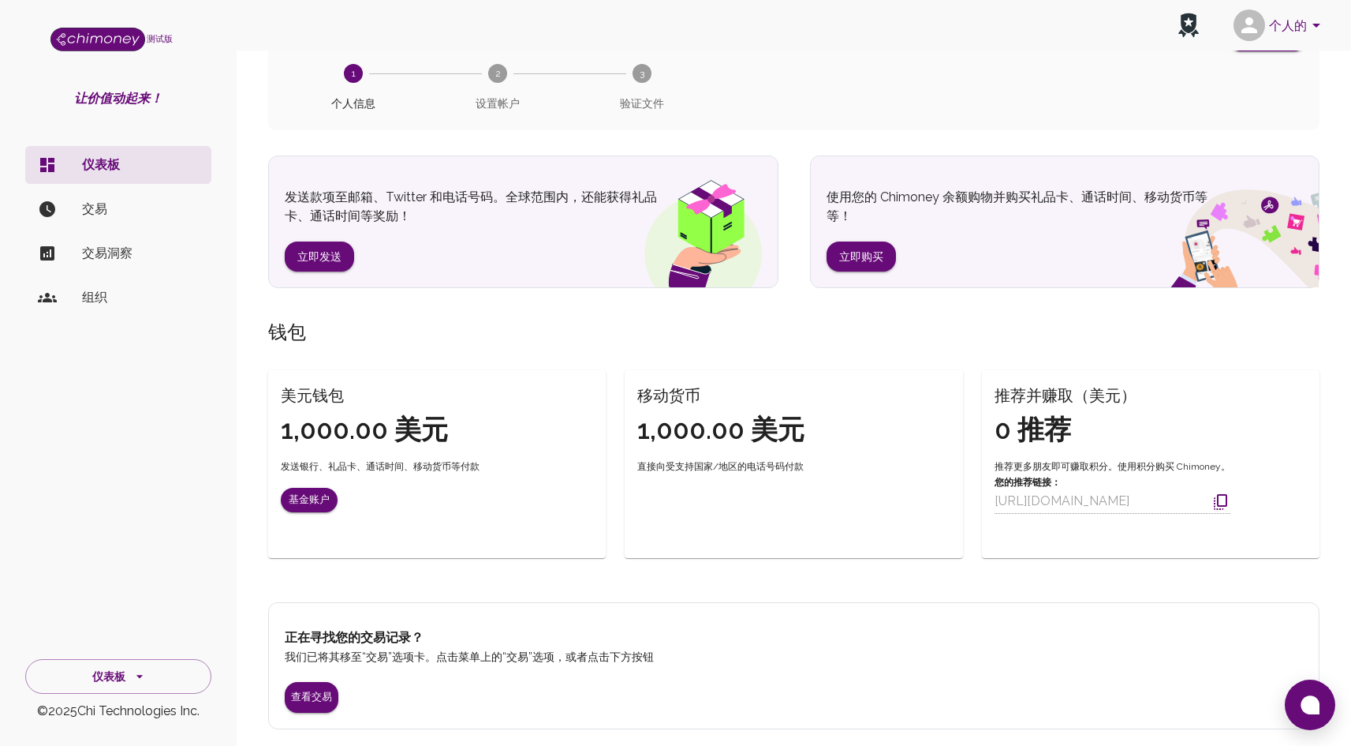
click at [808, 118] on div "完成入职培训 完成入职培训 1 个人信息 2 设置帐户 3 验证文件" at bounding box center [794, 66] width 1052 height 127
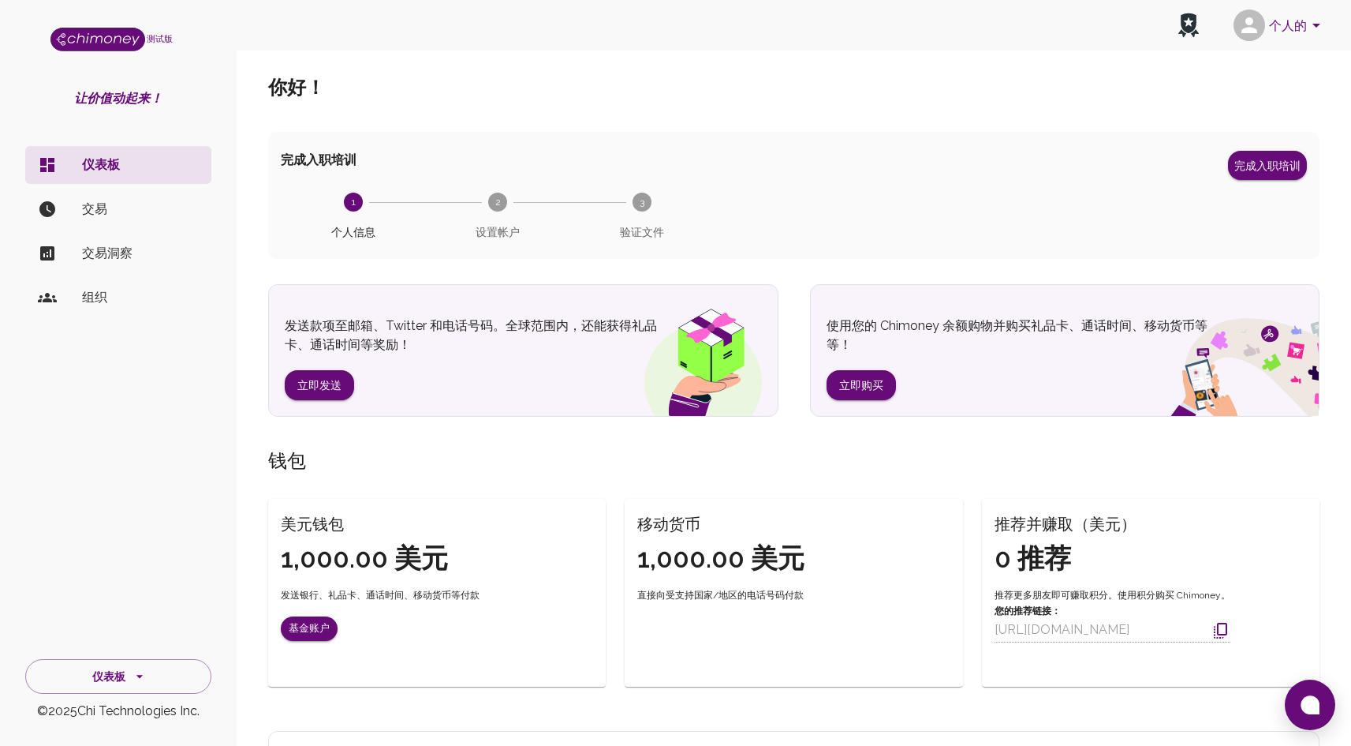
scroll to position [0, 0]
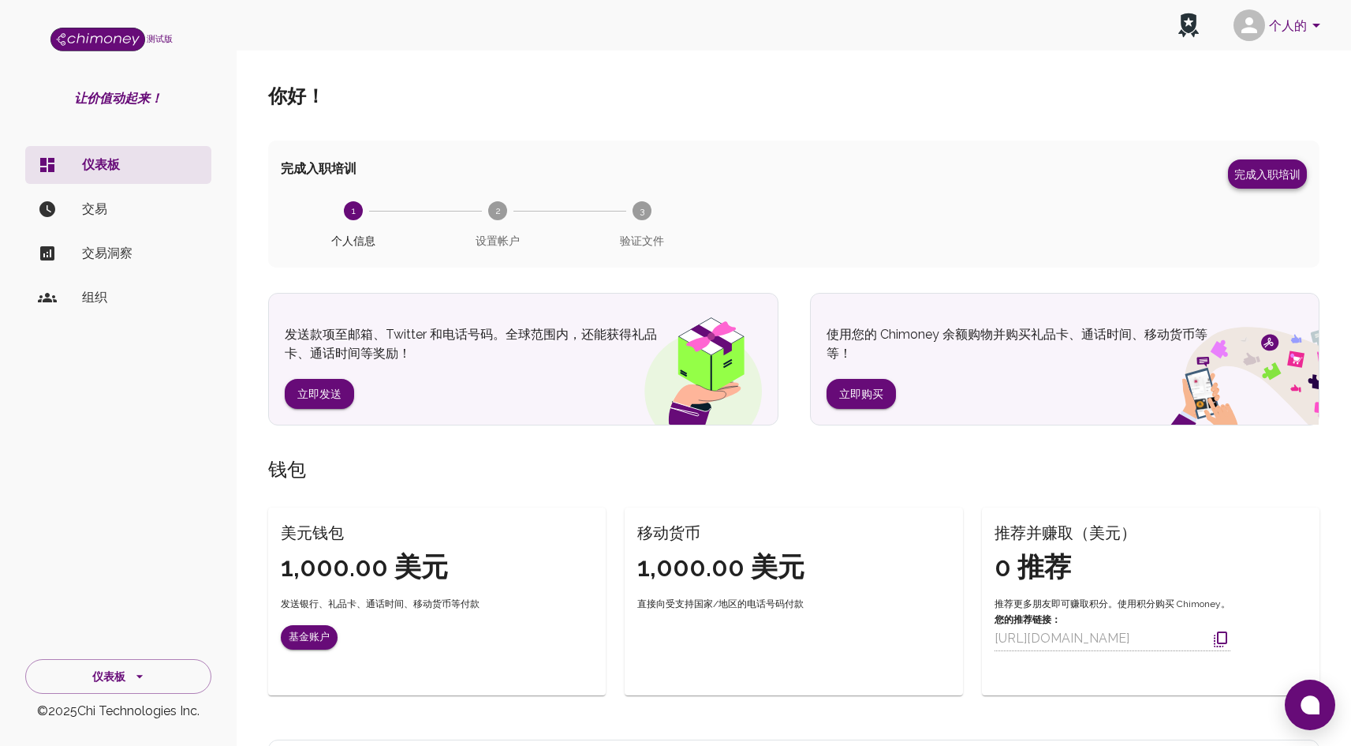
click at [1265, 173] on font "完成入职培训" at bounding box center [1268, 174] width 66 height 13
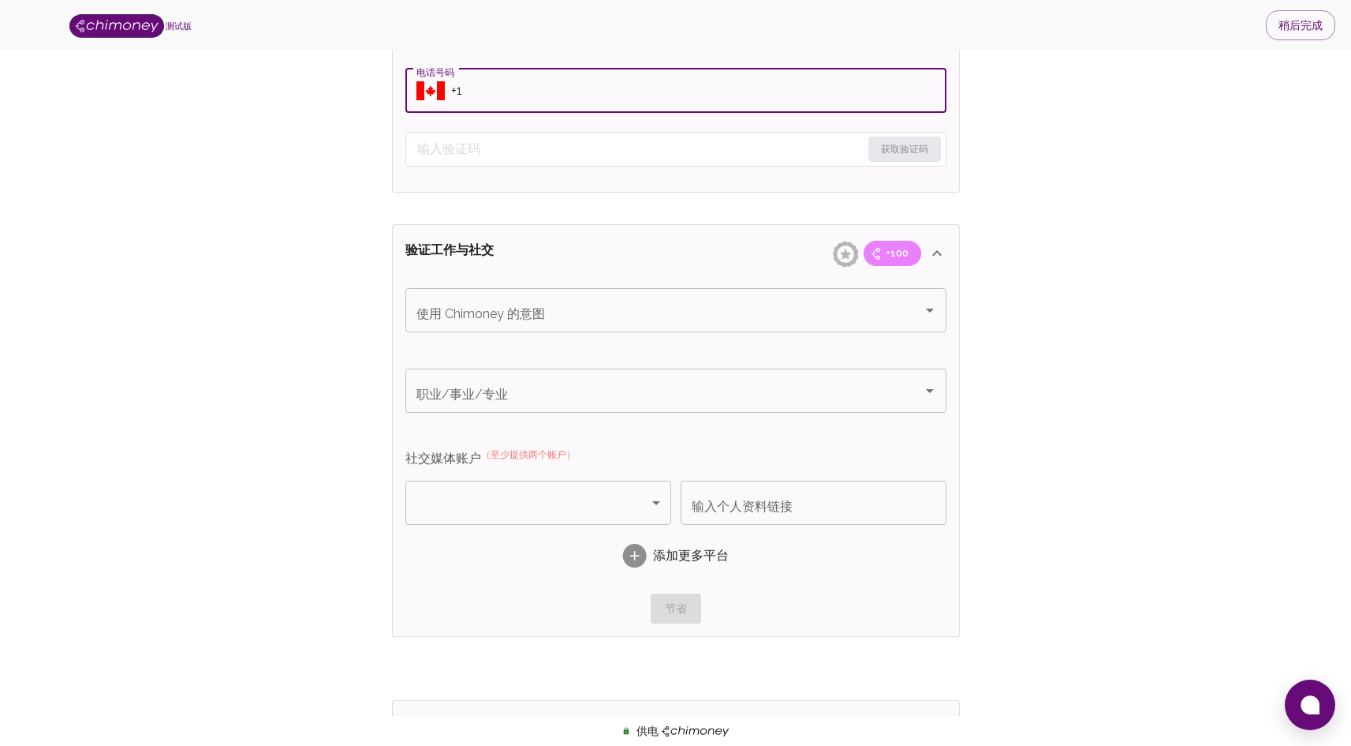
click at [611, 98] on input "电话号码" at bounding box center [698, 91] width 495 height 44
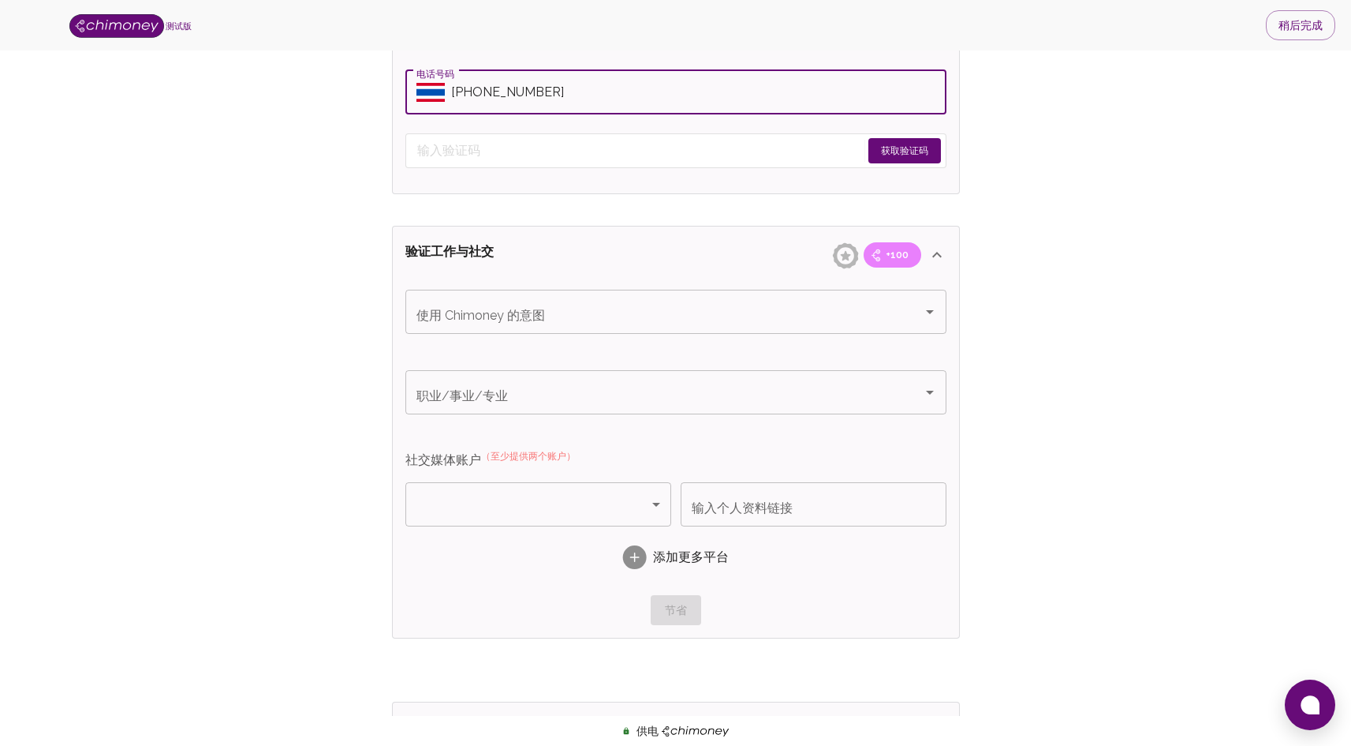
type input "+66803641072"
click at [911, 145] on font "获取验证码" at bounding box center [904, 150] width 47 height 11
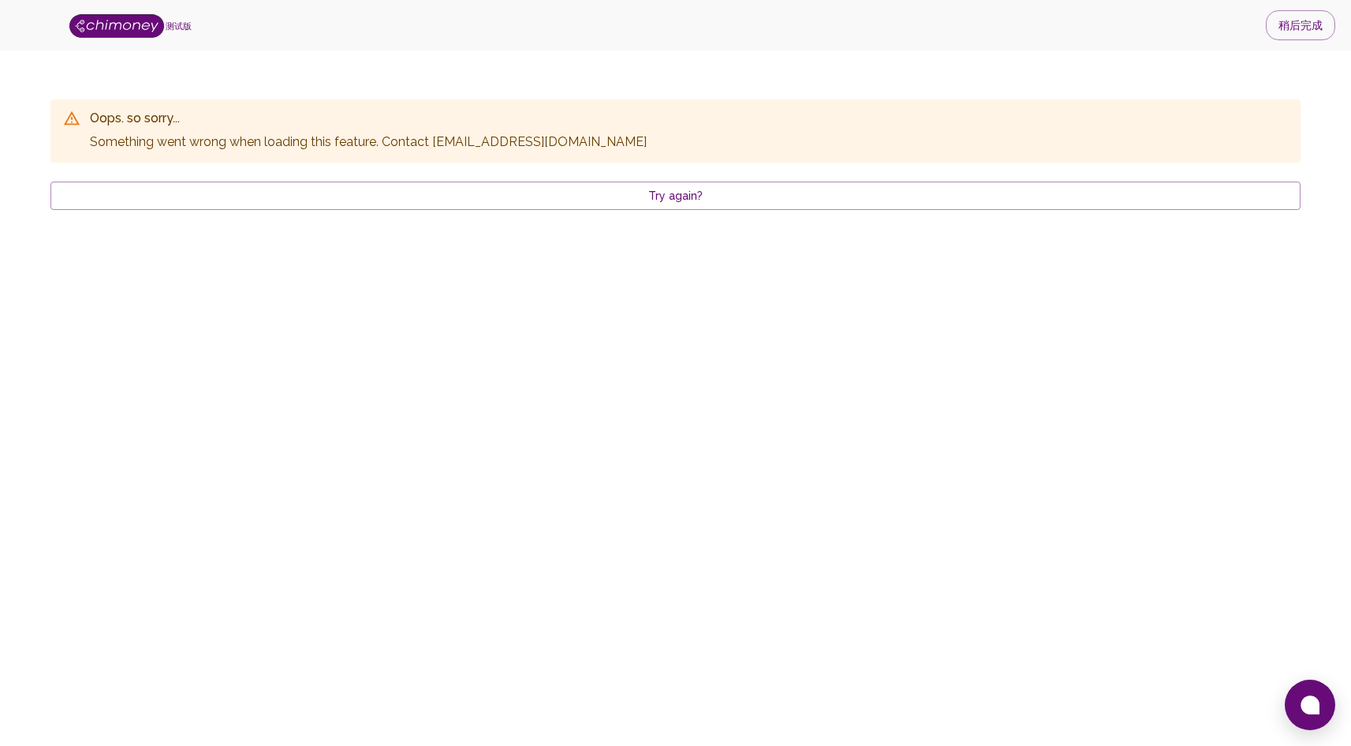
scroll to position [0, 0]
click at [677, 220] on div "哎呀，很抱歉…… 加载此功能 时出现错误 。请联系 support@chimoney.io 再试一次？" at bounding box center [681, 155] width 1262 height 162
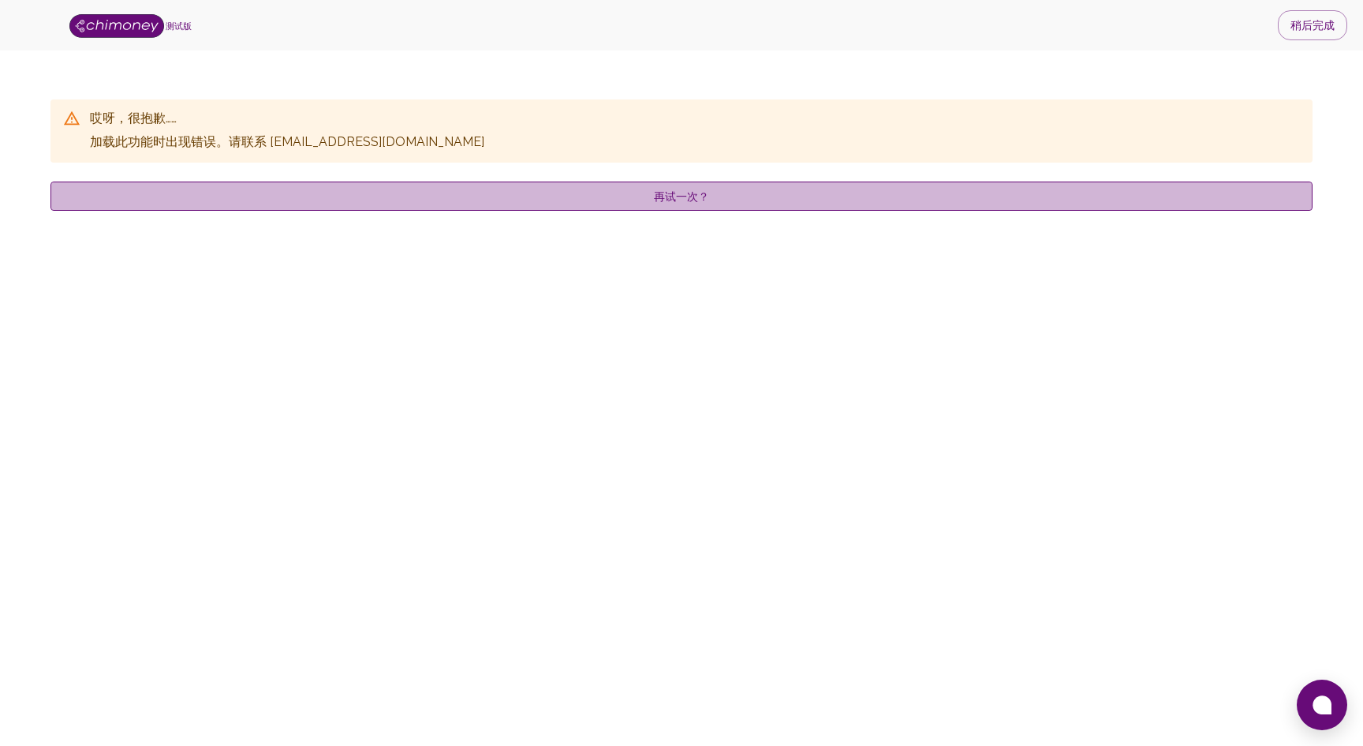
click at [689, 201] on font "再试一次？" at bounding box center [681, 196] width 55 height 13
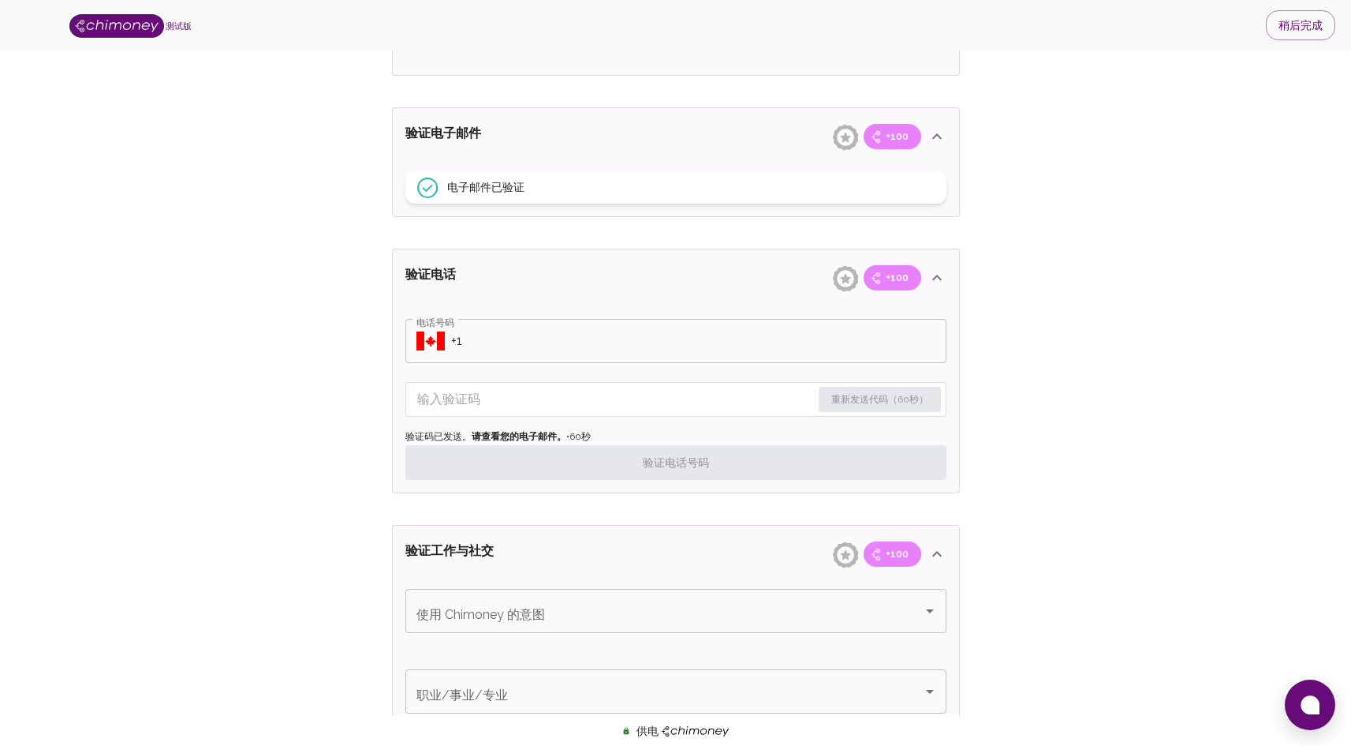
scroll to position [550, 0]
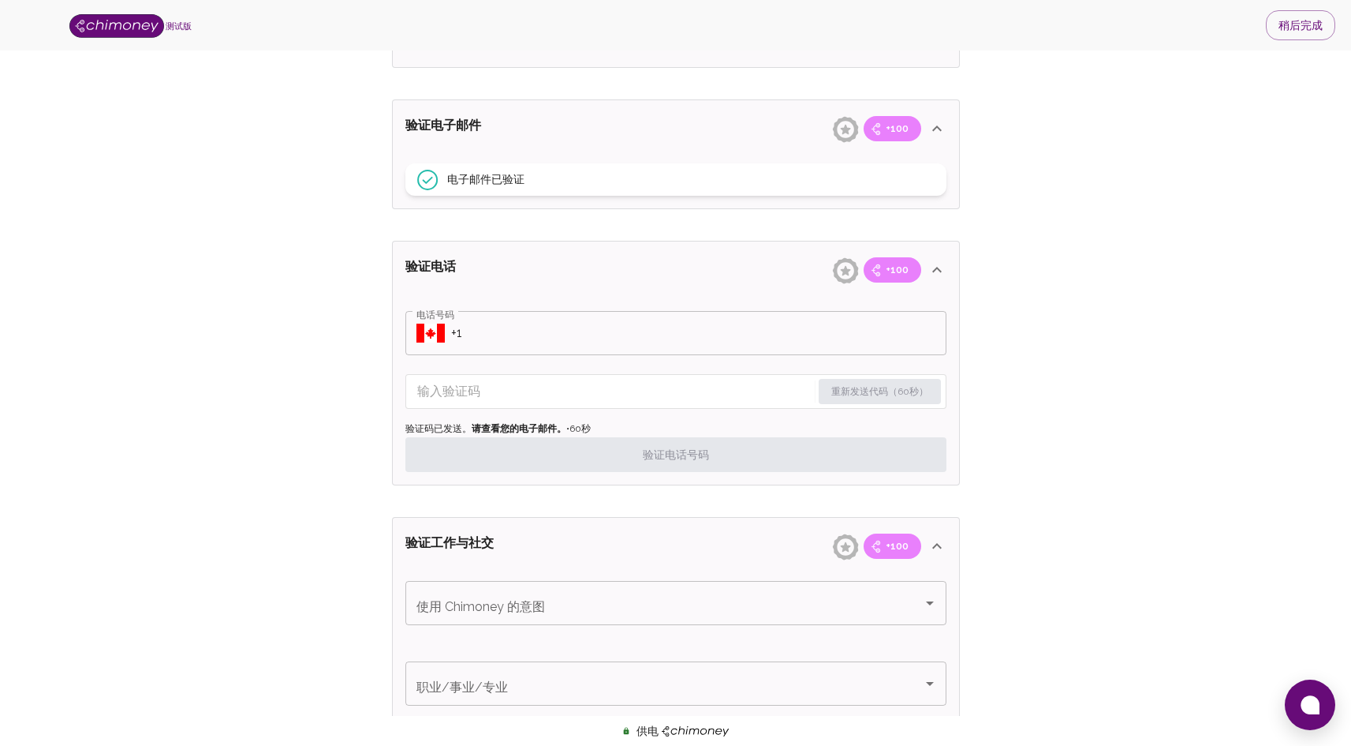
click at [631, 388] on input "输入验证码" at bounding box center [614, 391] width 394 height 25
click at [675, 324] on input "电话号码" at bounding box center [698, 333] width 495 height 44
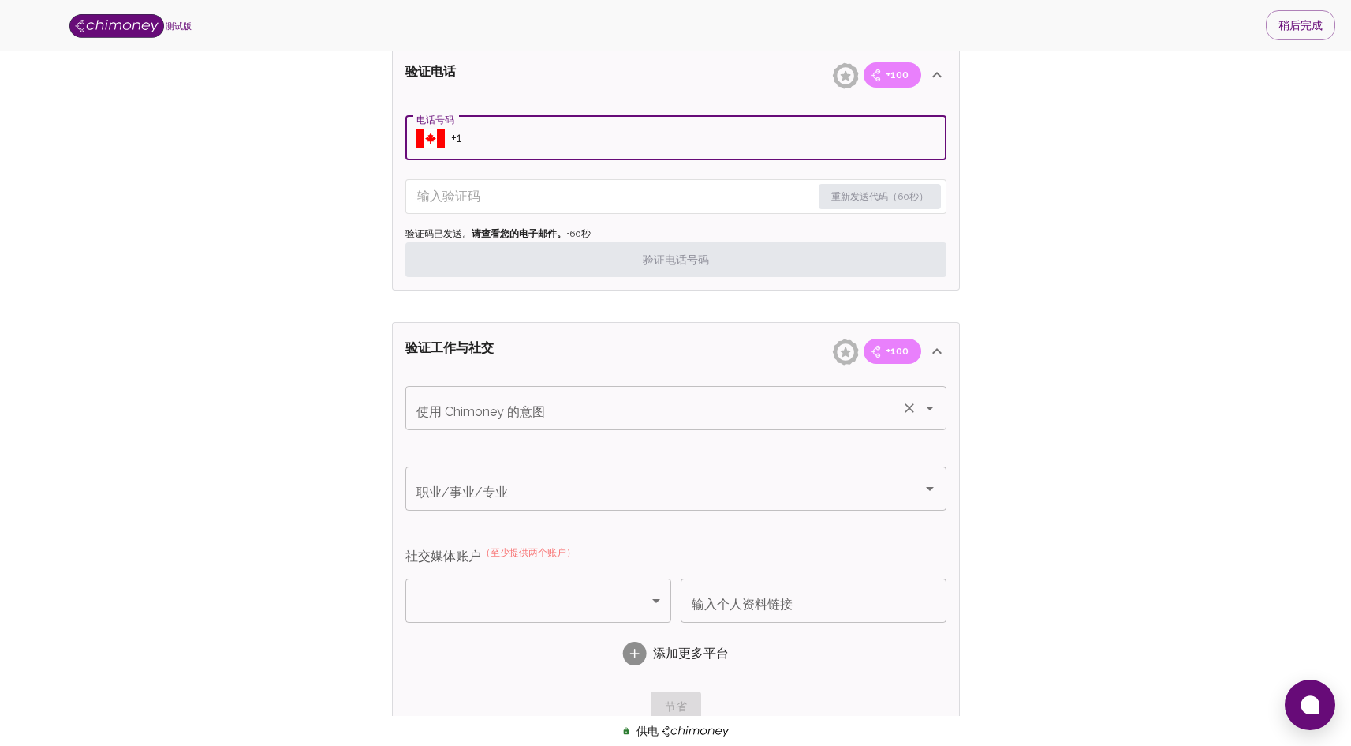
scroll to position [767, 0]
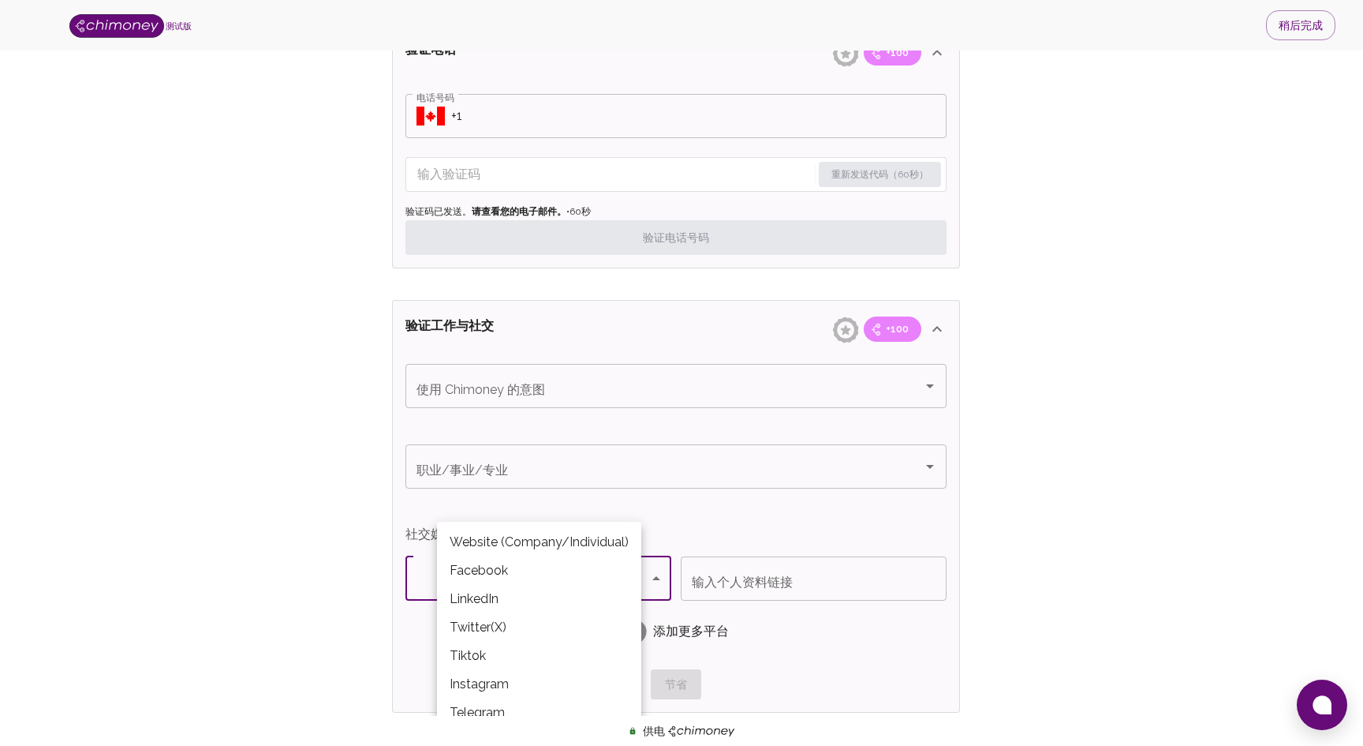
click at [577, 589] on body "测试版 稍后完成 验证身份并赚取 完成验证步骤即可获得奖励 +100 验证电子邮件 +100 验证电话 +100 添加社交 +100 获得验证 +100 身份…" at bounding box center [681, 228] width 1363 height 1990
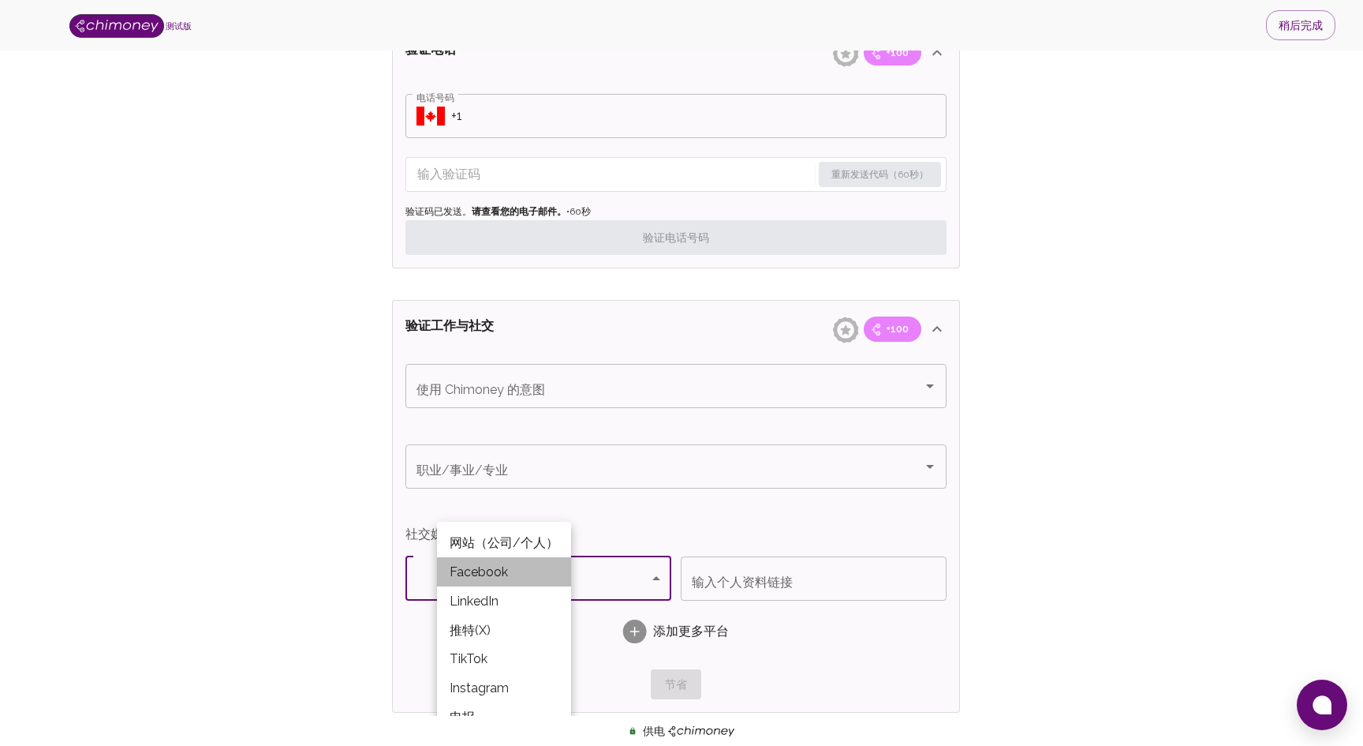
click at [570, 582] on li "Facebook" at bounding box center [504, 571] width 134 height 29
type input "Facebook"
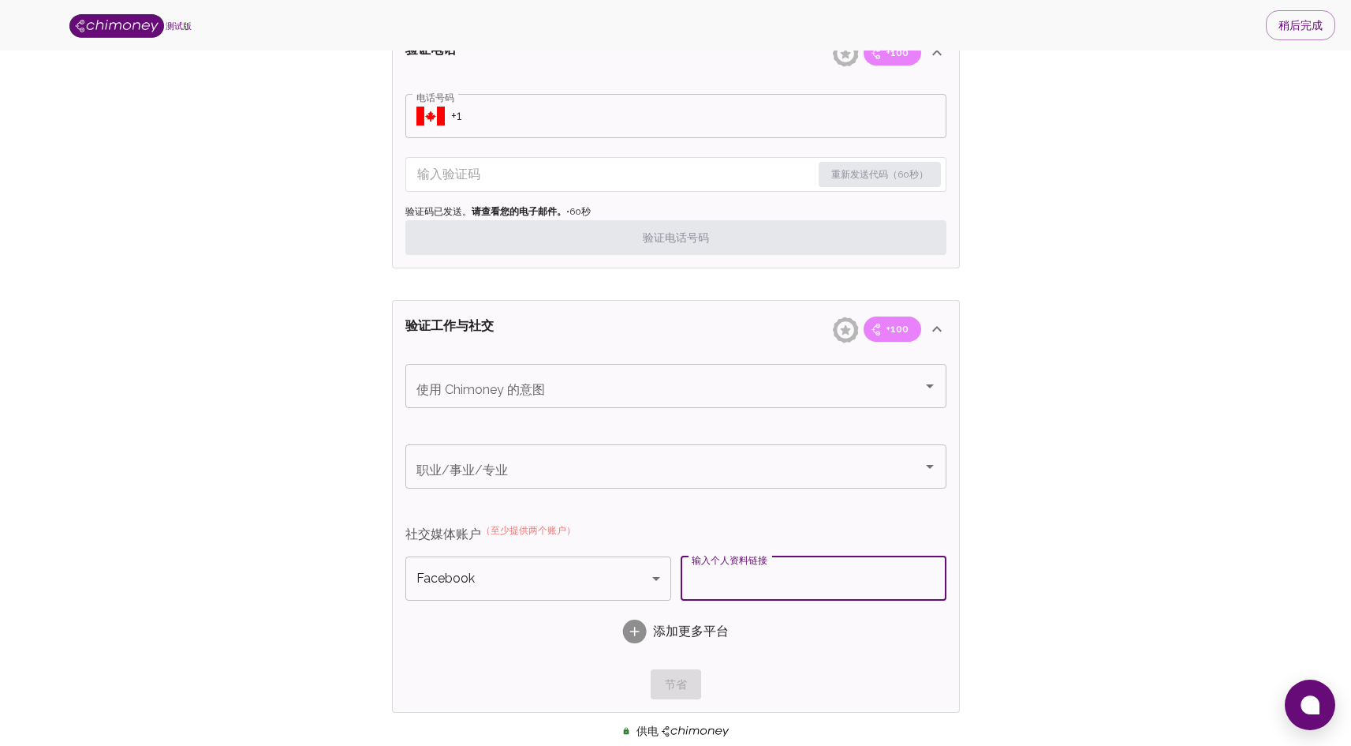
click at [807, 572] on input "输入个人资料链接" at bounding box center [814, 578] width 266 height 44
type input "uuuuub"
click at [691, 654] on div "添加更多平台" at bounding box center [676, 632] width 541 height 50
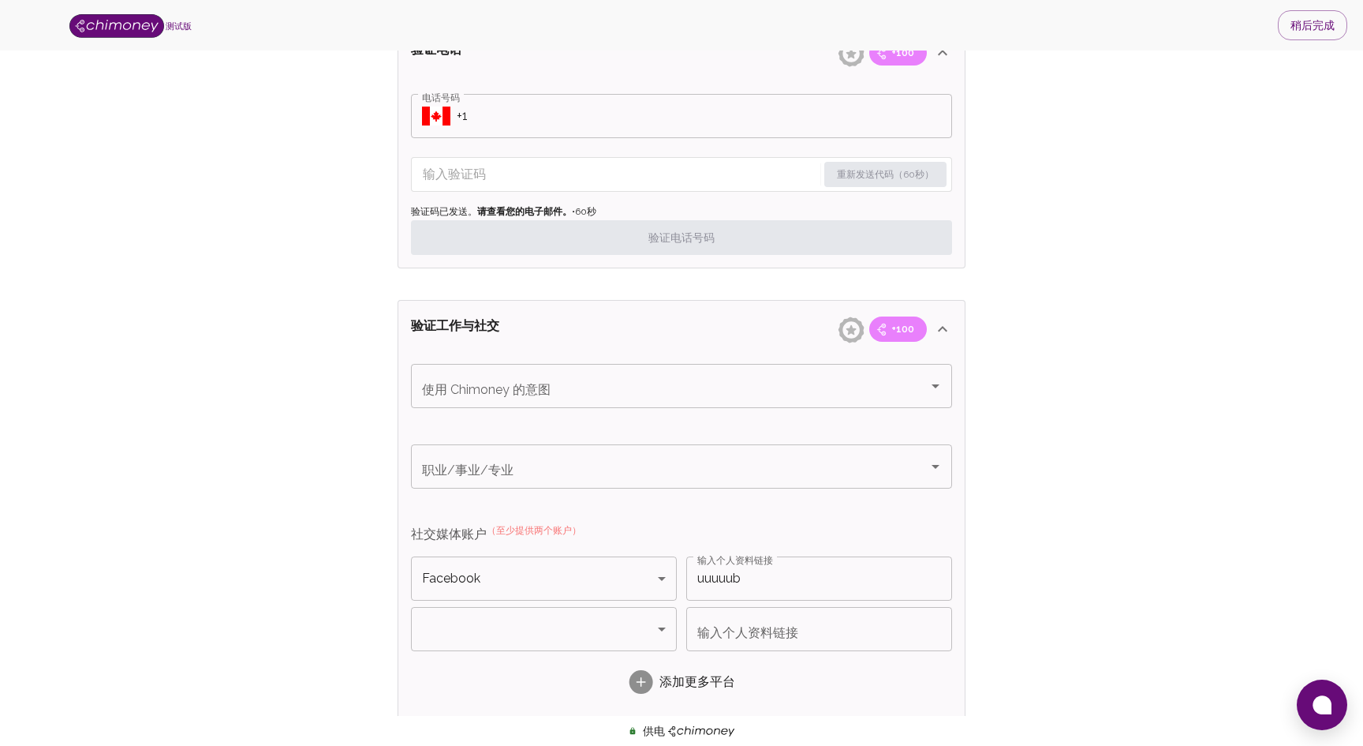
click at [553, 619] on body "测试版 稍后完成 验证身份并赚取 完成验证步骤即可获得奖励 +100 验证电子邮件 +100 验证电话 +100 添加社交 +100 获得验证 +100 身份…" at bounding box center [681, 253] width 1363 height 2040
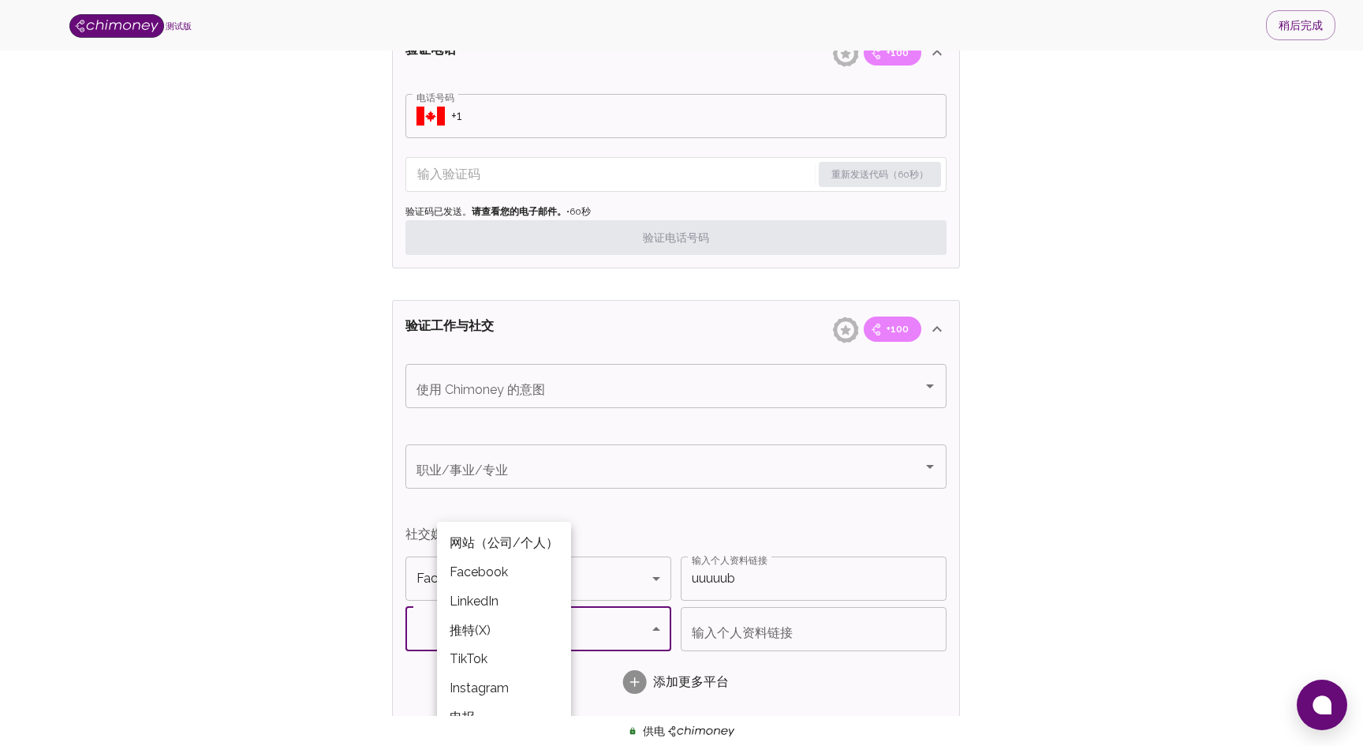
click at [514, 626] on li "推特(X)" at bounding box center [504, 629] width 134 height 29
type input "Twitter(X)"
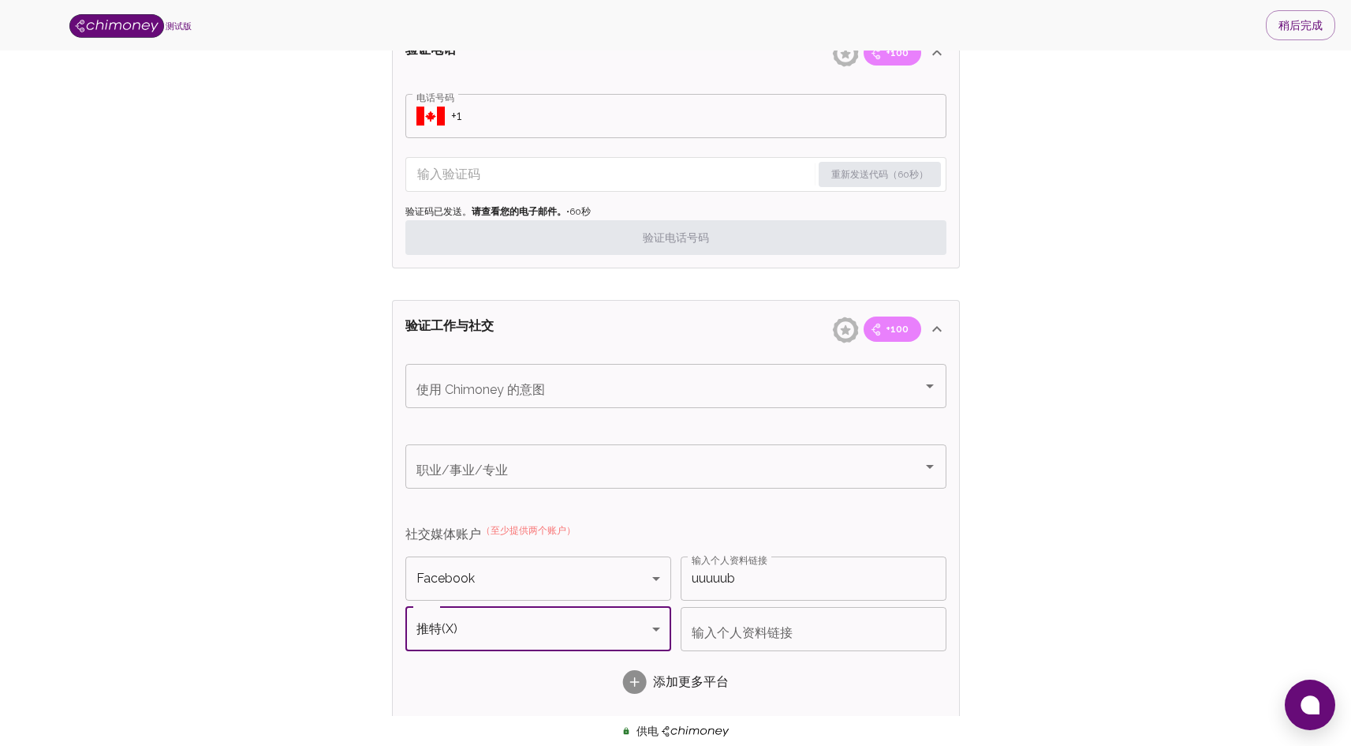
click at [764, 632] on input "输入个人资料链接" at bounding box center [814, 629] width 266 height 44
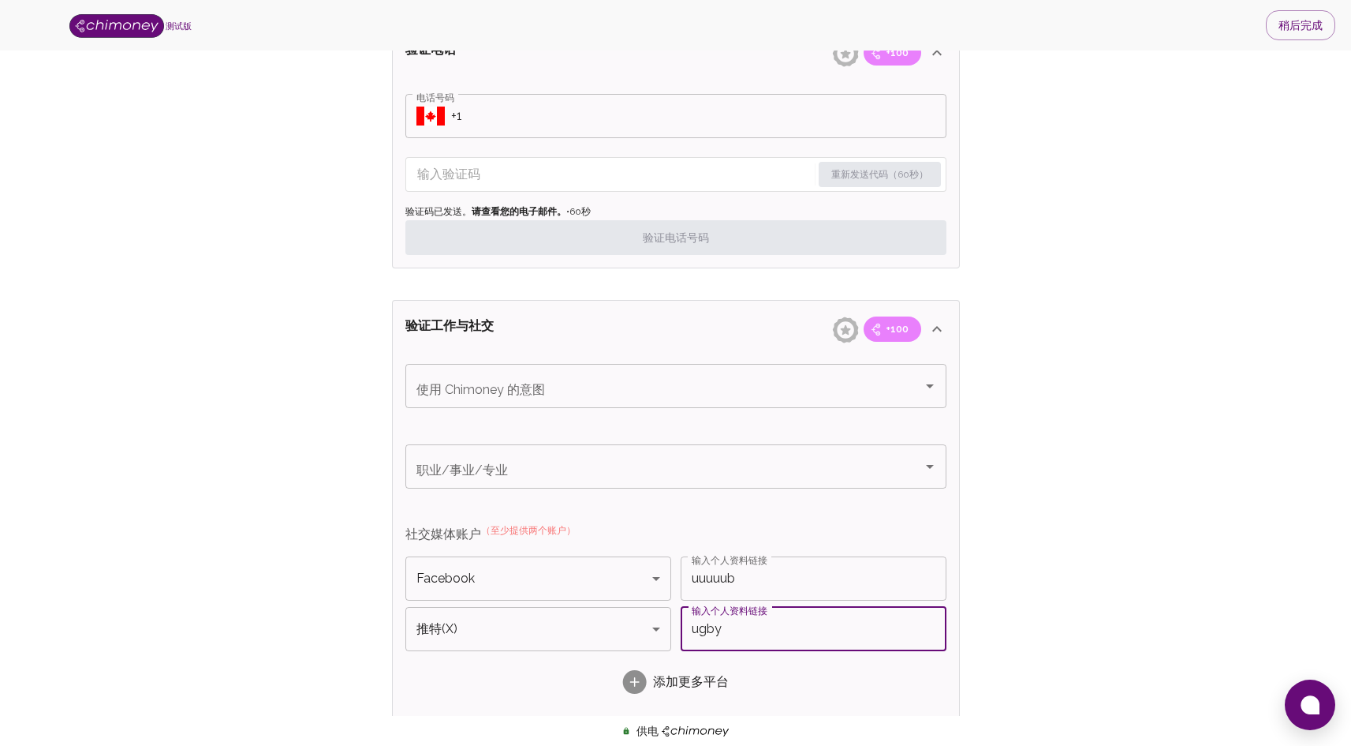
click at [770, 630] on input "ugby" at bounding box center [814, 629] width 266 height 44
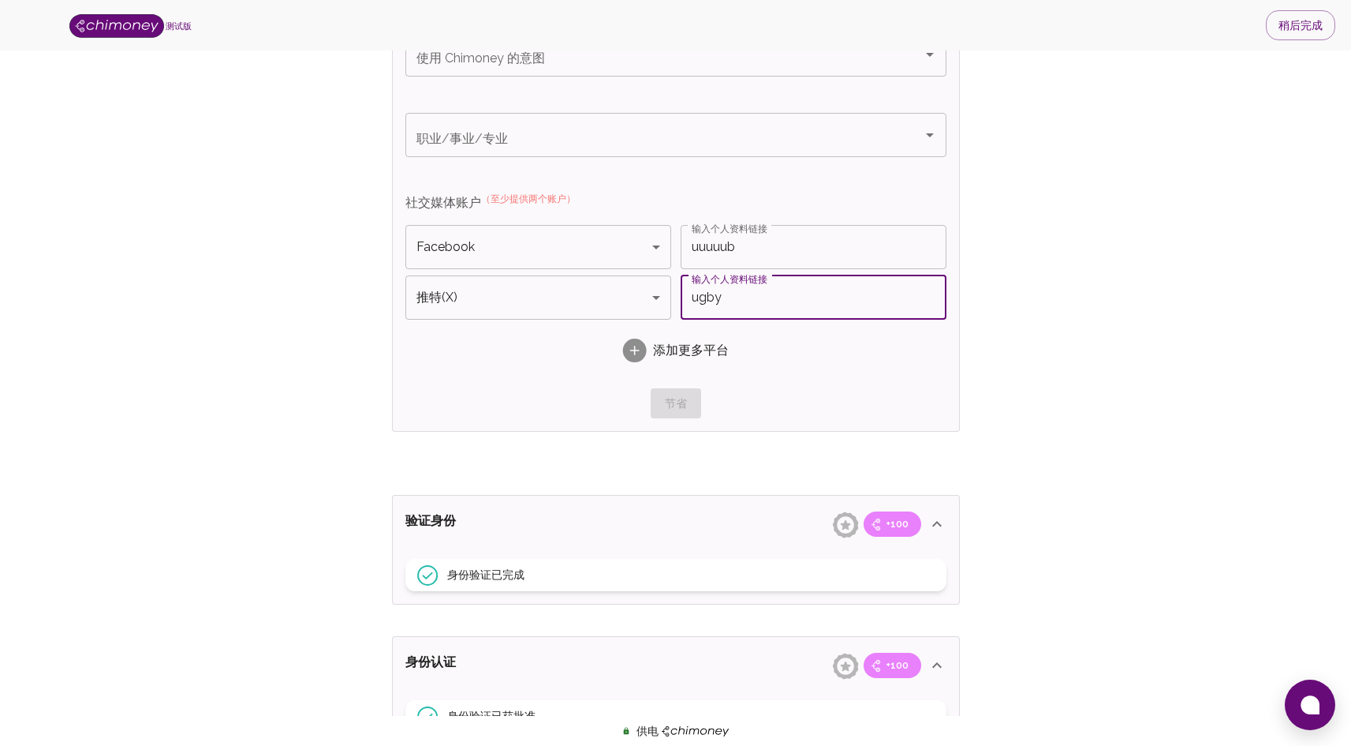
scroll to position [1104, 0]
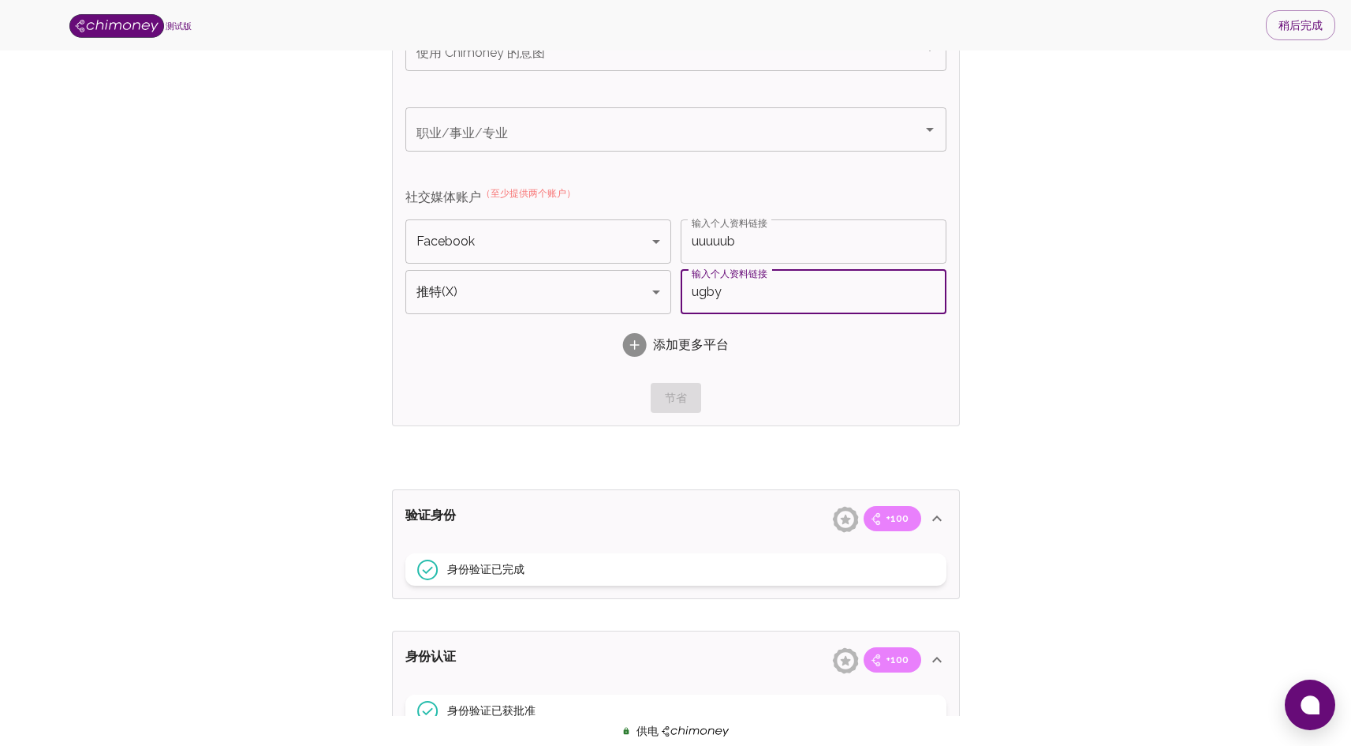
type input "ugby"
click at [671, 380] on div "使用 Chimoney 的意图 使用 Chimoney 的意图 职业/事业/专业 职业/事业/专业 社交媒体账户 （至少提供两个账户） Facebook Fa…" at bounding box center [676, 220] width 541 height 386
click at [674, 401] on div "节省" at bounding box center [676, 398] width 541 height 30
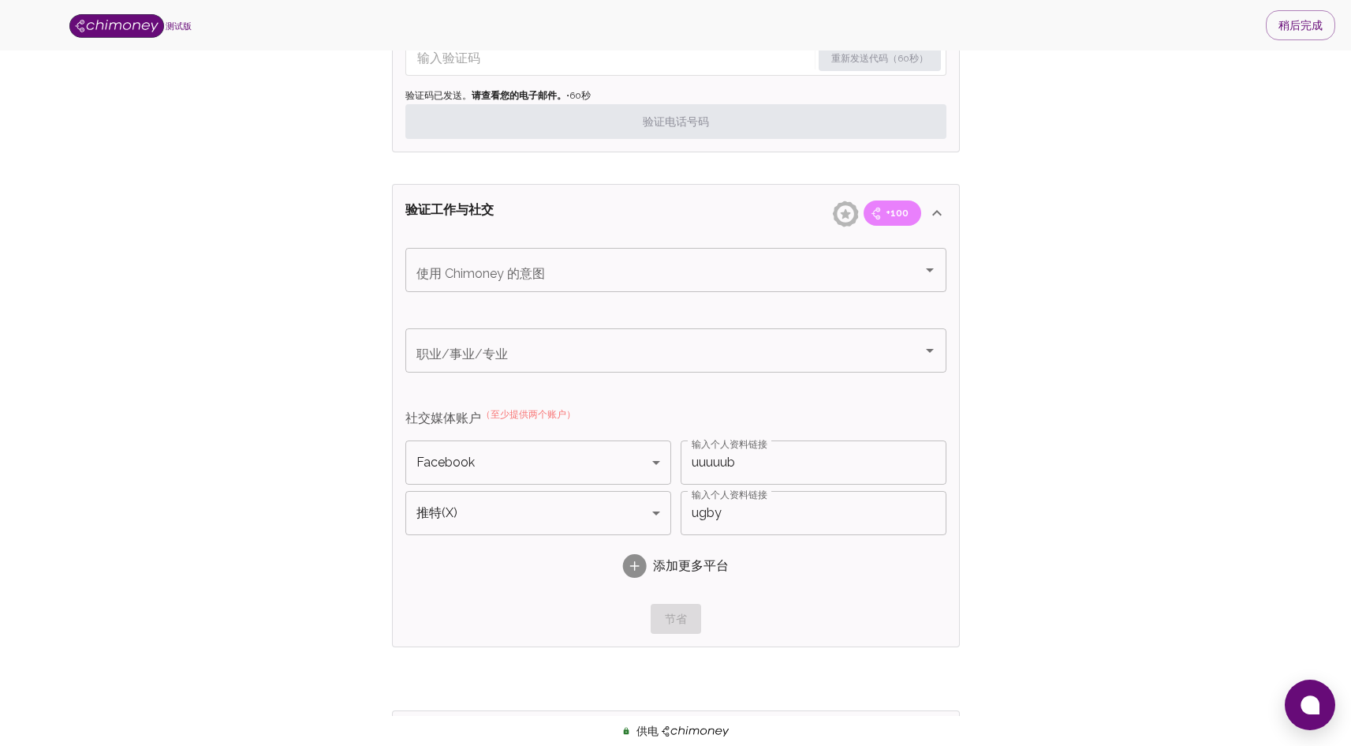
scroll to position [882, 0]
click at [780, 467] on input "uuuuub" at bounding box center [814, 463] width 266 height 44
click at [533, 346] on input "职业/事业/专业" at bounding box center [654, 351] width 483 height 30
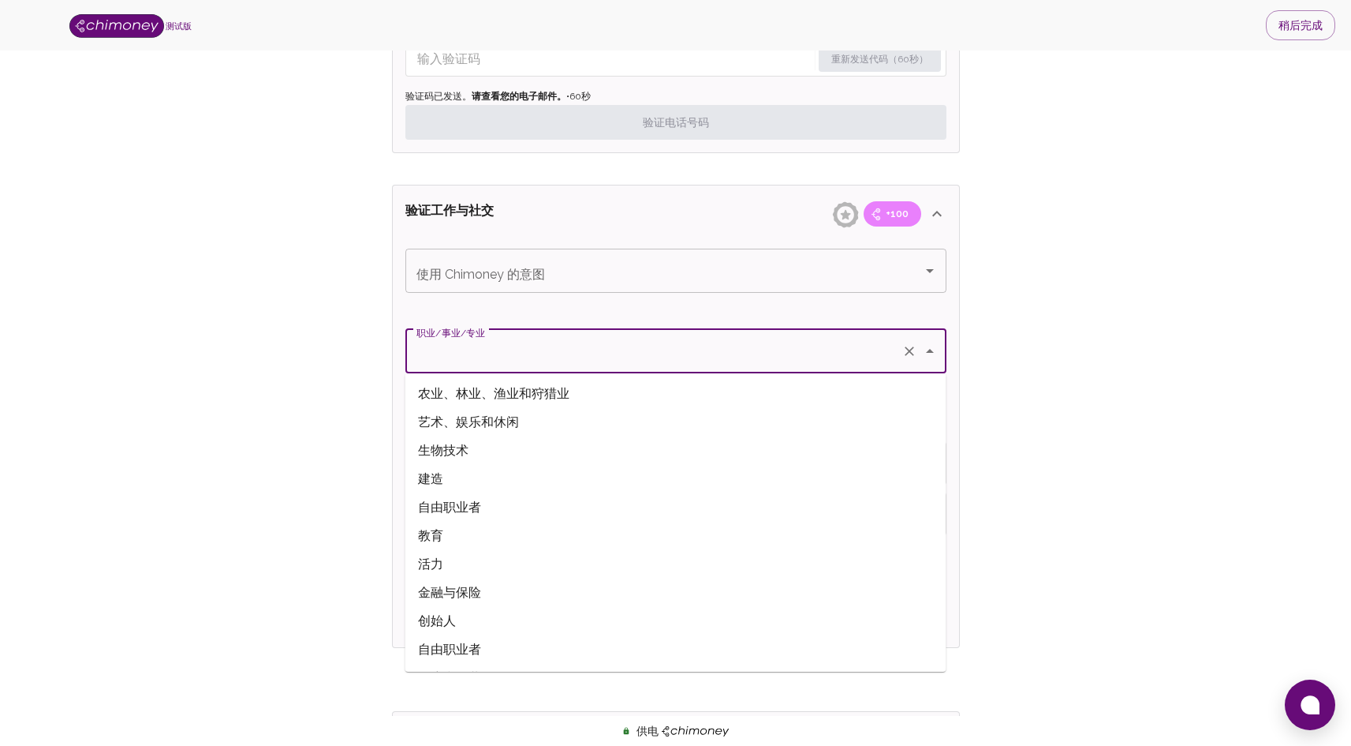
click at [503, 420] on font "艺术、娱乐和休闲" at bounding box center [468, 421] width 101 height 15
type input "Arts, Entertainment, and Recreation"
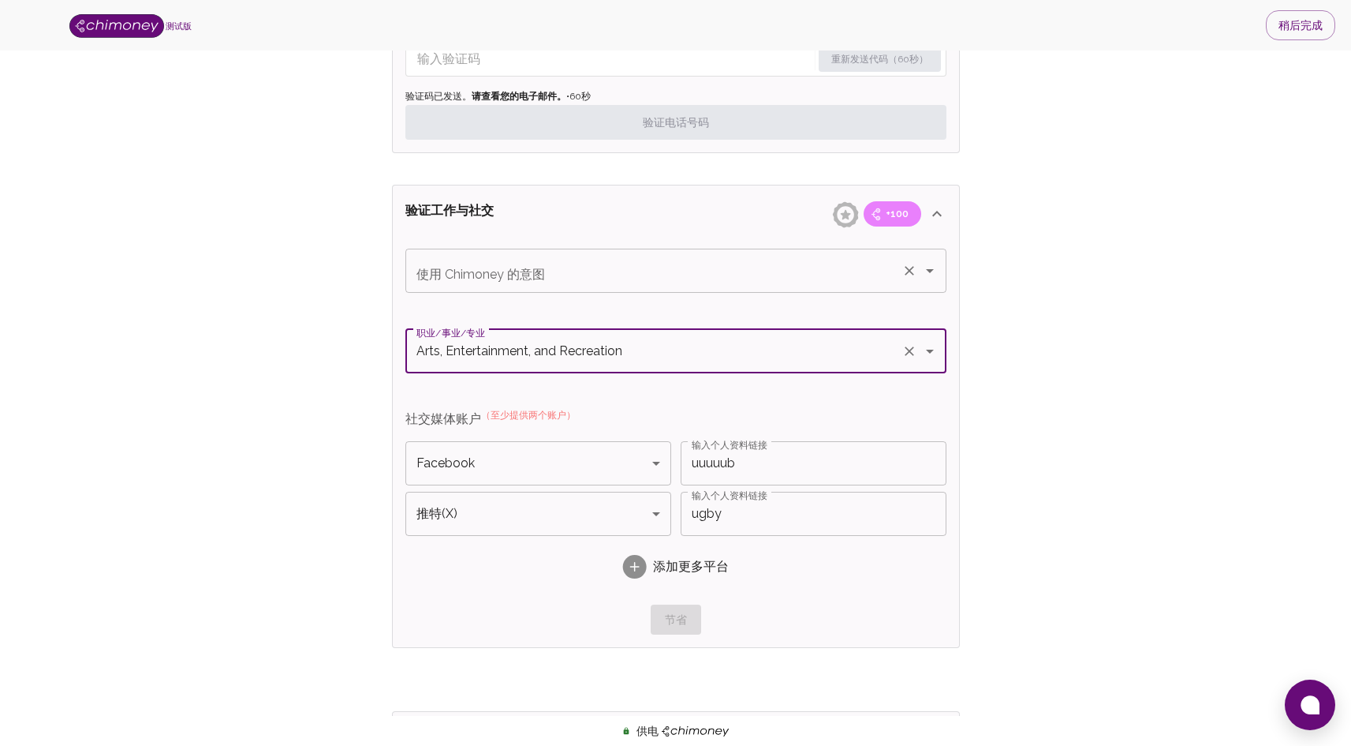
click at [559, 289] on div "使用 Chimoney 的意图" at bounding box center [676, 271] width 541 height 44
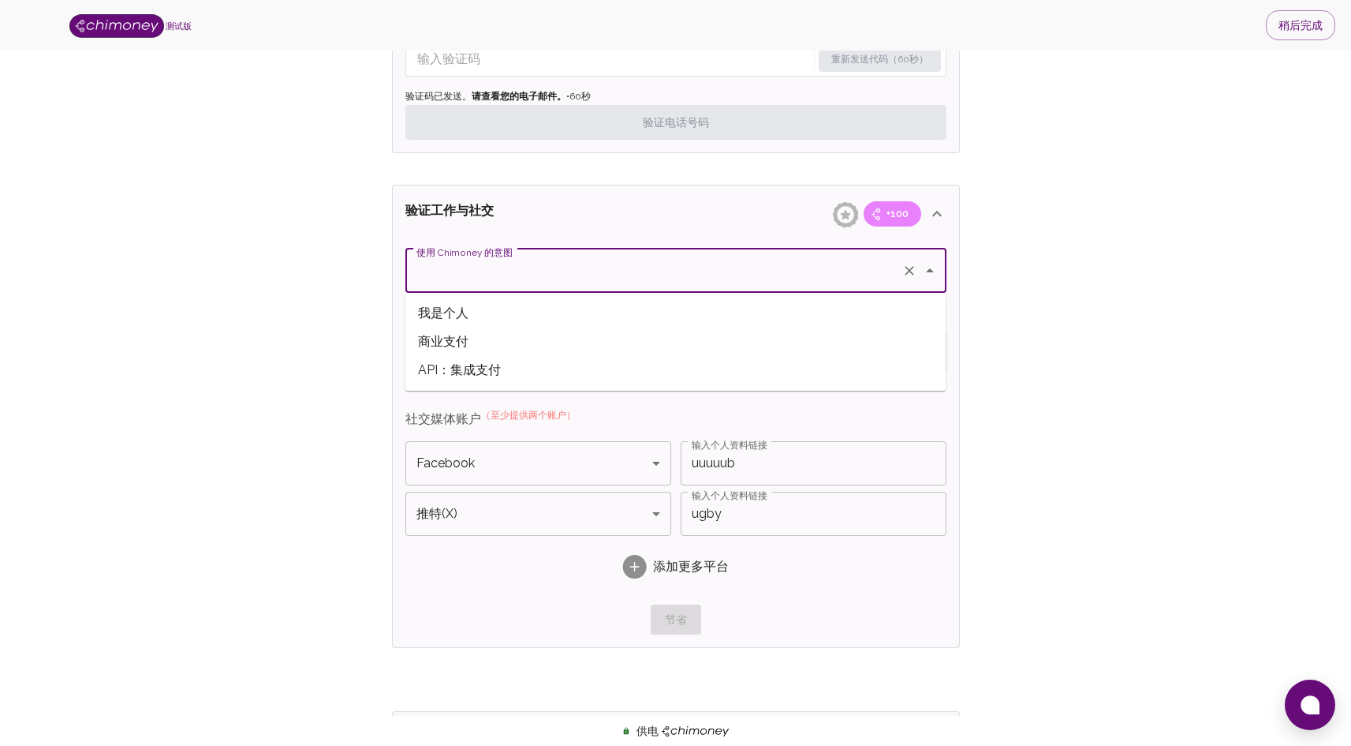
click at [544, 315] on span "我是个人" at bounding box center [676, 313] width 541 height 28
type input "I'm an Individual"
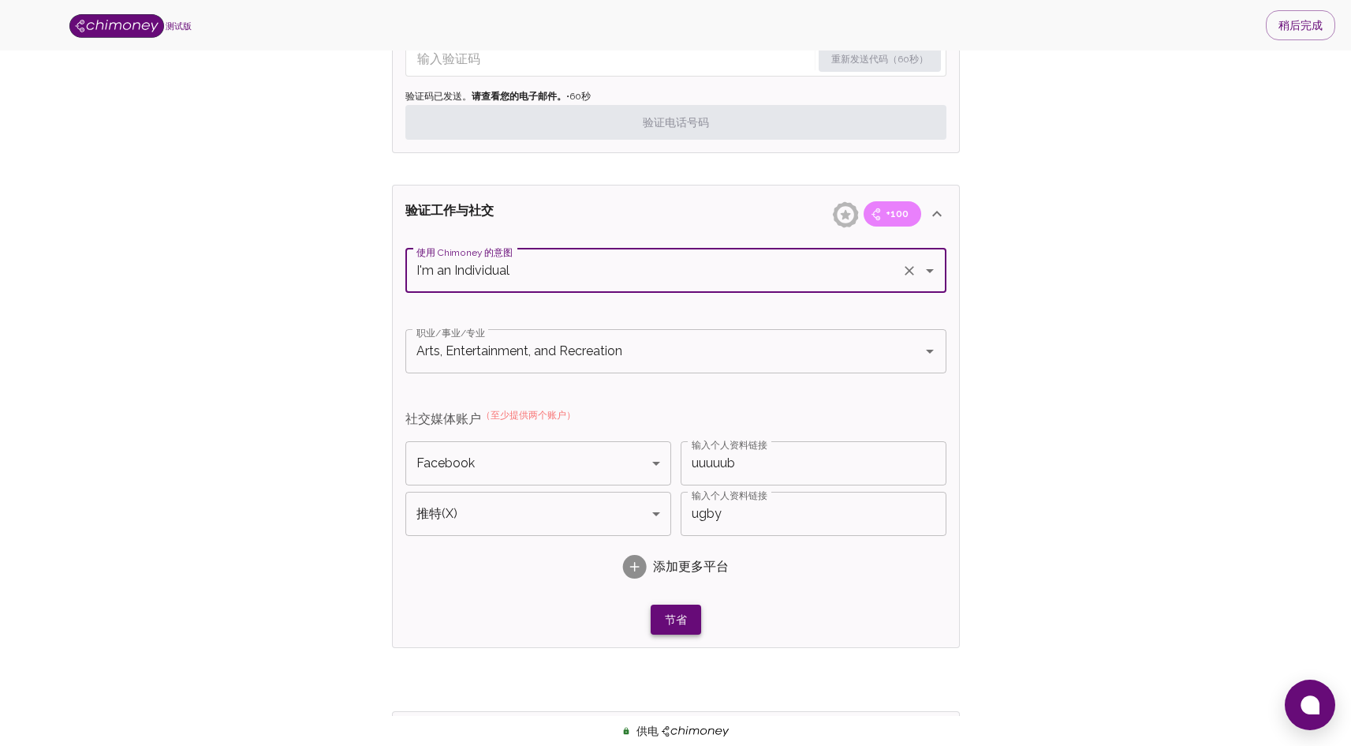
click at [671, 625] on font "节省" at bounding box center [676, 619] width 22 height 13
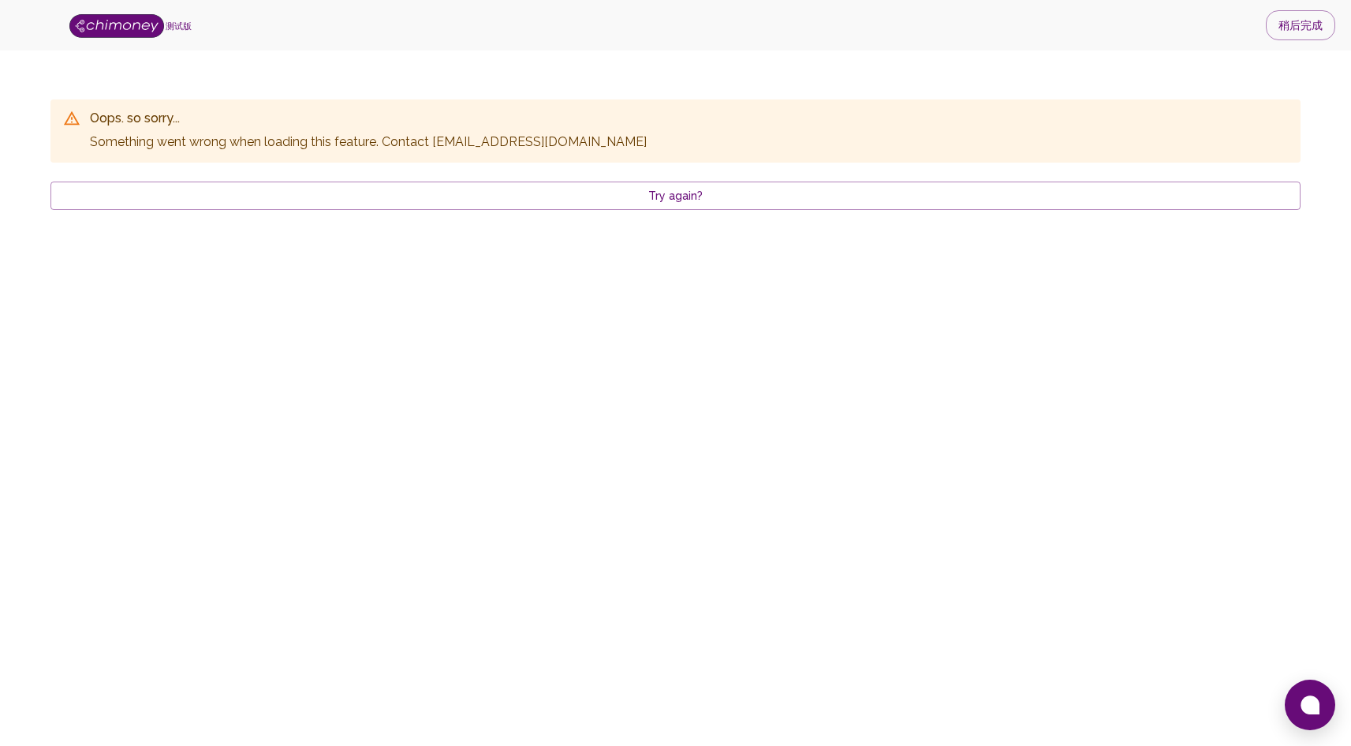
scroll to position [0, 0]
click at [684, 187] on font "再试一次？" at bounding box center [681, 196] width 55 height 21
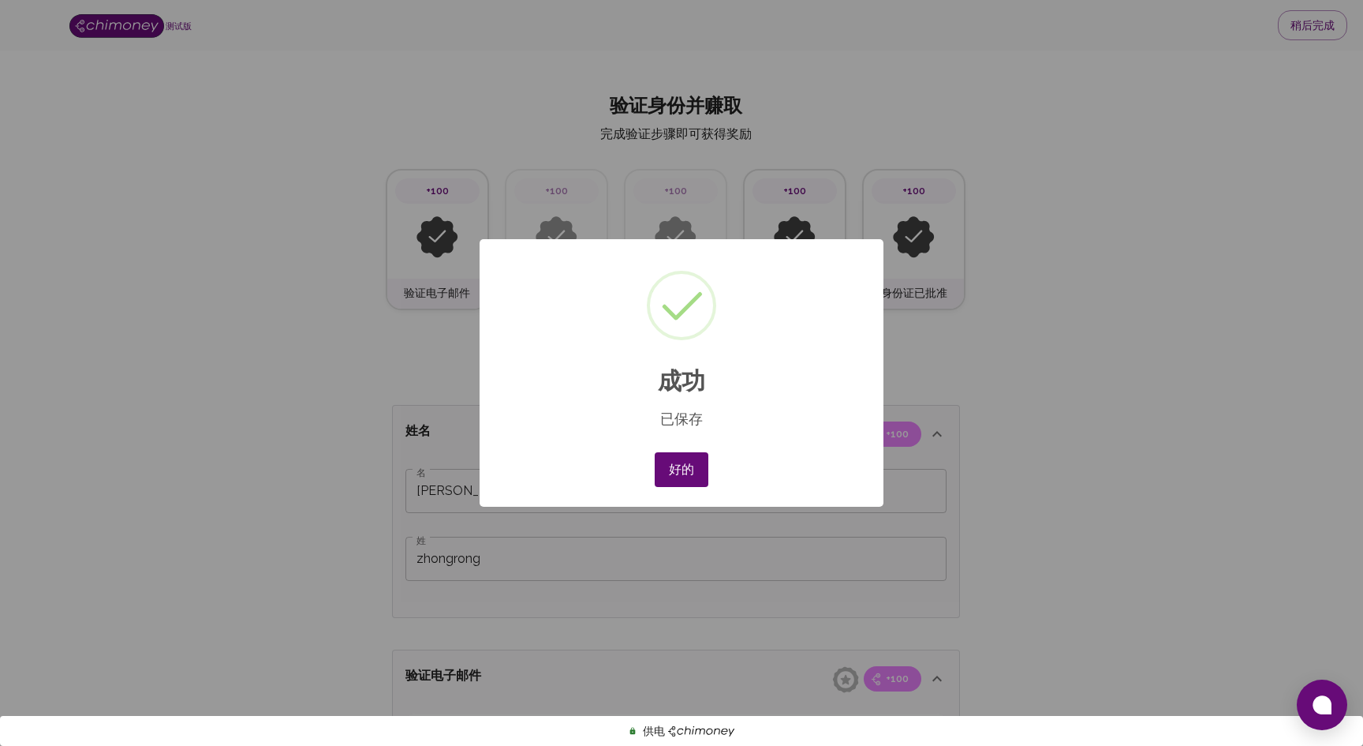
type input "I'm an Individual"
type input "Arts, Entertainment, and Recreation"
type input "Facebook"
click at [680, 482] on button "好的" at bounding box center [681, 469] width 53 height 35
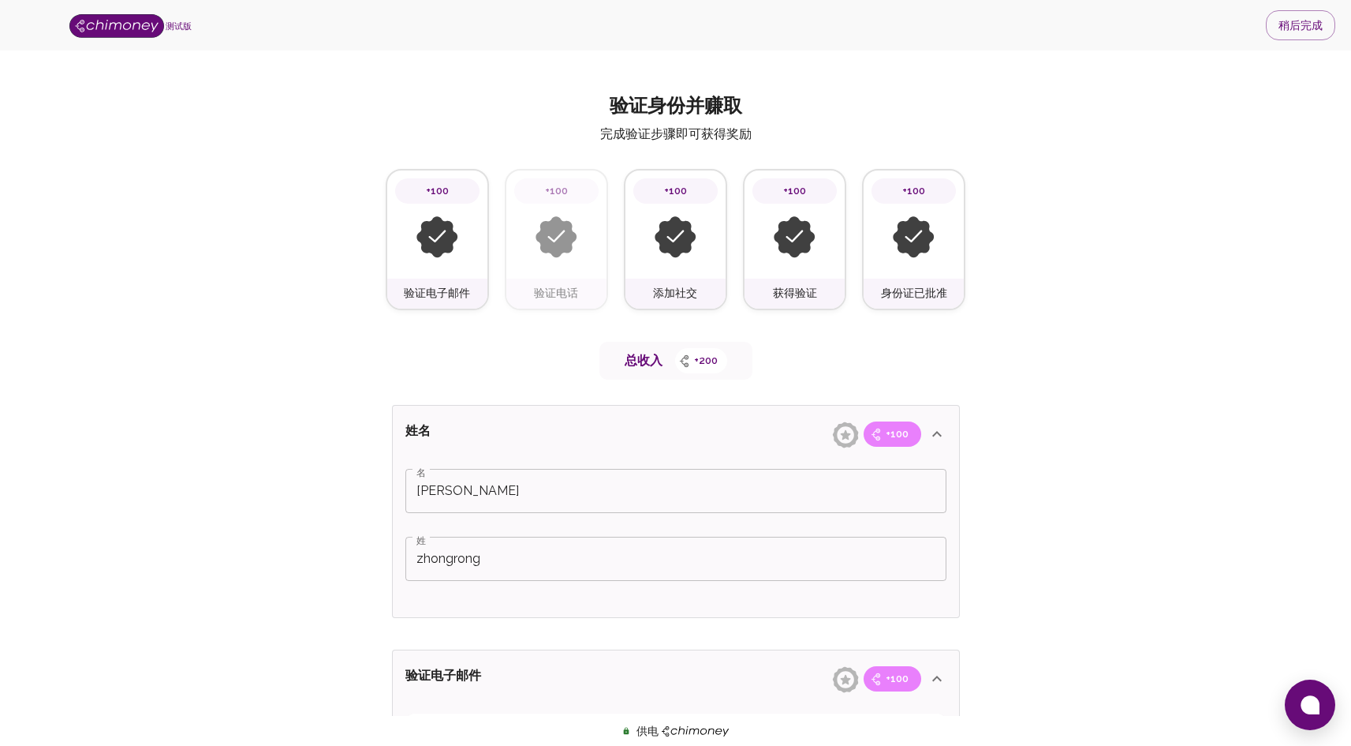
click at [682, 278] on div "添加社交" at bounding box center [676, 293] width 100 height 30
click at [797, 267] on div at bounding box center [795, 237] width 84 height 67
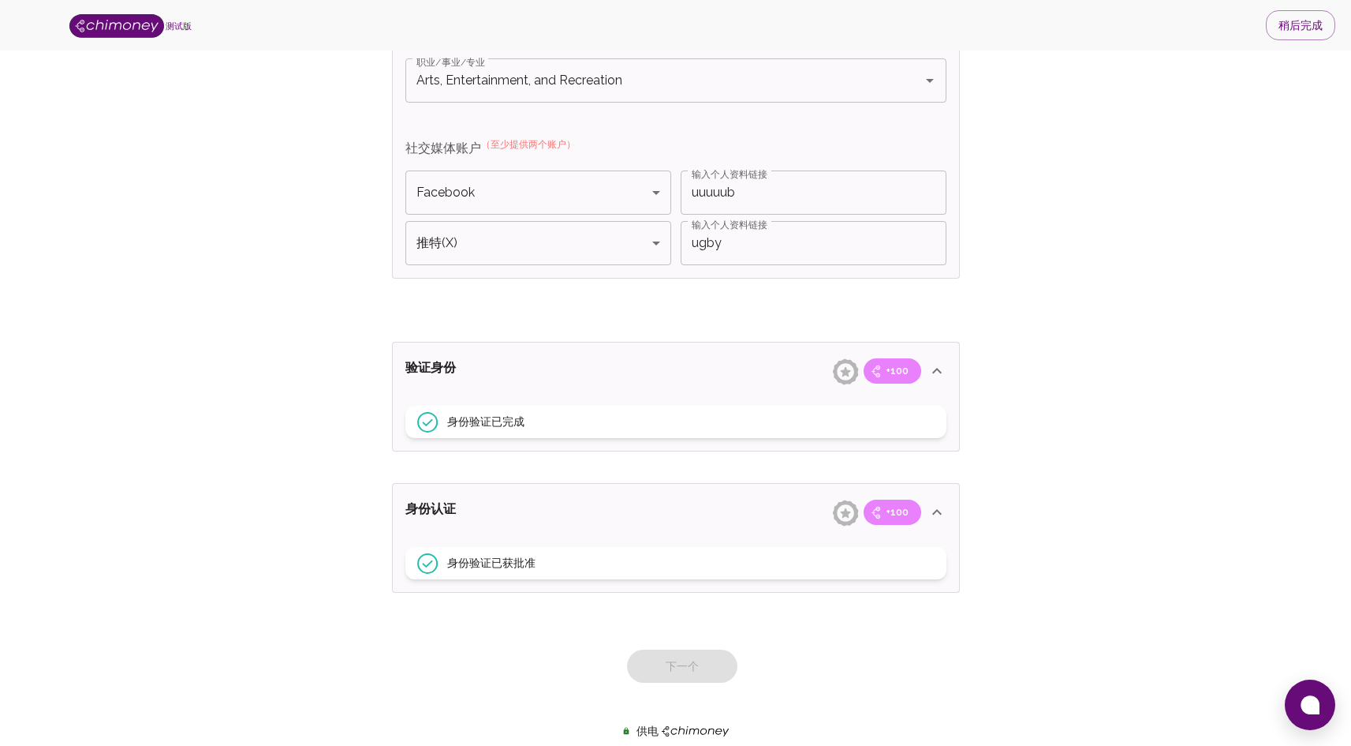
scroll to position [1196, 0]
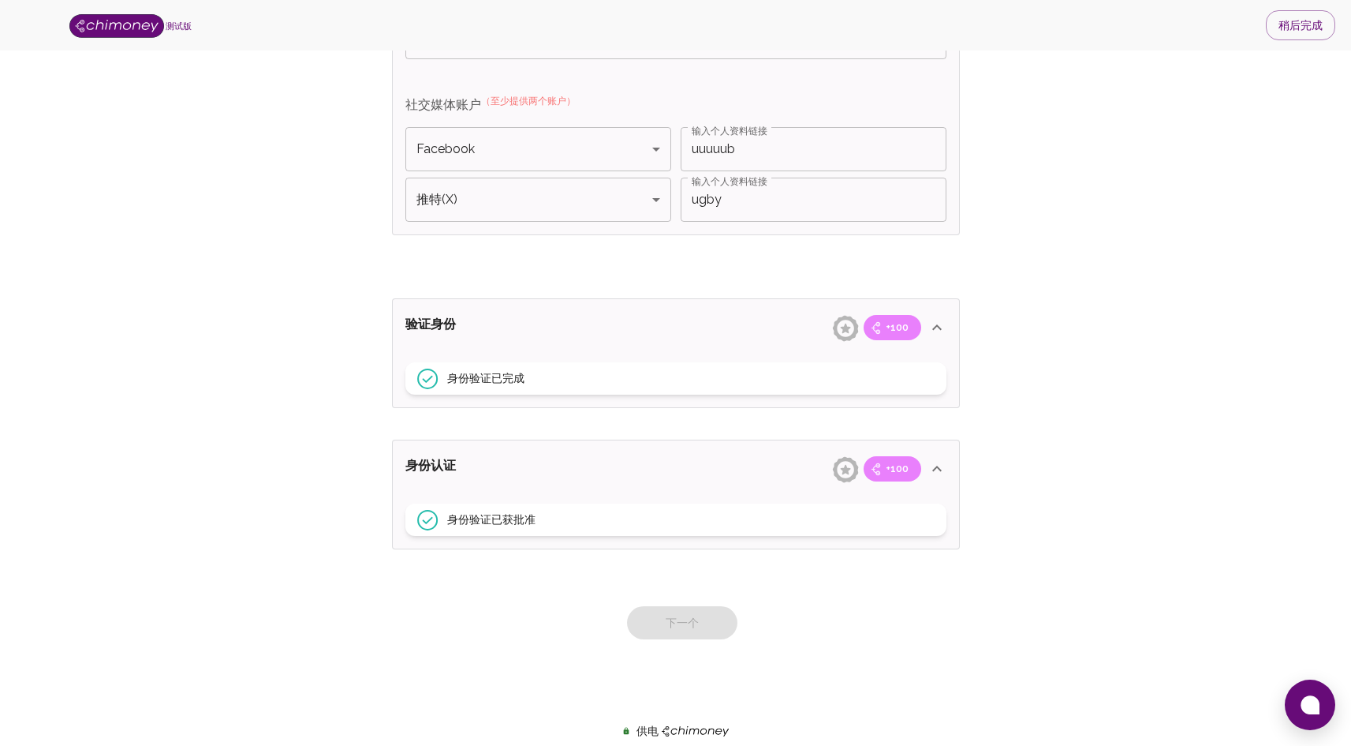
click at [667, 622] on div "下一个" at bounding box center [676, 606] width 581 height 65
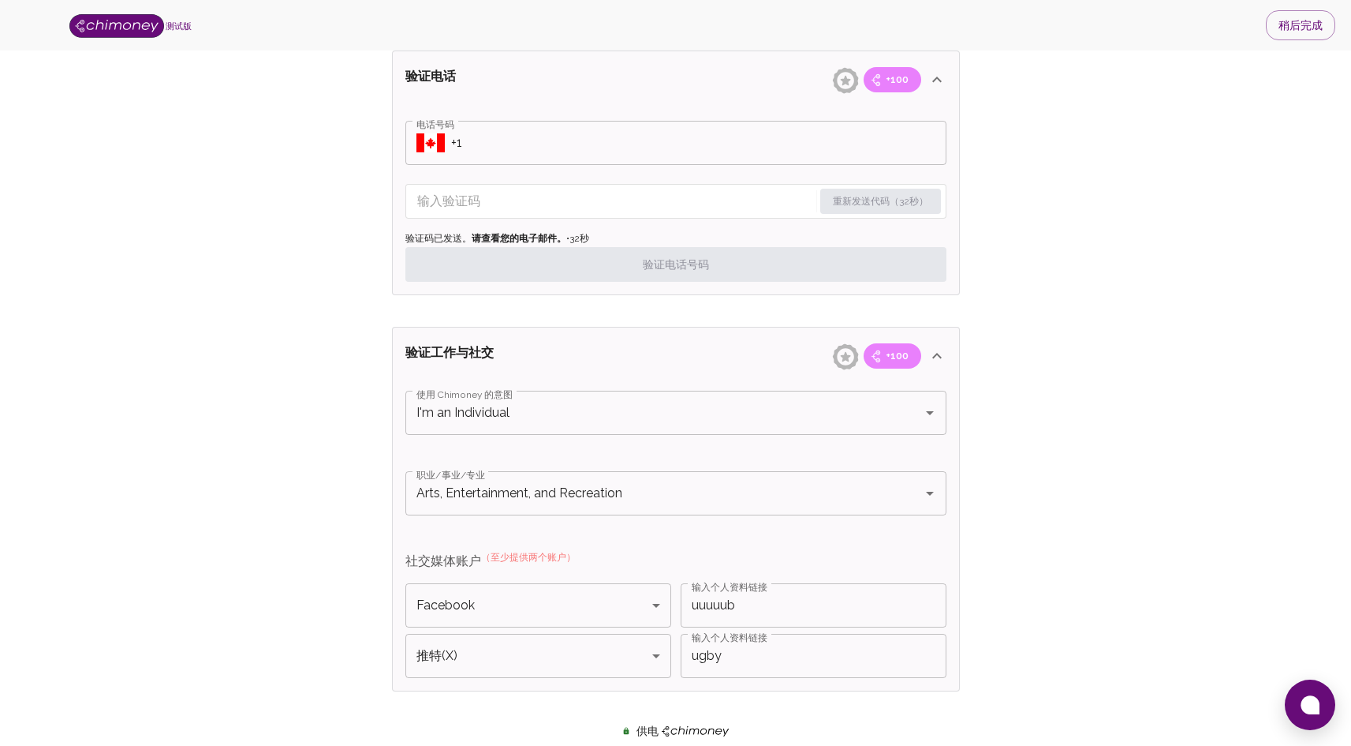
scroll to position [716, 0]
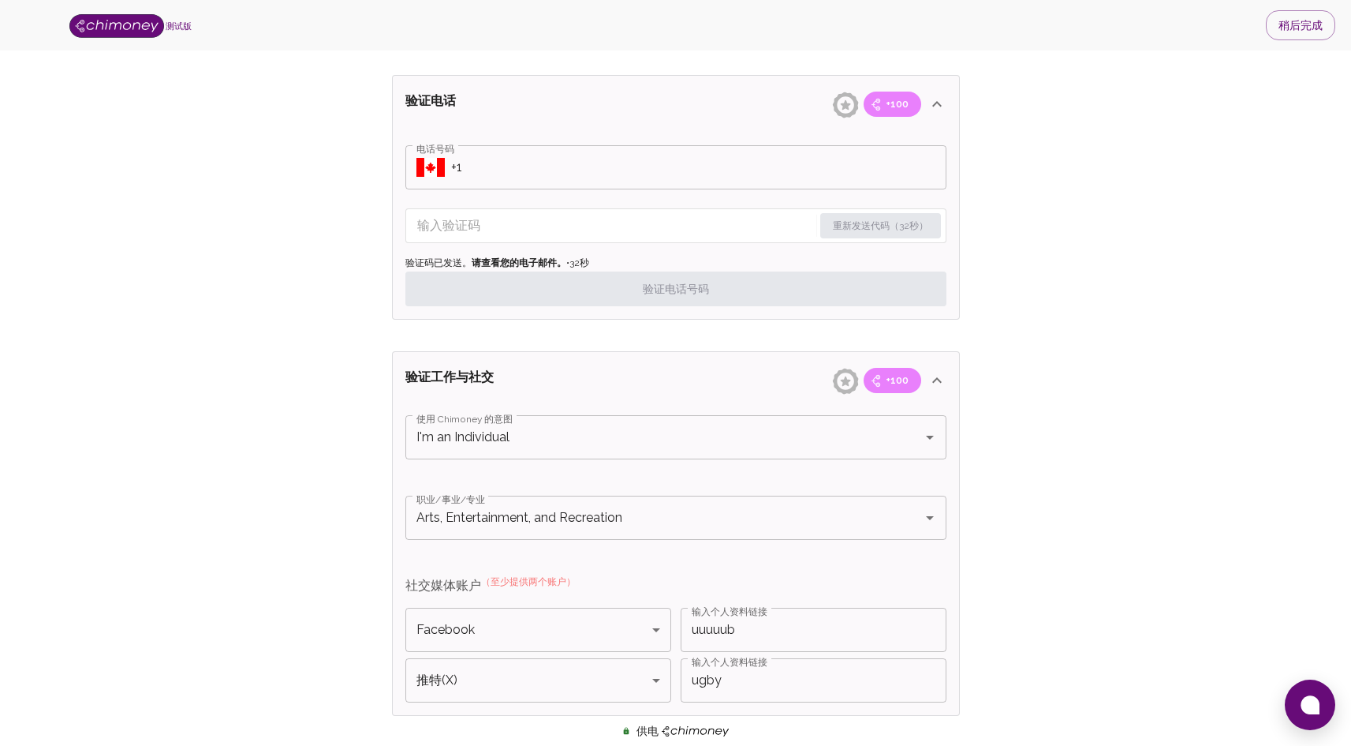
click at [738, 627] on input "uuuuub" at bounding box center [814, 629] width 266 height 44
type input "uuuuub4333"
click at [769, 682] on input "ugby" at bounding box center [814, 680] width 266 height 44
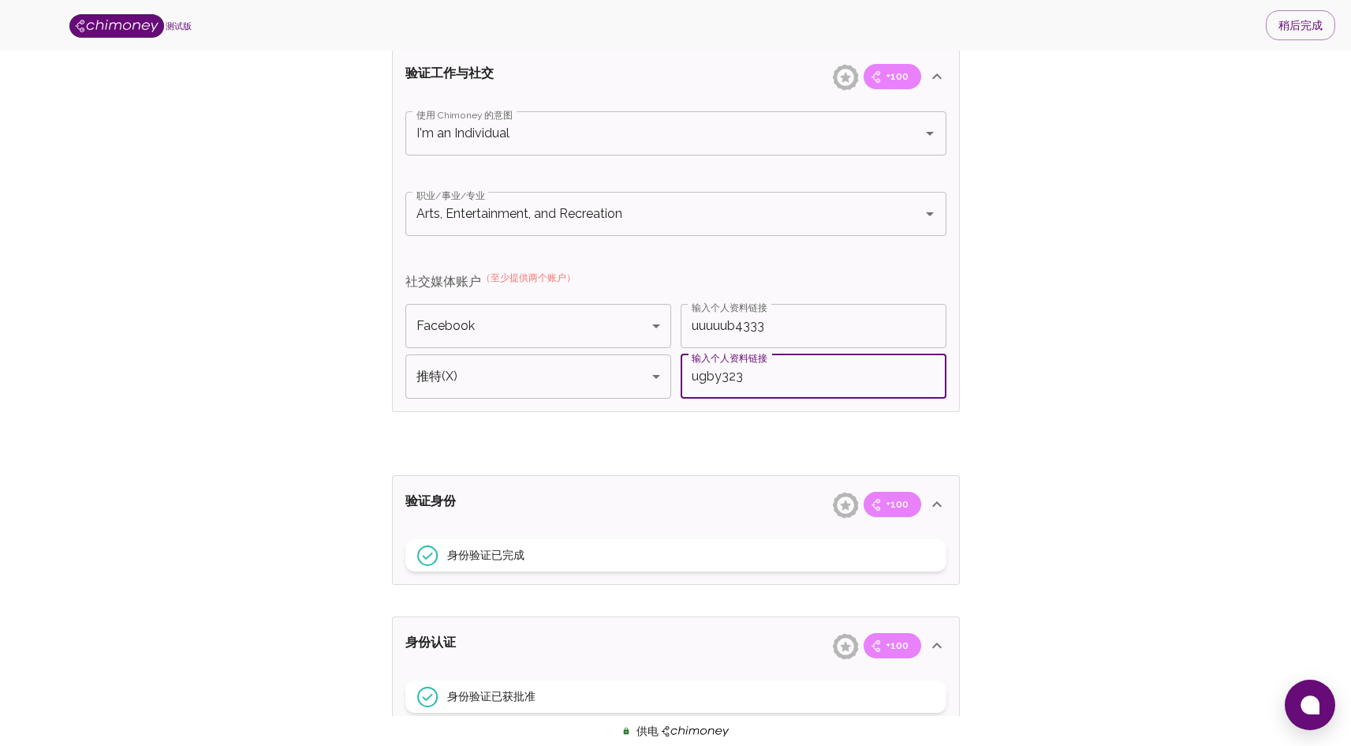
scroll to position [1020, 0]
type input "ugby323"
click at [746, 446] on div "姓名 +100 名 zheng 名 姓 zhongrong 姓 验证电子邮件 +100 电子邮件已验证 验证电话 +100 电话号码 ​ 电话号码 重新发送代…" at bounding box center [676, 54] width 581 height 1353
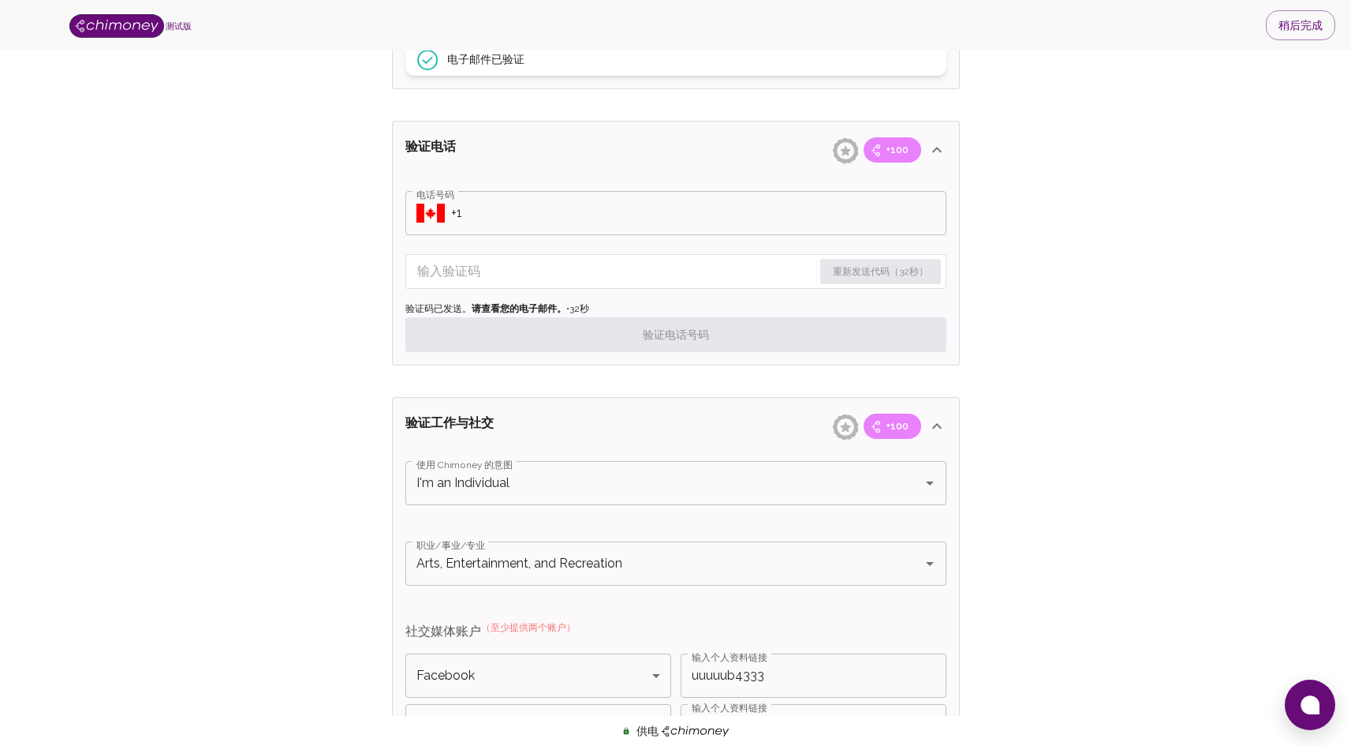
scroll to position [664, 0]
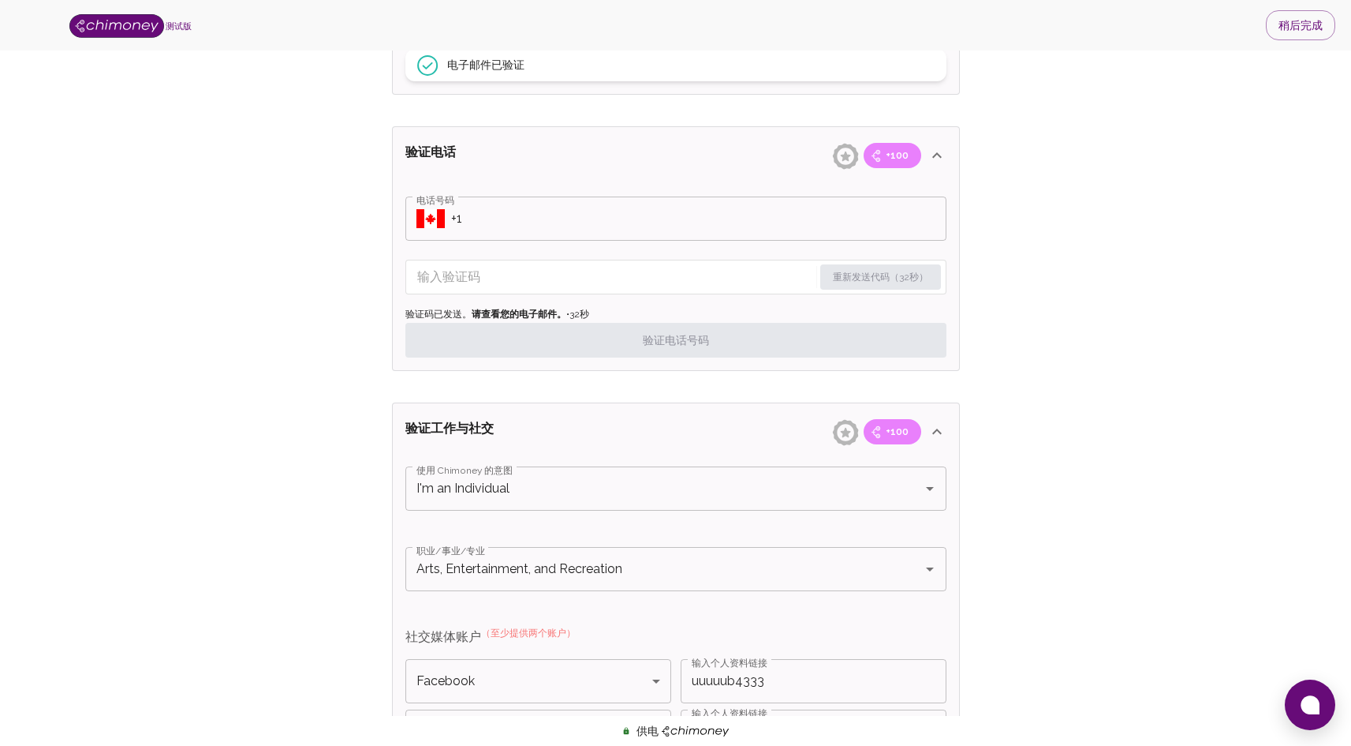
click at [753, 266] on input "输入验证码" at bounding box center [615, 276] width 396 height 25
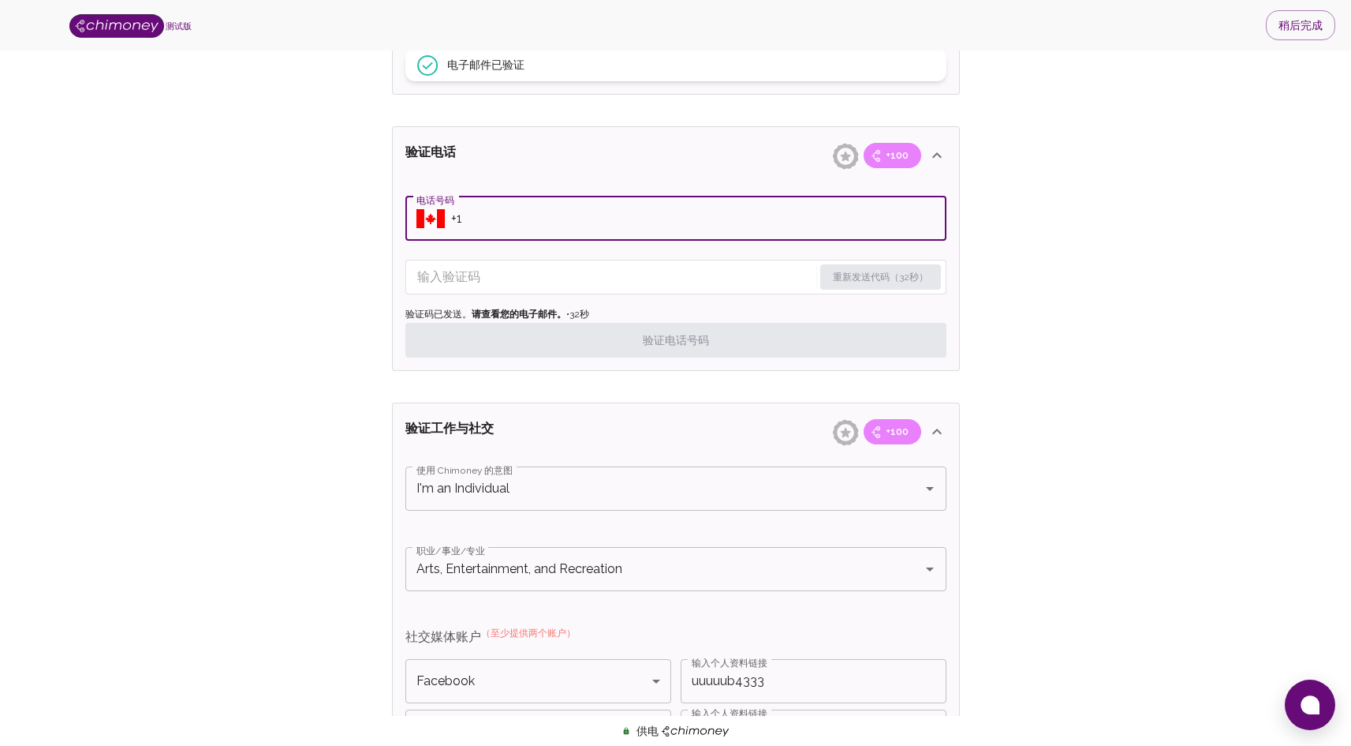
click at [656, 212] on input "电话号码" at bounding box center [698, 218] width 495 height 44
type input "+66"
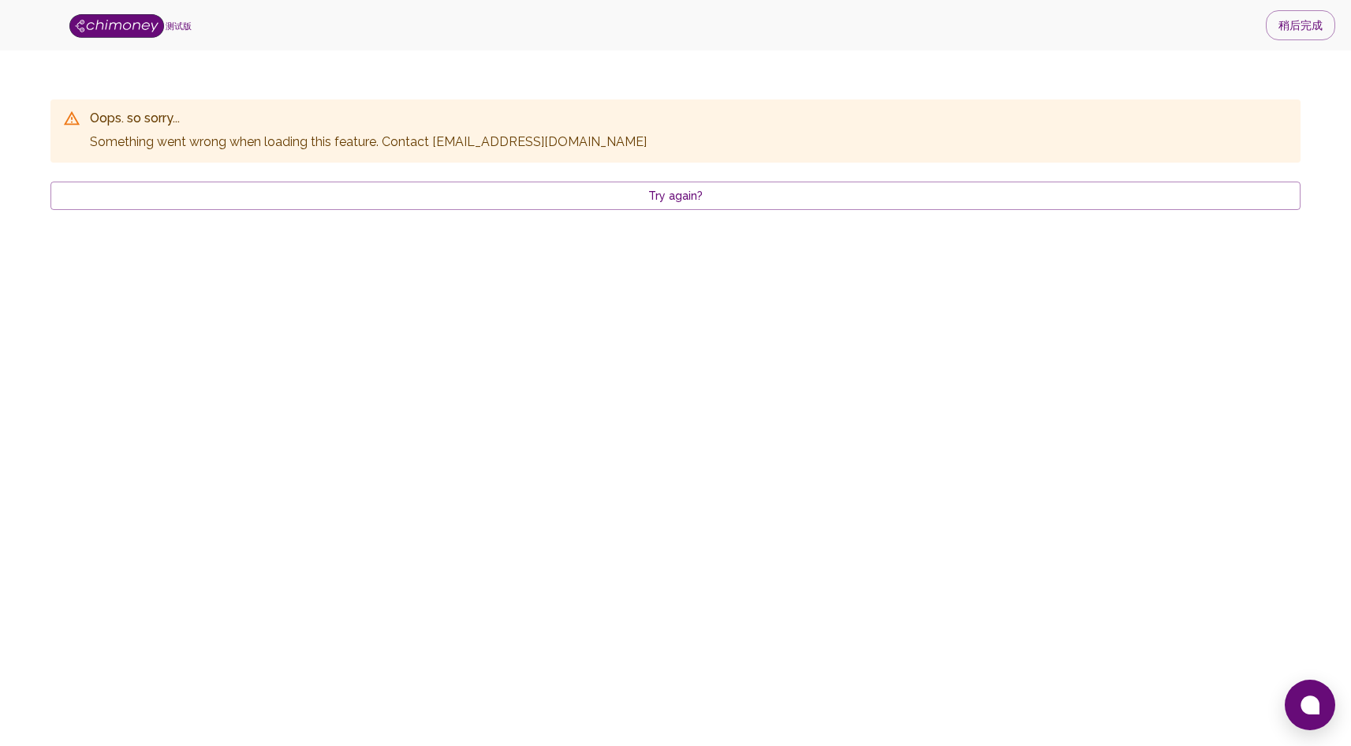
scroll to position [0, 0]
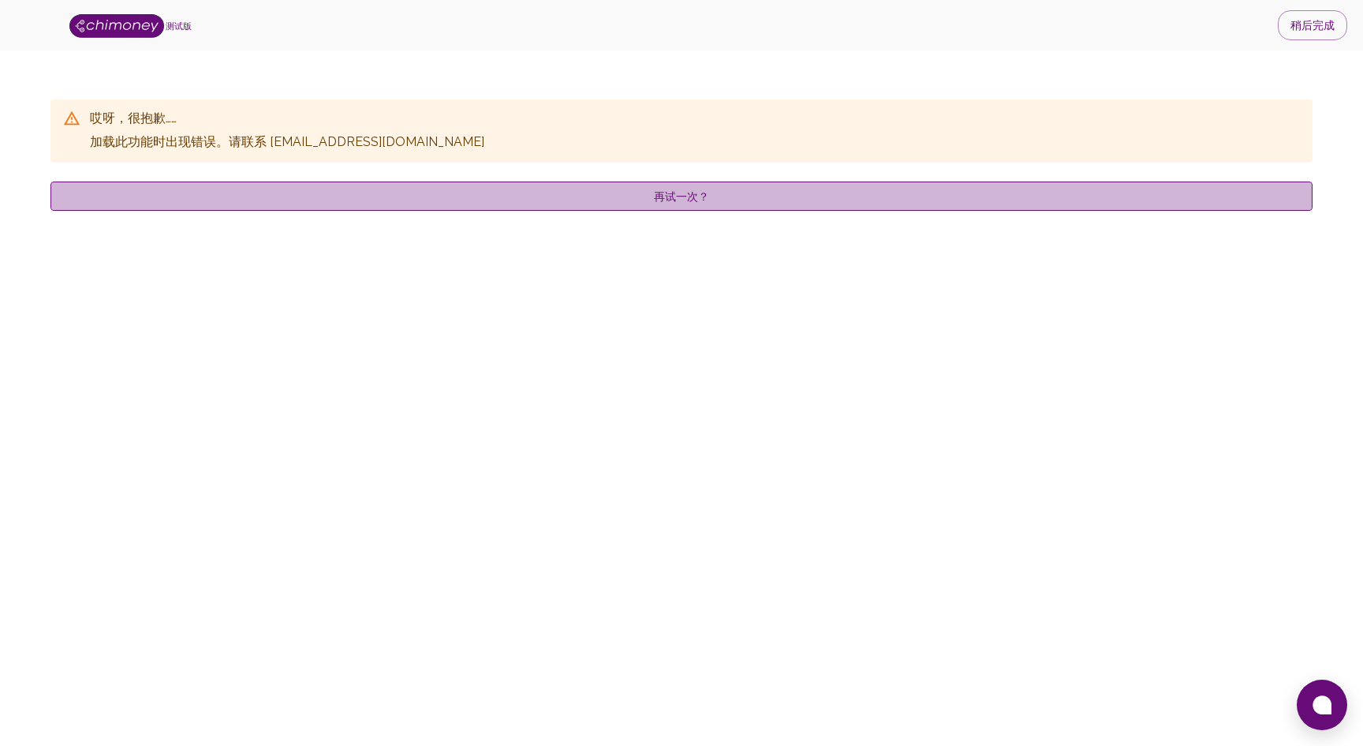
click at [836, 192] on button "再试一次？" at bounding box center [681, 196] width 1262 height 30
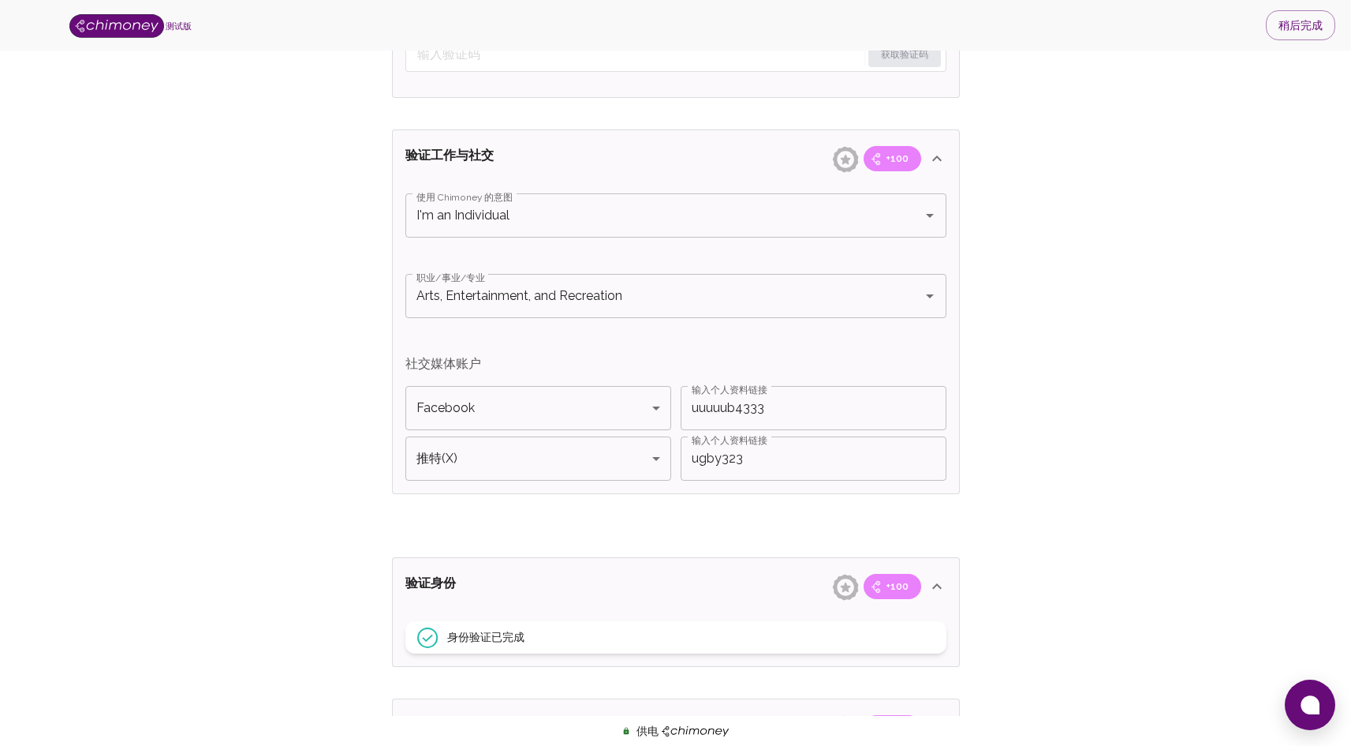
scroll to position [1146, 0]
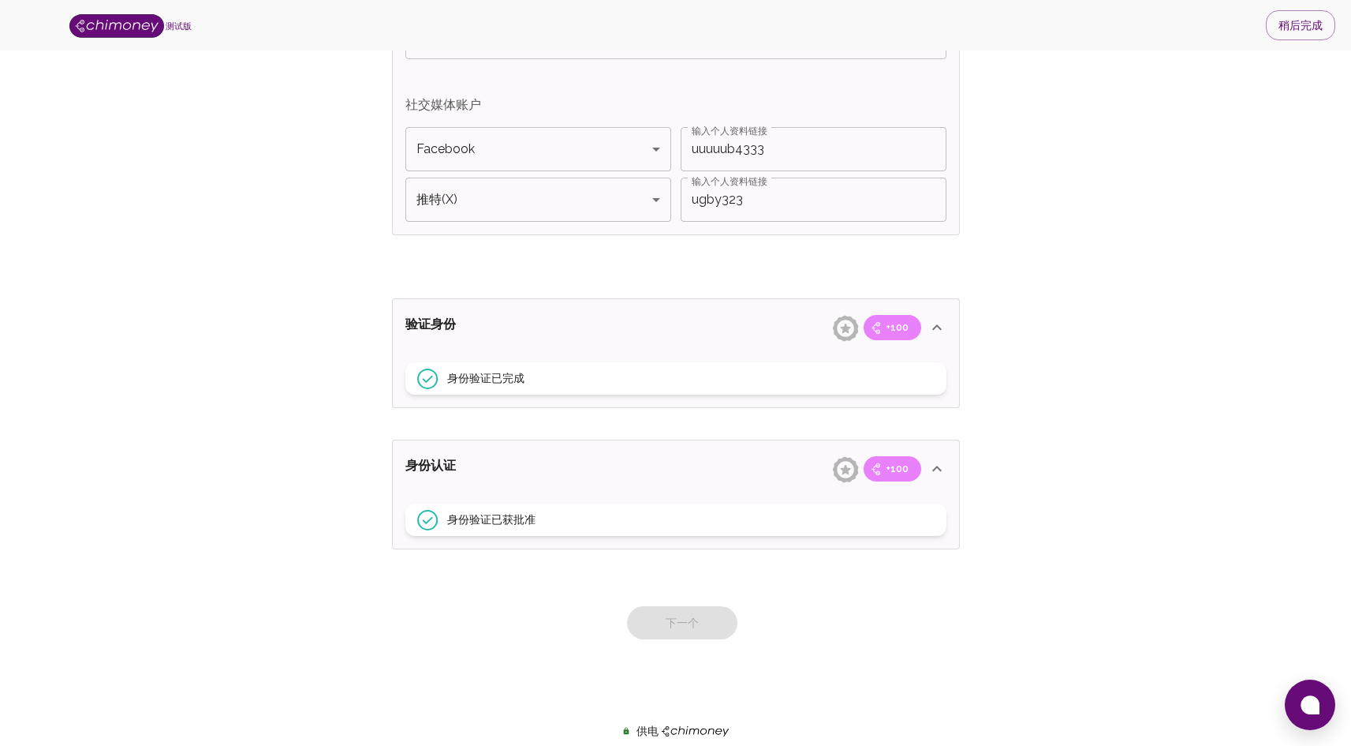
click at [682, 612] on div "下一个" at bounding box center [676, 606] width 581 height 65
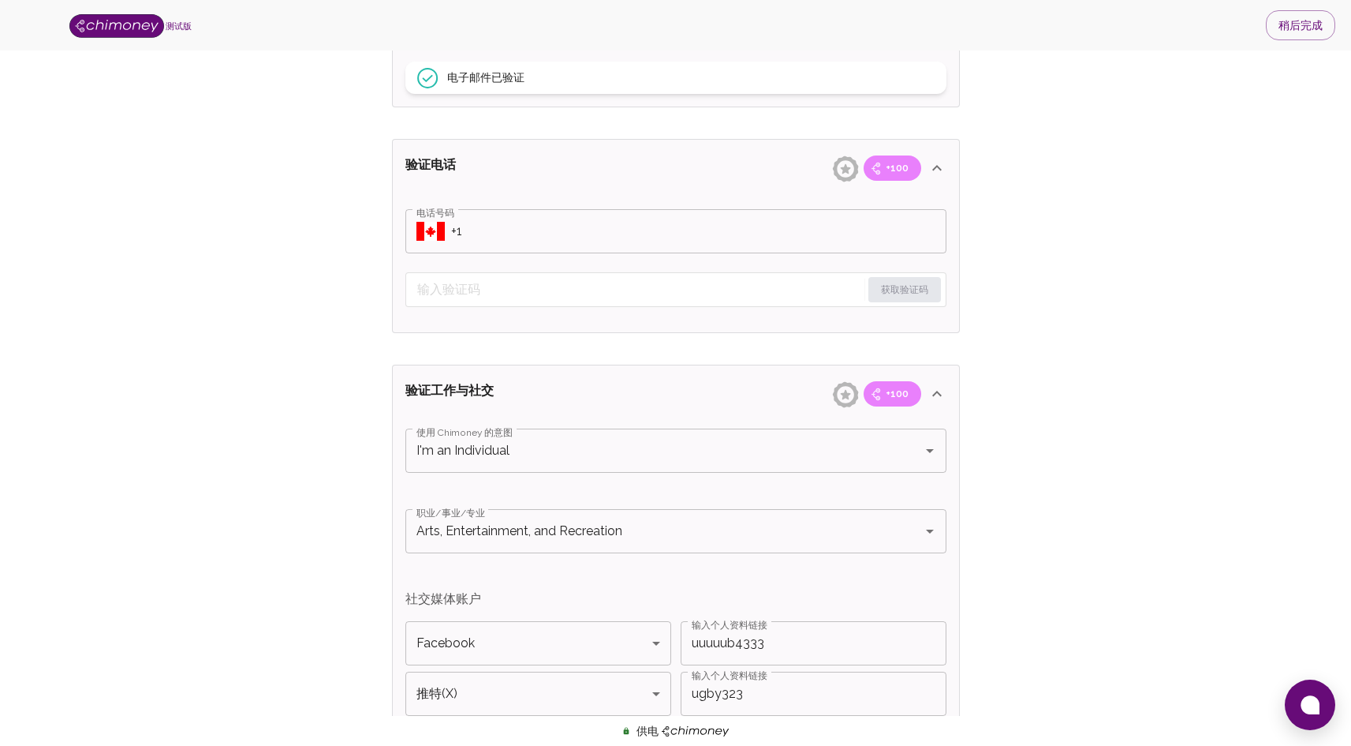
scroll to position [635, 0]
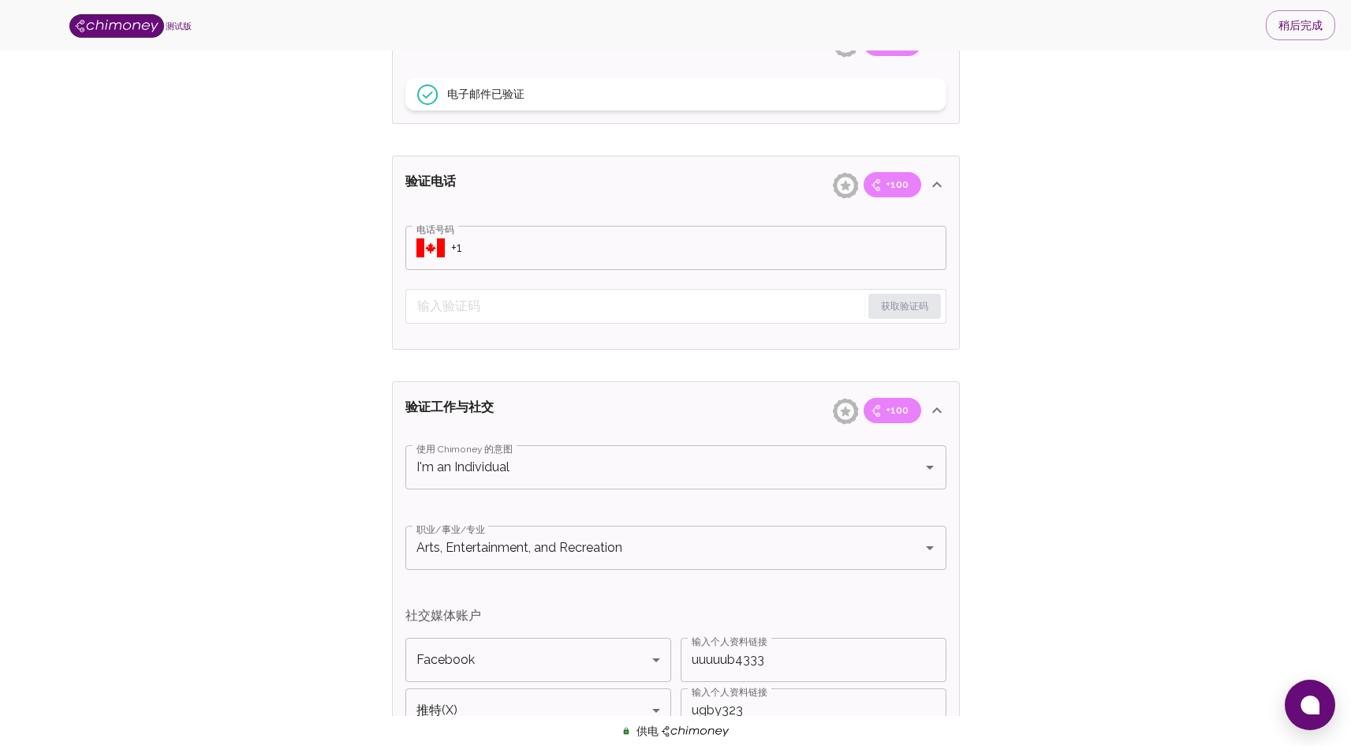
click at [635, 263] on input "电话号码" at bounding box center [698, 248] width 495 height 44
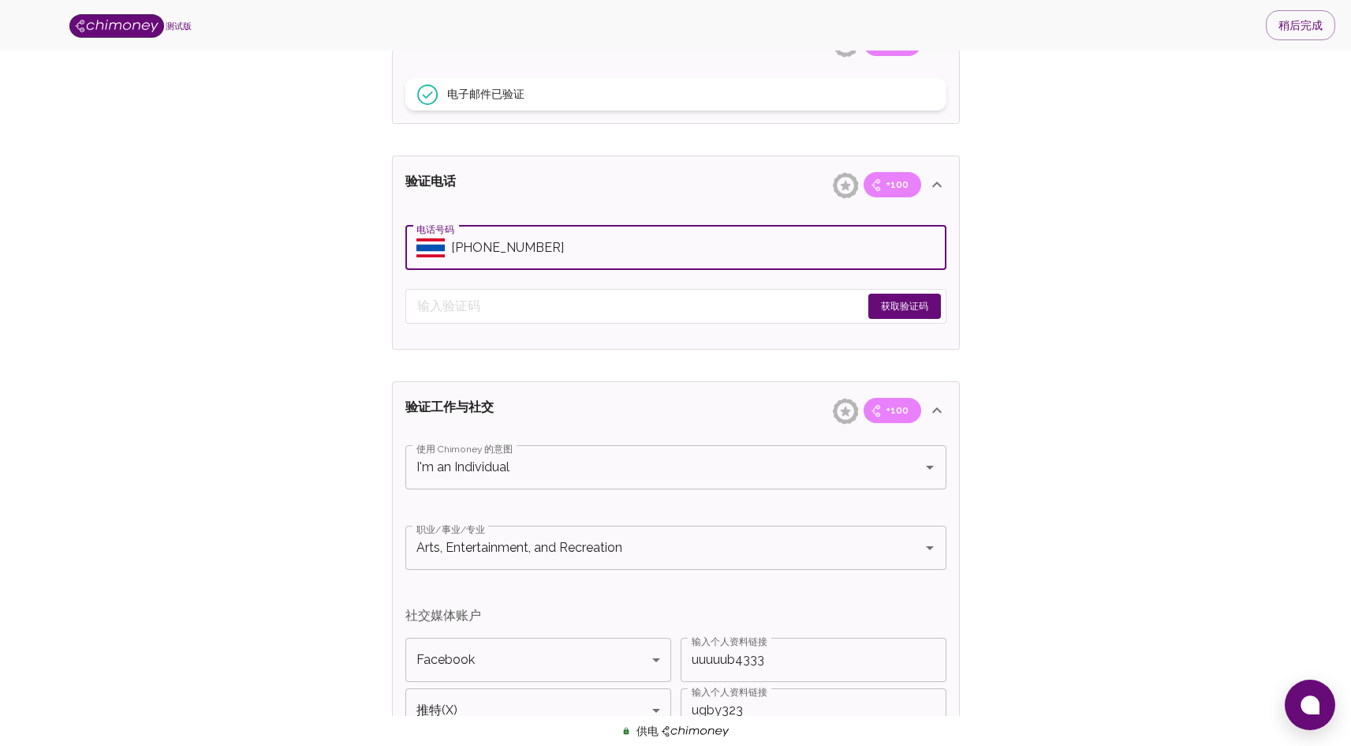
type input "+660626417800"
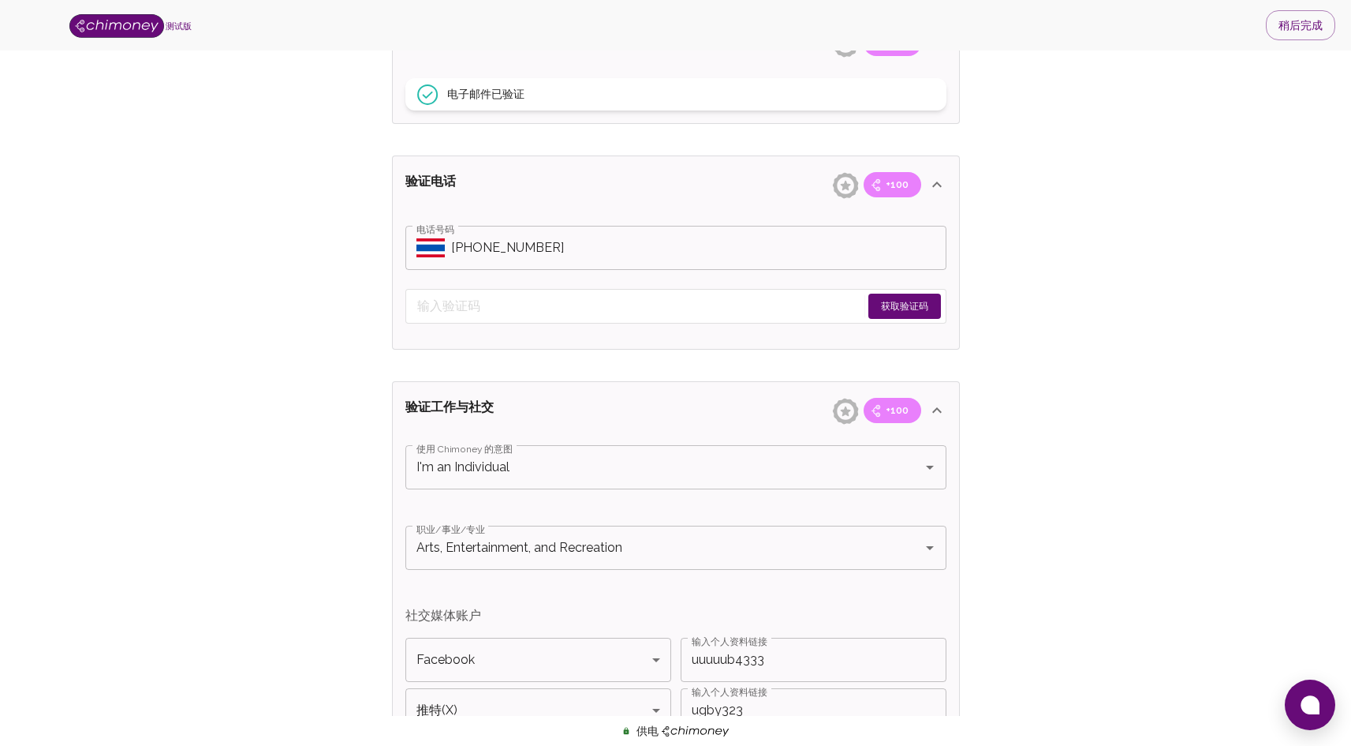
click at [921, 306] on font "获取验证码" at bounding box center [904, 306] width 47 height 11
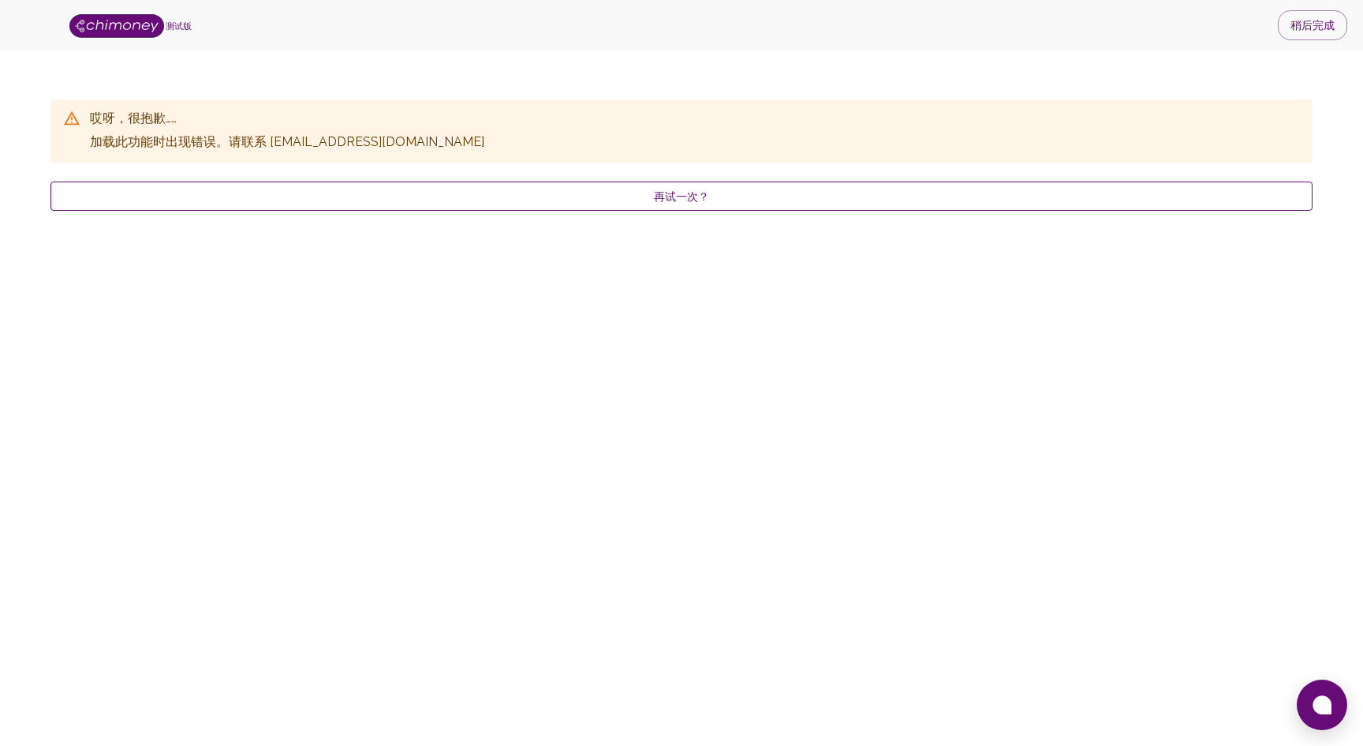
click at [690, 194] on font "再试一次？" at bounding box center [681, 196] width 55 height 13
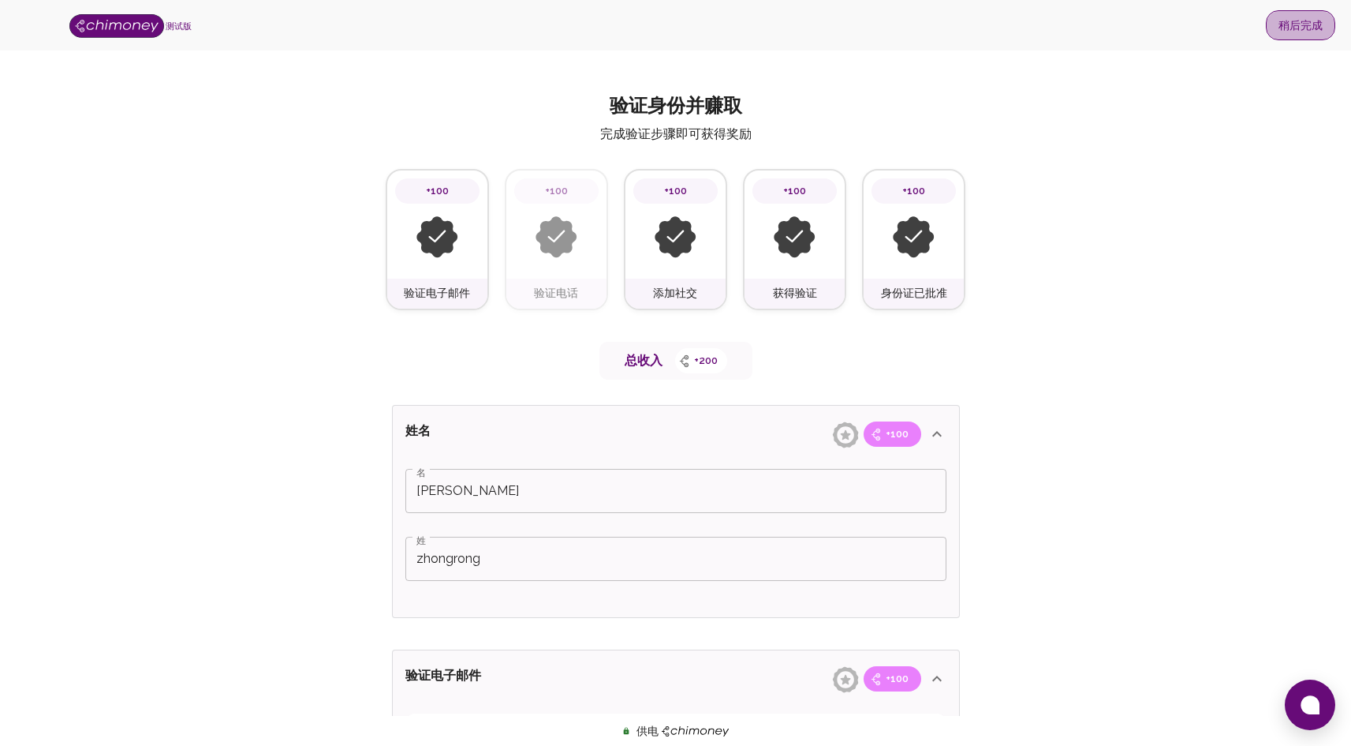
click at [1310, 17] on font "稍后完成" at bounding box center [1301, 25] width 44 height 21
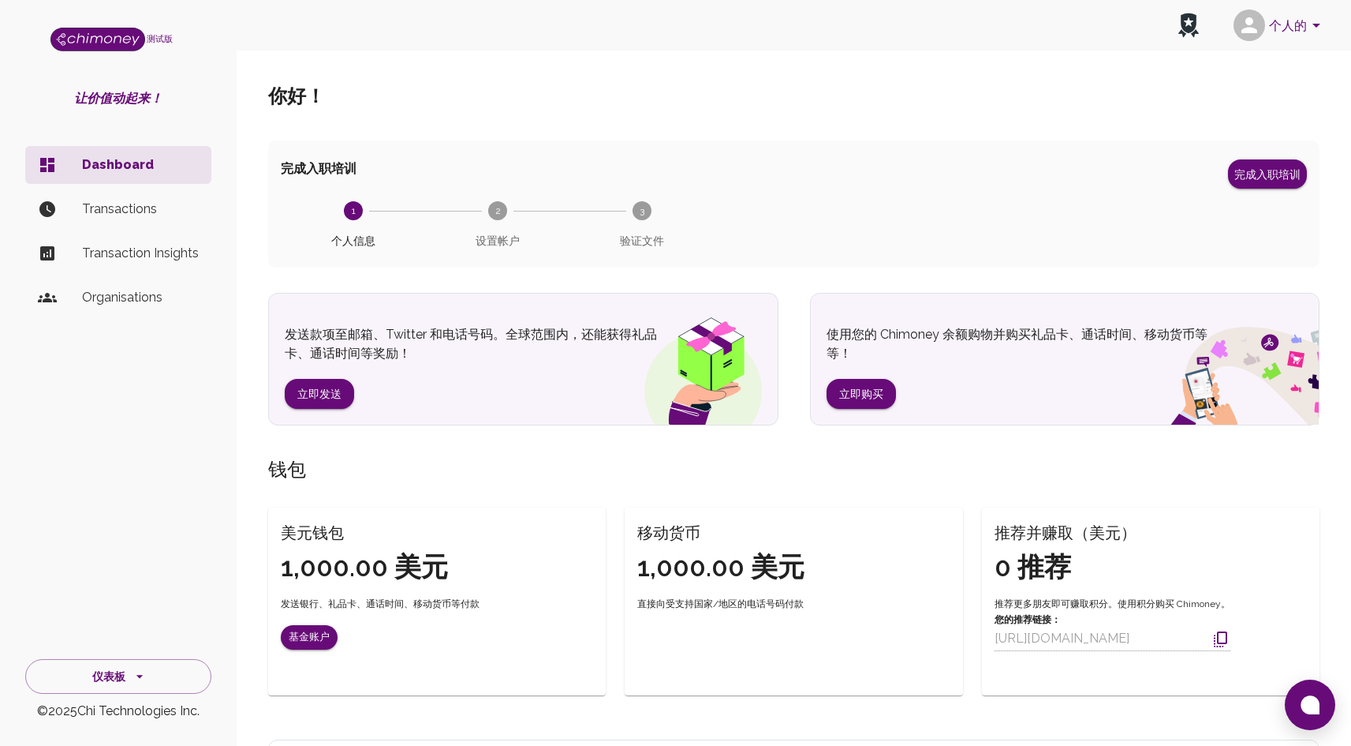
click at [129, 206] on p "Transactions" at bounding box center [140, 209] width 117 height 19
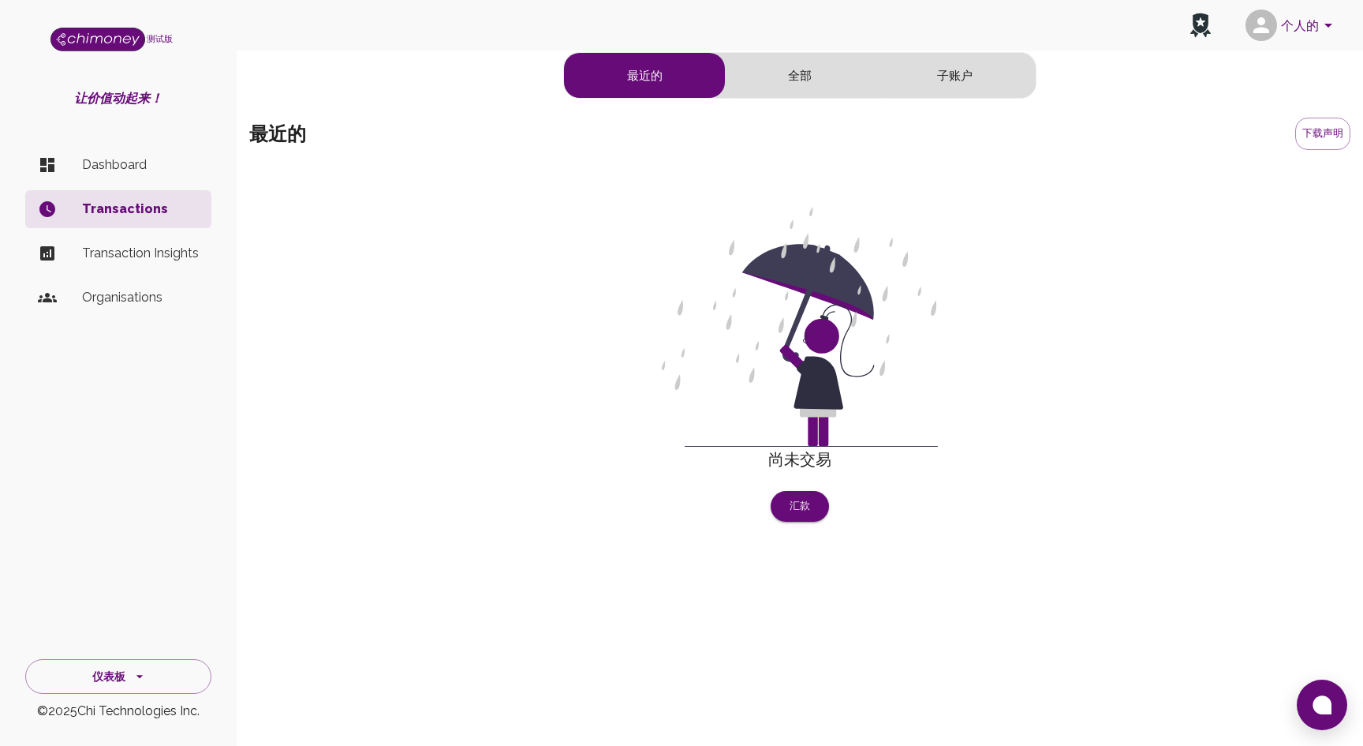
click at [126, 249] on p "Transaction Insights" at bounding box center [140, 253] width 117 height 19
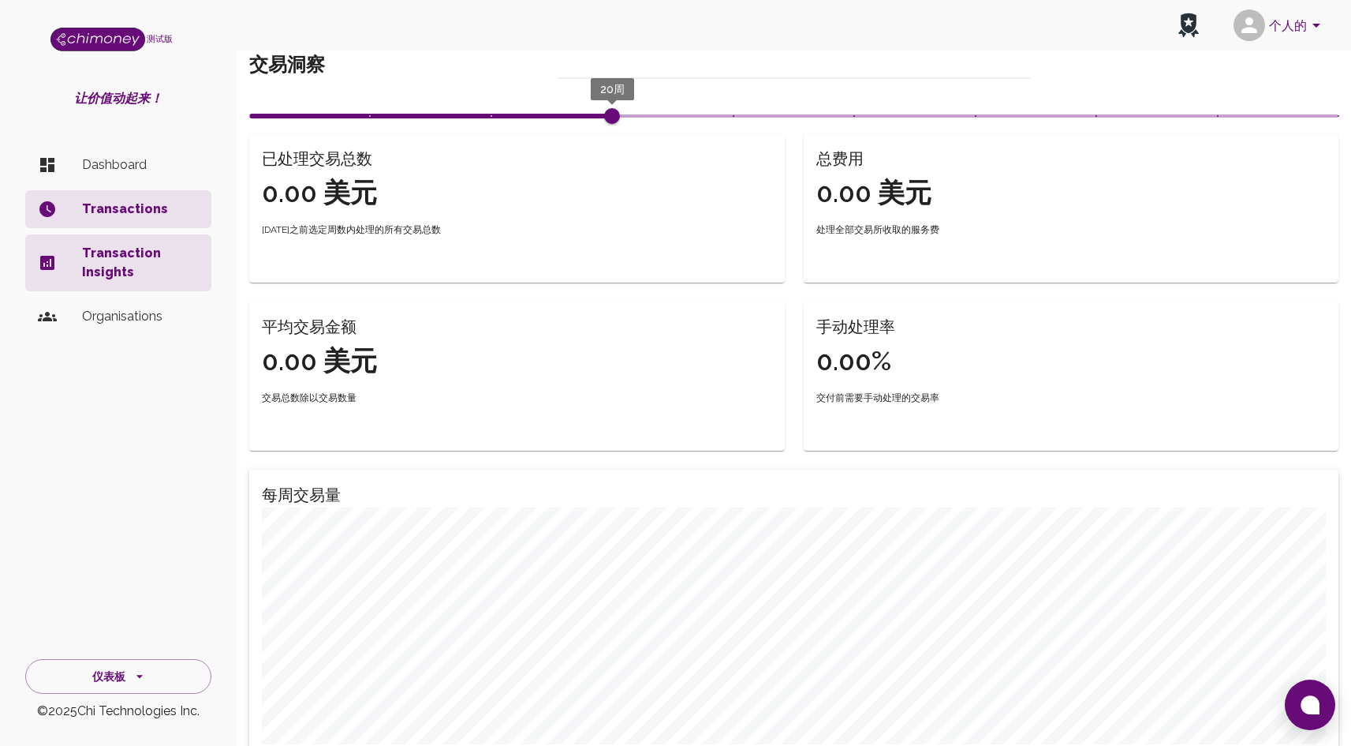
click at [133, 317] on p "Organisations" at bounding box center [140, 316] width 117 height 19
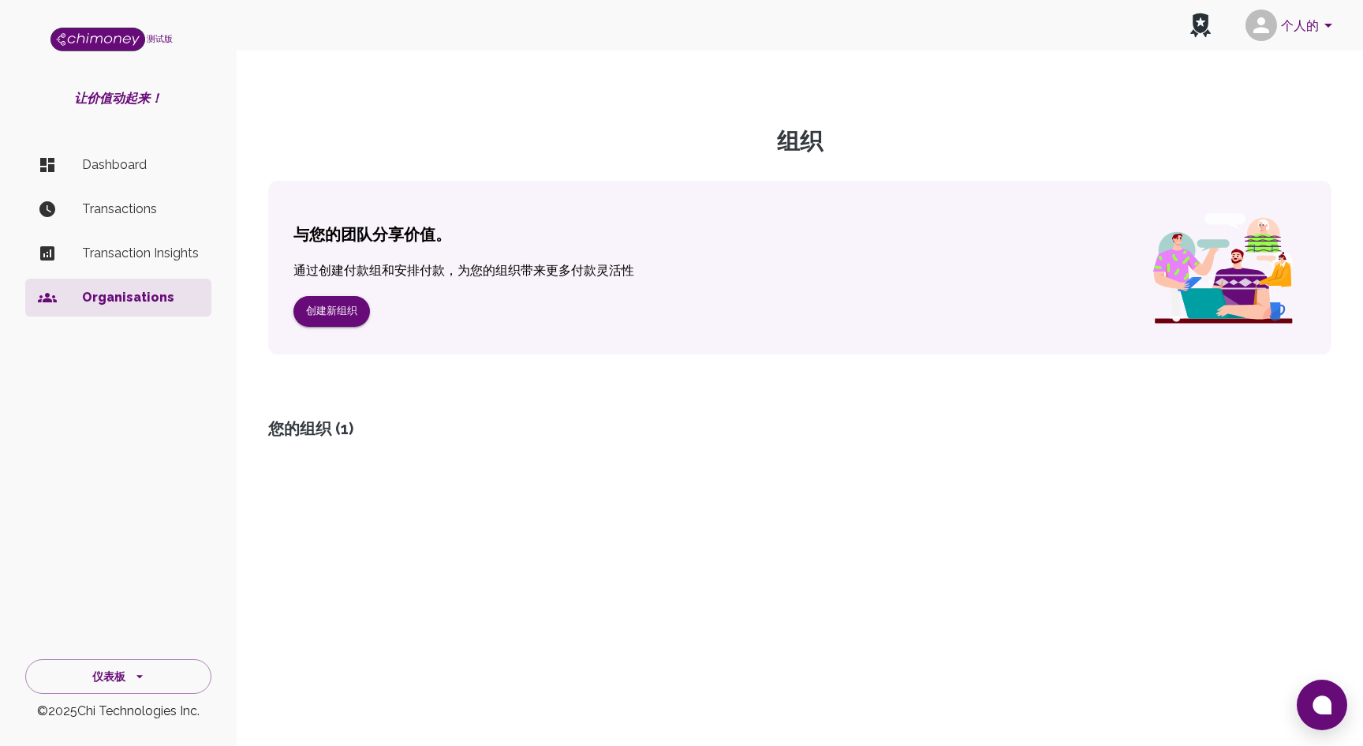
drag, startPoint x: 316, startPoint y: 454, endPoint x: 339, endPoint y: 417, distance: 43.6
click at [318, 453] on div "组织 与您的团队分享价值。 通过创建付款组和安排付款，为您的组织带来更多付款灵活性 创建新组织 您的组织 ( 1 )" at bounding box center [799, 351] width 1101 height 447
click at [339, 417] on div "您的组织 ( 1 )" at bounding box center [799, 428] width 1063 height 22
click at [339, 310] on font "创建新组织" at bounding box center [331, 311] width 51 height 12
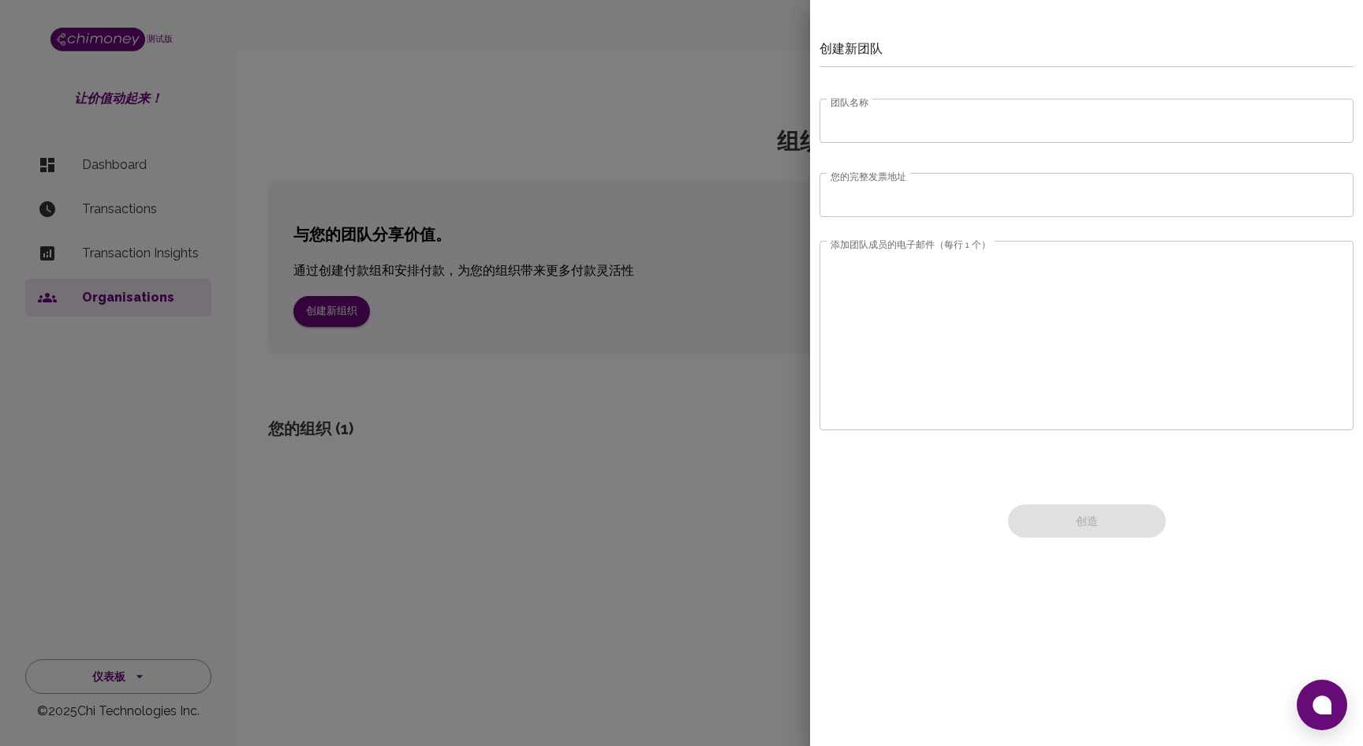
click at [549, 491] on div at bounding box center [681, 373] width 1363 height 746
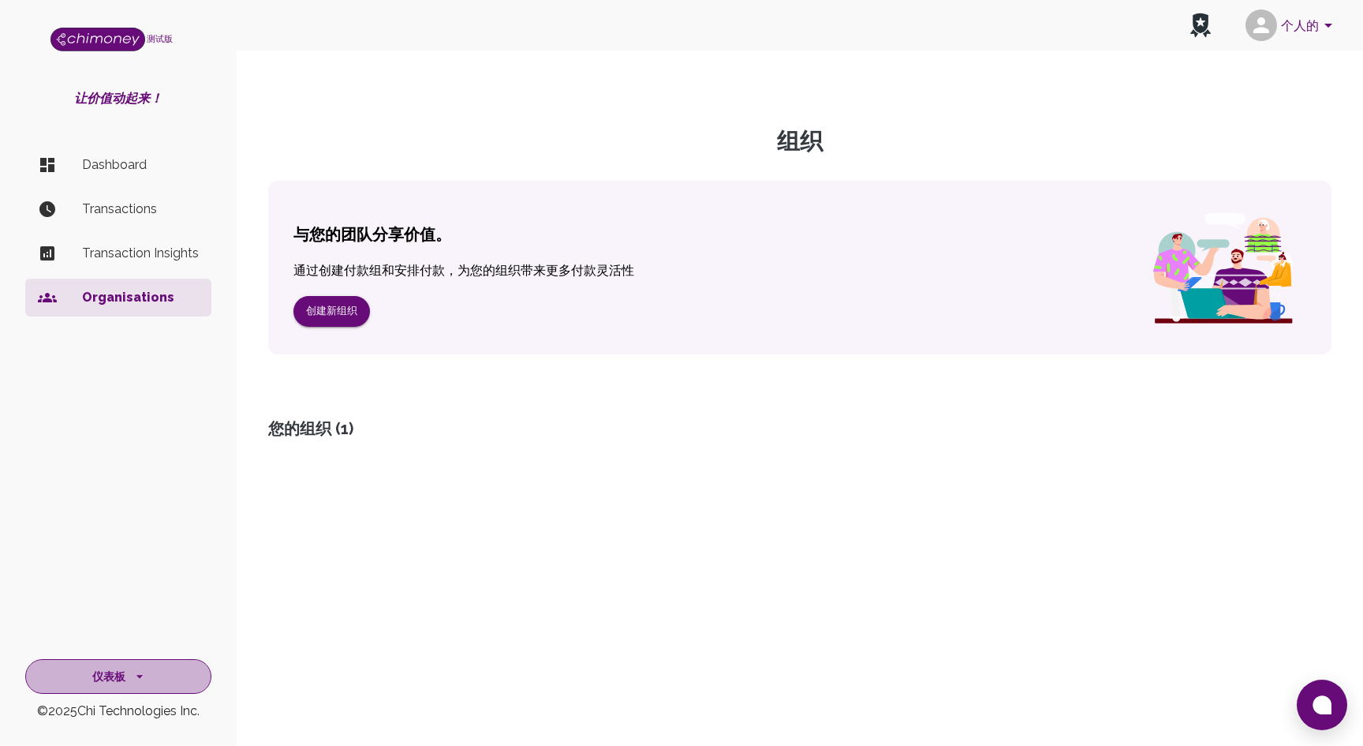
click at [108, 668] on font "仪表板" at bounding box center [108, 676] width 33 height 21
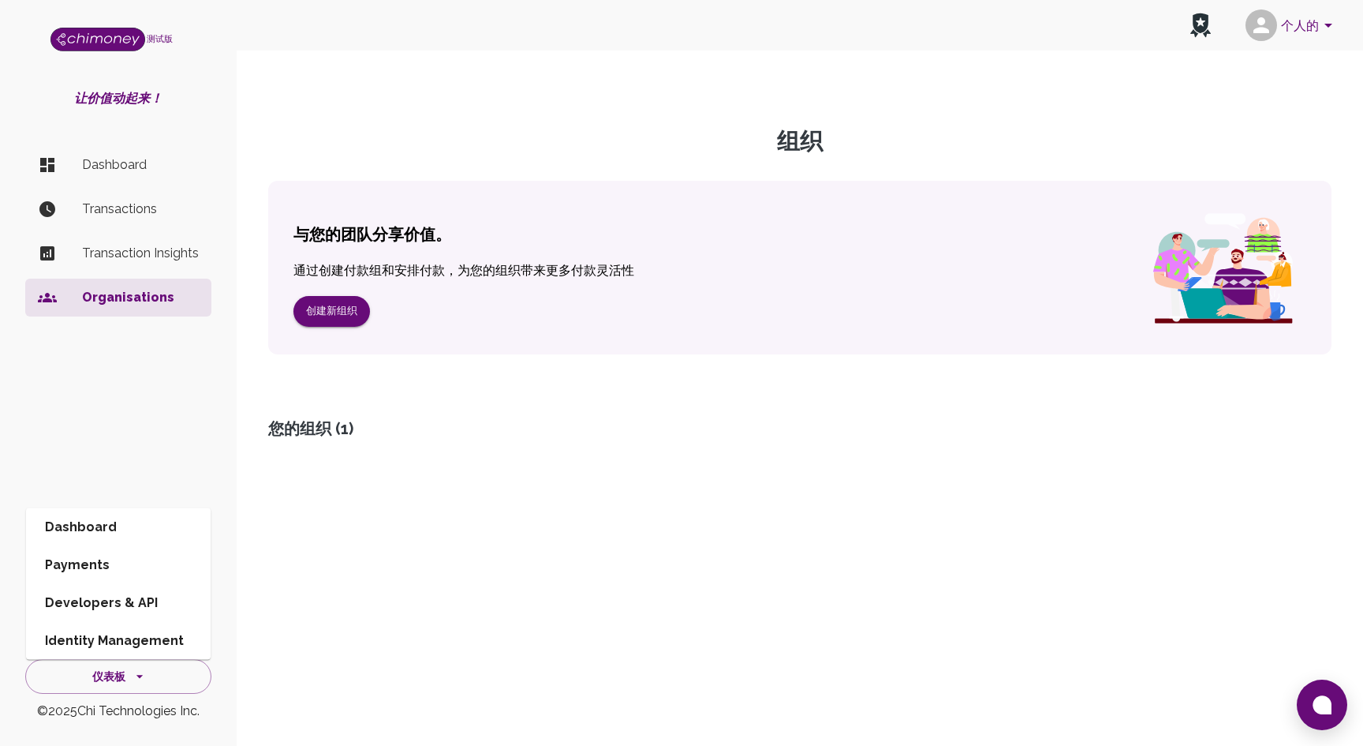
click at [144, 597] on li "Developers & API" at bounding box center [118, 603] width 185 height 38
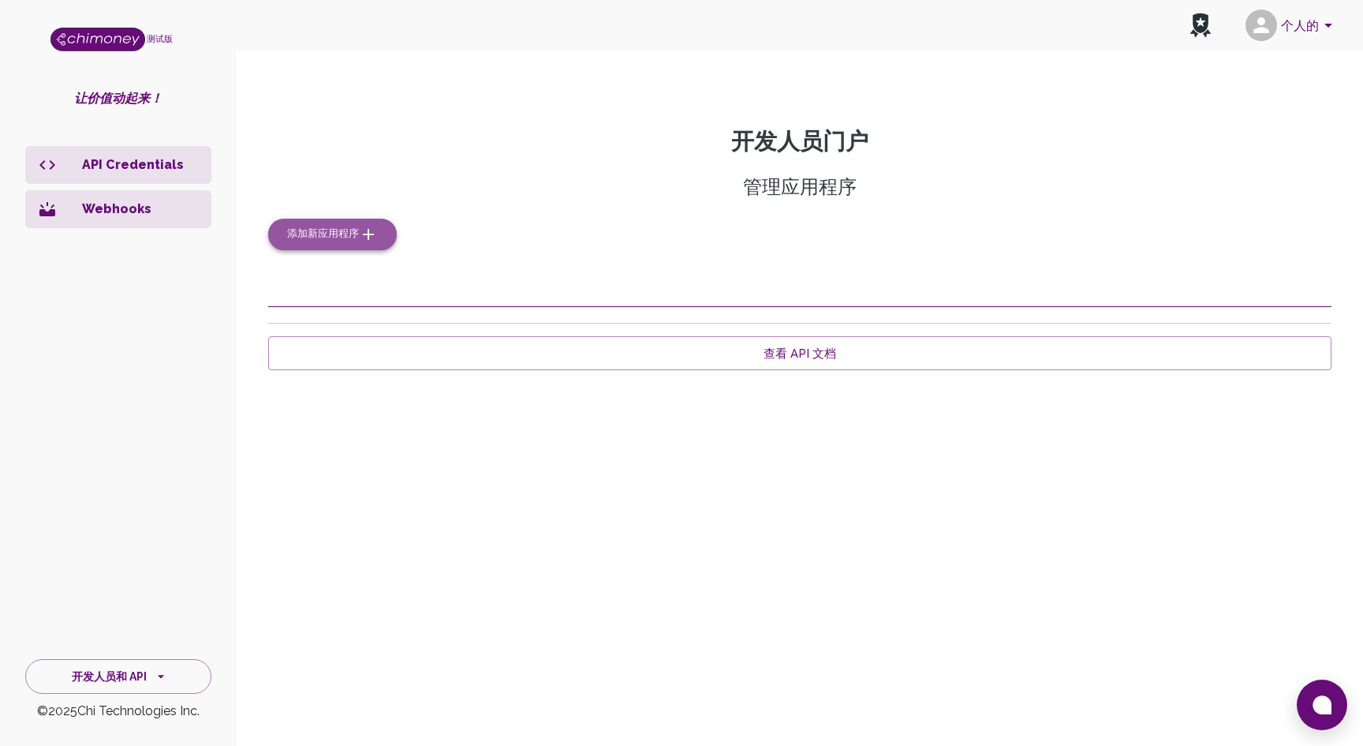
click at [371, 232] on icon "button" at bounding box center [368, 234] width 19 height 19
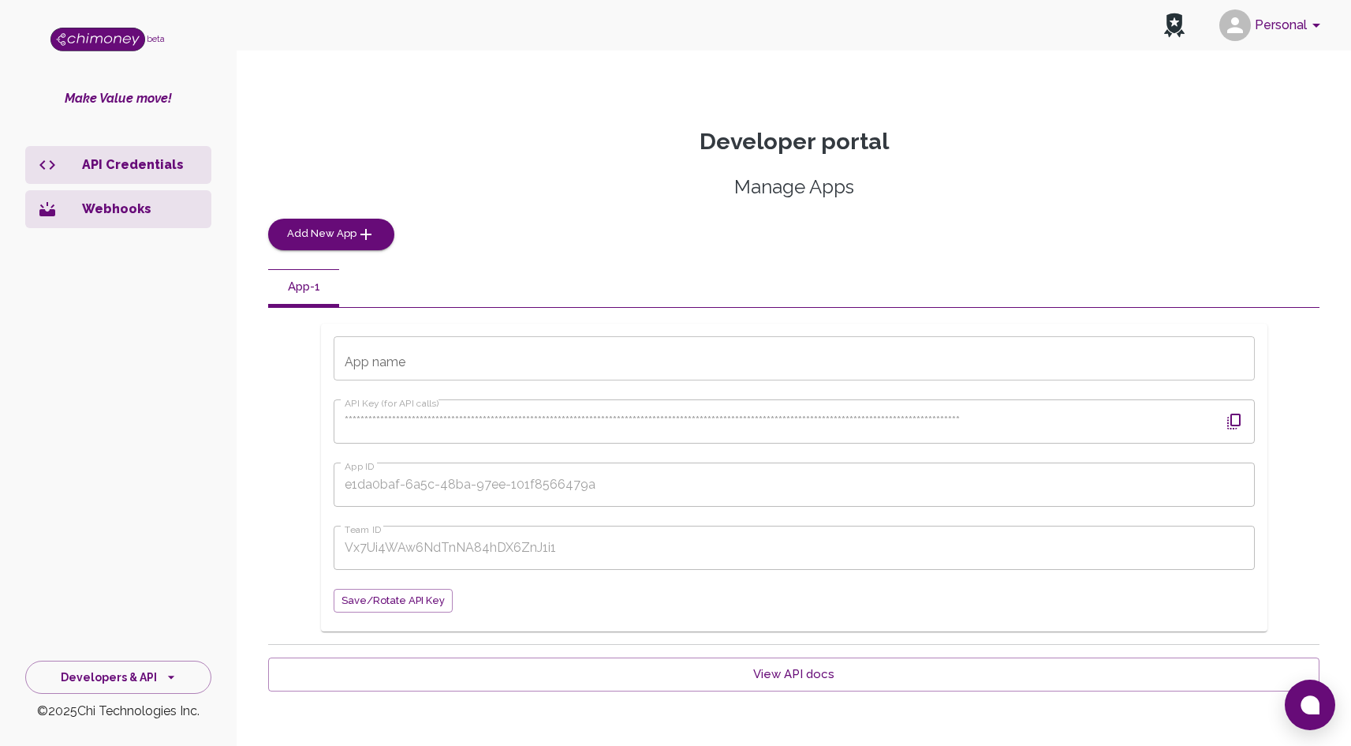
drag, startPoint x: 725, startPoint y: 469, endPoint x: 645, endPoint y: 197, distance: 283.6
click at [645, 197] on h5 "Manage Apps" at bounding box center [794, 186] width 1052 height 25
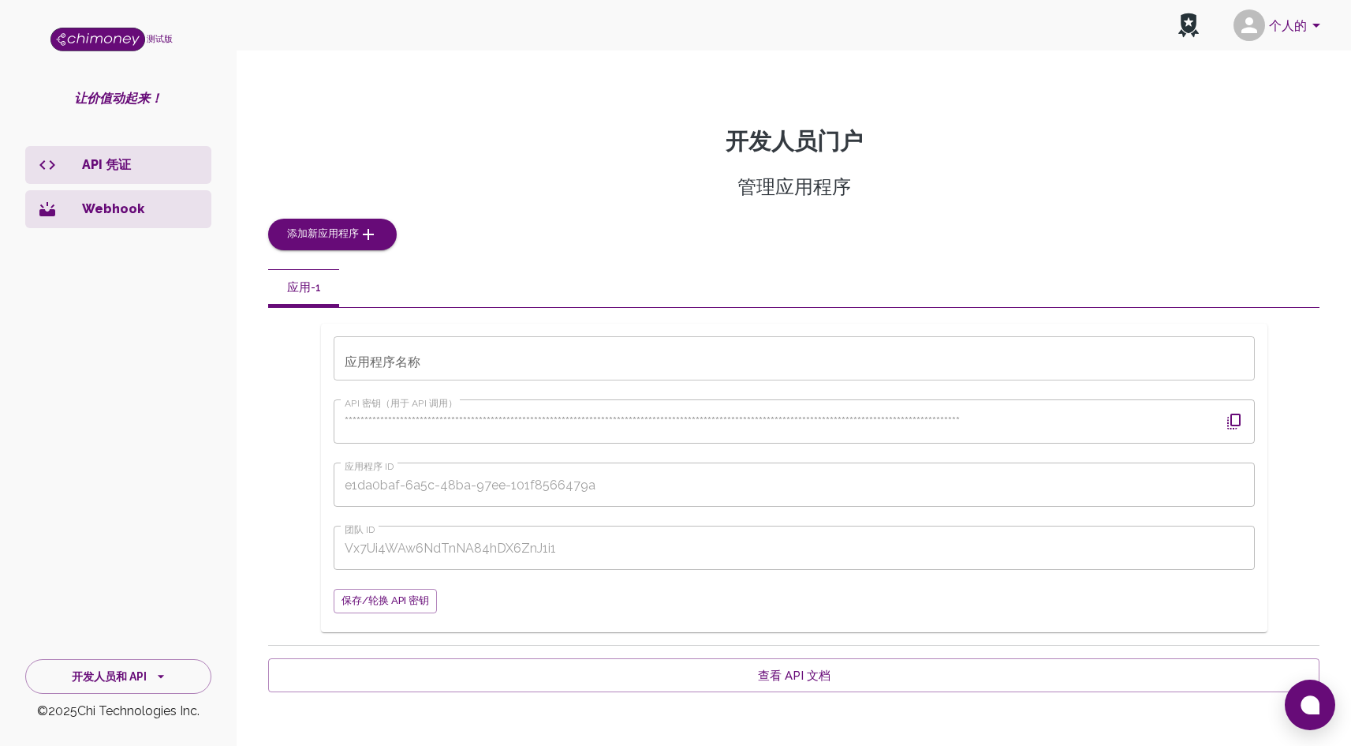
click at [761, 215] on div "管理应用程序 添加新应用程序" at bounding box center [794, 212] width 1052 height 76
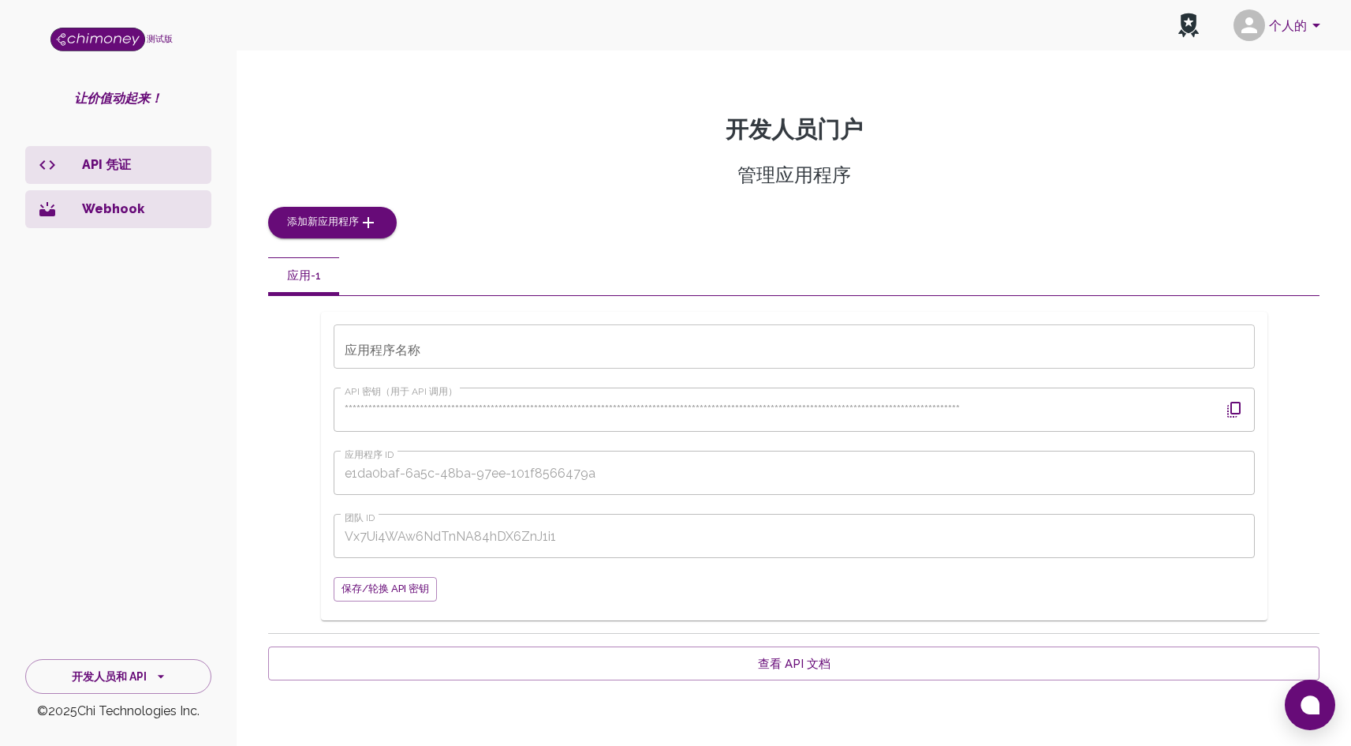
scroll to position [14, 0]
click at [1236, 409] on icon "button" at bounding box center [1234, 407] width 19 height 19
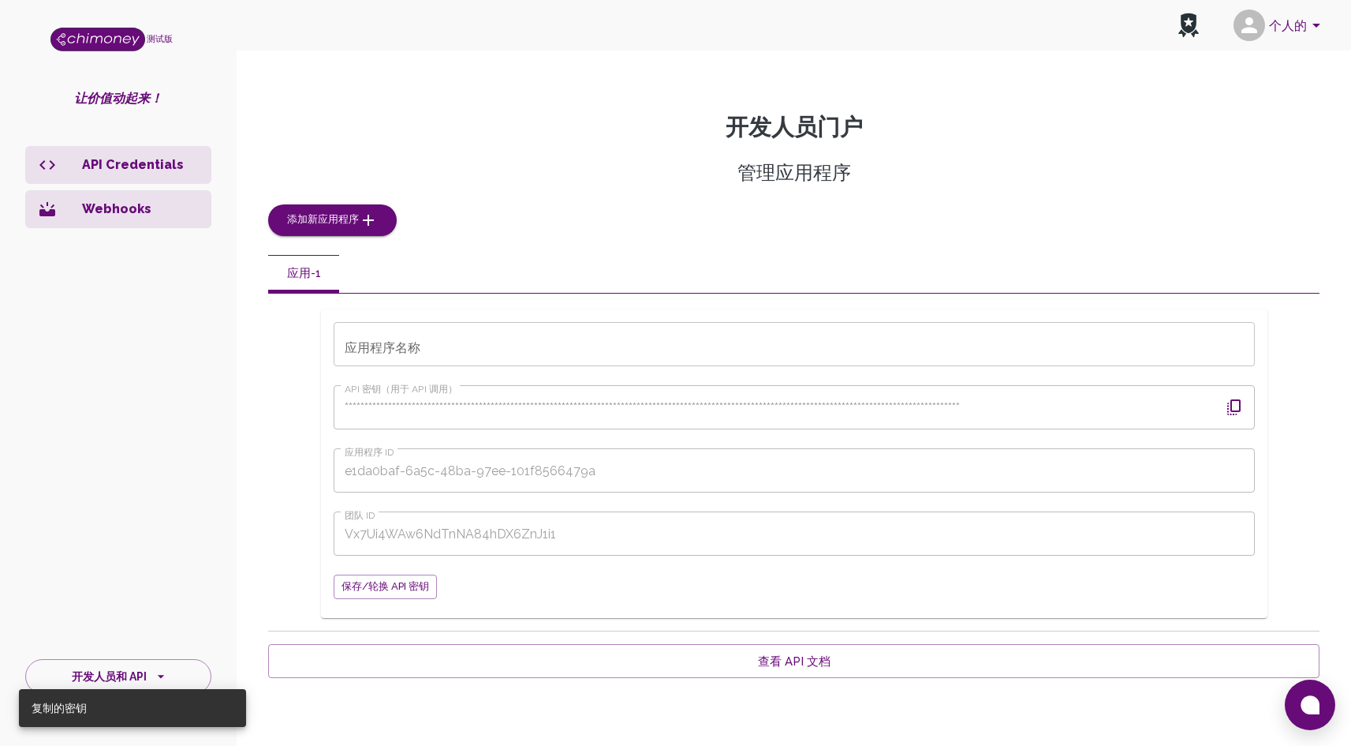
click at [1306, 410] on div "**********" at bounding box center [794, 463] width 1052 height 308
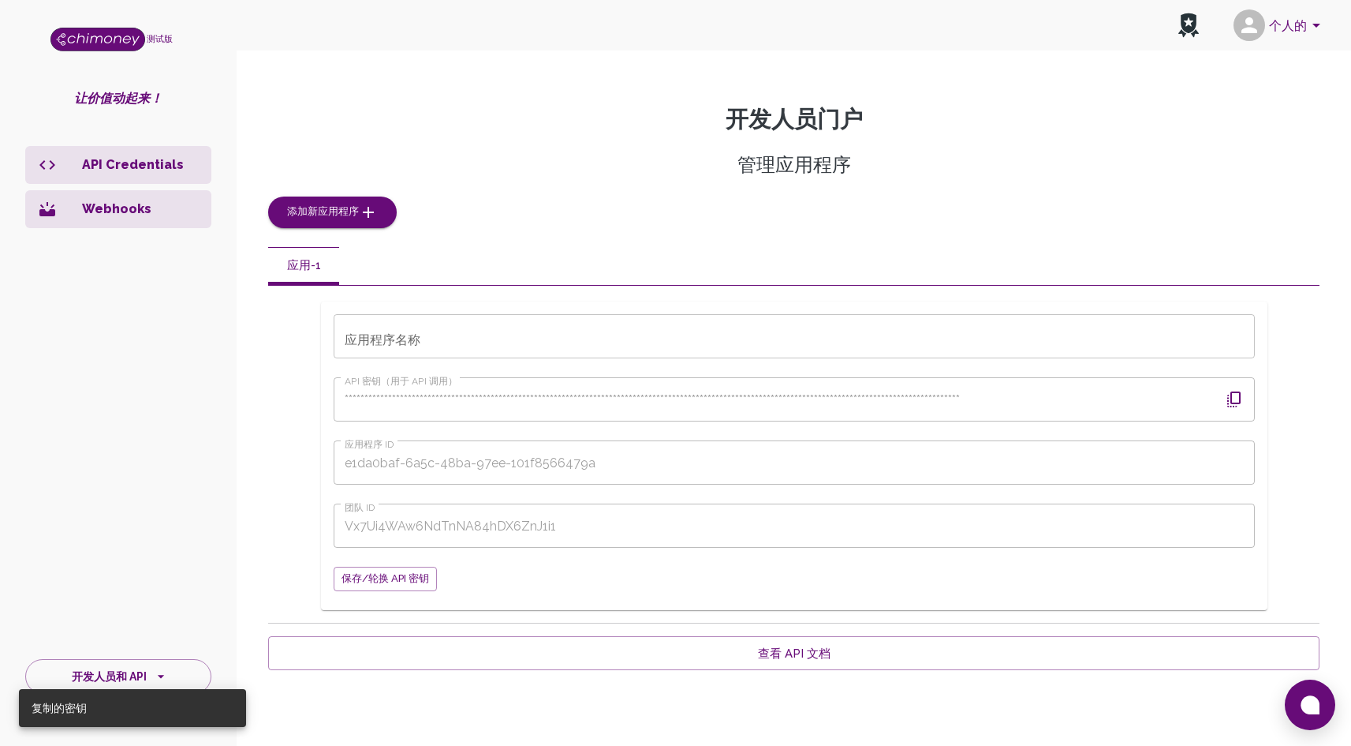
scroll to position [35, 0]
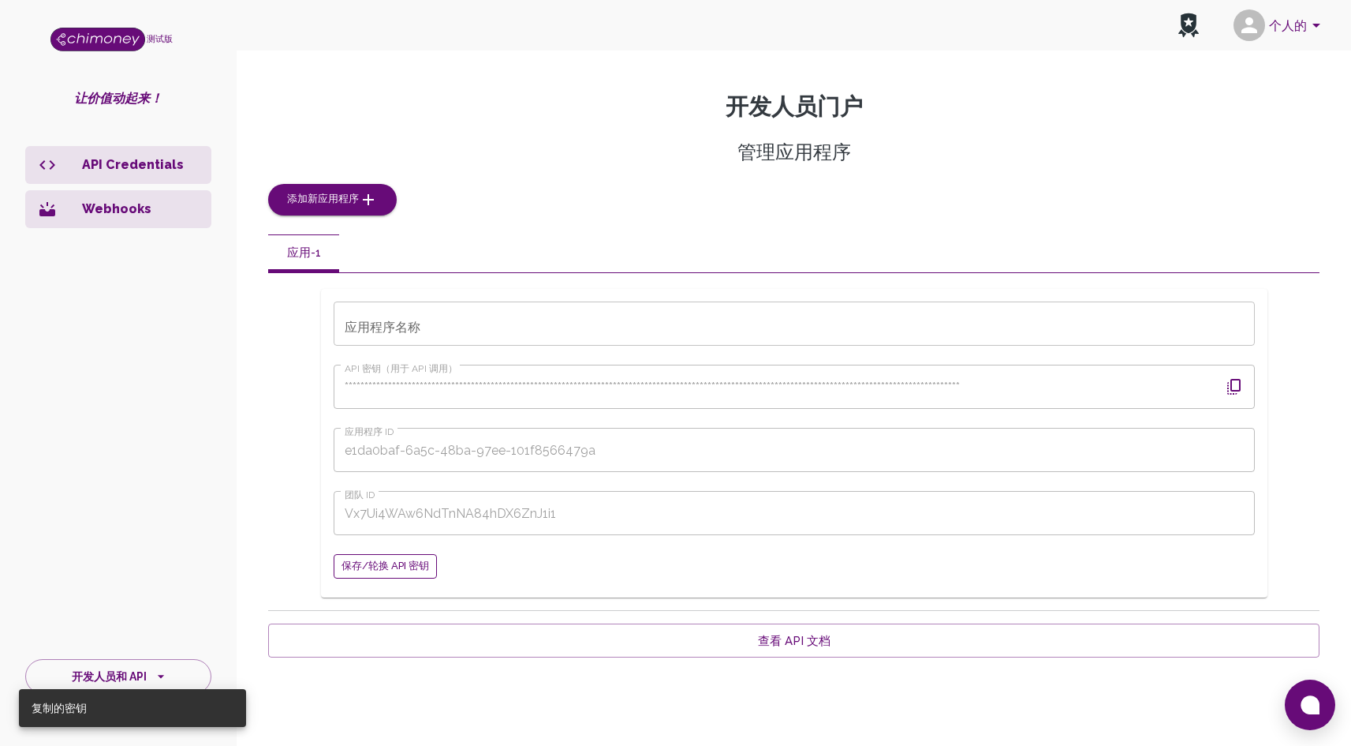
click at [400, 567] on font "保存/轮换 API 密钥" at bounding box center [386, 565] width 88 height 12
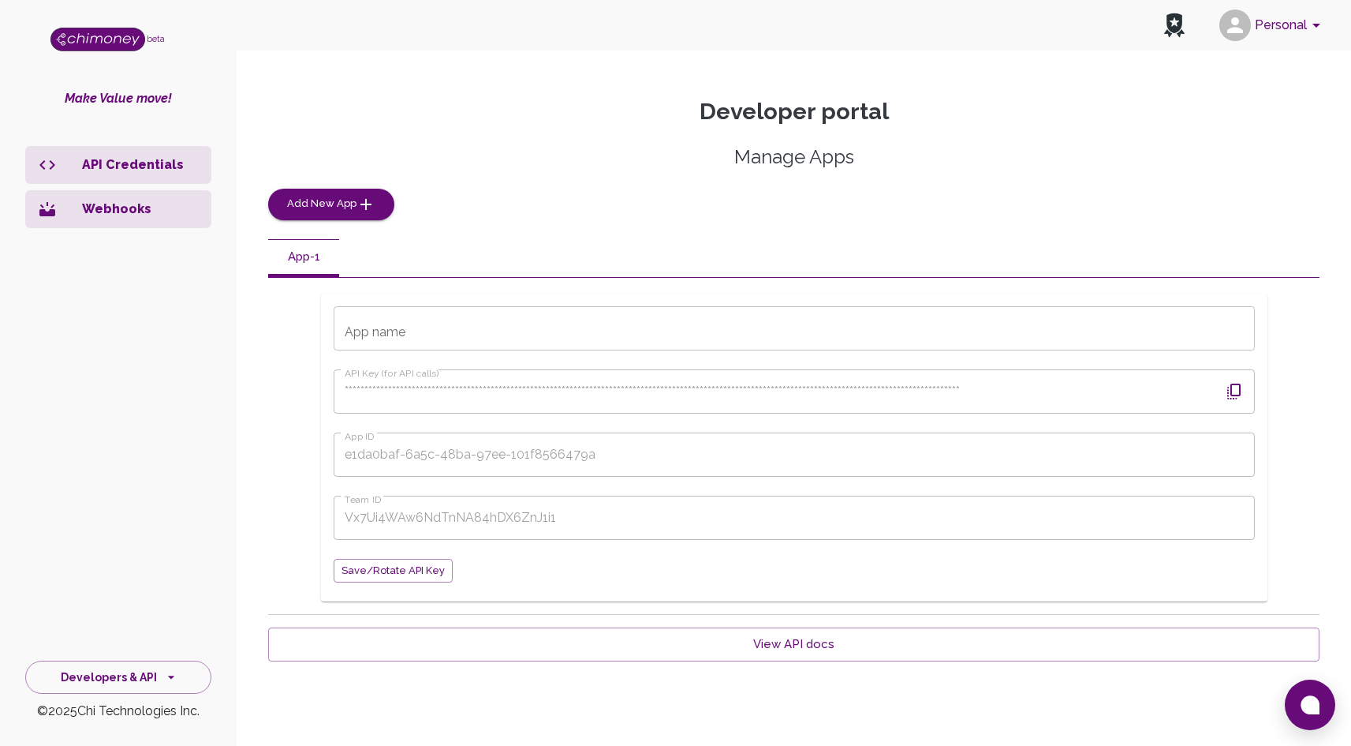
scroll to position [33, 0]
click at [1229, 389] on icon "button" at bounding box center [1234, 388] width 19 height 19
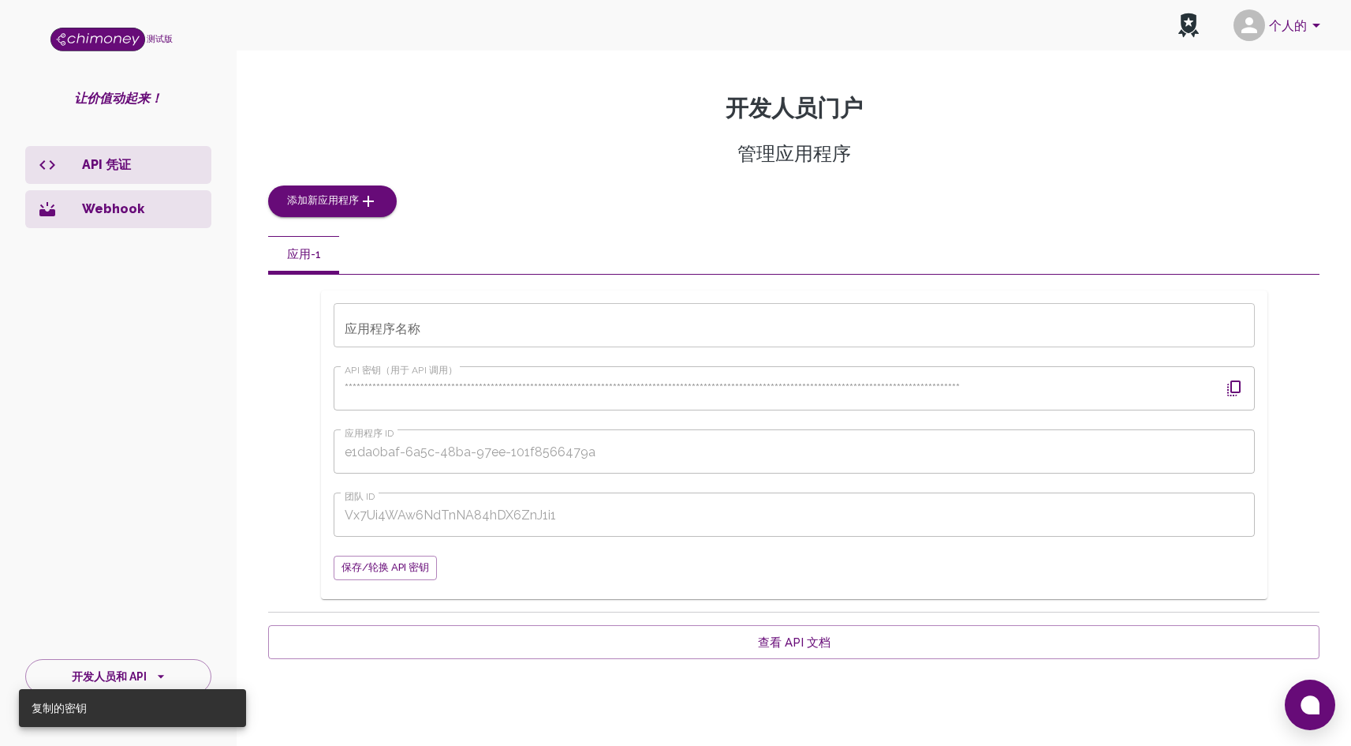
click at [921, 208] on div "管理应用程序 添加新应用程序" at bounding box center [794, 179] width 1052 height 76
click at [338, 194] on font "添加新应用程序" at bounding box center [323, 200] width 72 height 12
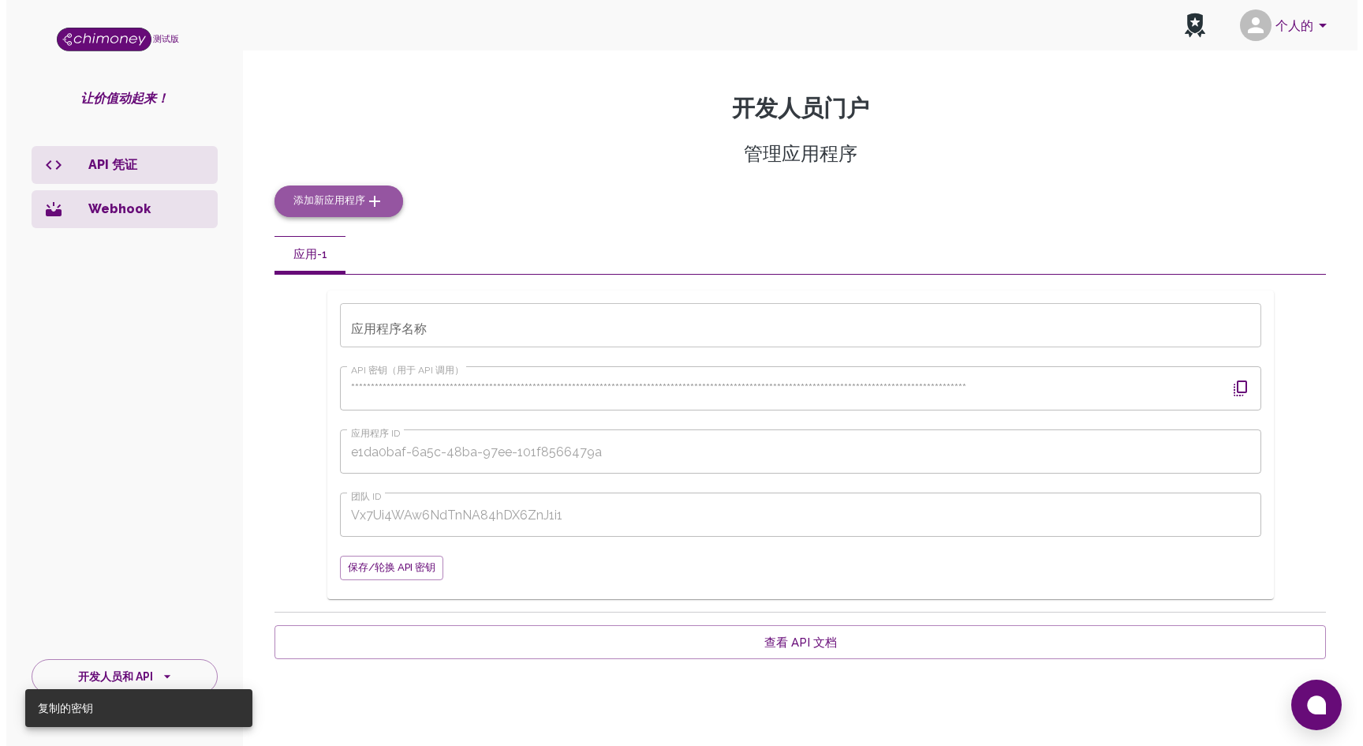
scroll to position [0, 0]
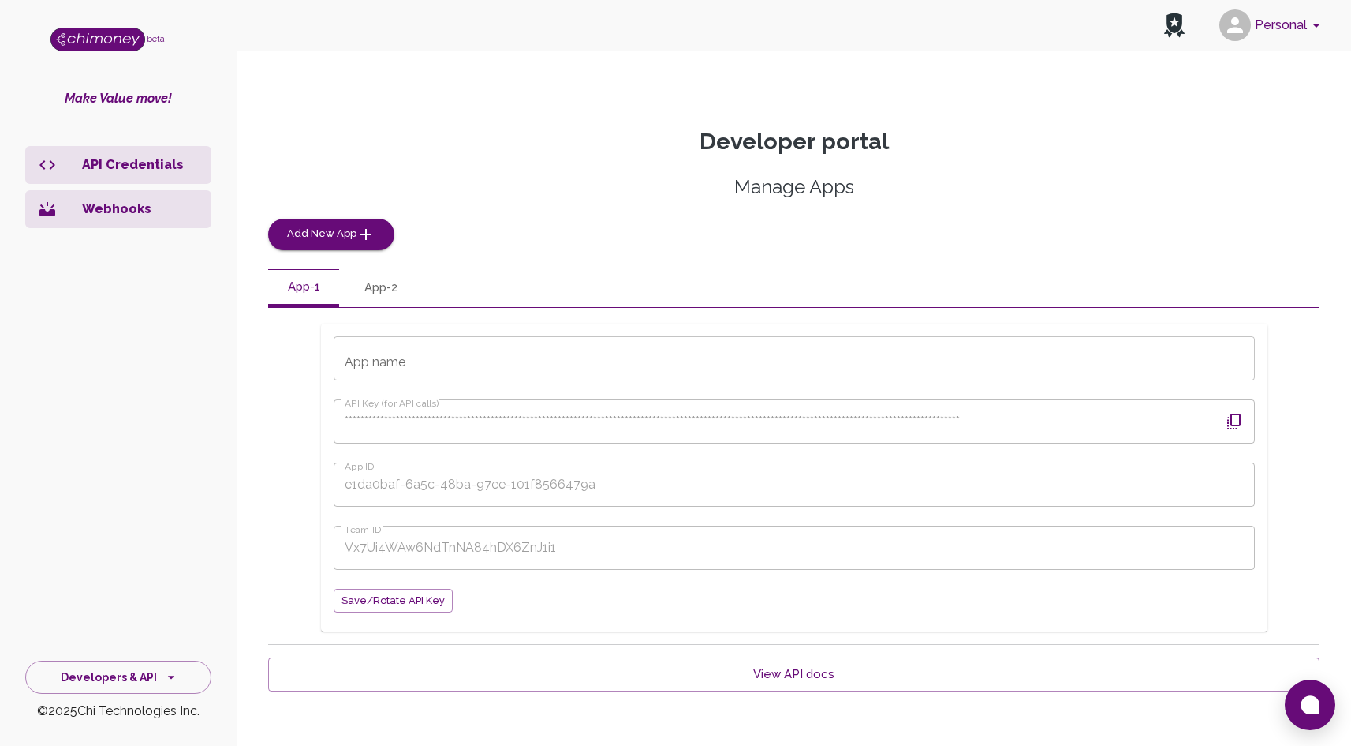
click at [387, 288] on button "App-2" at bounding box center [381, 288] width 71 height 38
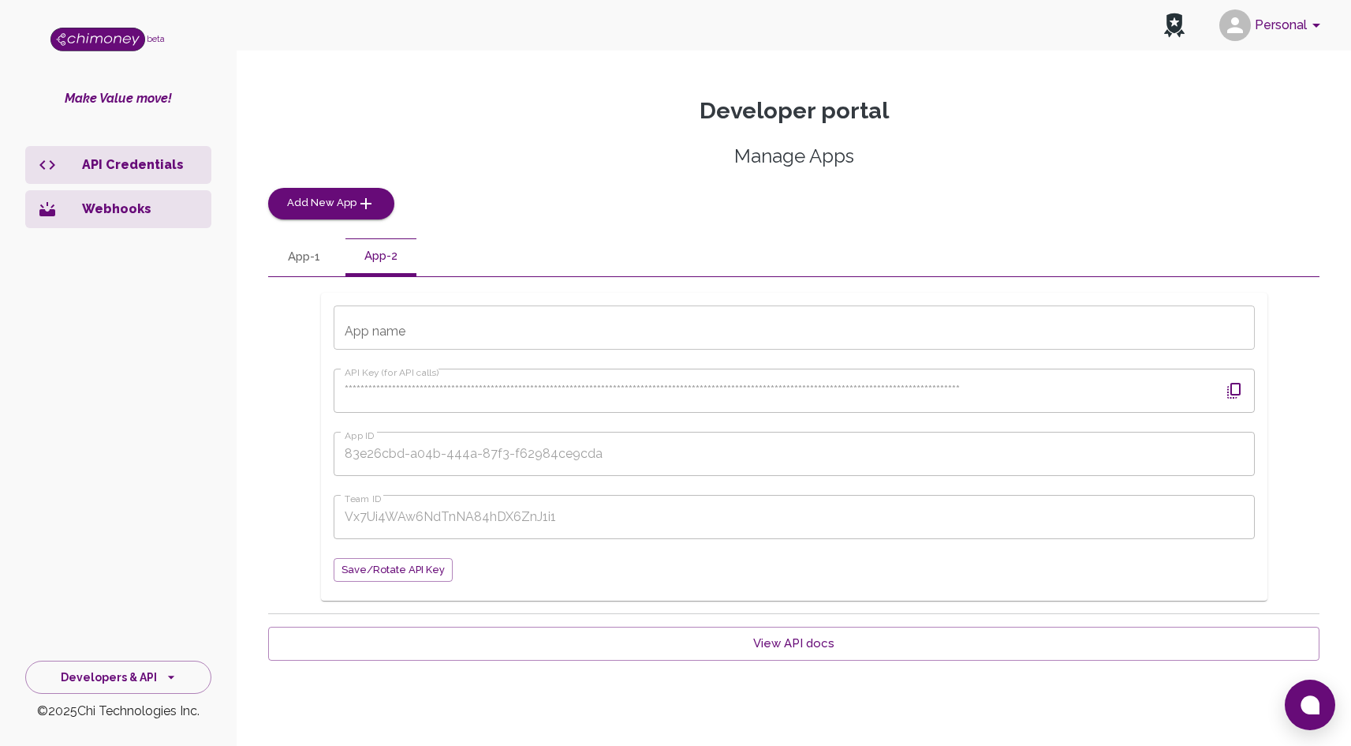
scroll to position [33, 0]
click at [790, 165] on h5 "Manage Apps" at bounding box center [794, 153] width 1052 height 25
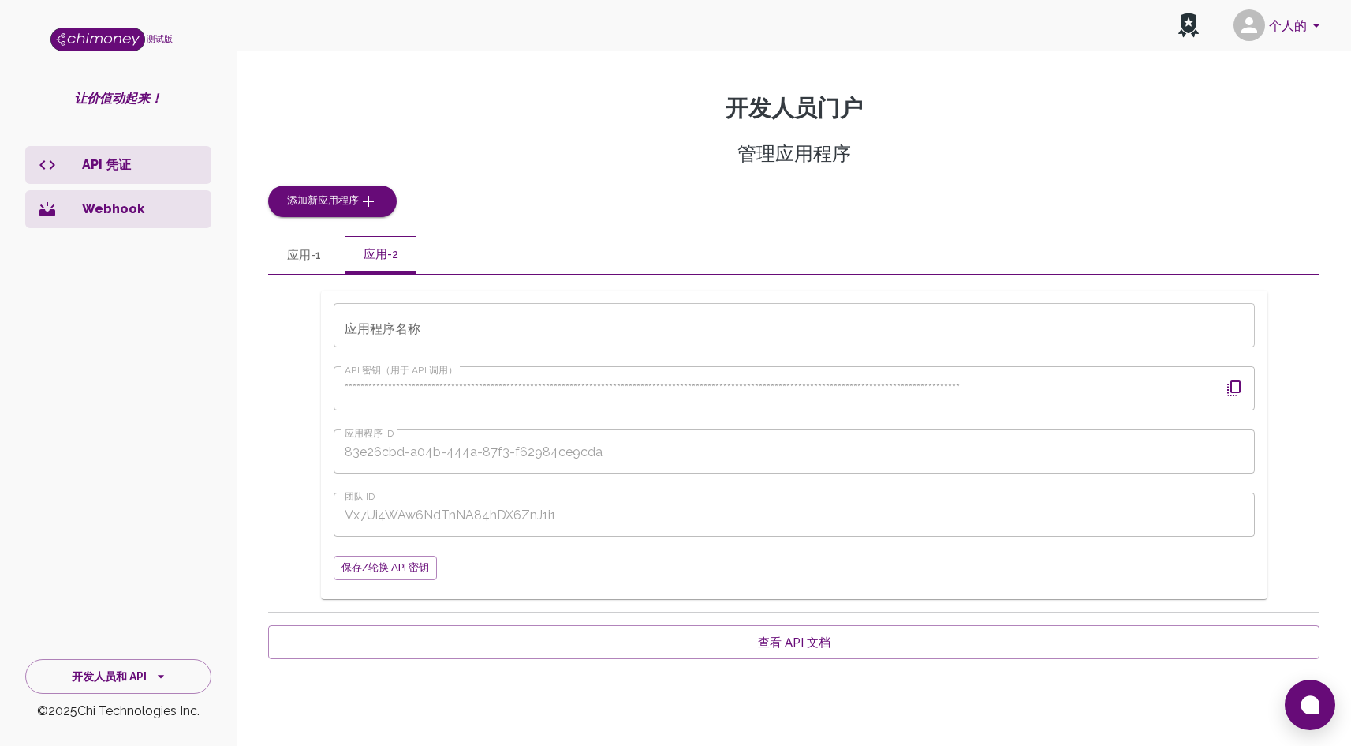
click at [305, 261] on font "应用-1" at bounding box center [304, 255] width 34 height 14
click at [341, 261] on div "应用-1 应用-2" at bounding box center [794, 255] width 1052 height 38
click at [370, 253] on font "应用-2" at bounding box center [381, 255] width 35 height 14
click at [389, 569] on font "保存/轮换 API 密钥" at bounding box center [386, 567] width 88 height 12
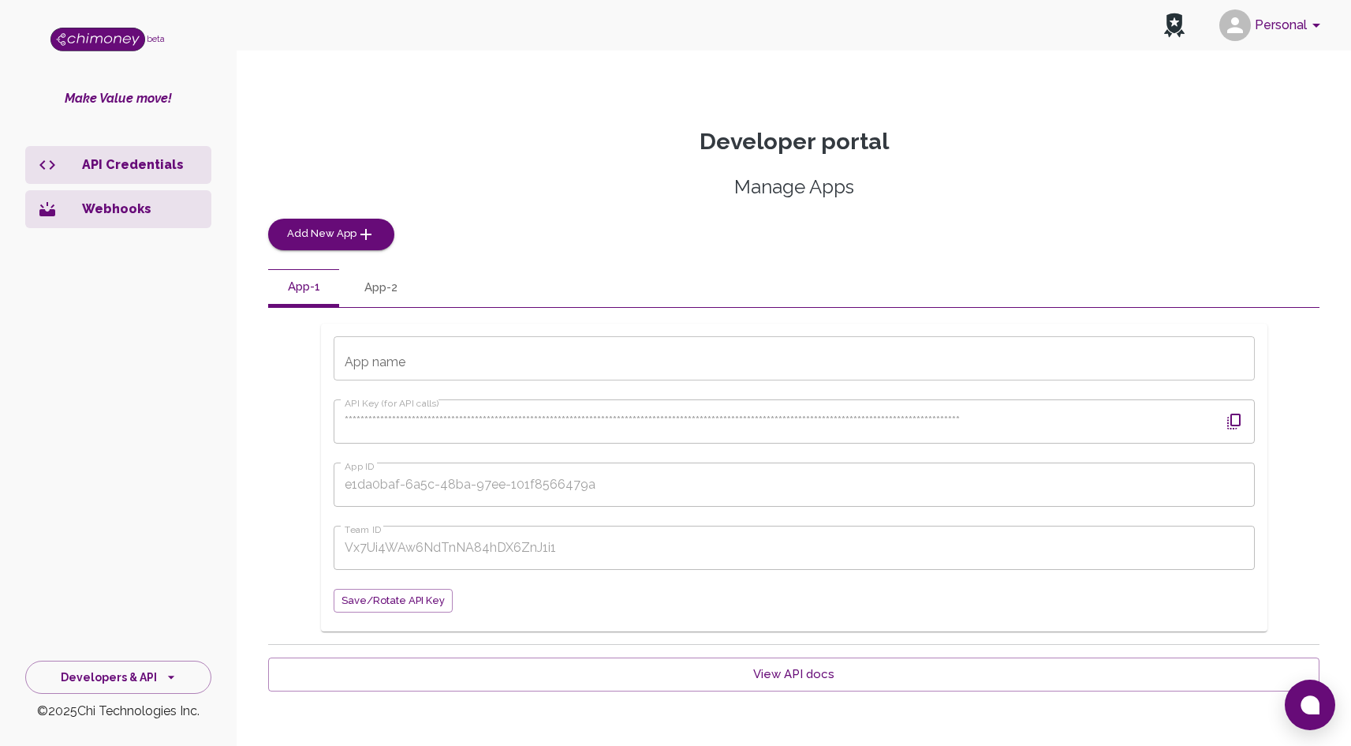
click at [305, 286] on button "App-1" at bounding box center [303, 288] width 71 height 38
click at [394, 604] on span "Save/Rotate API key" at bounding box center [393, 601] width 103 height 18
click at [1237, 419] on icon "button" at bounding box center [1234, 421] width 19 height 19
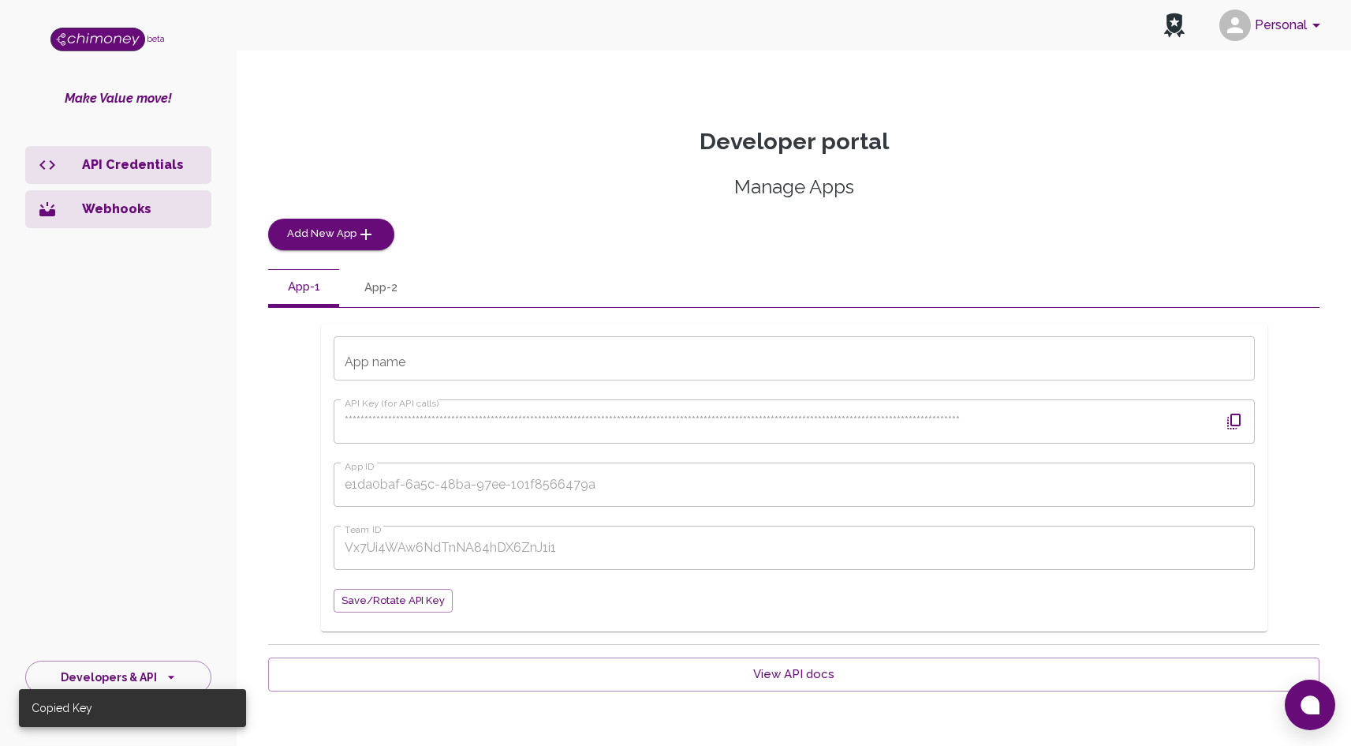
click at [1237, 419] on icon "button" at bounding box center [1234, 421] width 19 height 19
click at [1252, 251] on div "**********" at bounding box center [794, 403] width 1052 height 458
